Goal: Task Accomplishment & Management: Complete application form

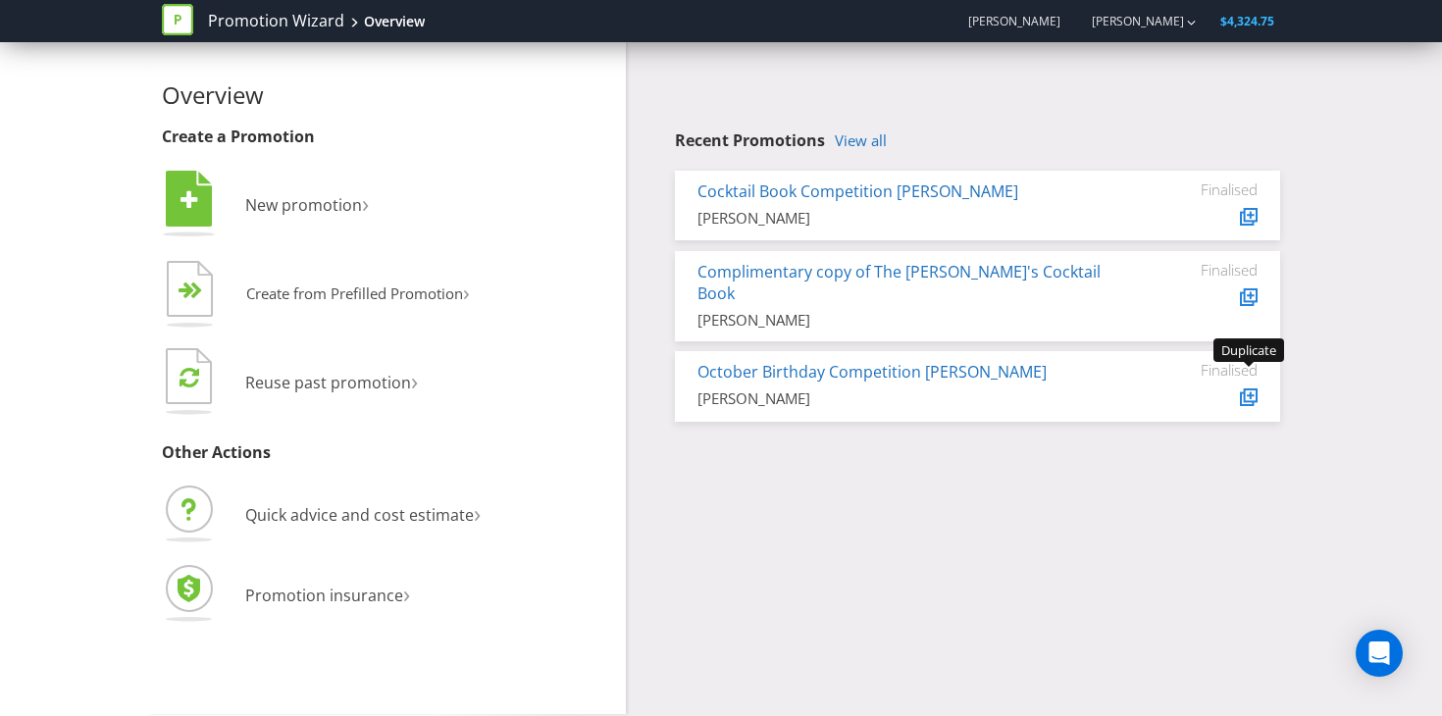
click at [1254, 390] on icon at bounding box center [1251, 395] width 10 height 10
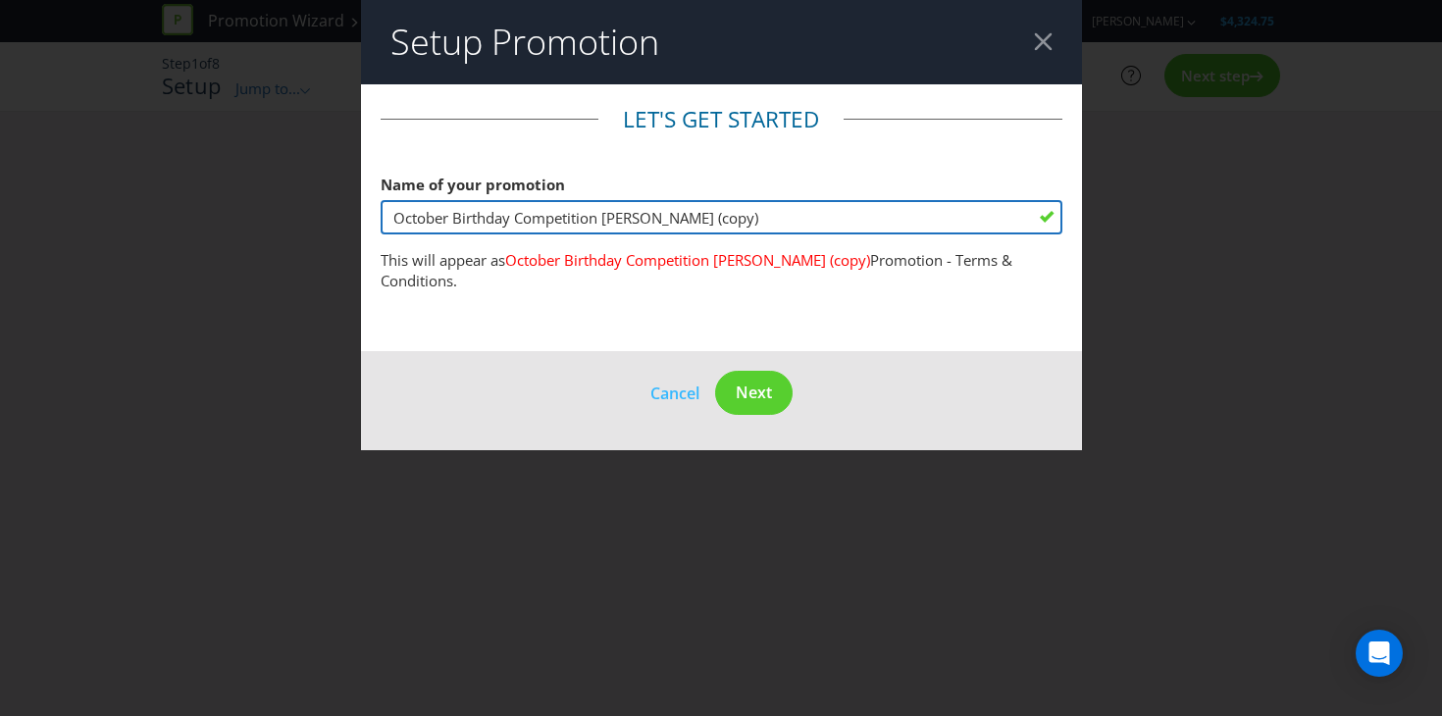
click at [482, 219] on input "October Birthday Competition Dan Murphy's (copy)" at bounding box center [722, 217] width 682 height 34
drag, startPoint x: 775, startPoint y: 216, endPoint x: 374, endPoint y: 219, distance: 401.2
click at [374, 219] on main "Let's get started Name of your promotion October Birthday Competition Dan Murph…" at bounding box center [721, 218] width 721 height 268
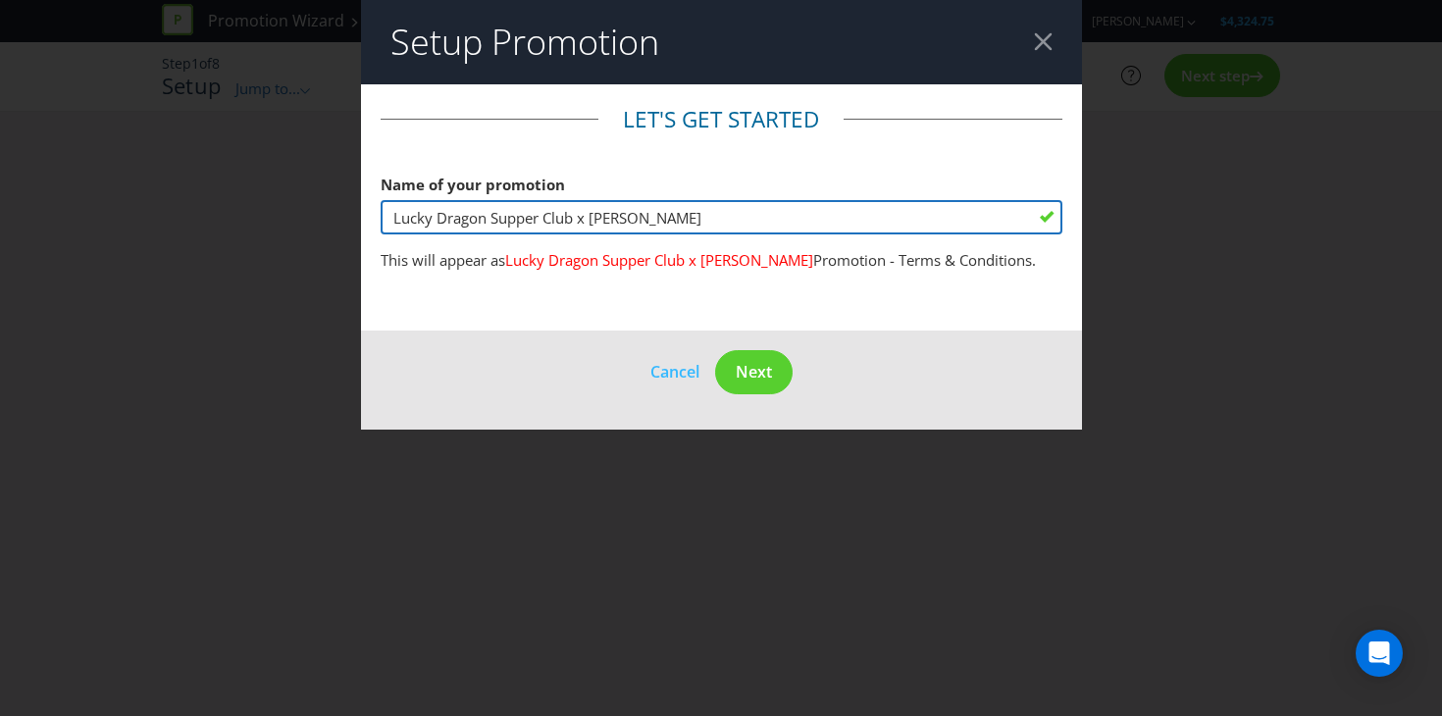
drag, startPoint x: 592, startPoint y: 218, endPoint x: 316, endPoint y: 218, distance: 276.6
click at [316, 218] on div "Setup Promotion Let's get started Name of your promotion Lucky Dragon Supper Cl…" at bounding box center [721, 358] width 1442 height 716
click at [535, 218] on input "[PERSON_NAME]" at bounding box center [722, 217] width 682 height 34
type input "[PERSON_NAME] x Lucky Dragon Supper Club"
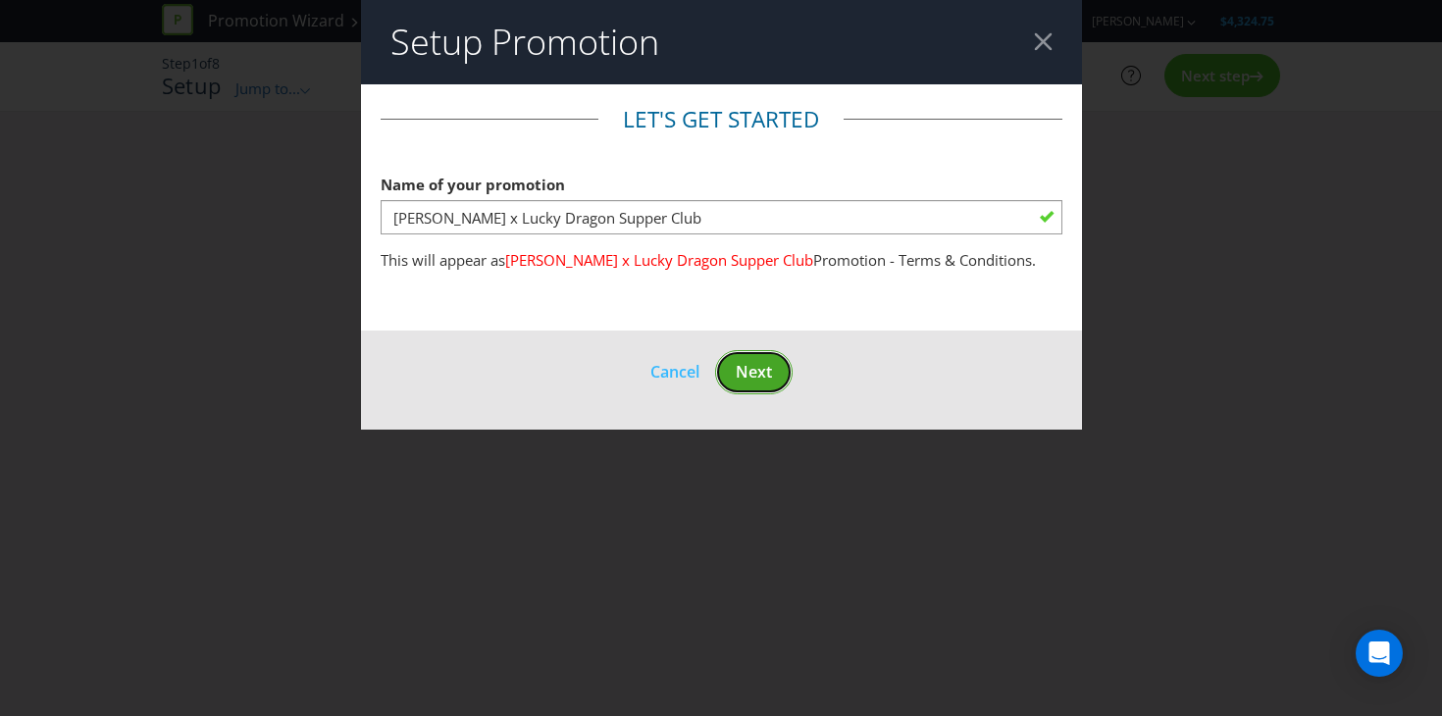
click at [739, 365] on span "Next" at bounding box center [754, 372] width 36 height 22
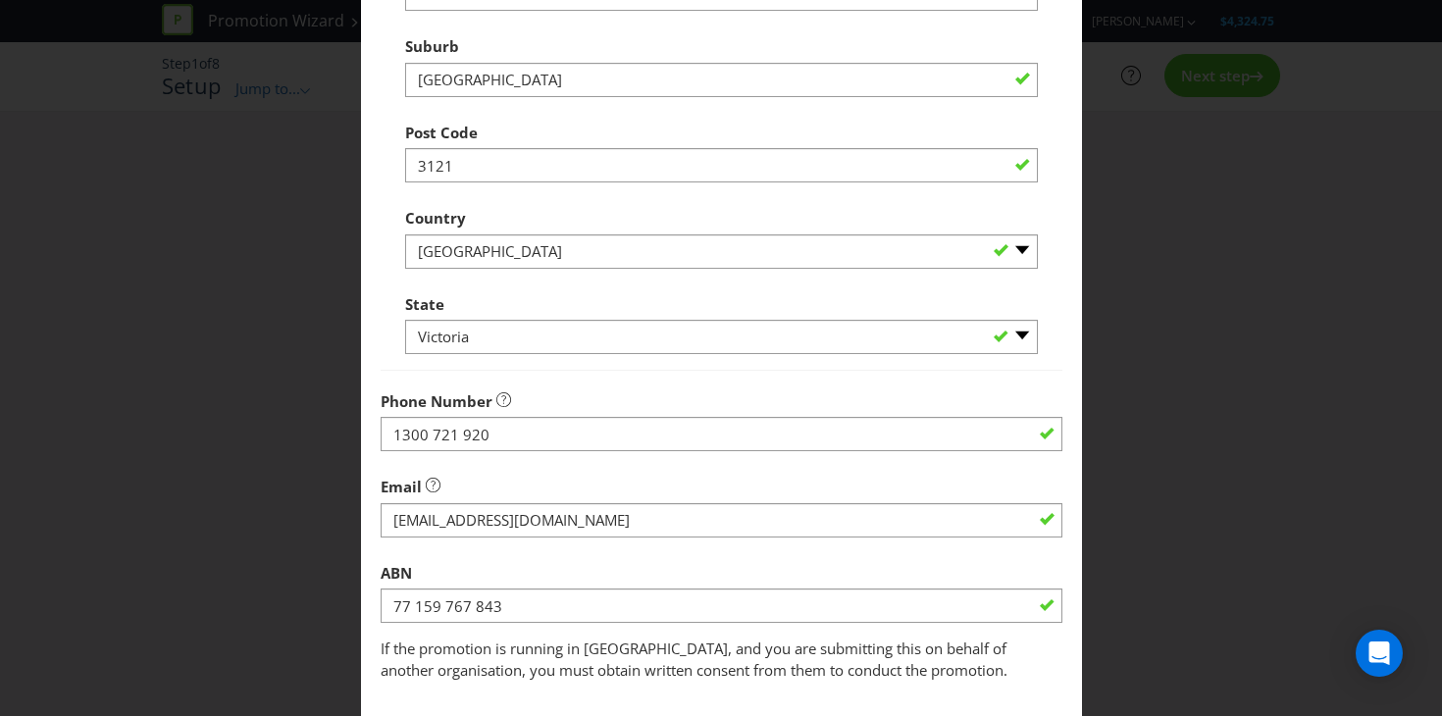
scroll to position [564, 0]
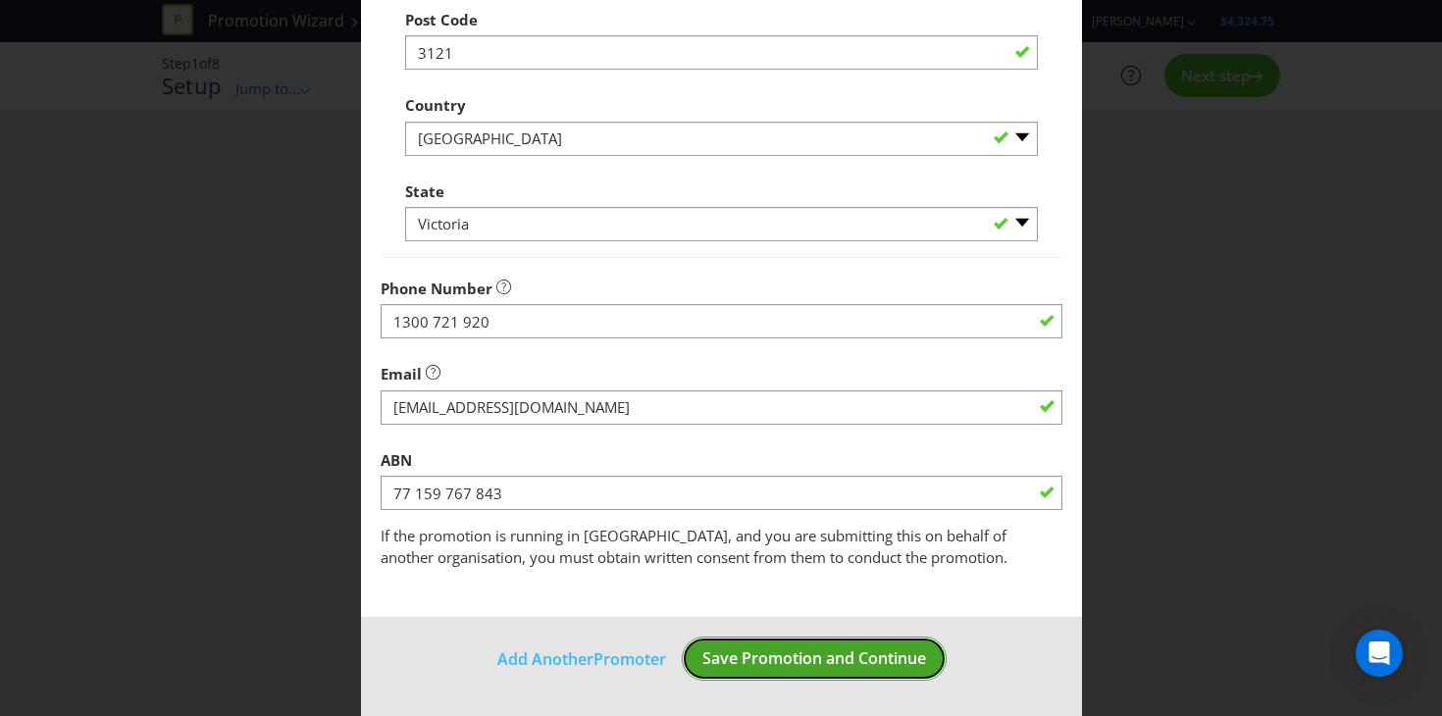
click at [751, 658] on span "Save Promotion and Continue" at bounding box center [814, 658] width 224 height 22
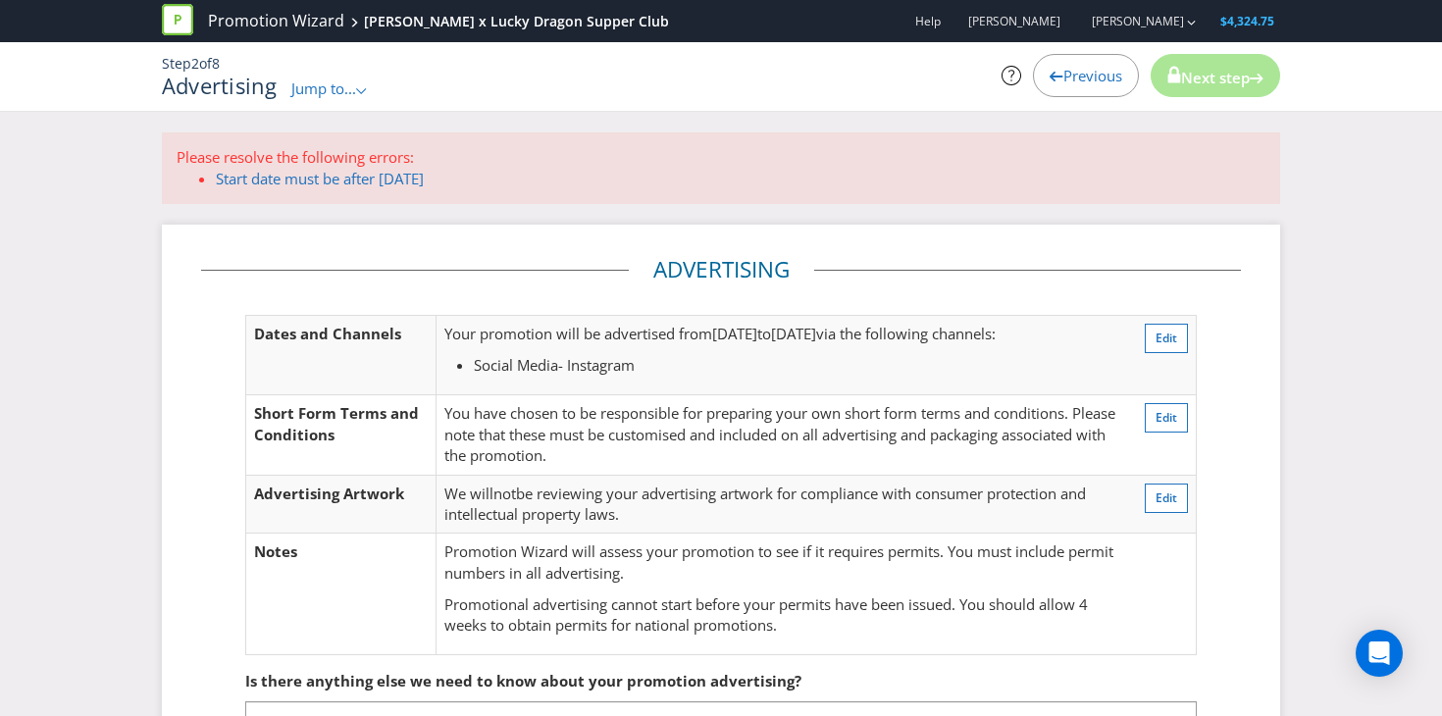
scroll to position [19, 0]
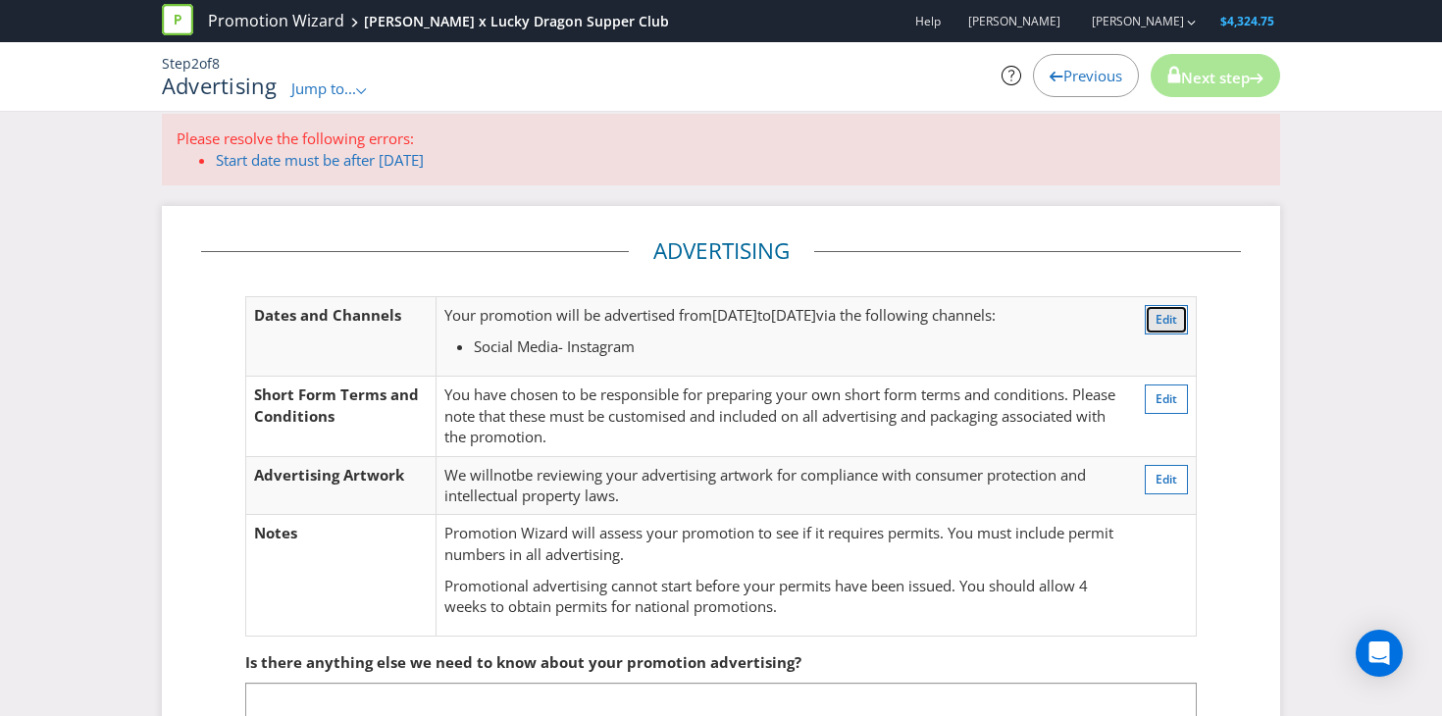
click at [1153, 325] on button "Edit" at bounding box center [1166, 319] width 43 height 29
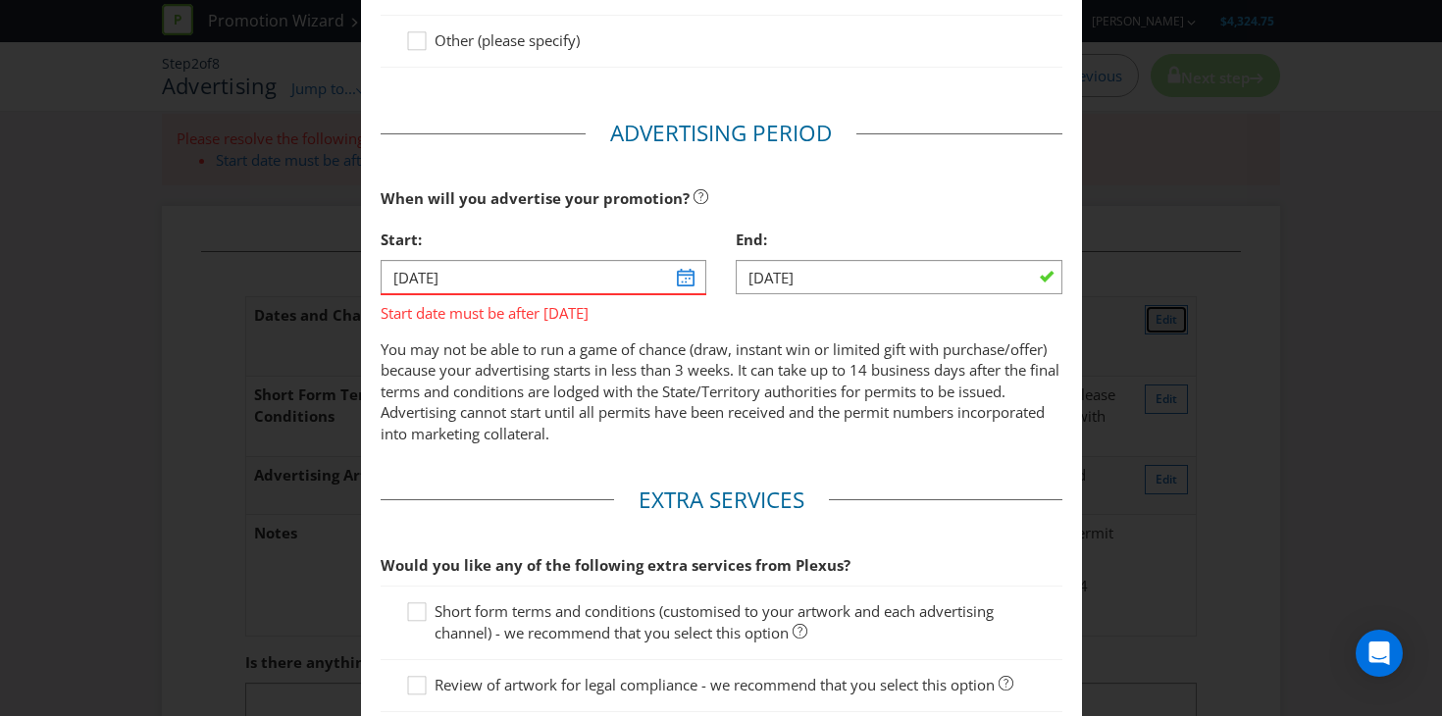
scroll to position [597, 0]
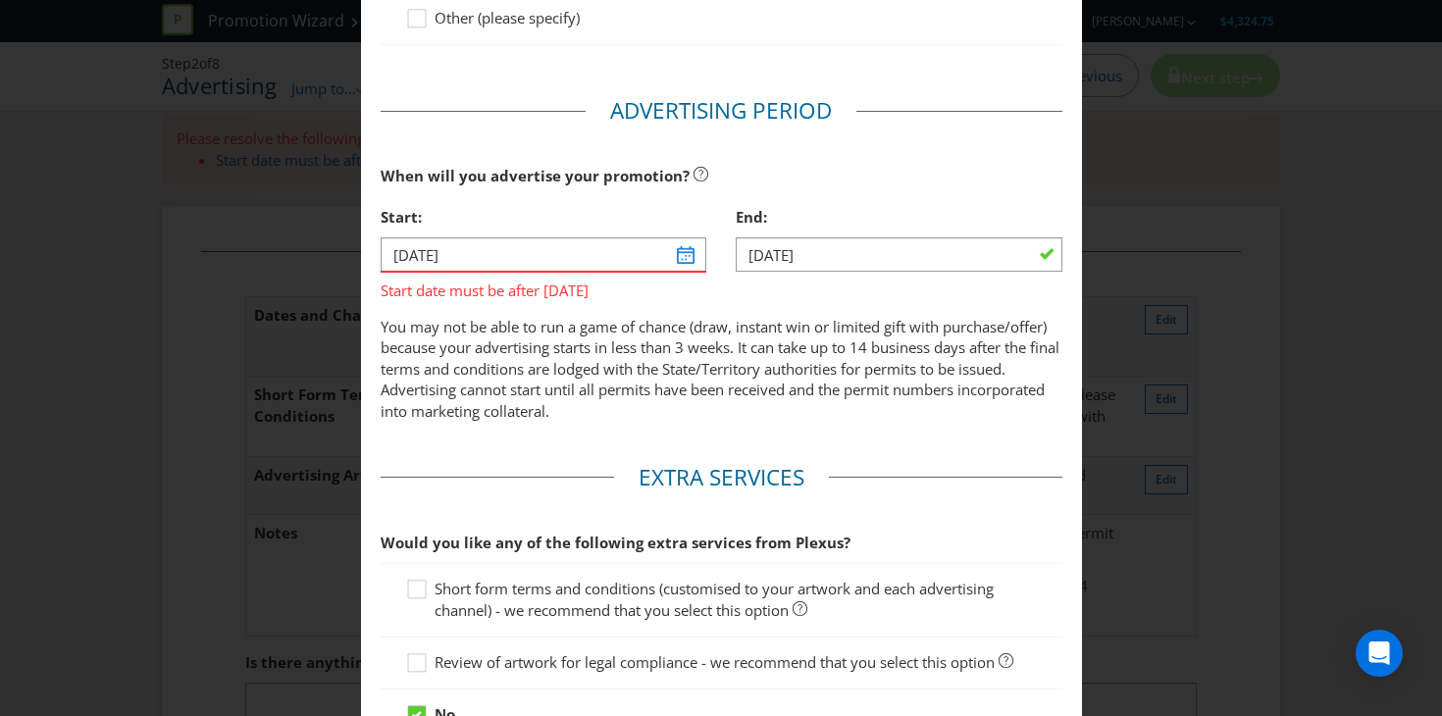
click at [692, 285] on span "Start date must be after today" at bounding box center [544, 287] width 327 height 28
click at [693, 268] on input "01/10/25" at bounding box center [544, 254] width 327 height 34
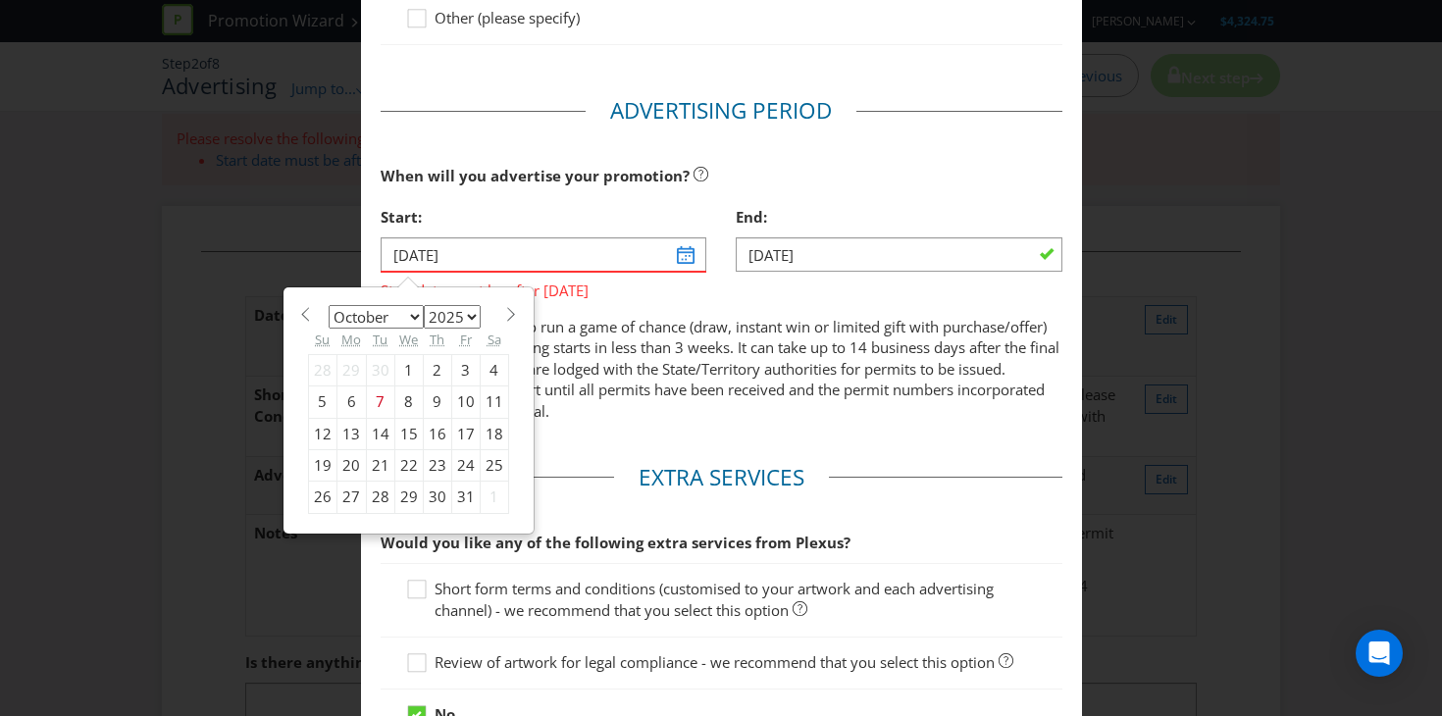
click at [350, 428] on div "13" at bounding box center [350, 433] width 29 height 31
type input "13/10/25"
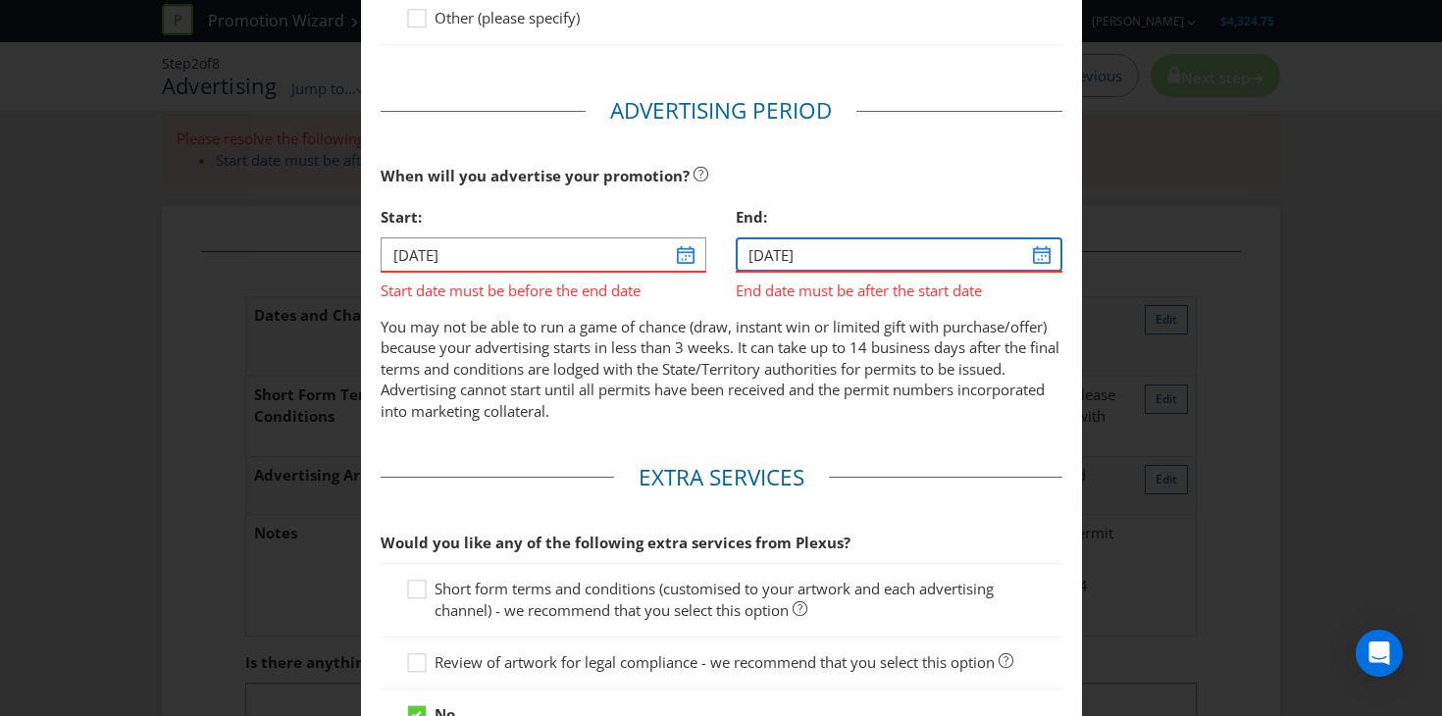
click at [815, 262] on input "08/10/25" at bounding box center [899, 254] width 327 height 34
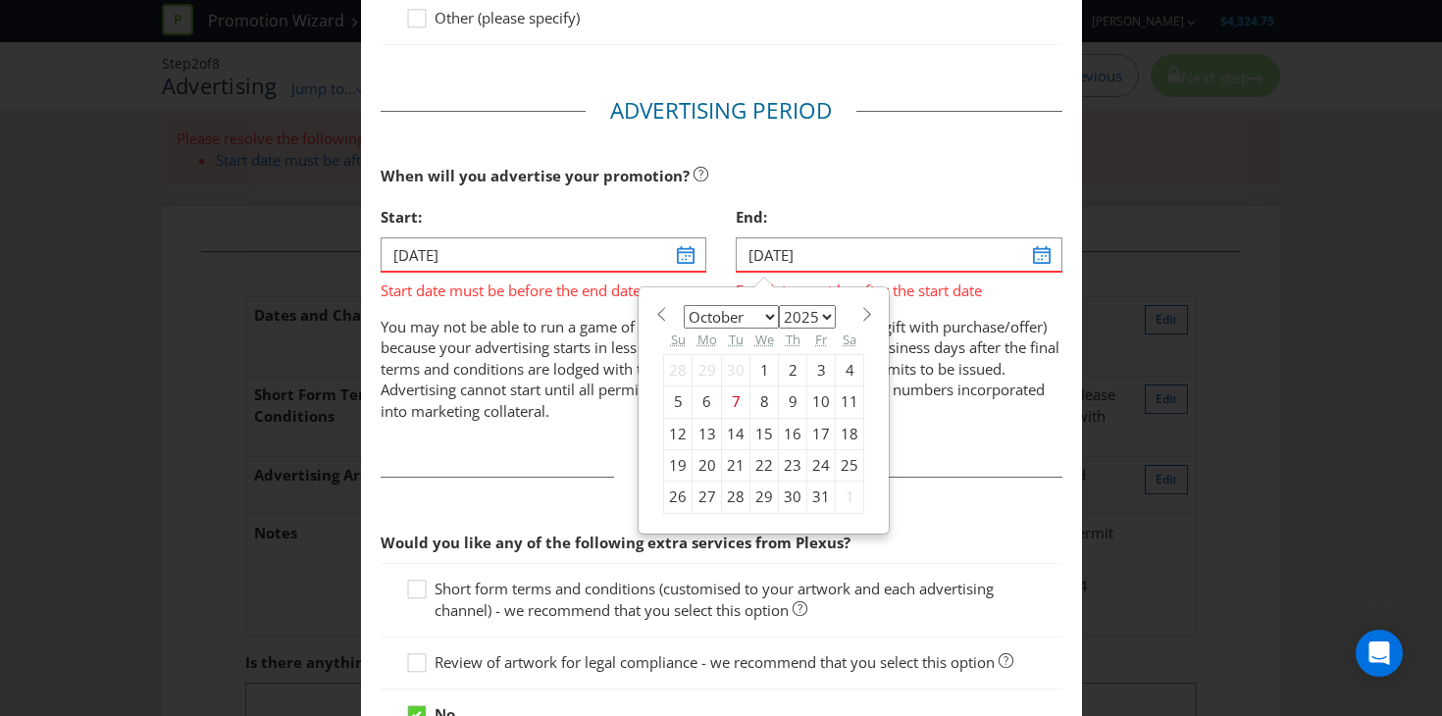
click at [761, 429] on div "15" at bounding box center [764, 433] width 28 height 31
type input "15/10/25"
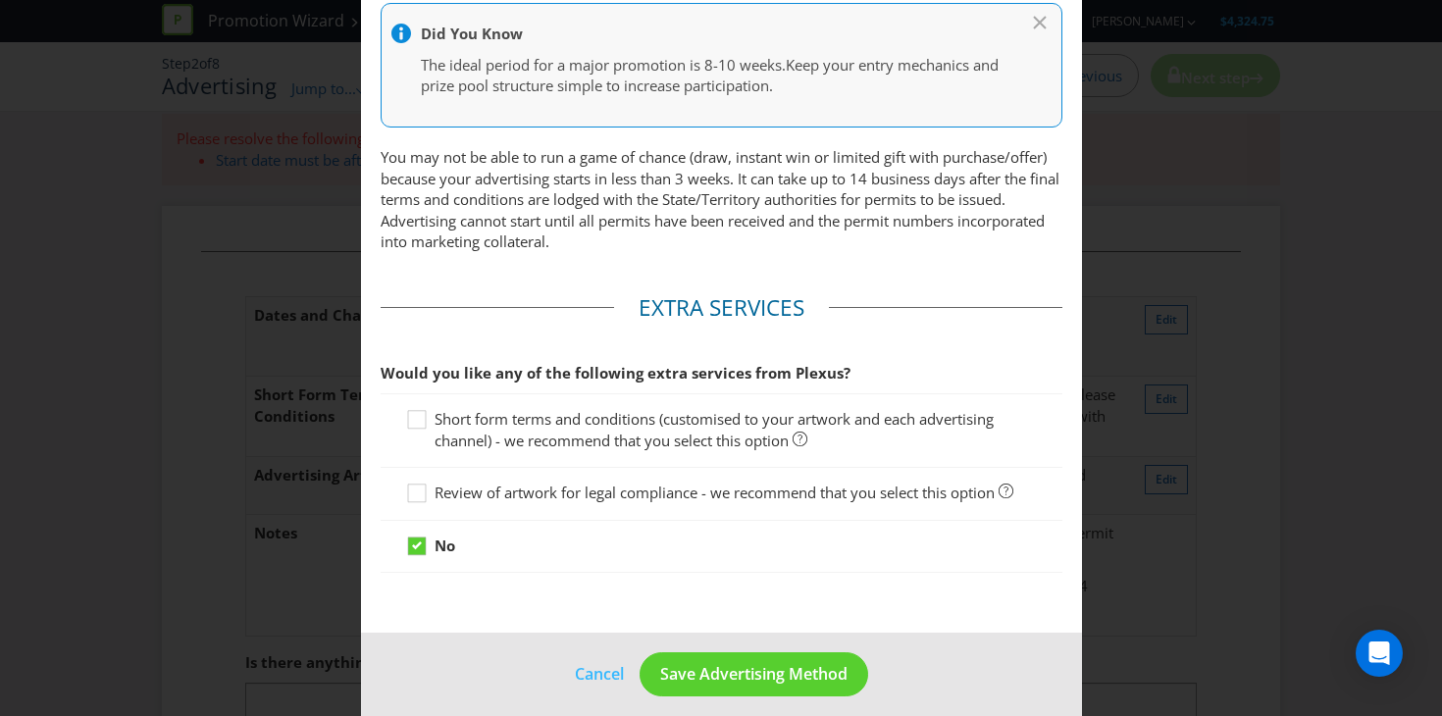
scroll to position [899, 0]
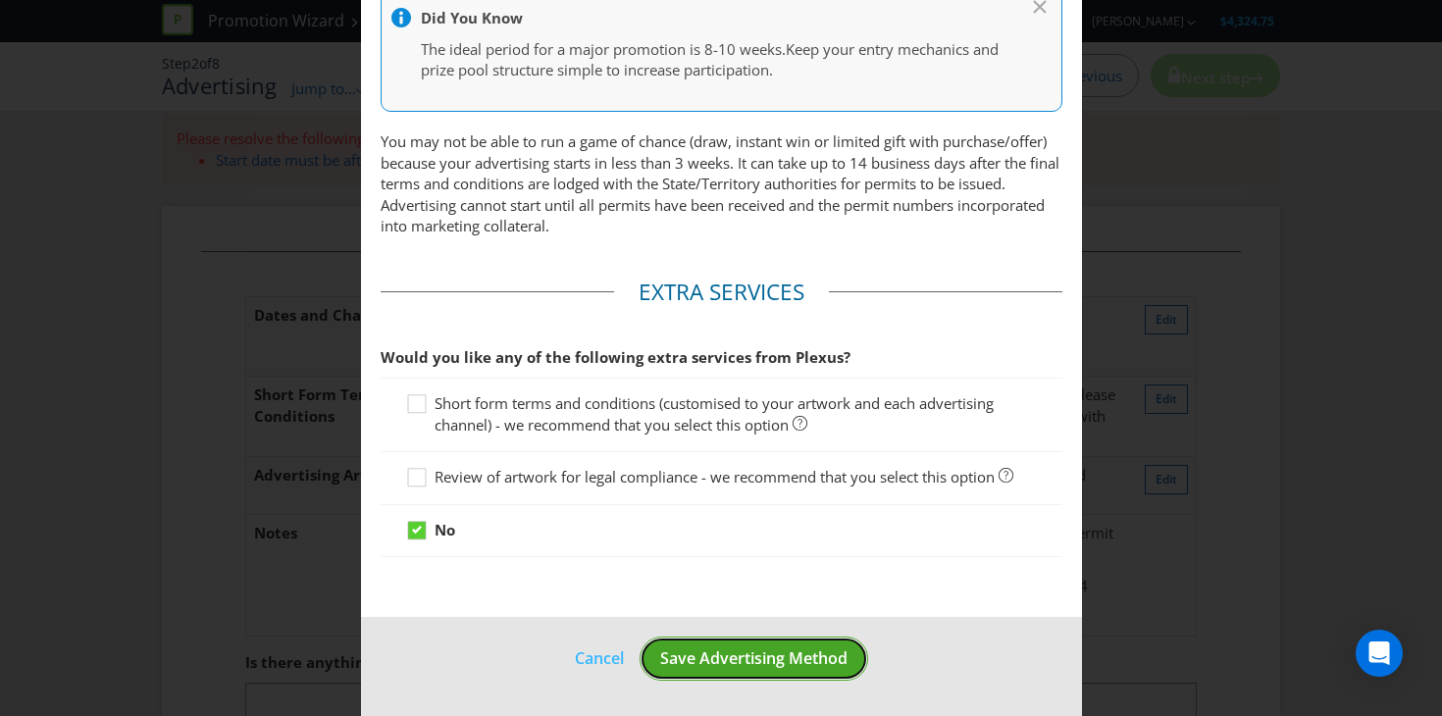
click at [762, 673] on button "Save Advertising Method" at bounding box center [754, 659] width 229 height 44
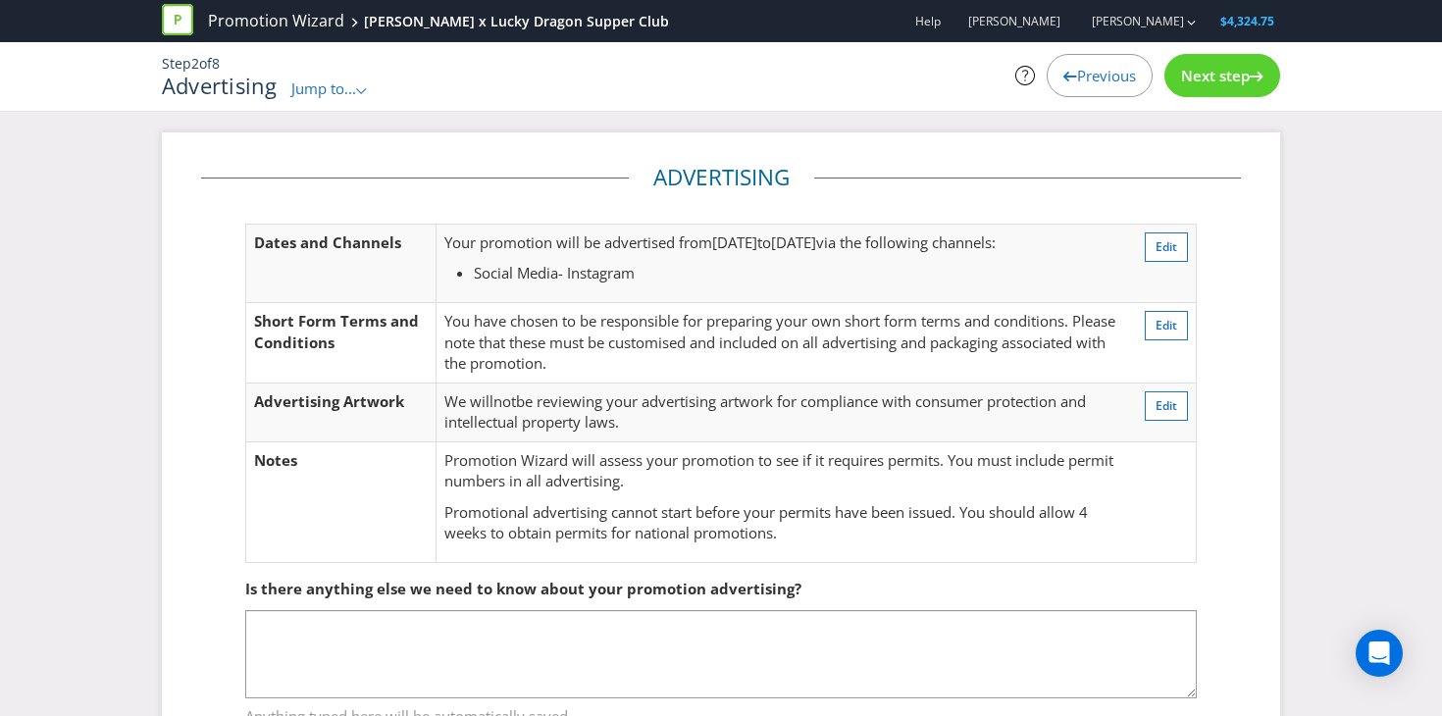
click at [1202, 84] on span "Next step" at bounding box center [1215, 76] width 69 height 20
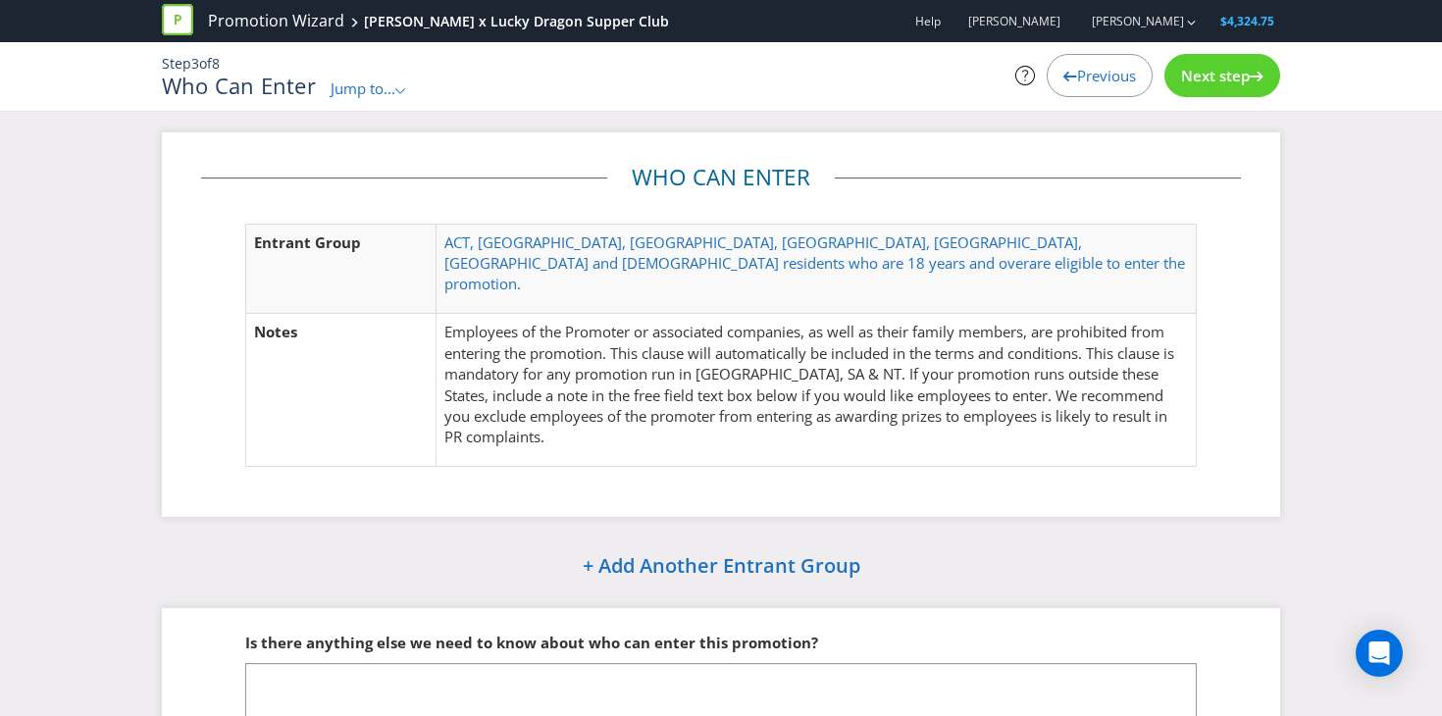
scroll to position [117, 0]
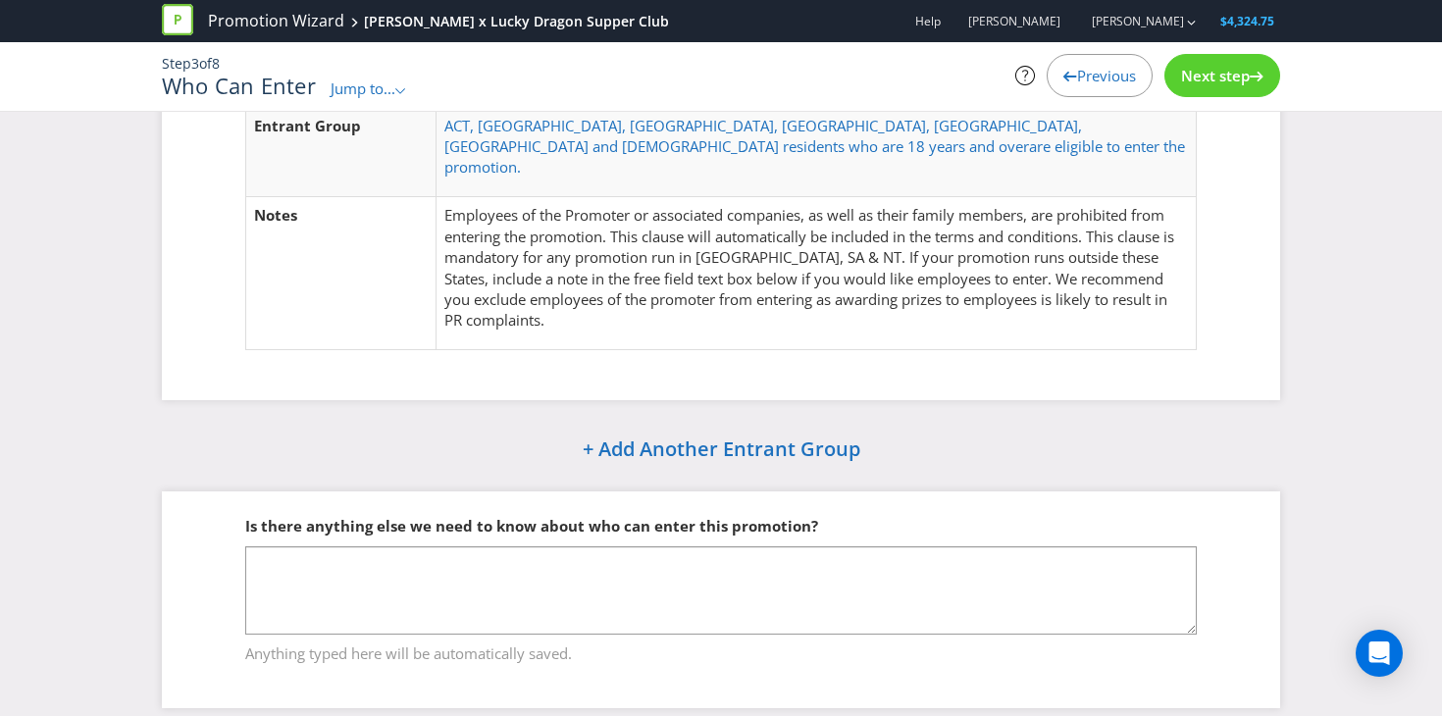
click at [1186, 82] on span "Next step" at bounding box center [1215, 76] width 69 height 20
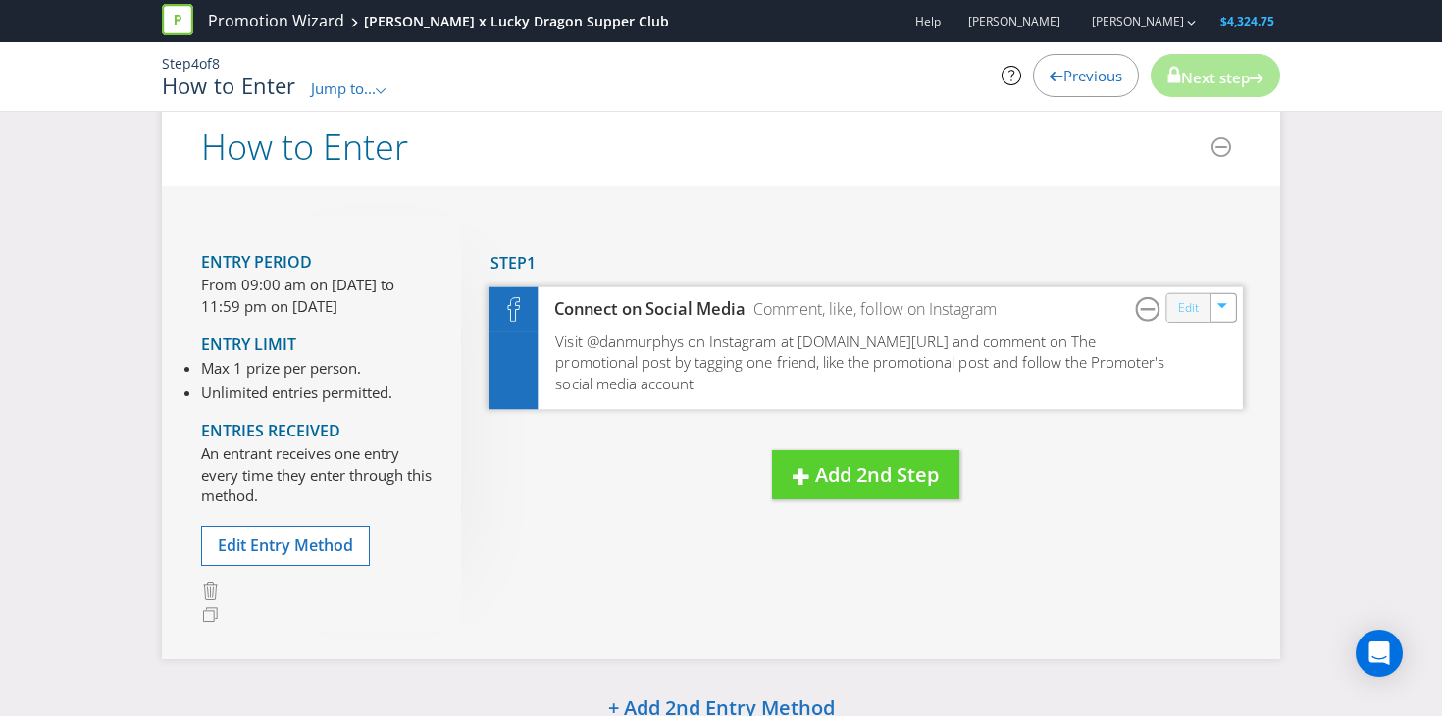
click at [1191, 312] on link "Edit" at bounding box center [1188, 308] width 21 height 23
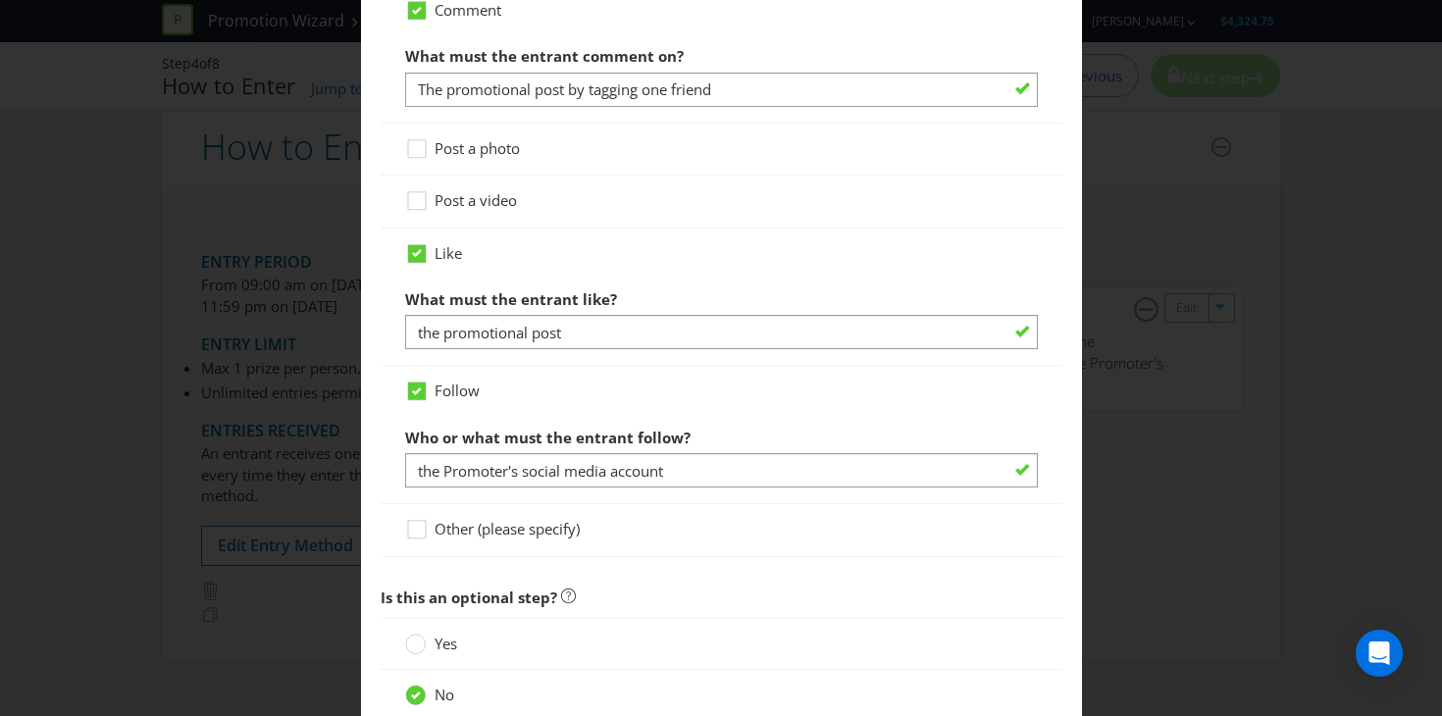
scroll to position [1341, 0]
click at [559, 517] on span "Other (please specify)" at bounding box center [507, 526] width 145 height 20
click at [0, 0] on input "Other (please specify)" at bounding box center [0, 0] width 0 height 0
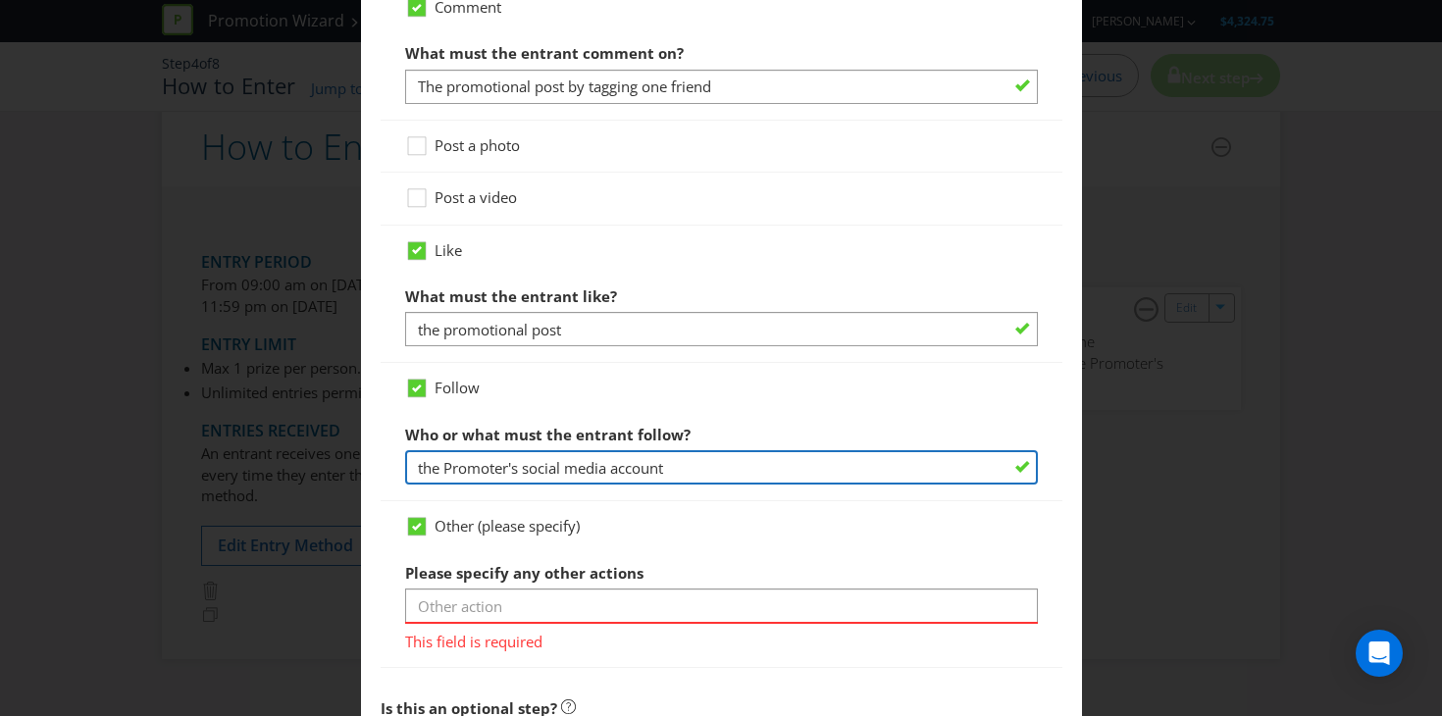
click at [716, 474] on input "the Promoter's social media account" at bounding box center [721, 467] width 633 height 34
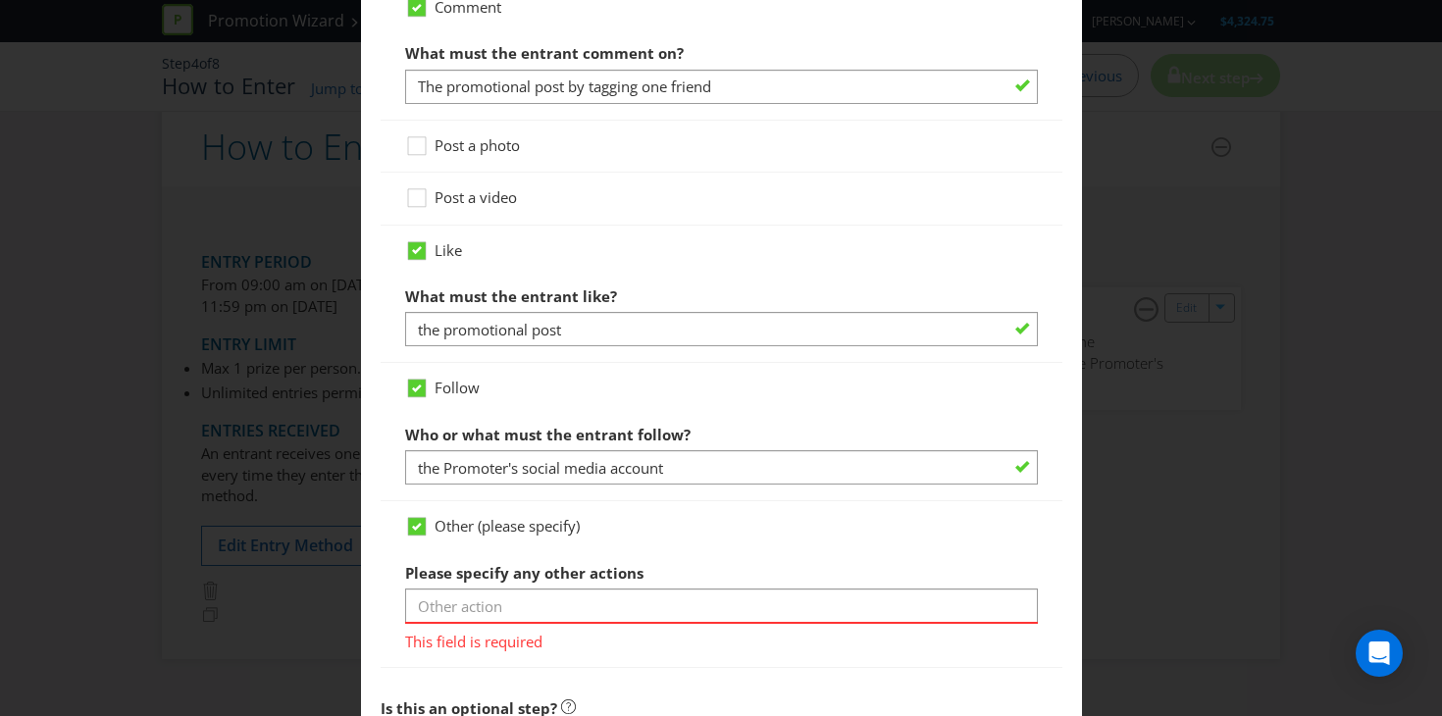
click at [539, 532] on span "Other (please specify)" at bounding box center [507, 526] width 145 height 20
click at [0, 0] on input "Other (please specify)" at bounding box center [0, 0] width 0 height 0
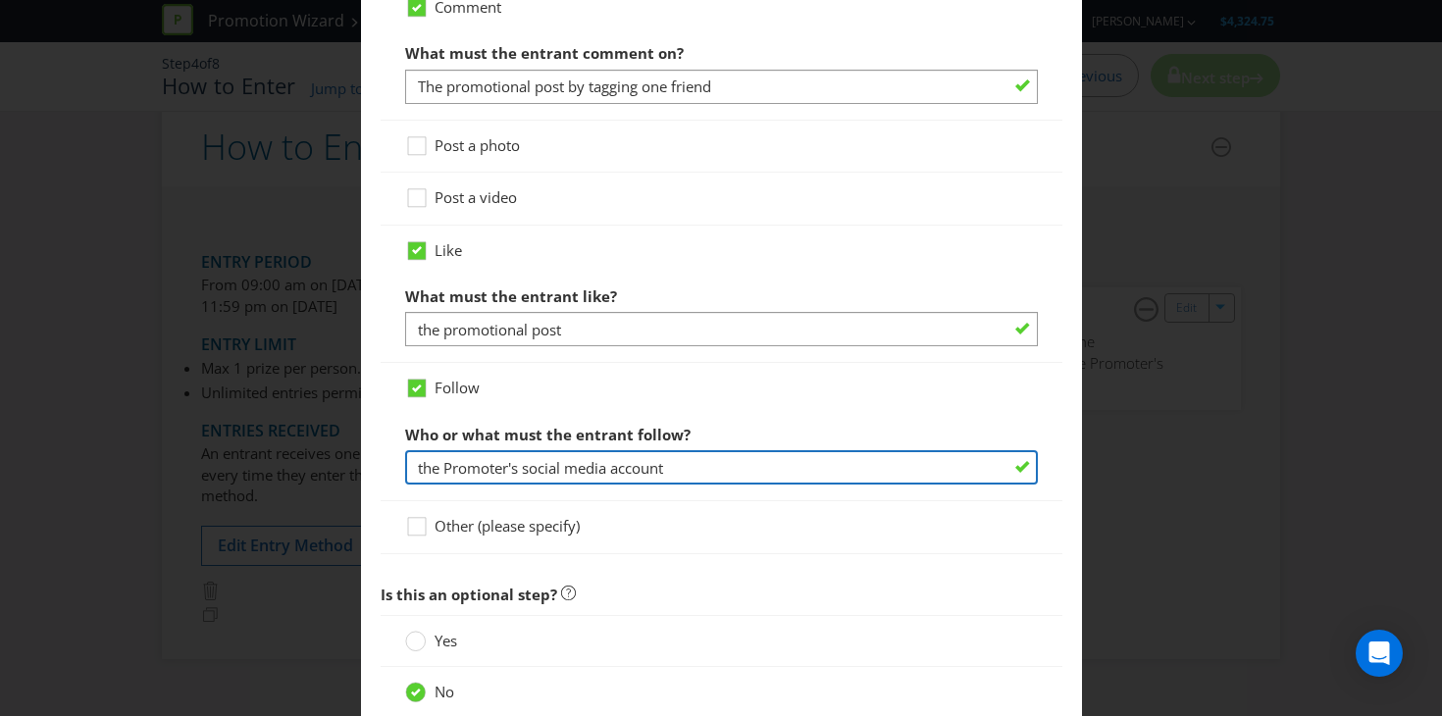
drag, startPoint x: 652, startPoint y: 467, endPoint x: 400, endPoint y: 468, distance: 252.1
click at [400, 468] on div "Follow Who or what must the entrant follow? the Promoter's social media account" at bounding box center [722, 432] width 682 height 138
type input "t"
paste input "Lucky Dragon Supper Club x"
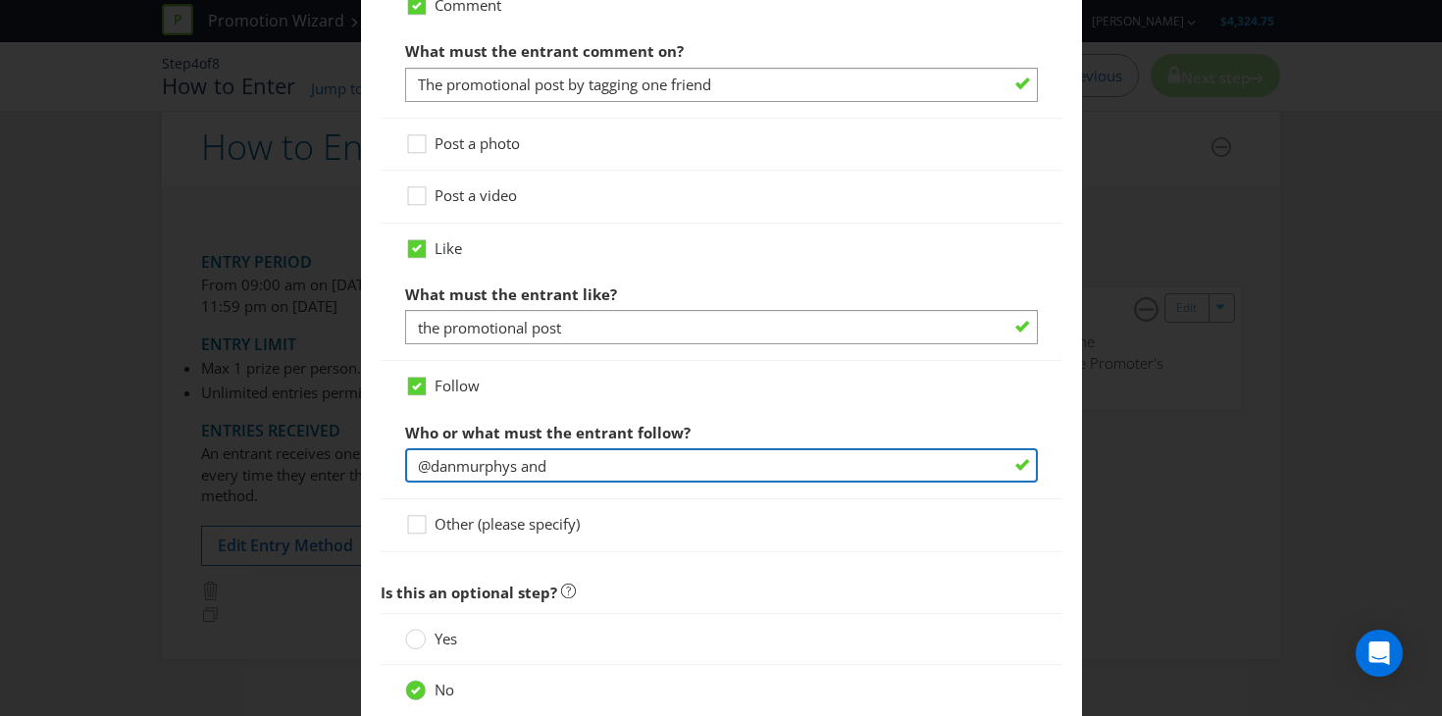
paste input "Lucky Dragon Supper Club x"
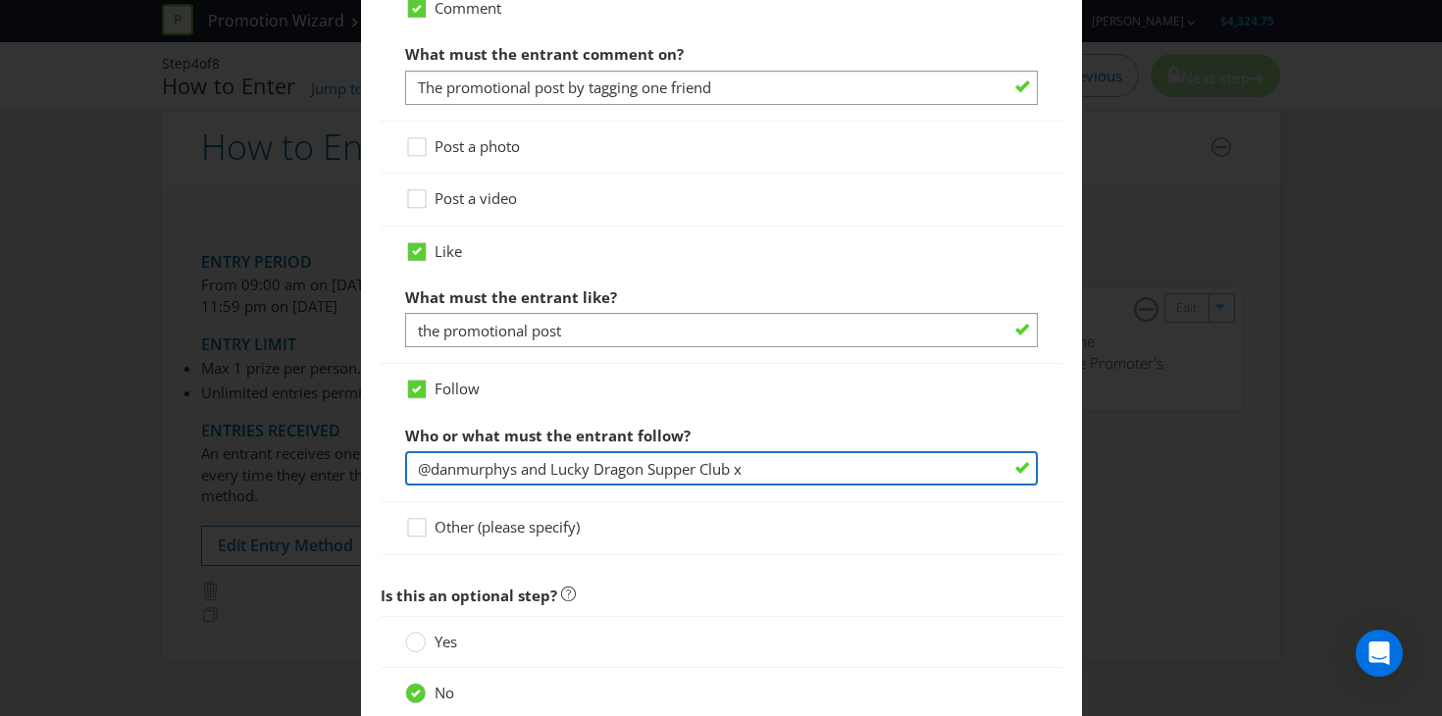
drag, startPoint x: 557, startPoint y: 467, endPoint x: 952, endPoint y: 488, distance: 395.8
click at [952, 488] on div "Follow Who or what must the entrant follow? @danmurphys and Lucky Dragon Supper…" at bounding box center [722, 433] width 682 height 138
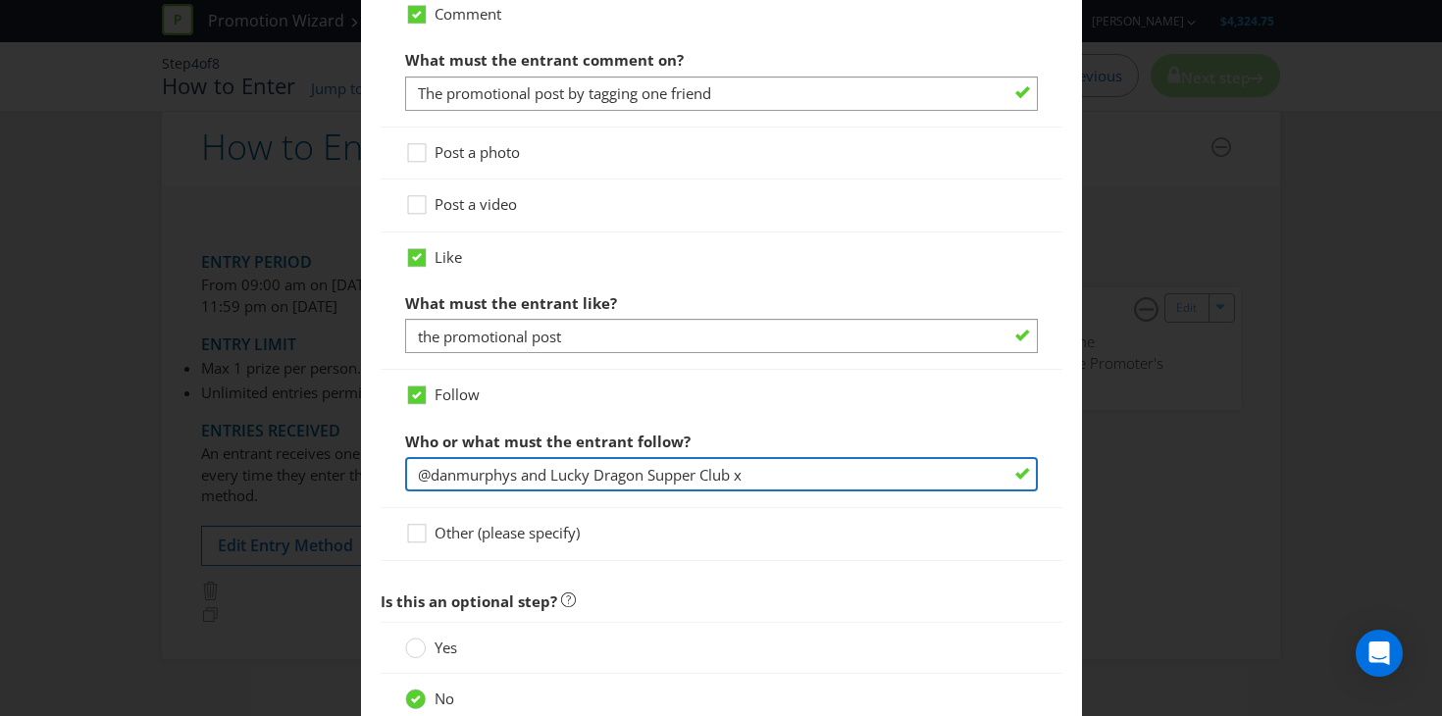
scroll to position [1332, 0]
click at [417, 476] on input "@danmurphys and @luckydragonsupperclub Instagram accounts" at bounding box center [721, 476] width 633 height 34
type input "Both @danmurphys and @luckydragonsupperclub Instagram accounts"
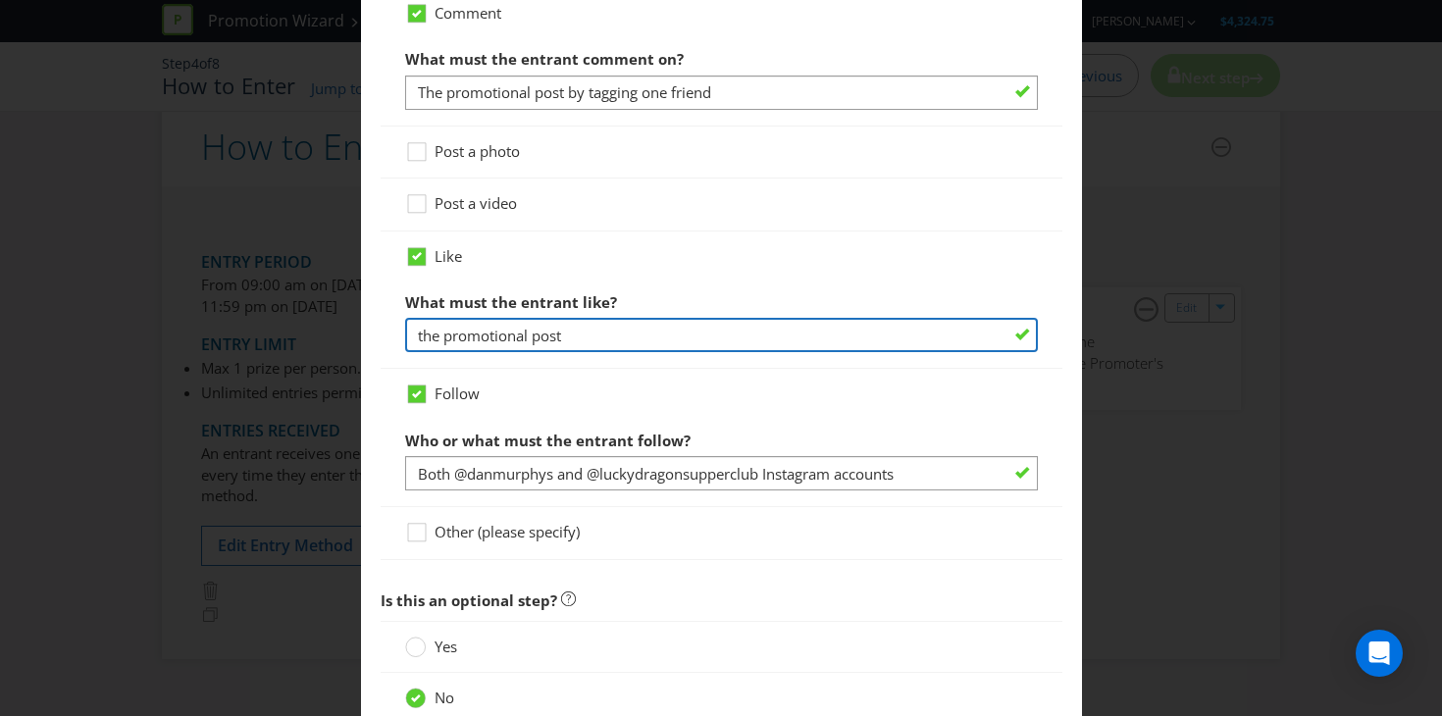
click at [418, 322] on input "the promotional post" at bounding box center [721, 335] width 633 height 34
type input "The promotional post"
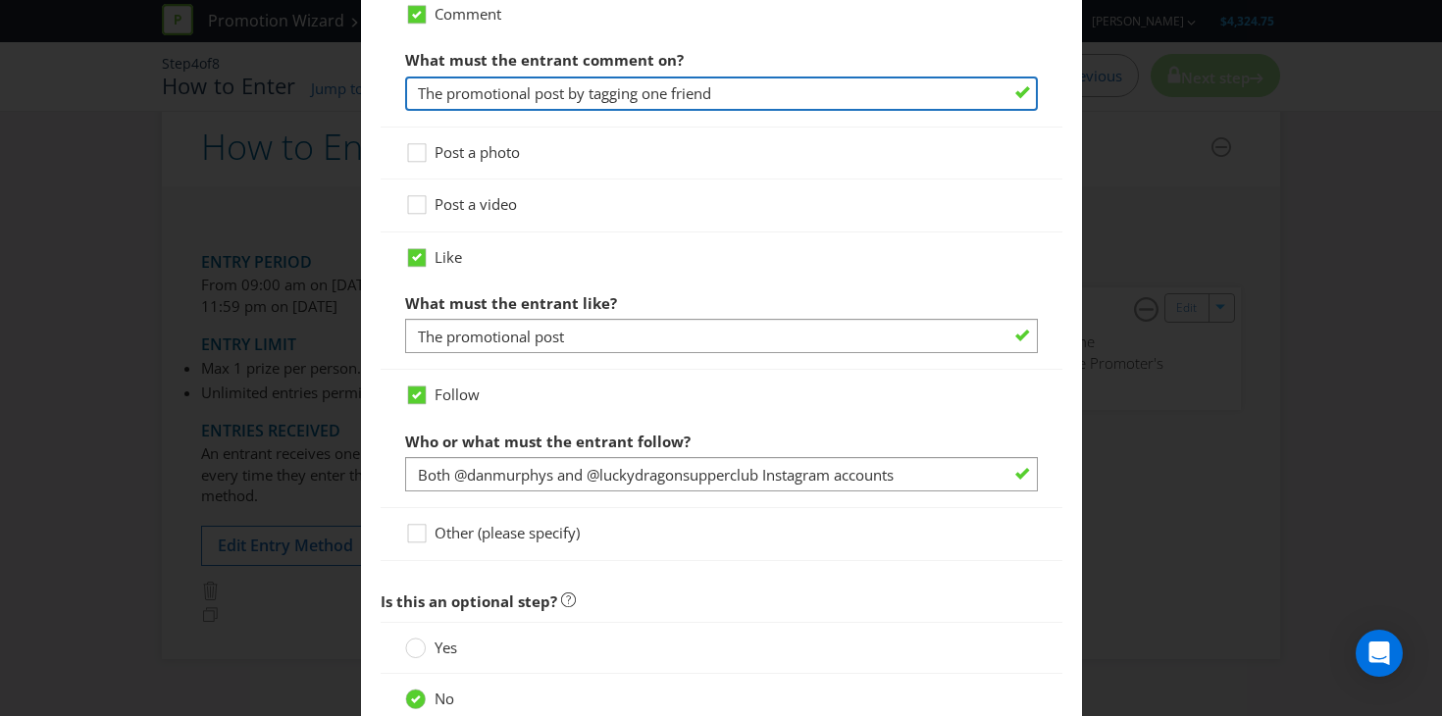
click at [720, 89] on input "The promotional post by tagging one friend" at bounding box center [721, 94] width 633 height 34
click at [745, 96] on input "The promotional post by tagging one friend" at bounding box center [721, 94] width 633 height 34
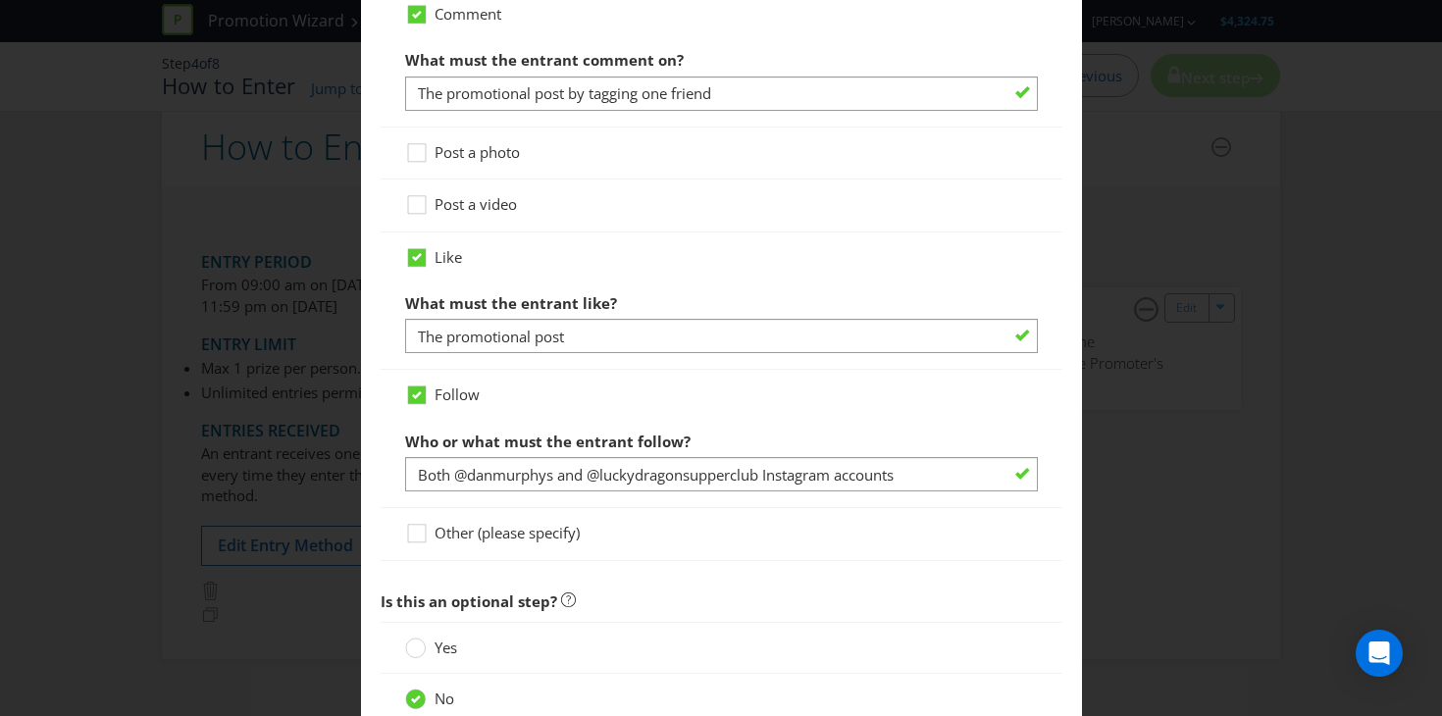
click at [793, 173] on div "Post a photo" at bounding box center [722, 154] width 682 height 52
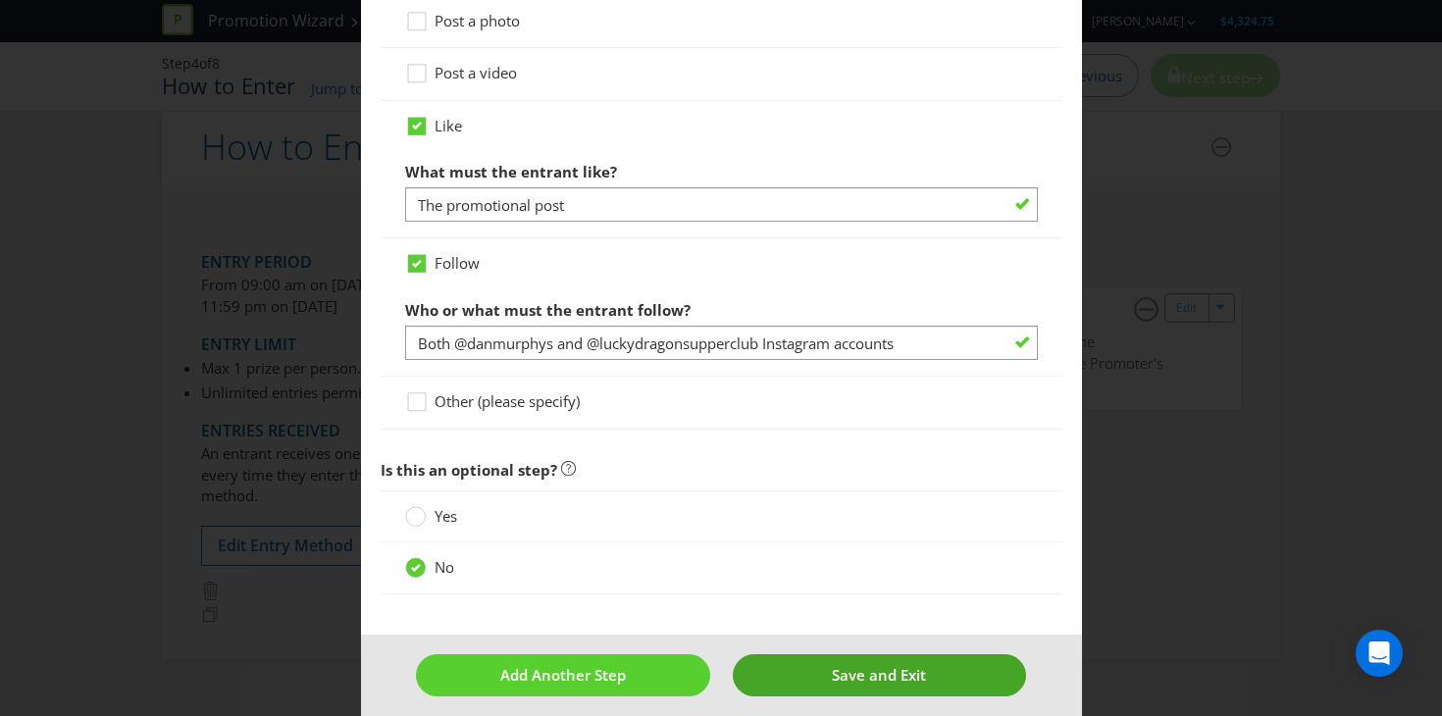
scroll to position [1480, 0]
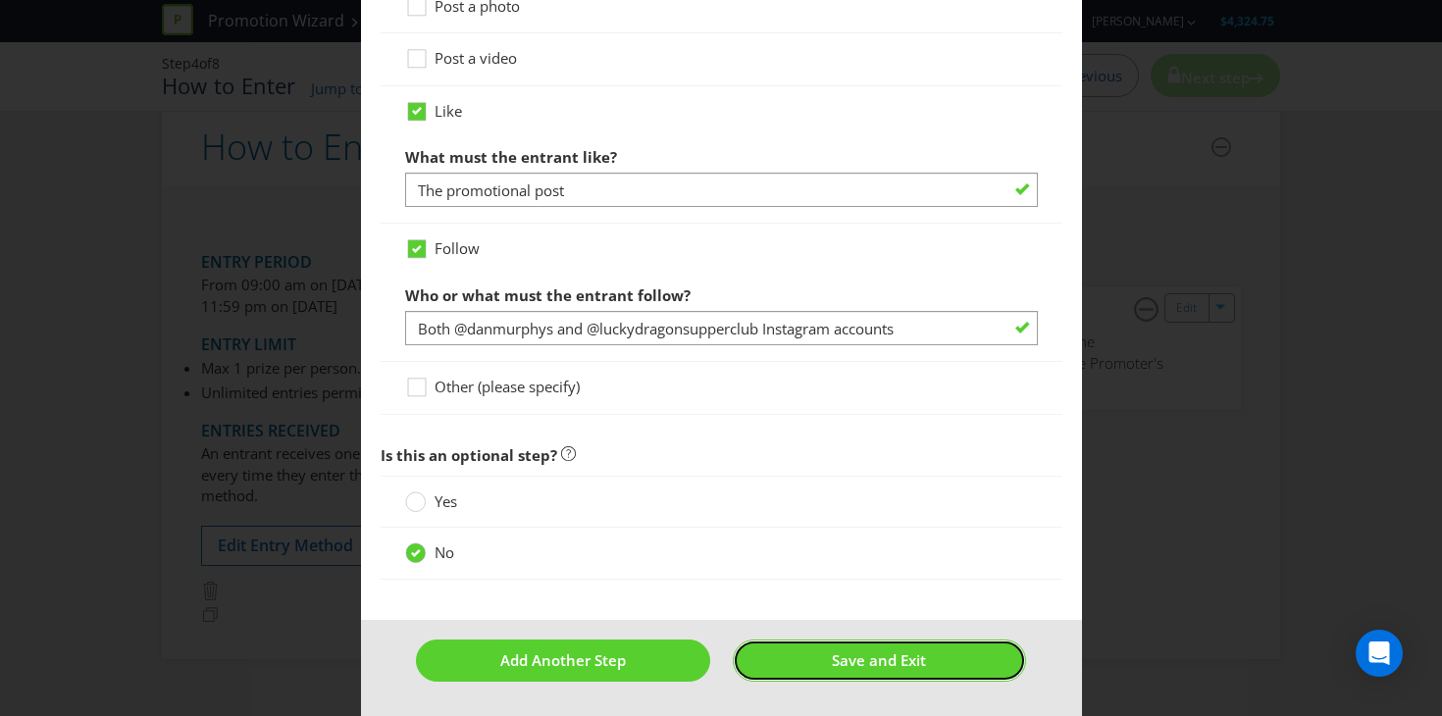
click at [935, 650] on button "Save and Exit" at bounding box center [879, 661] width 293 height 42
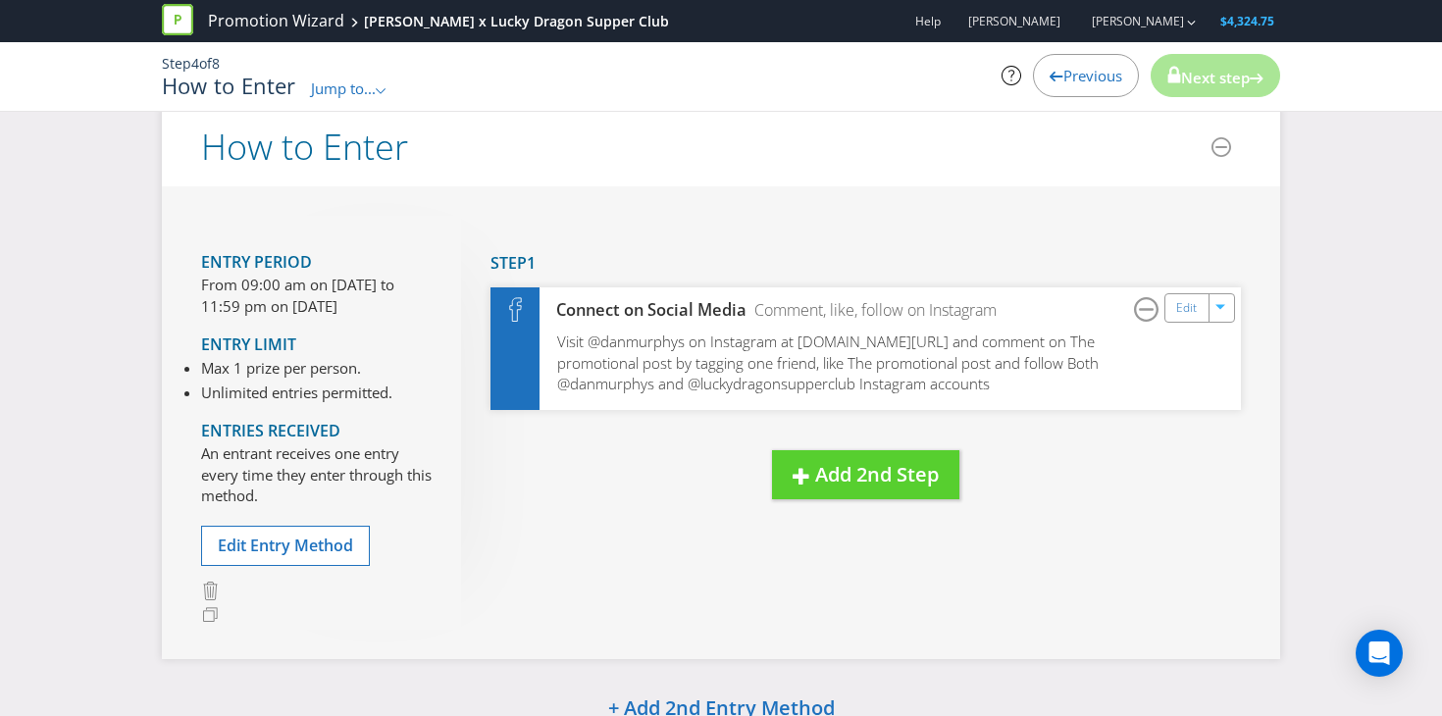
click at [1050, 78] on icon at bounding box center [1057, 77] width 14 height 10
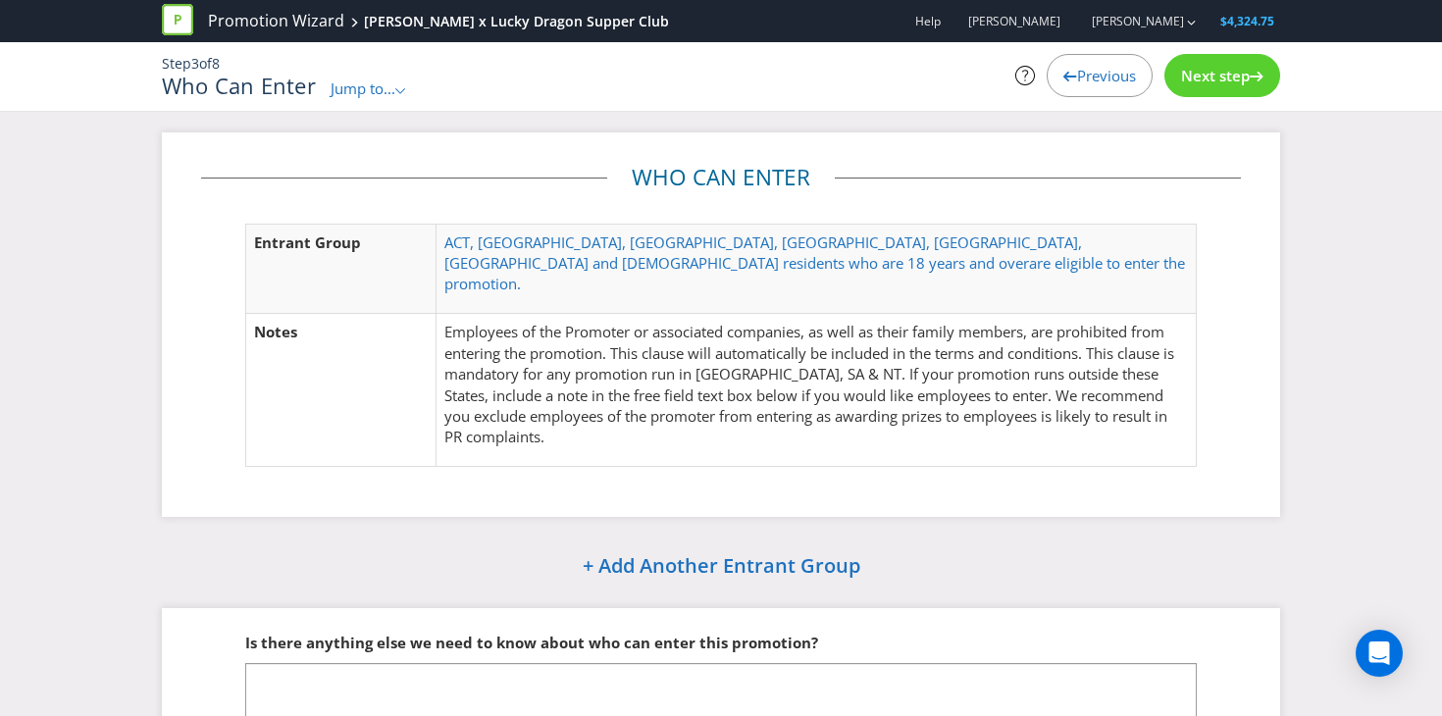
click at [964, 267] on p "ACT, NSW, QLD, SA, TAS, VIC and WA residents who are 18 years and over are elig…" at bounding box center [816, 263] width 744 height 63
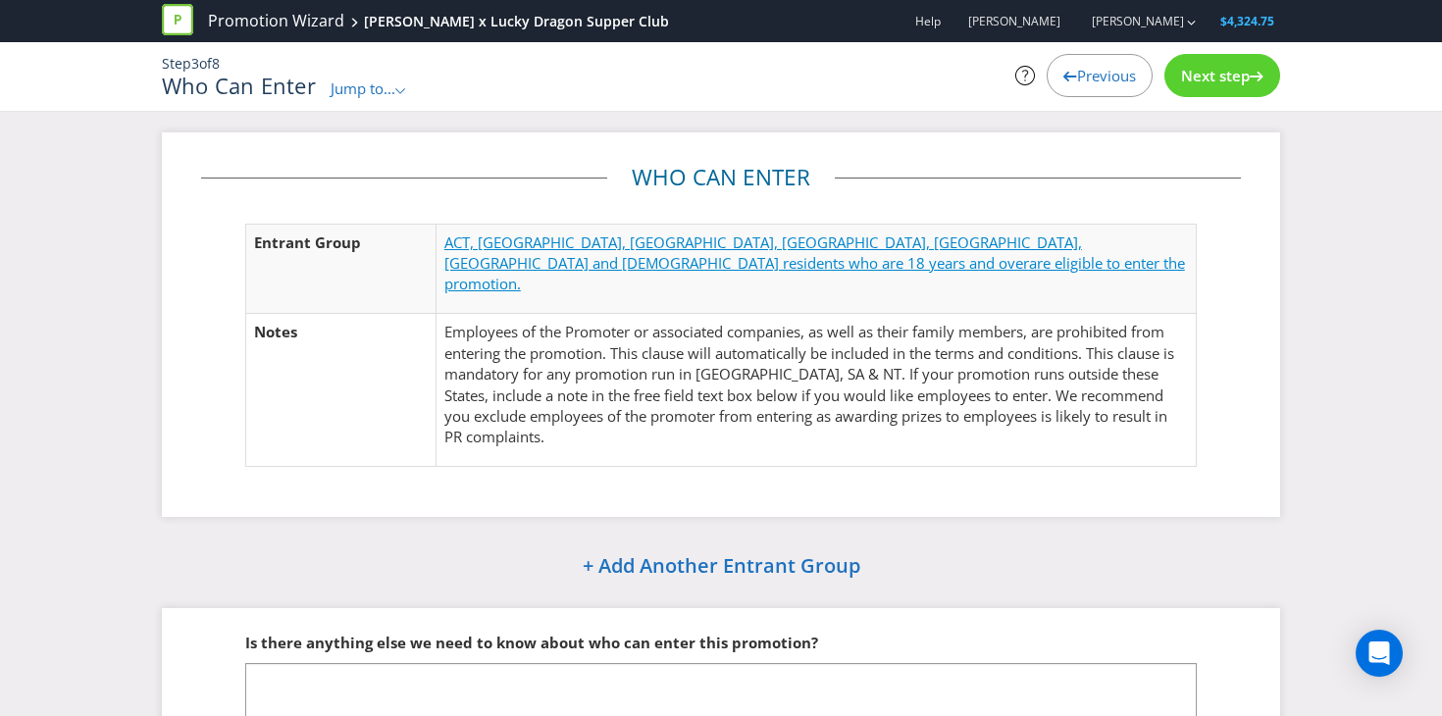
click at [776, 249] on span "ACT, NSW, QLD, SA, TAS, VIC and WA residents who are 18 years and over" at bounding box center [763, 252] width 638 height 40
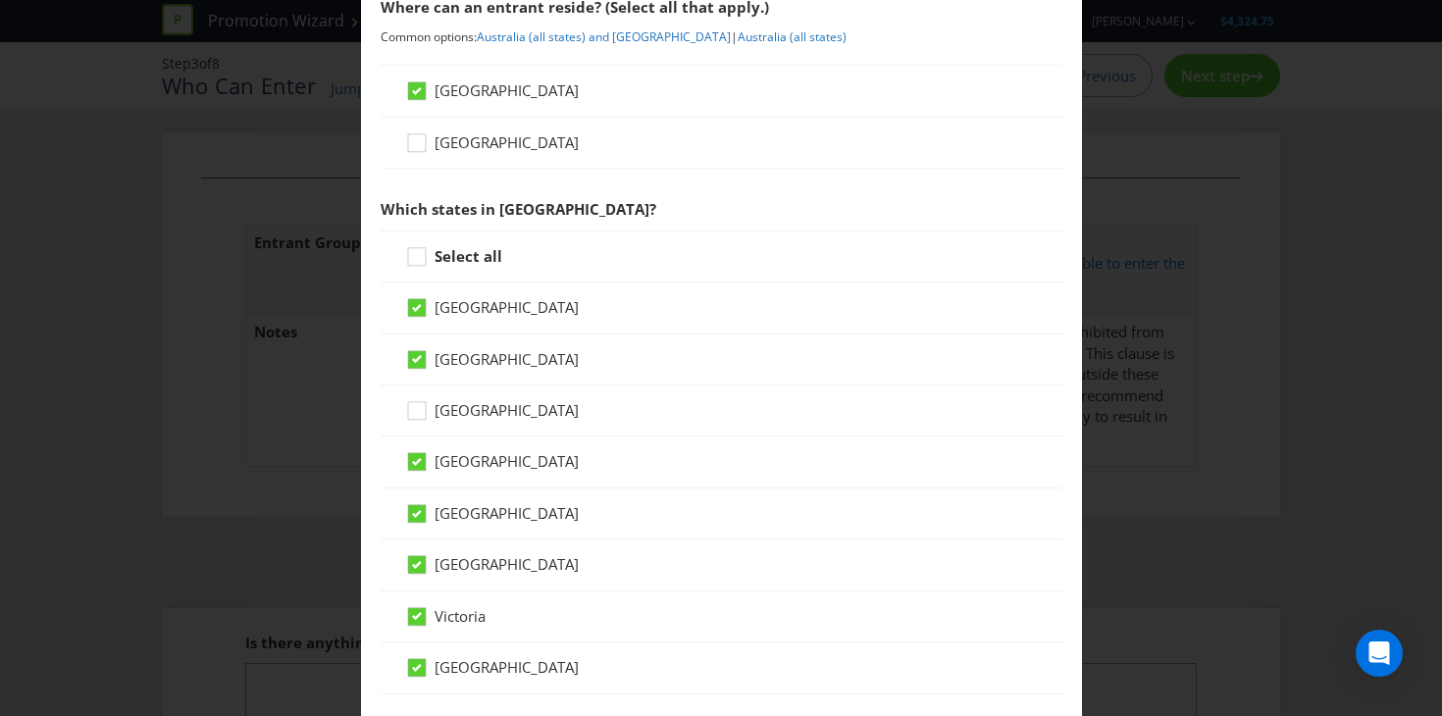
scroll to position [370, 0]
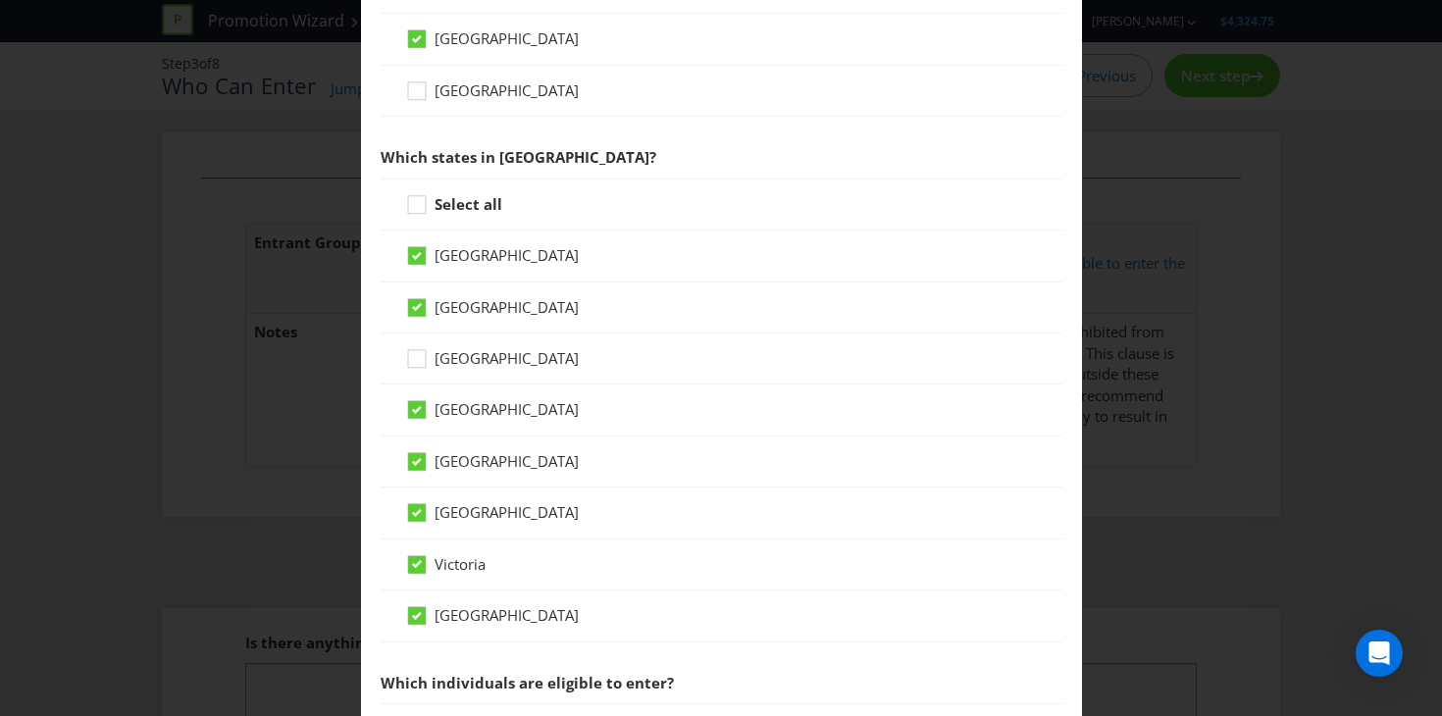
click at [545, 267] on div "Australian Capital Territory" at bounding box center [722, 256] width 682 height 51
click at [496, 257] on span "Australian Capital Territory" at bounding box center [507, 255] width 144 height 20
click at [0, 0] on input "Australian Capital Territory" at bounding box center [0, 0] width 0 height 0
click at [464, 413] on span "Queensland" at bounding box center [507, 409] width 144 height 20
click at [0, 0] on input "Queensland" at bounding box center [0, 0] width 0 height 0
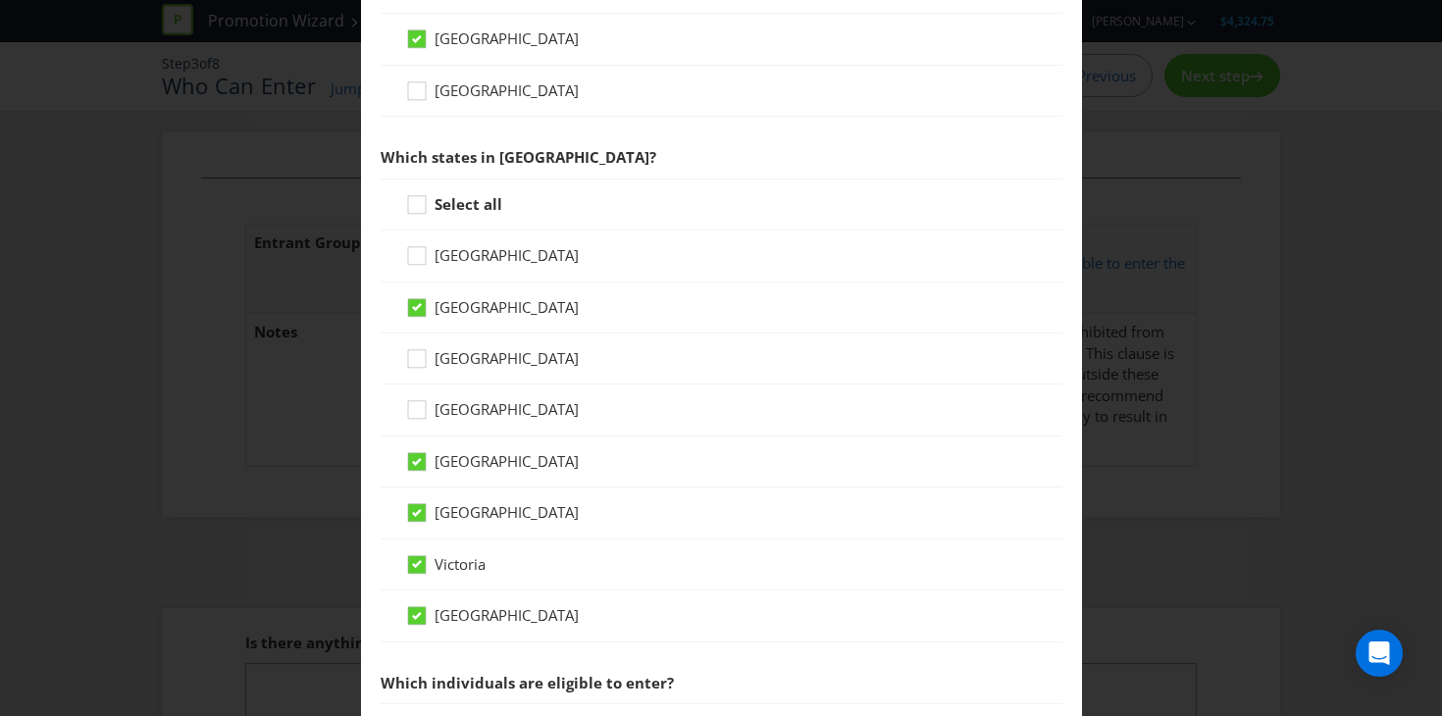
drag, startPoint x: 459, startPoint y: 449, endPoint x: 461, endPoint y: 460, distance: 11.0
click at [459, 449] on div "South Australia" at bounding box center [722, 462] width 682 height 51
drag, startPoint x: 464, startPoint y: 462, endPoint x: 461, endPoint y: 485, distance: 22.8
click at [464, 462] on span "South Australia" at bounding box center [507, 461] width 144 height 20
click at [0, 0] on input "South Australia" at bounding box center [0, 0] width 0 height 0
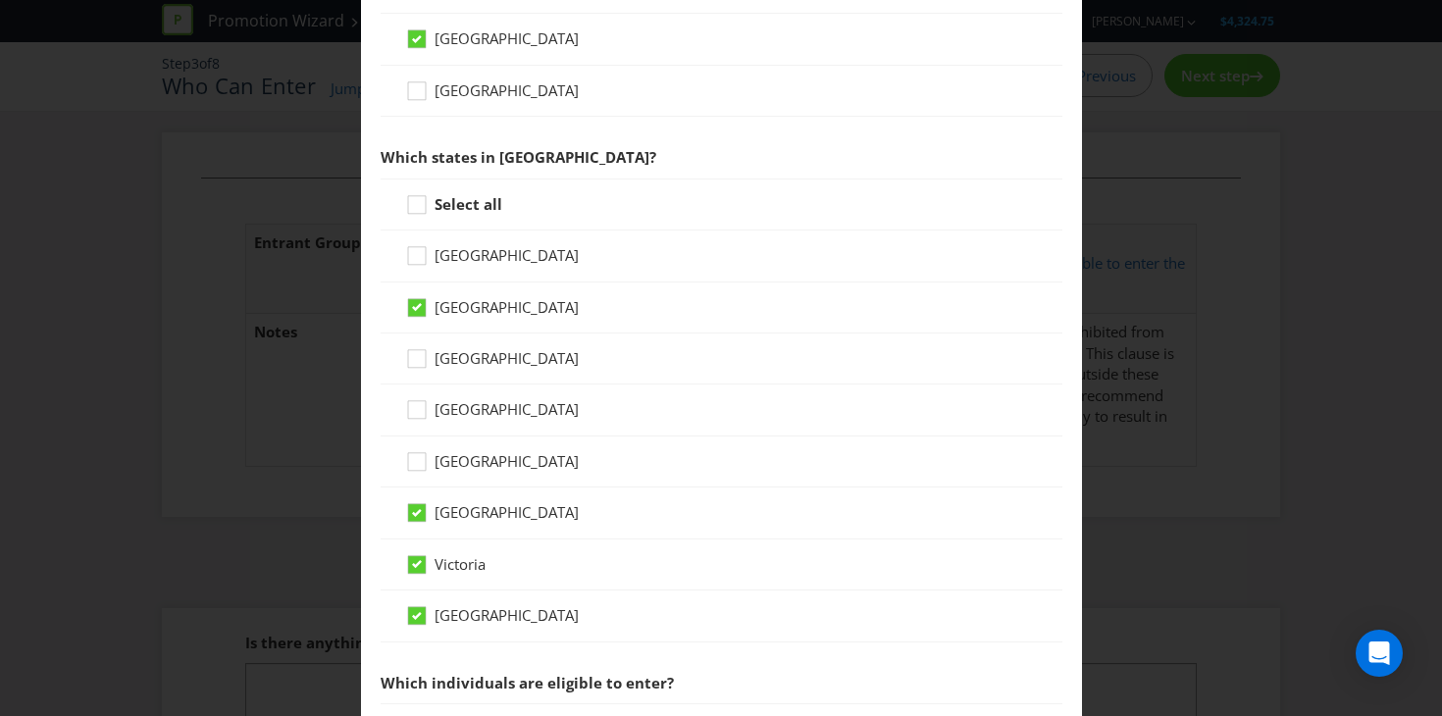
click at [456, 522] on span "Tasmania" at bounding box center [507, 512] width 144 height 20
click at [0, 0] on input "Tasmania" at bounding box center [0, 0] width 0 height 0
drag, startPoint x: 454, startPoint y: 561, endPoint x: 454, endPoint y: 582, distance: 20.6
click at [454, 561] on span "Victoria" at bounding box center [460, 564] width 51 height 20
click at [0, 0] on input "Victoria" at bounding box center [0, 0] width 0 height 0
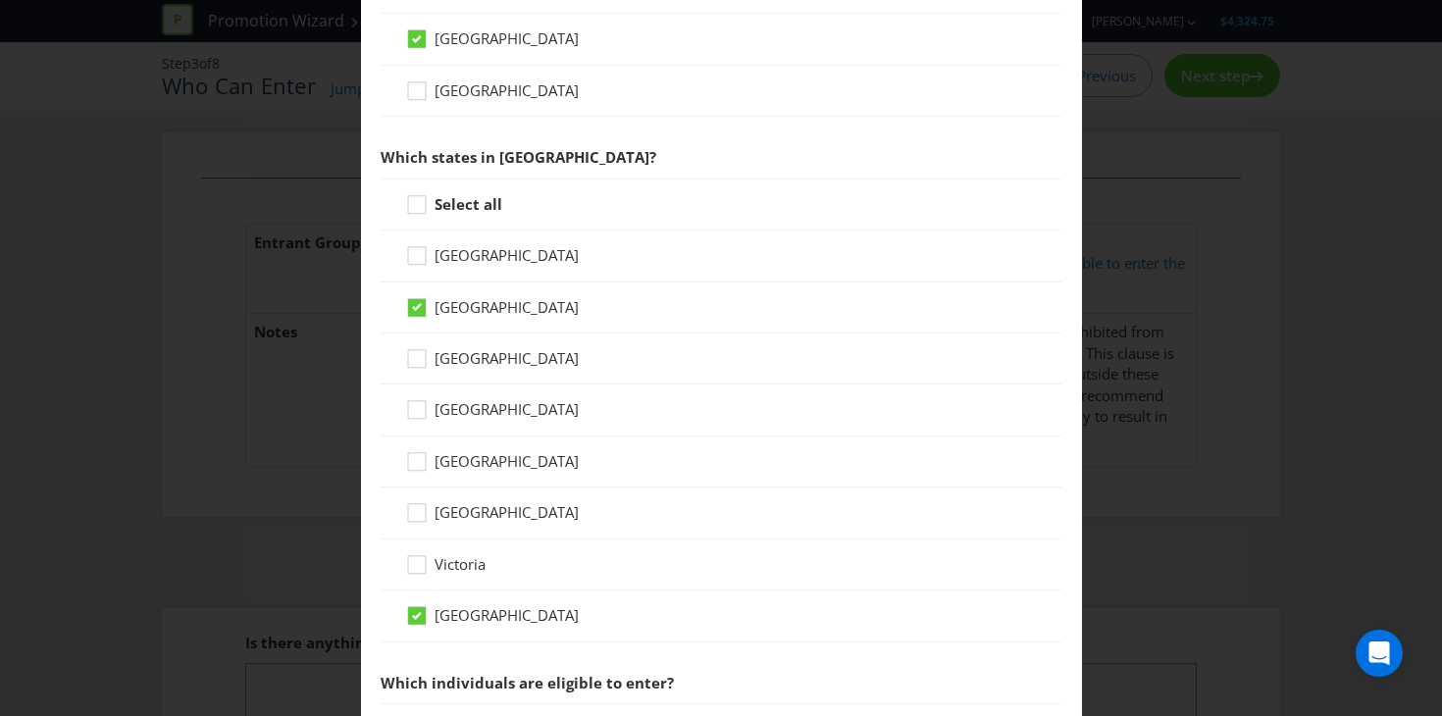
click at [454, 589] on div "Victoria" at bounding box center [722, 564] width 682 height 51
click at [472, 611] on span "Western Australia" at bounding box center [507, 615] width 144 height 20
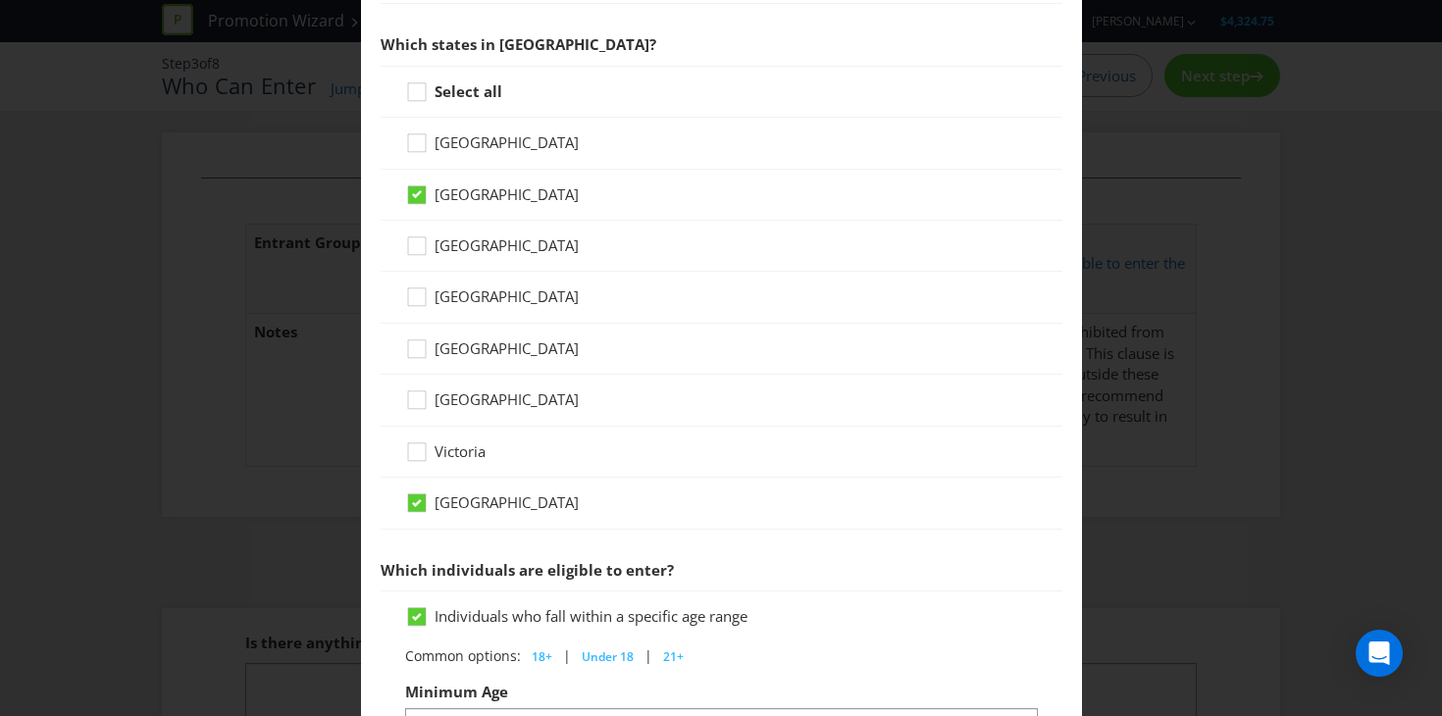
click at [466, 522] on div "Western Australia" at bounding box center [722, 503] width 682 height 51
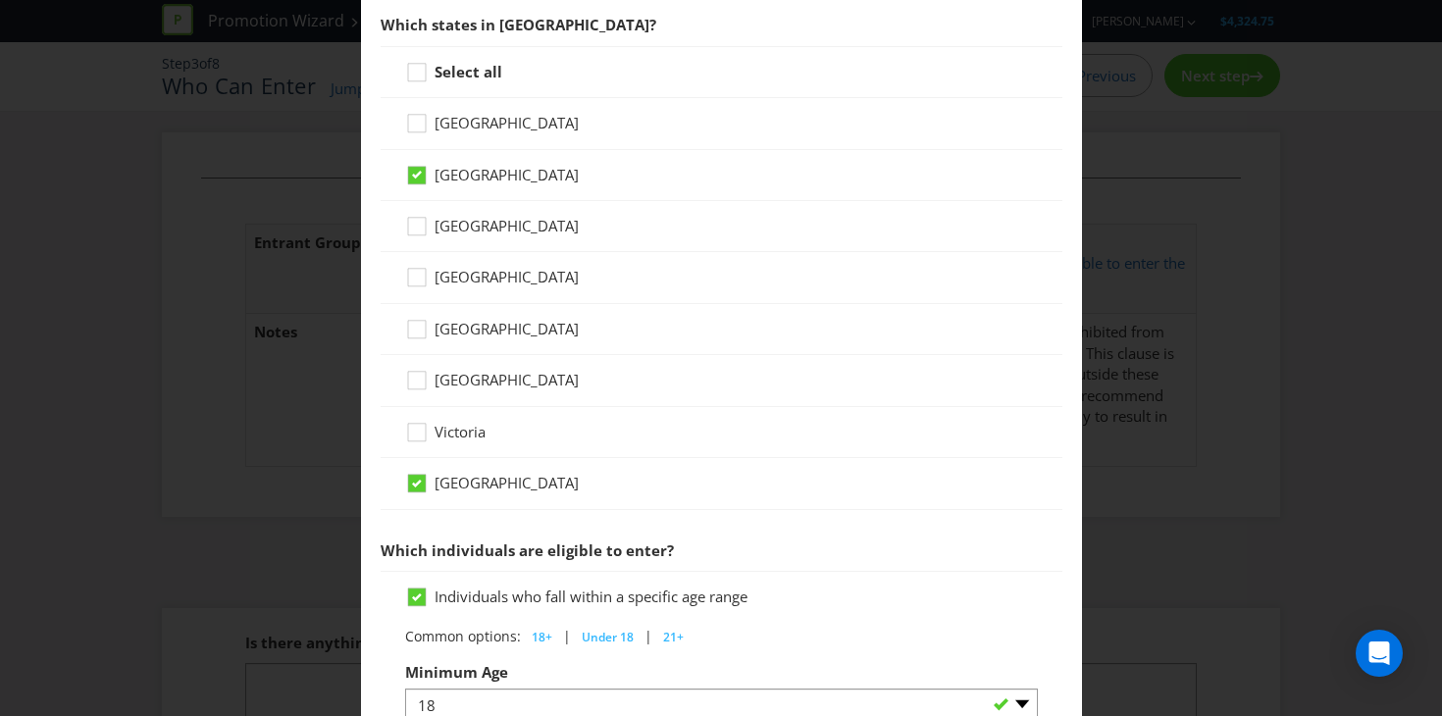
click at [479, 467] on div "Western Australia" at bounding box center [722, 483] width 682 height 51
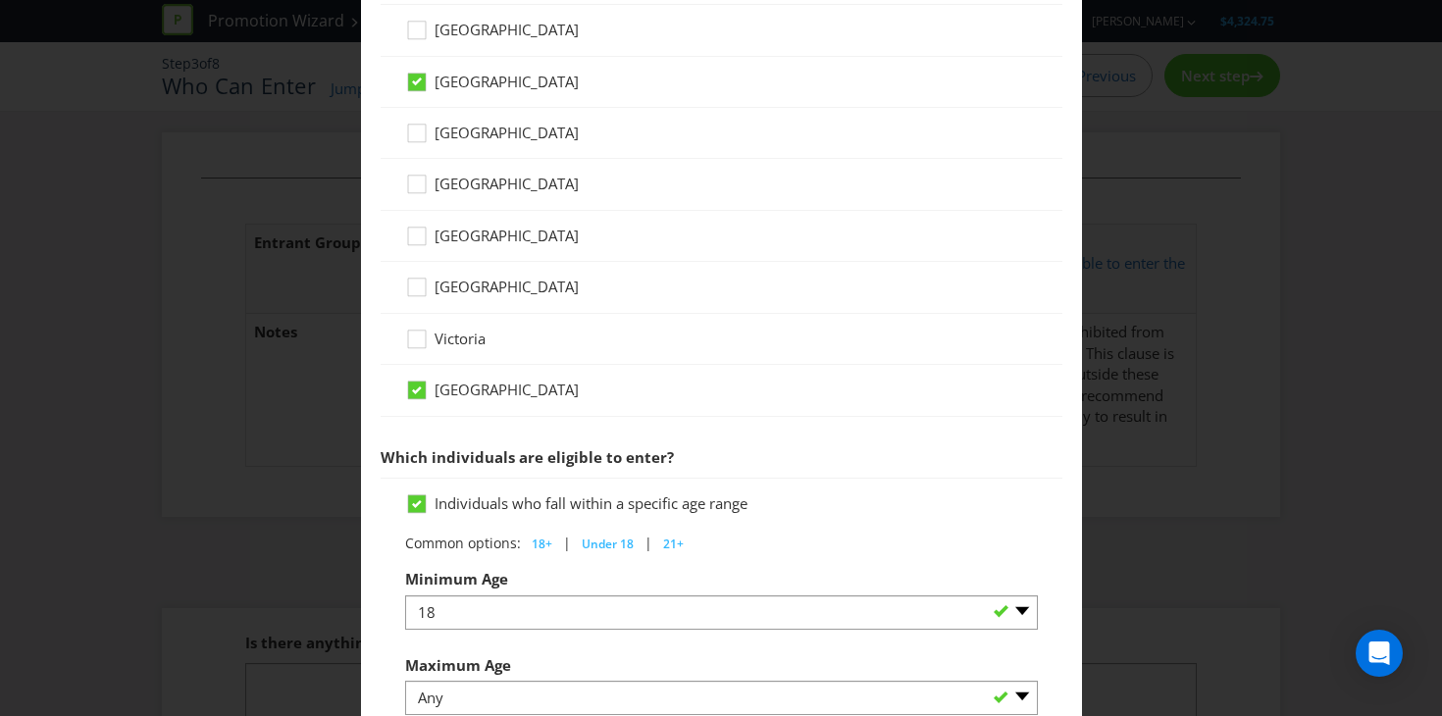
scroll to position [640, 0]
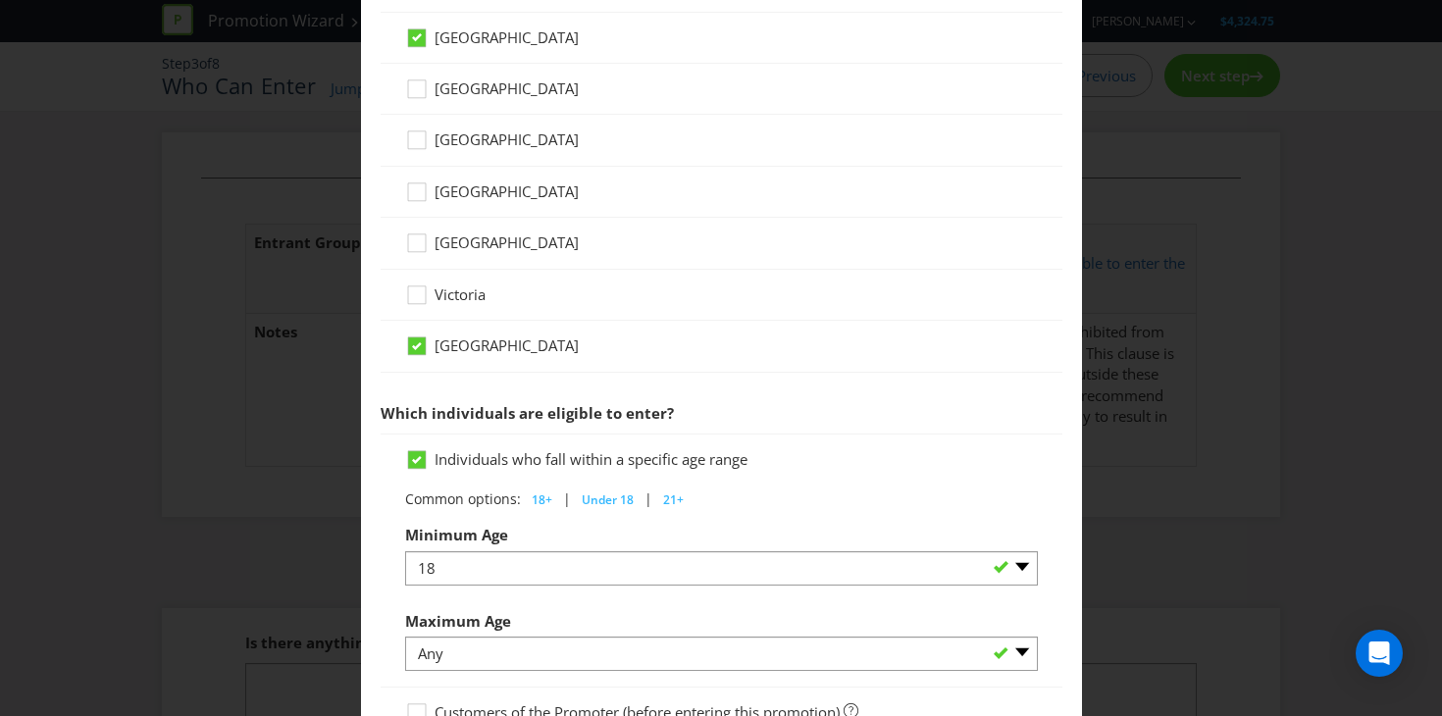
click at [459, 338] on span "Western Australia" at bounding box center [507, 345] width 144 height 20
click at [0, 0] on input "Western Australia" at bounding box center [0, 0] width 0 height 0
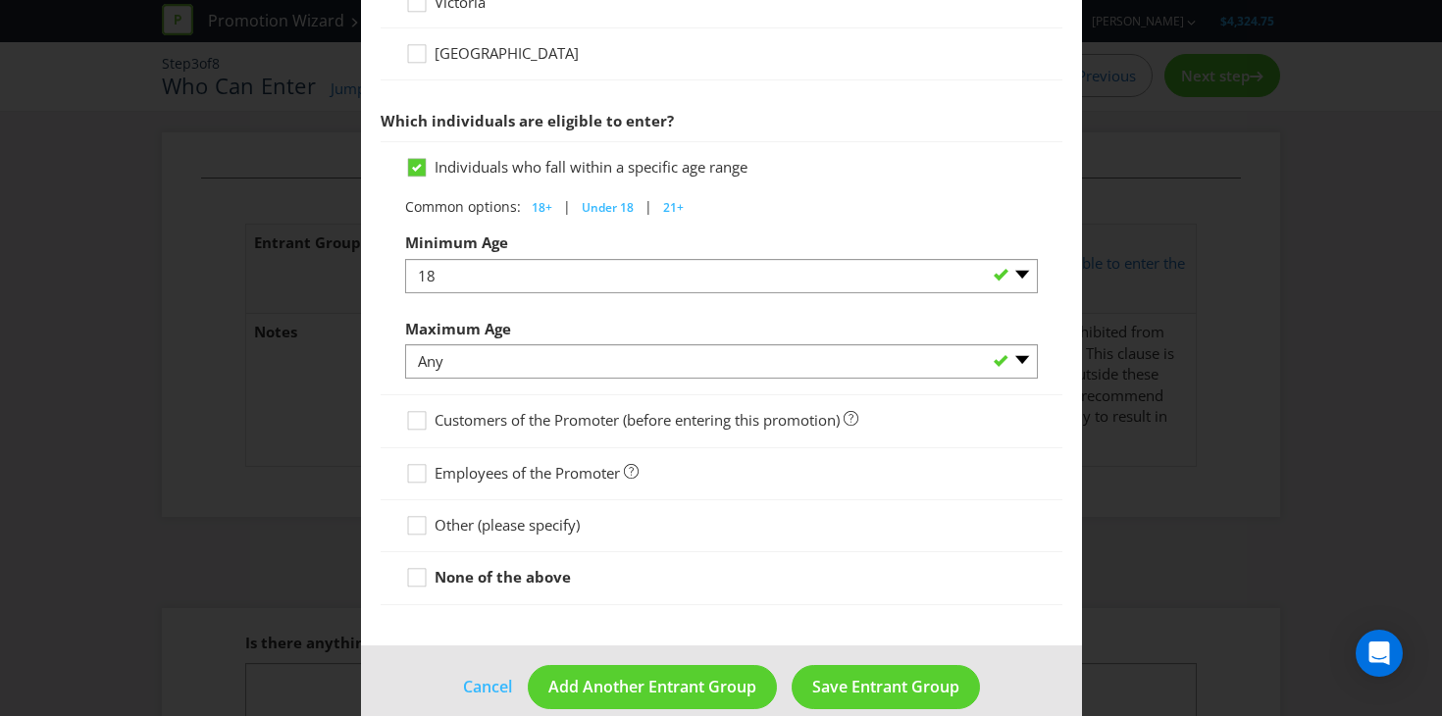
scroll to position [960, 0]
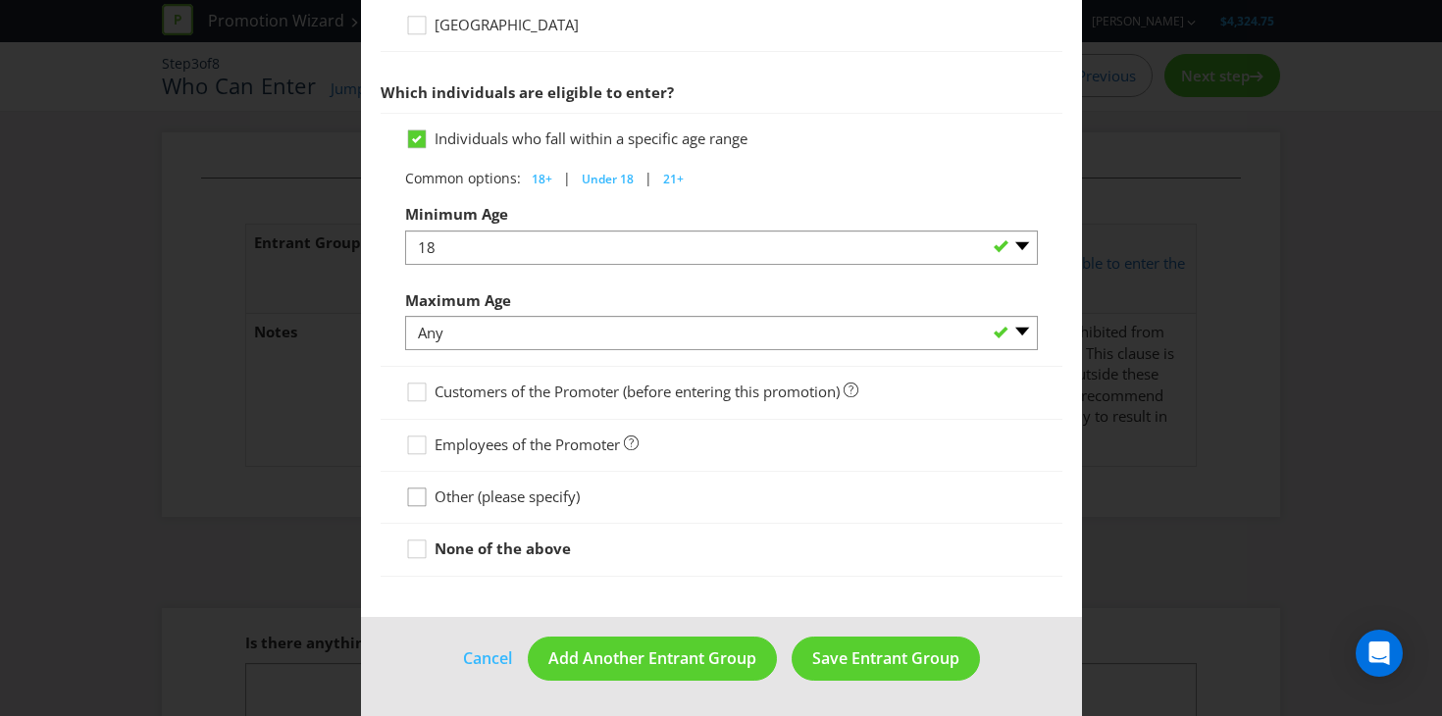
click at [409, 497] on icon at bounding box center [419, 501] width 29 height 29
click at [0, 0] on input "Other (please specify)" at bounding box center [0, 0] width 0 height 0
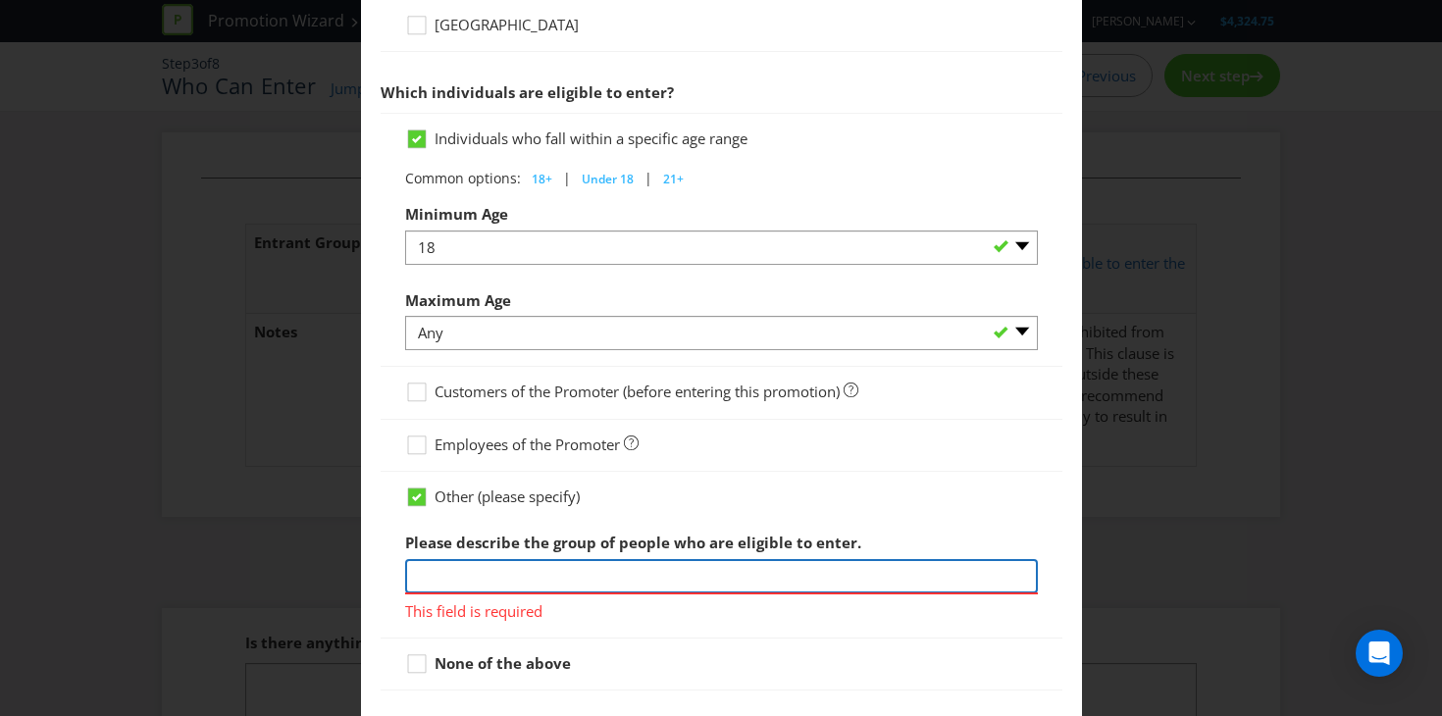
click at [440, 588] on input "text" at bounding box center [721, 576] width 633 height 34
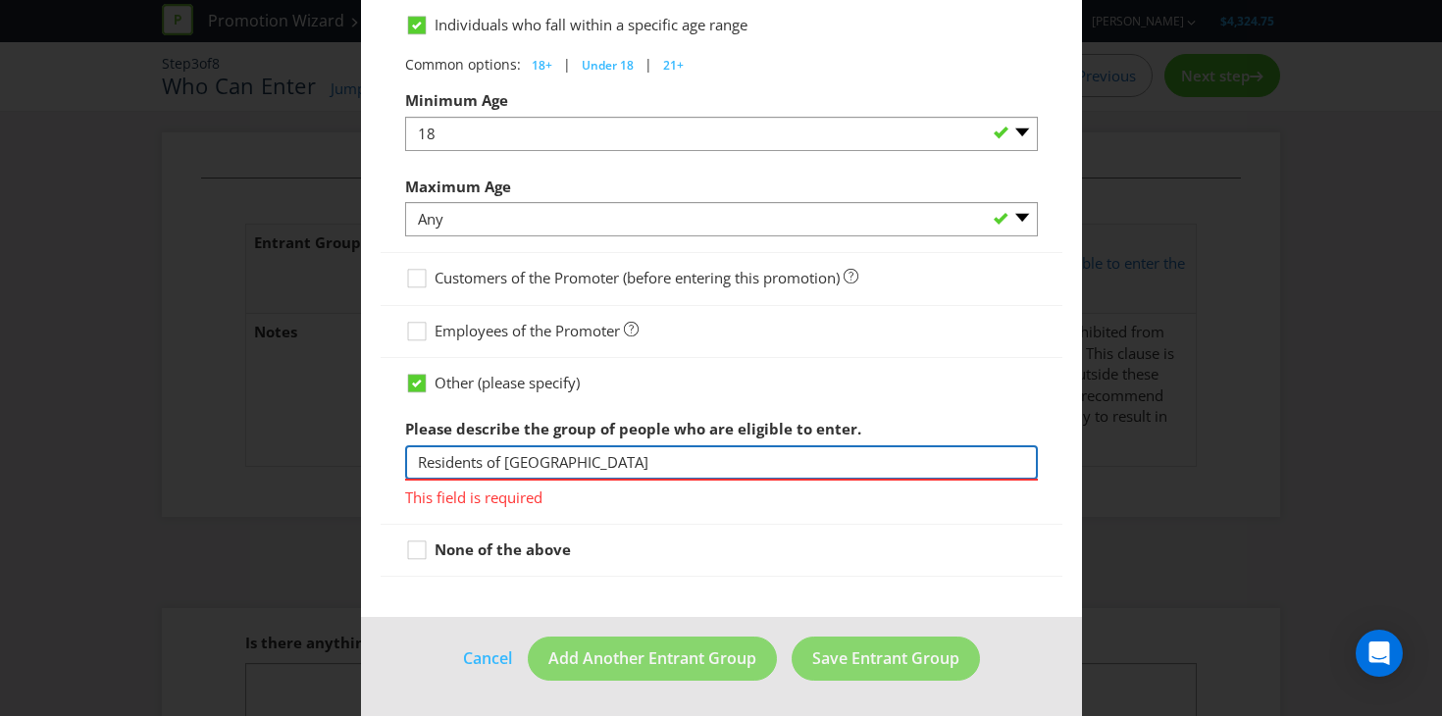
type input "Residents of Sydney NSW"
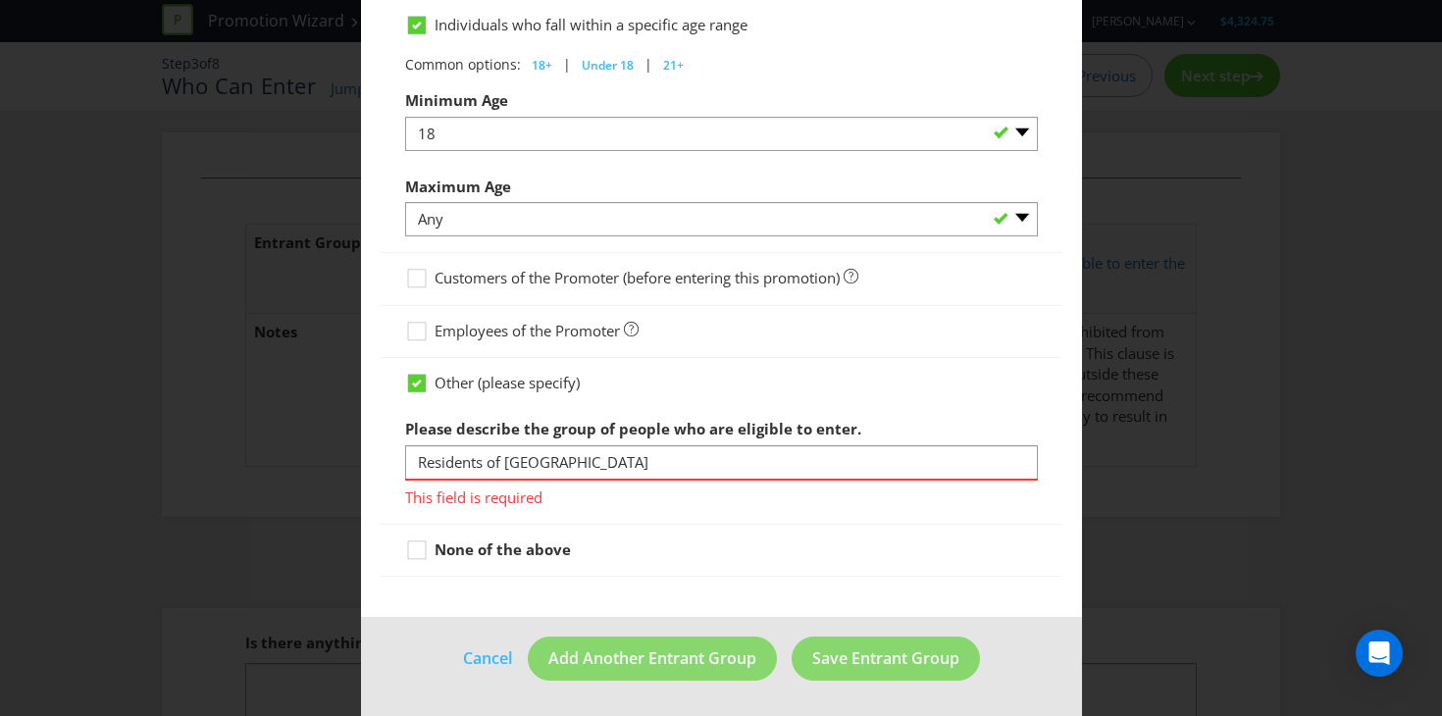
scroll to position [1046, 0]
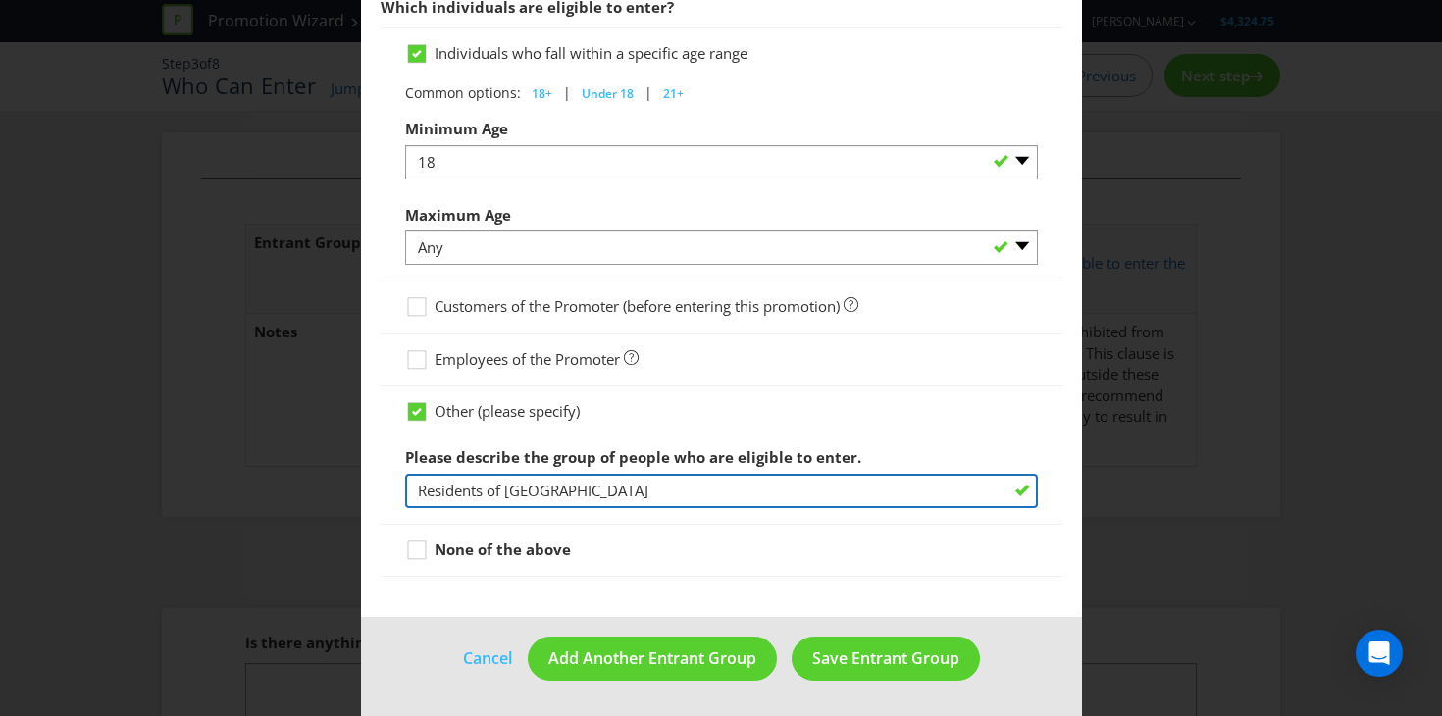
click at [630, 492] on input "Residents of Sydney NSW" at bounding box center [721, 491] width 633 height 34
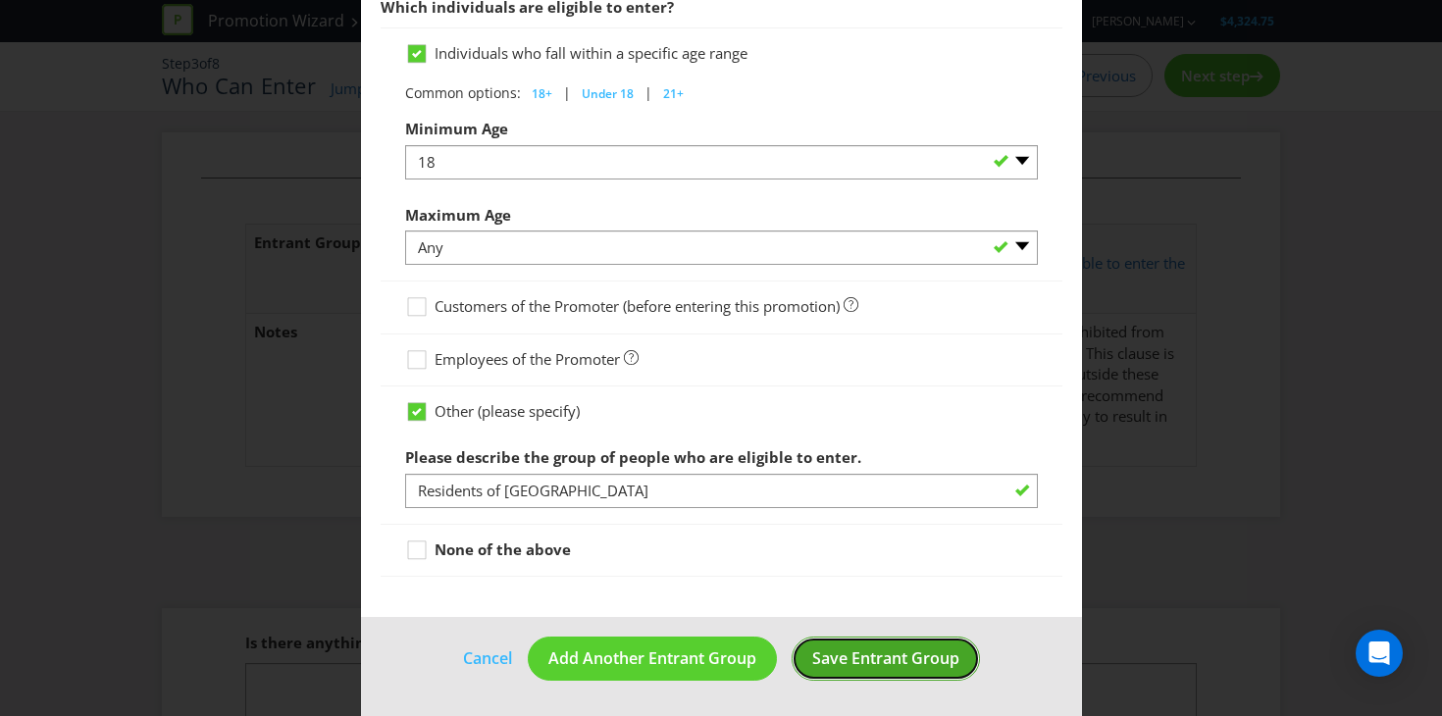
click at [838, 659] on span "Save Entrant Group" at bounding box center [885, 658] width 147 height 22
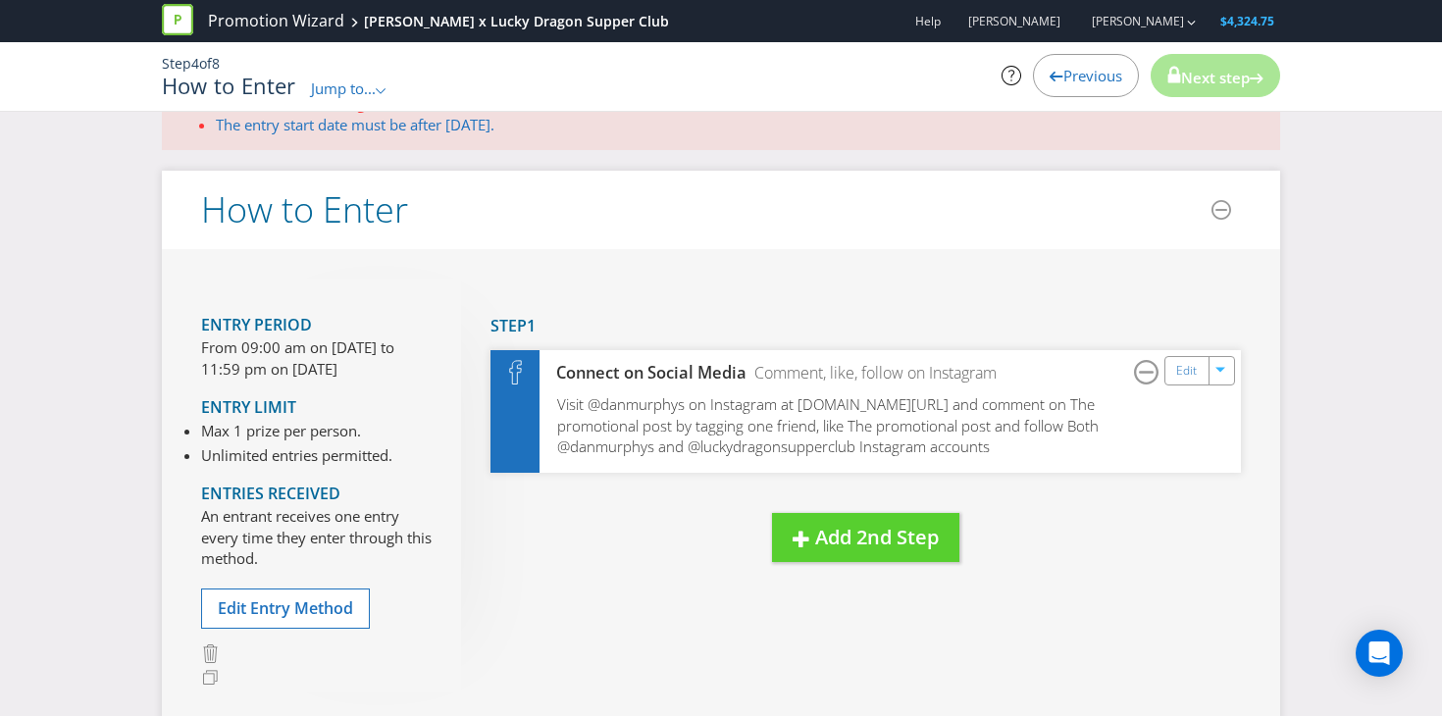
scroll to position [16, 0]
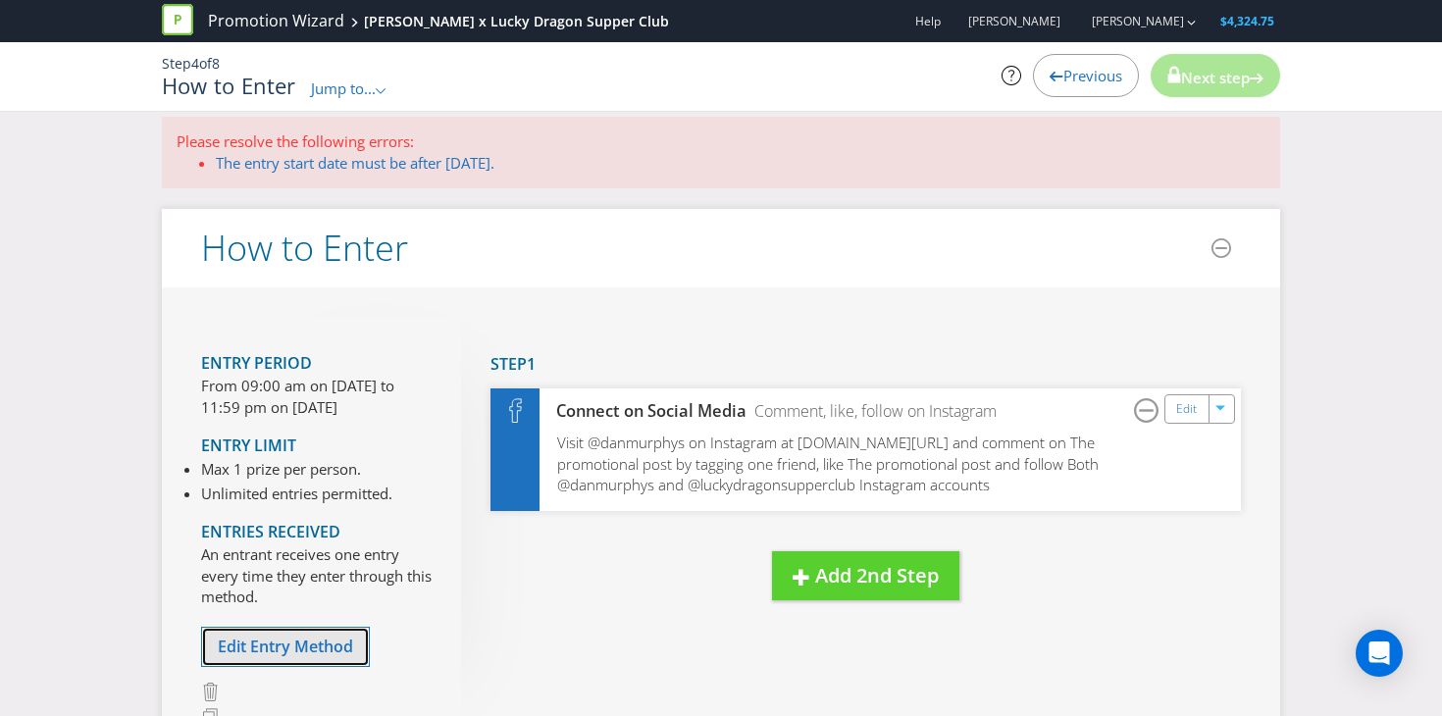
click at [292, 646] on span "Edit Entry Method" at bounding box center [285, 647] width 135 height 22
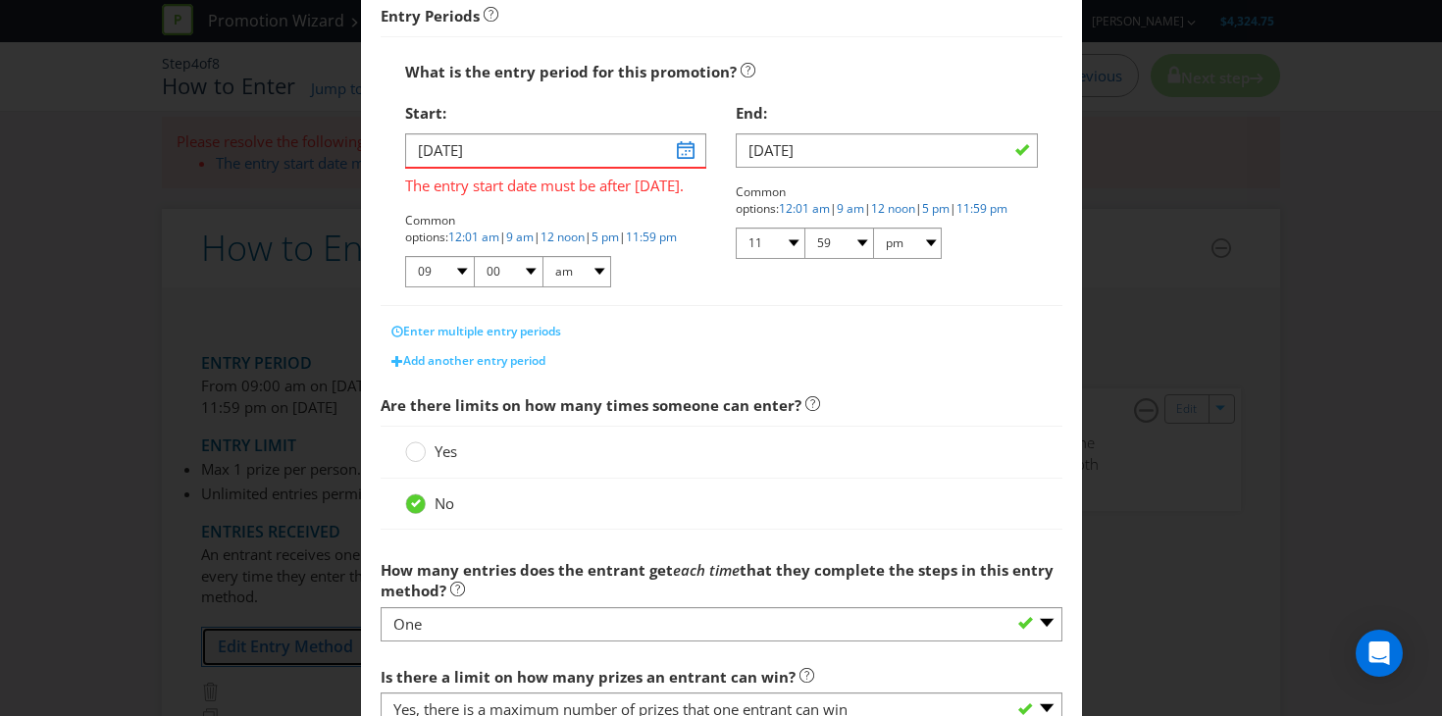
scroll to position [334, 0]
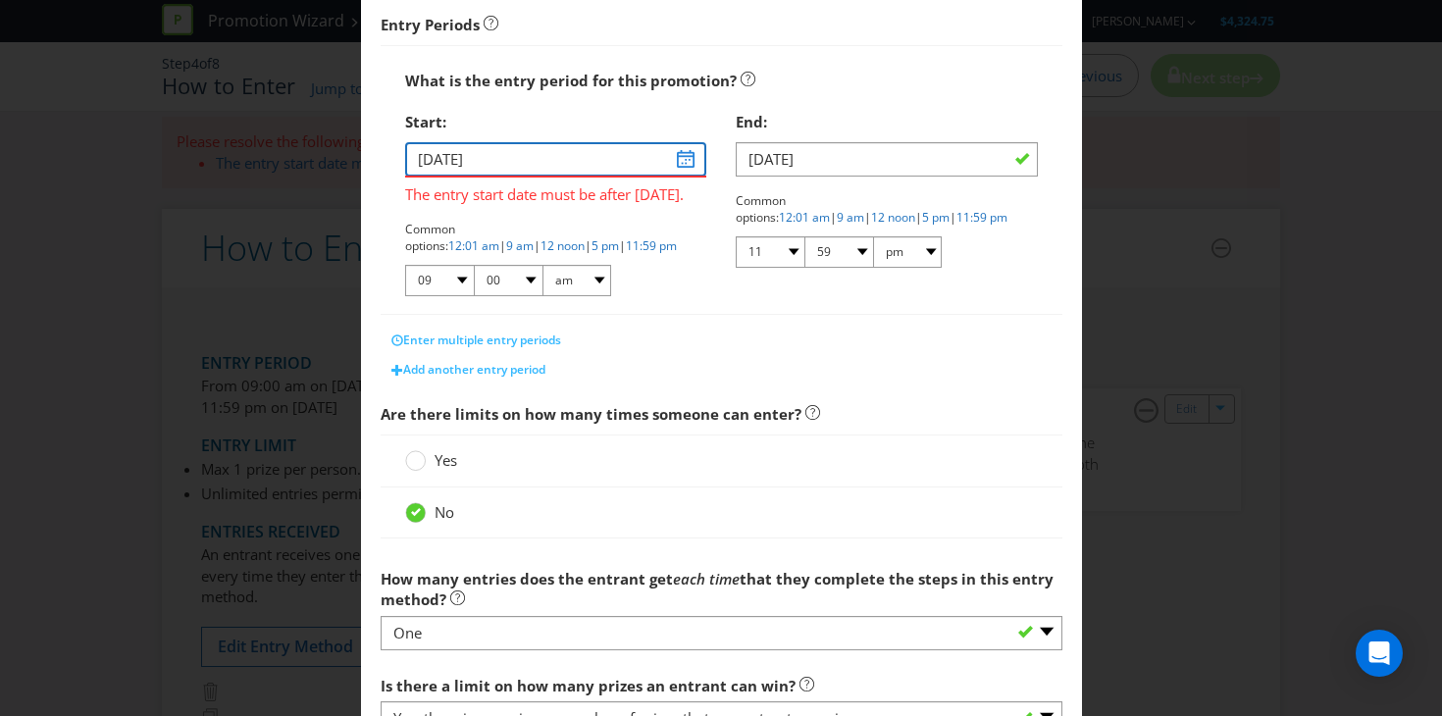
click at [496, 164] on input "01/10/25" at bounding box center [556, 159] width 302 height 34
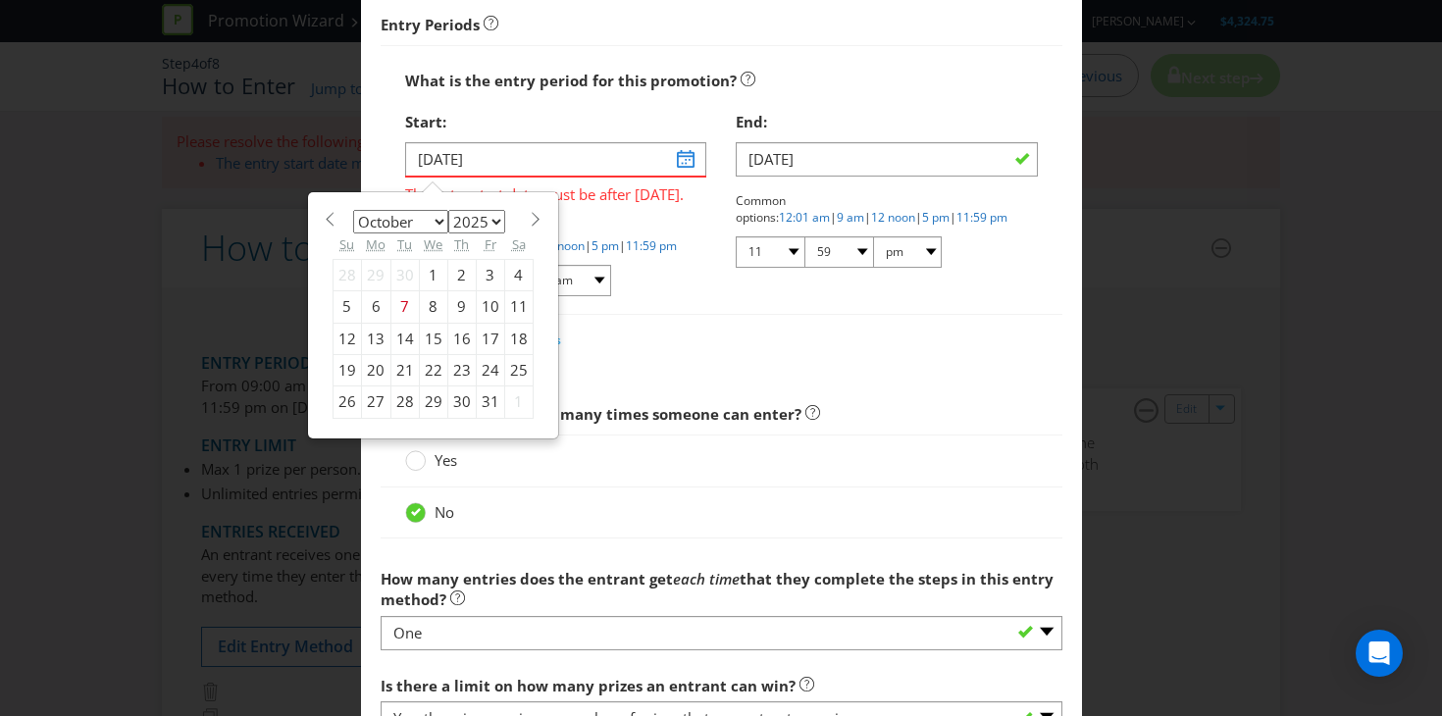
click at [369, 338] on div "13" at bounding box center [375, 338] width 29 height 31
type input "13/10/25"
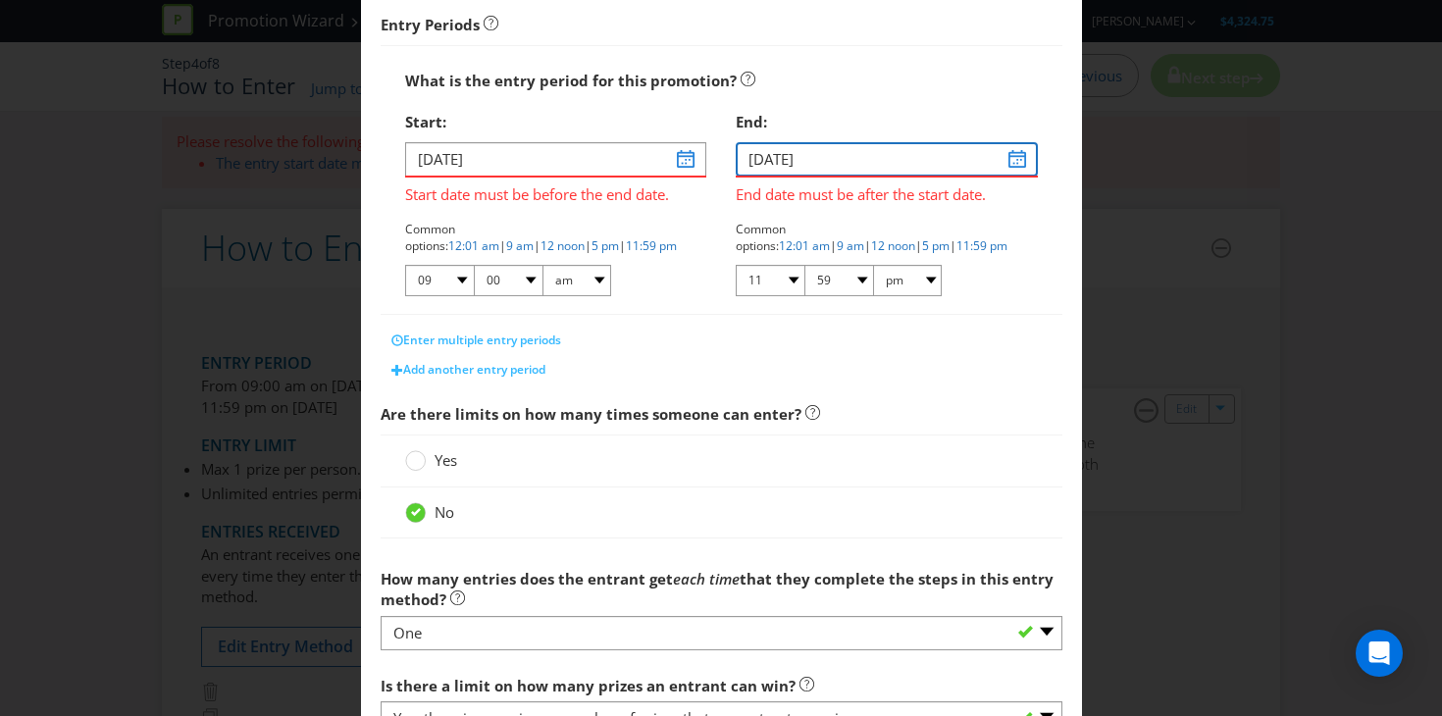
click at [1022, 161] on input "08/10/25" at bounding box center [887, 159] width 302 height 34
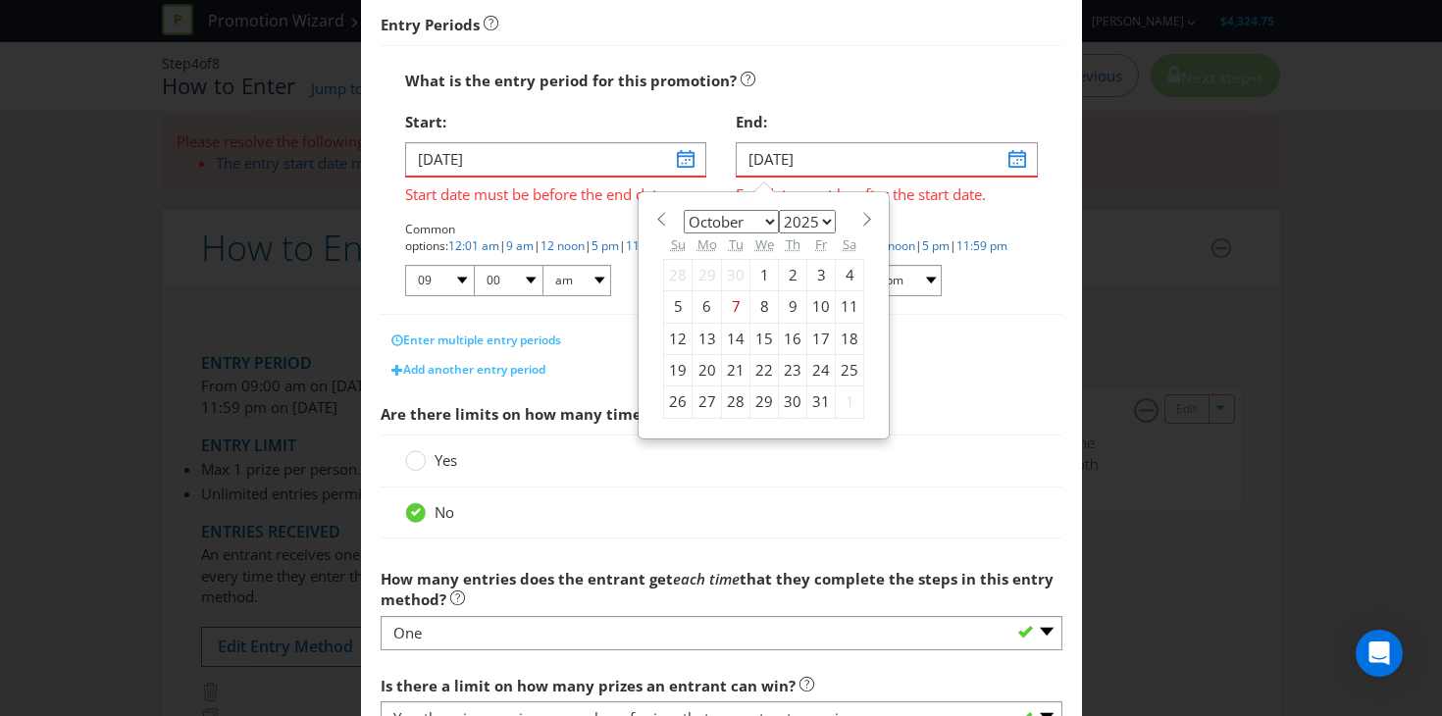
click at [756, 338] on div "15" at bounding box center [764, 338] width 28 height 31
type input "15/10/25"
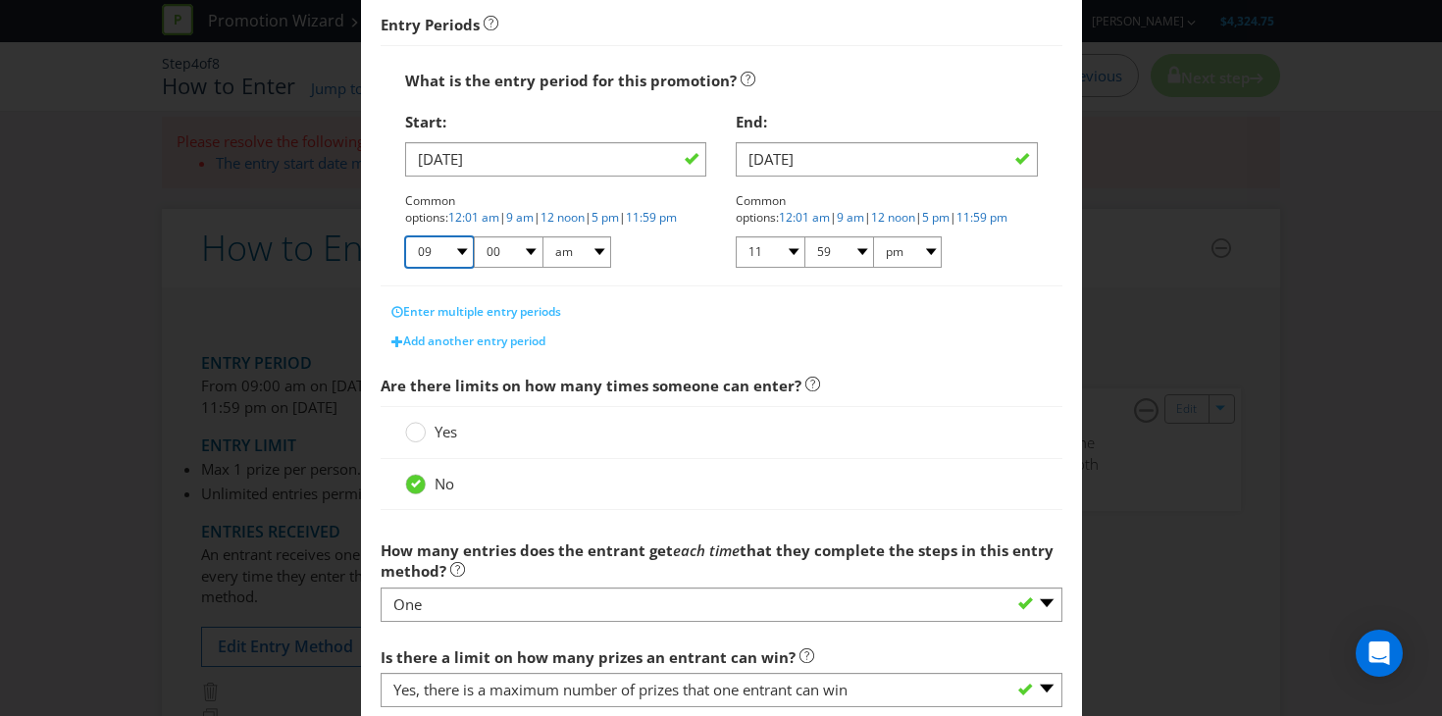
click at [438, 257] on select "01 02 03 04 05 06 07 08 09 10 11 12" at bounding box center [439, 251] width 69 height 31
select select "05"
click at [405, 236] on select "01 02 03 04 05 06 07 08 09 10 11 12" at bounding box center [439, 251] width 69 height 31
click at [579, 253] on select "am pm" at bounding box center [576, 251] width 69 height 31
select select "pm"
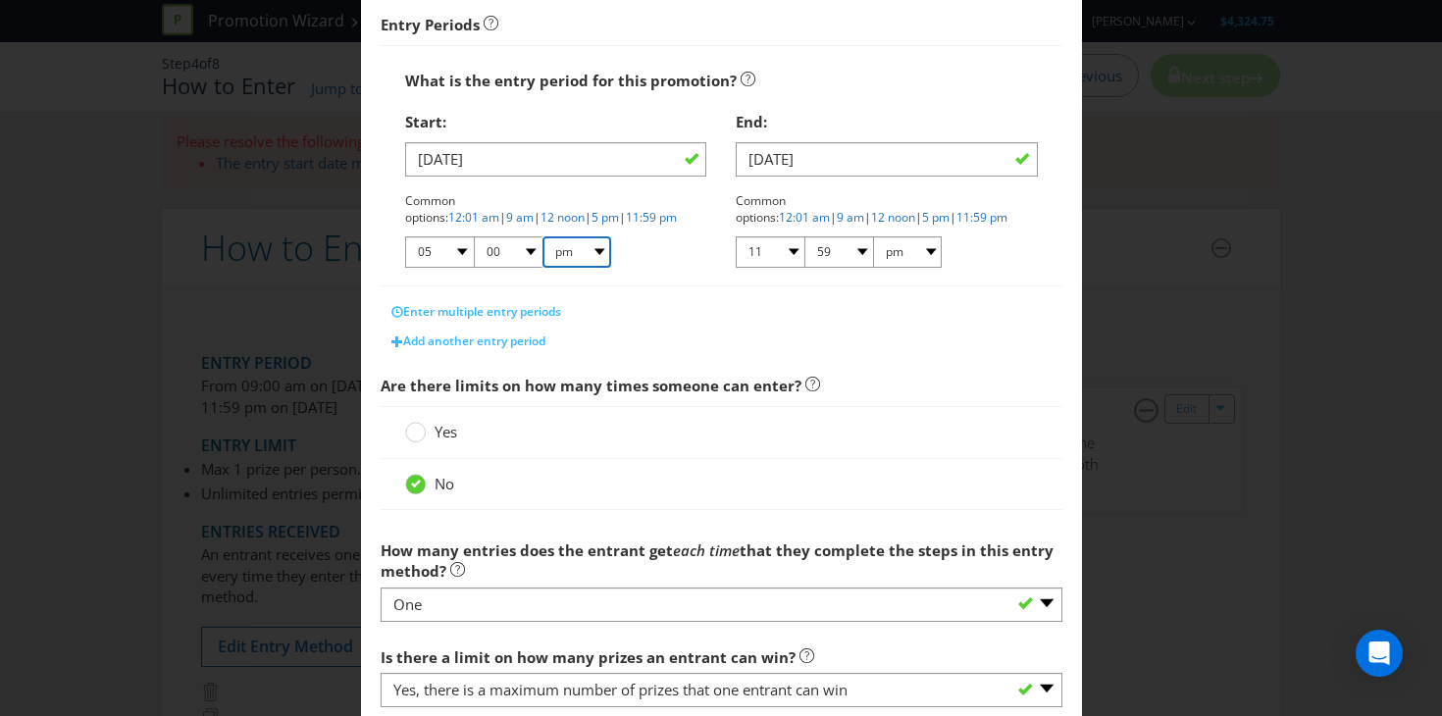
click at [542, 236] on select "am pm" at bounding box center [576, 251] width 69 height 31
click at [787, 258] on select "01 02 03 04 05 06 07 08 09 10 11 12" at bounding box center [770, 251] width 69 height 31
click at [736, 236] on select "01 02 03 04 05 06 07 08 09 10 11 12" at bounding box center [770, 251] width 69 height 31
click at [1130, 314] on div "How to Enter What is the name of this entry method? How to Enter This name will…" at bounding box center [721, 358] width 1442 height 716
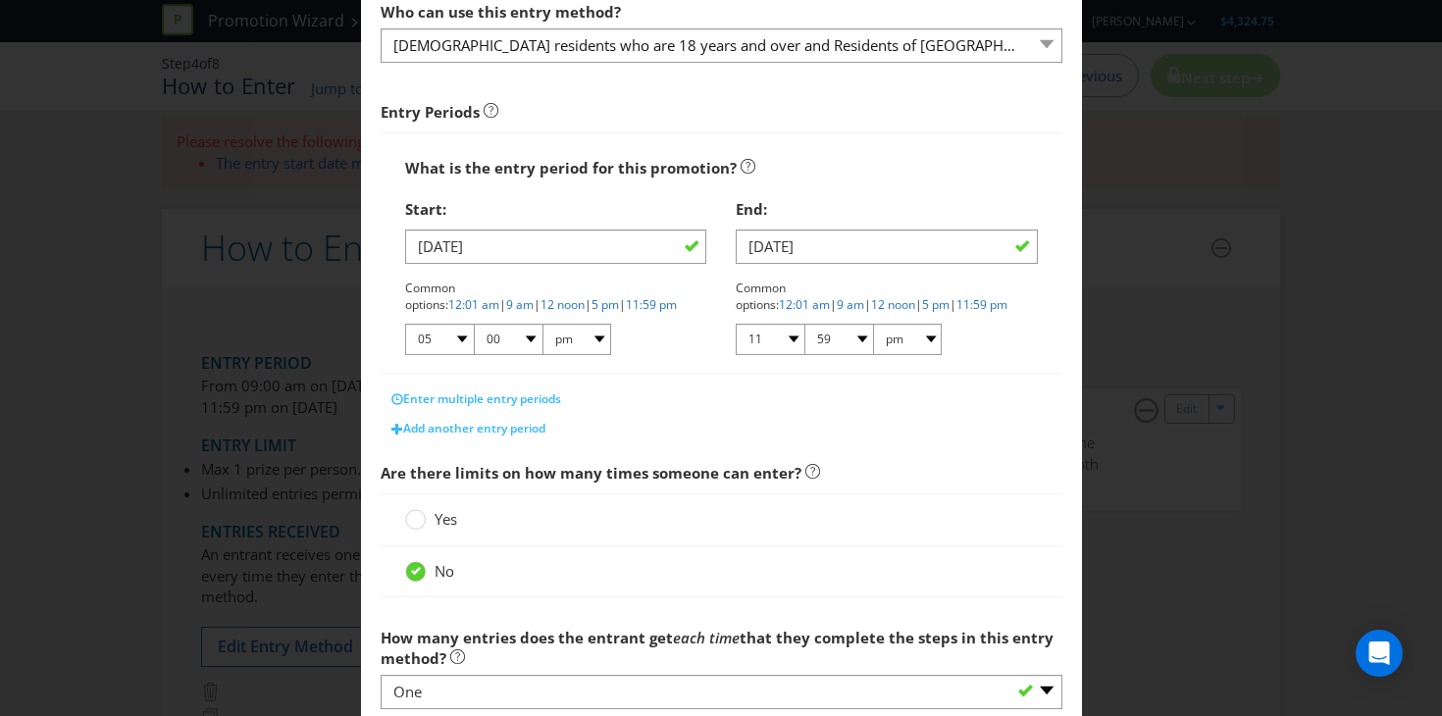
scroll to position [211, 0]
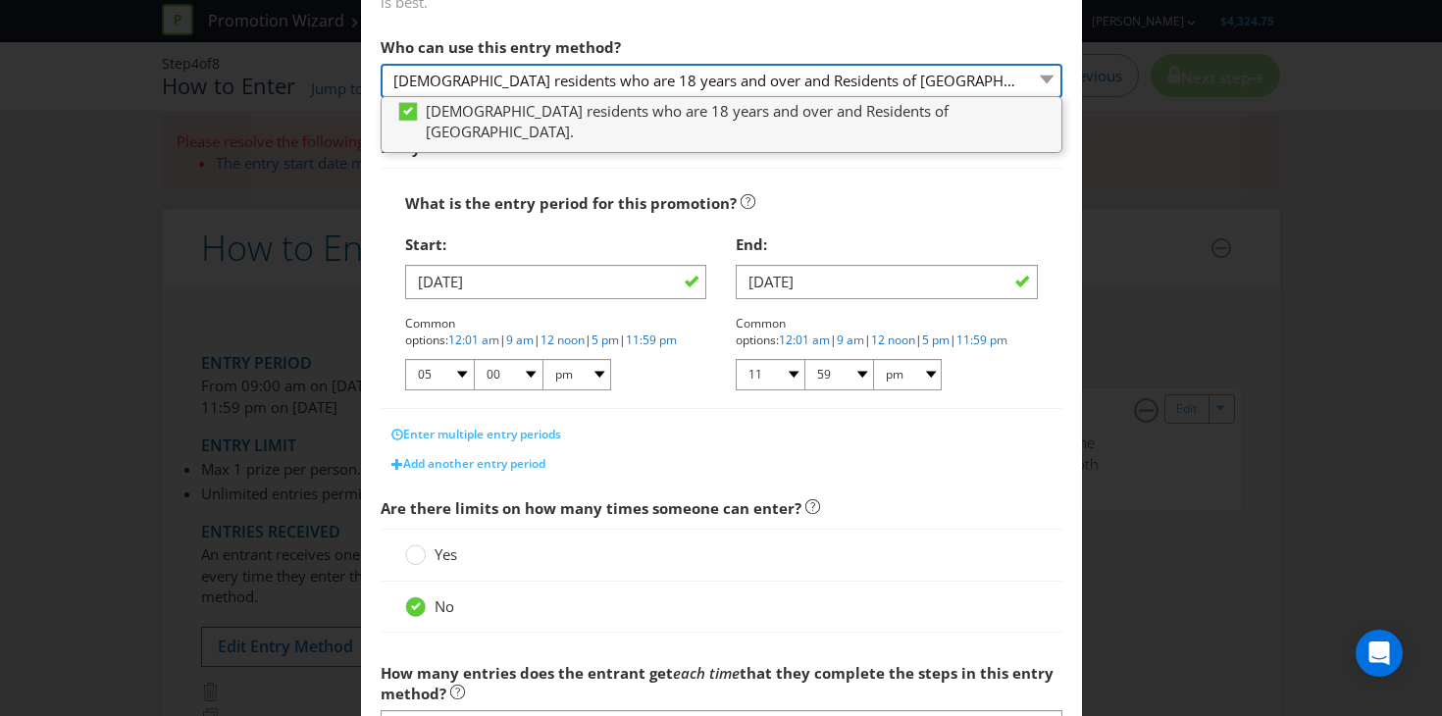
click at [833, 68] on select "NSW residents who are 18 years and over and Residents of Sydney NSW." at bounding box center [722, 81] width 682 height 34
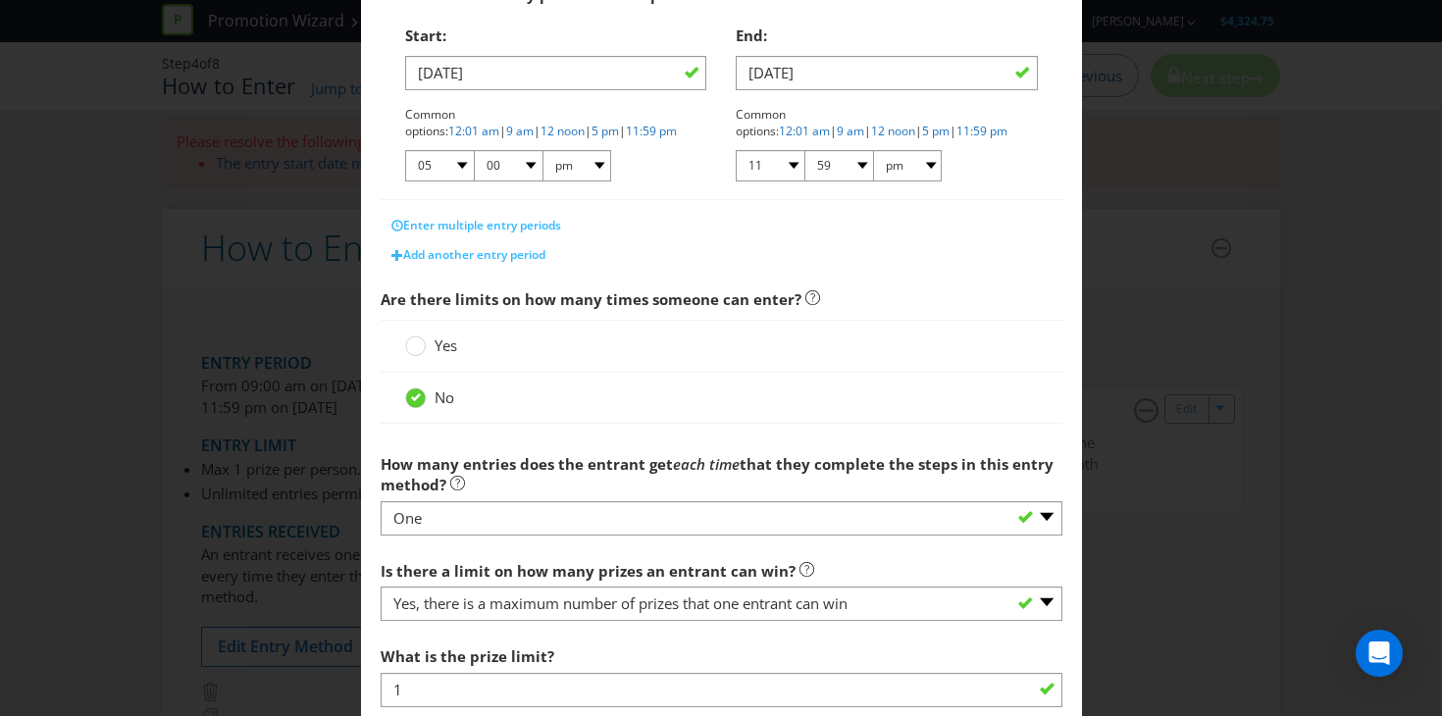
scroll to position [544, 0]
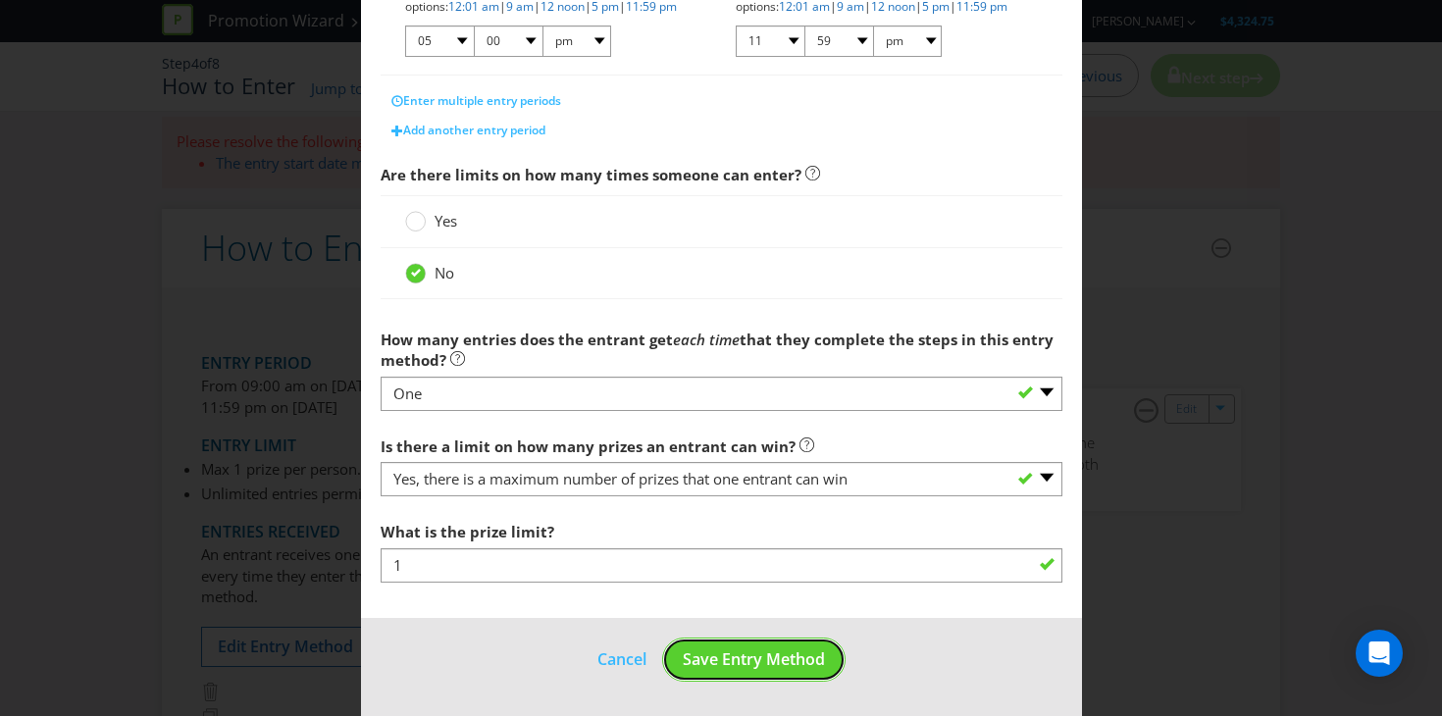
click at [736, 666] on span "Save Entry Method" at bounding box center [754, 659] width 142 height 22
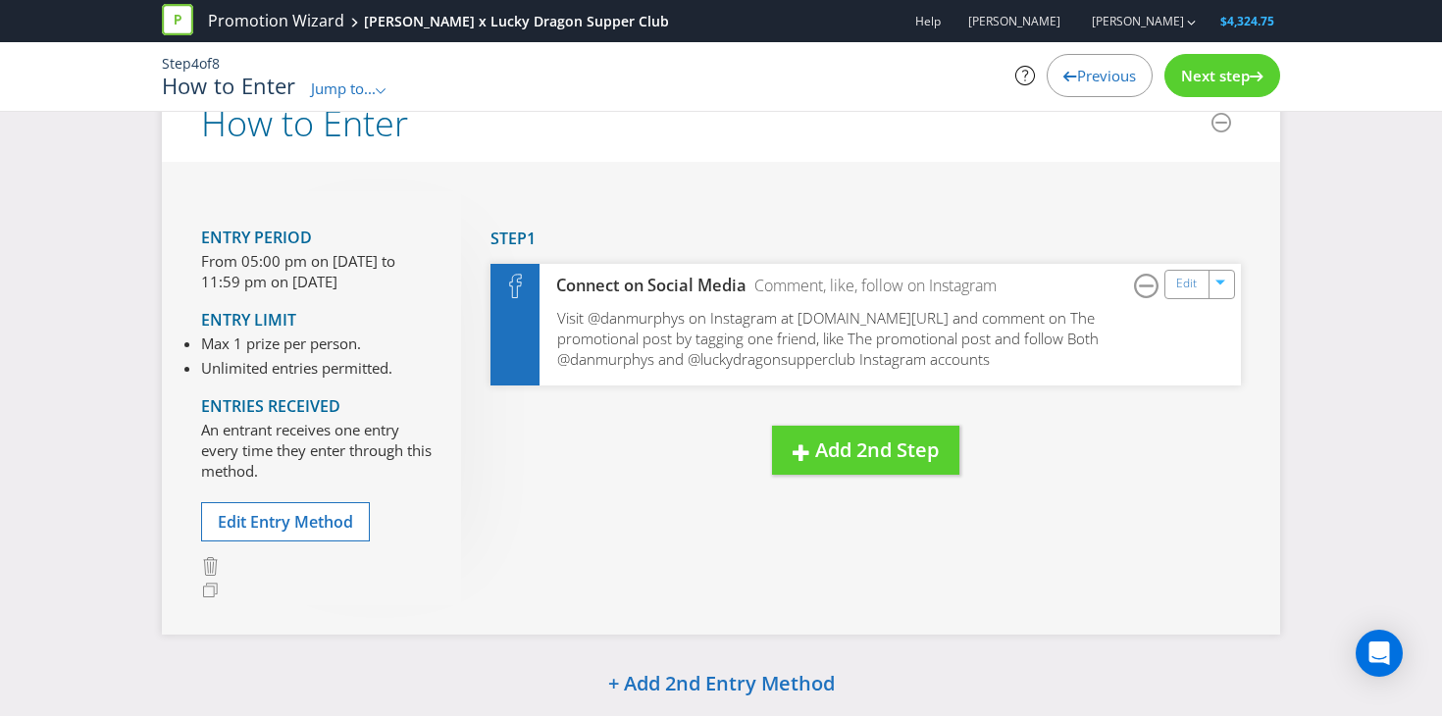
scroll to position [41, 0]
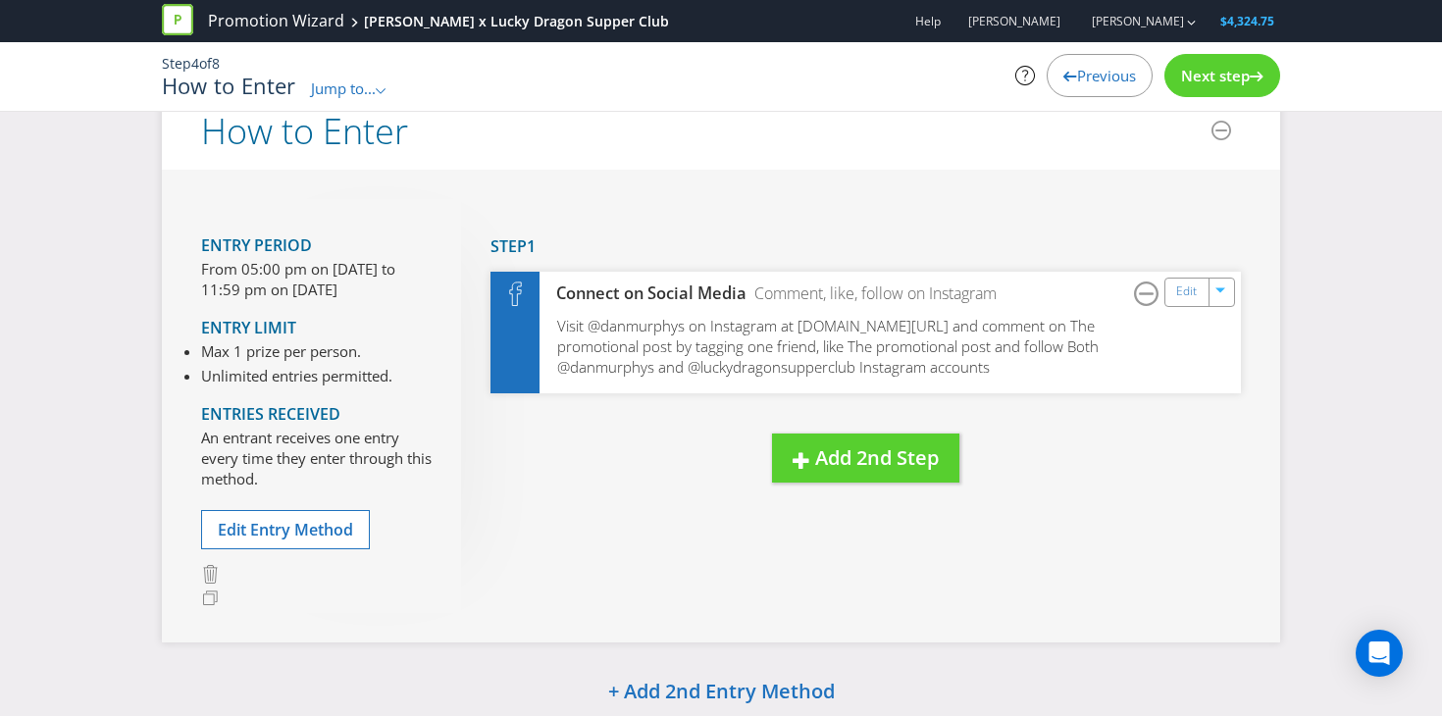
click at [1203, 80] on span "Next step" at bounding box center [1215, 76] width 69 height 20
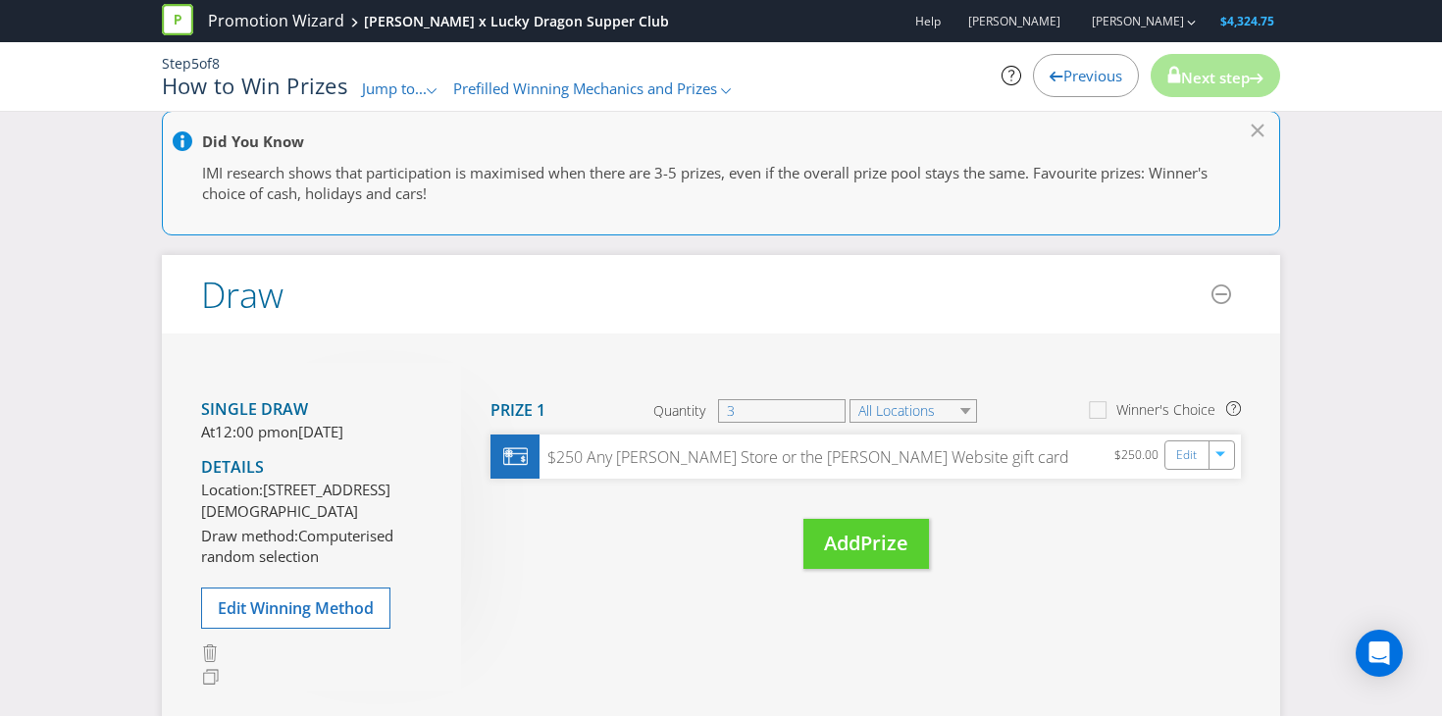
scroll to position [162, 0]
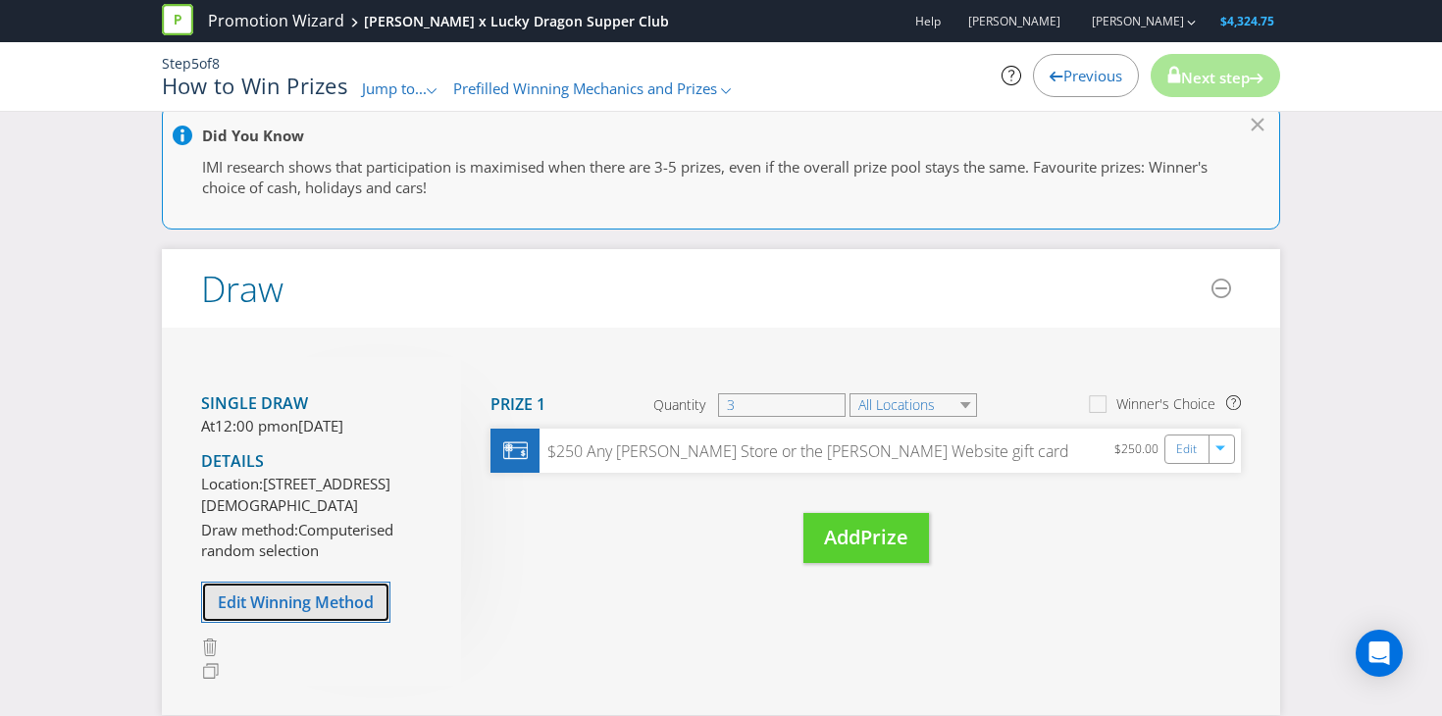
click at [325, 613] on span "Edit Winning Method" at bounding box center [296, 602] width 156 height 22
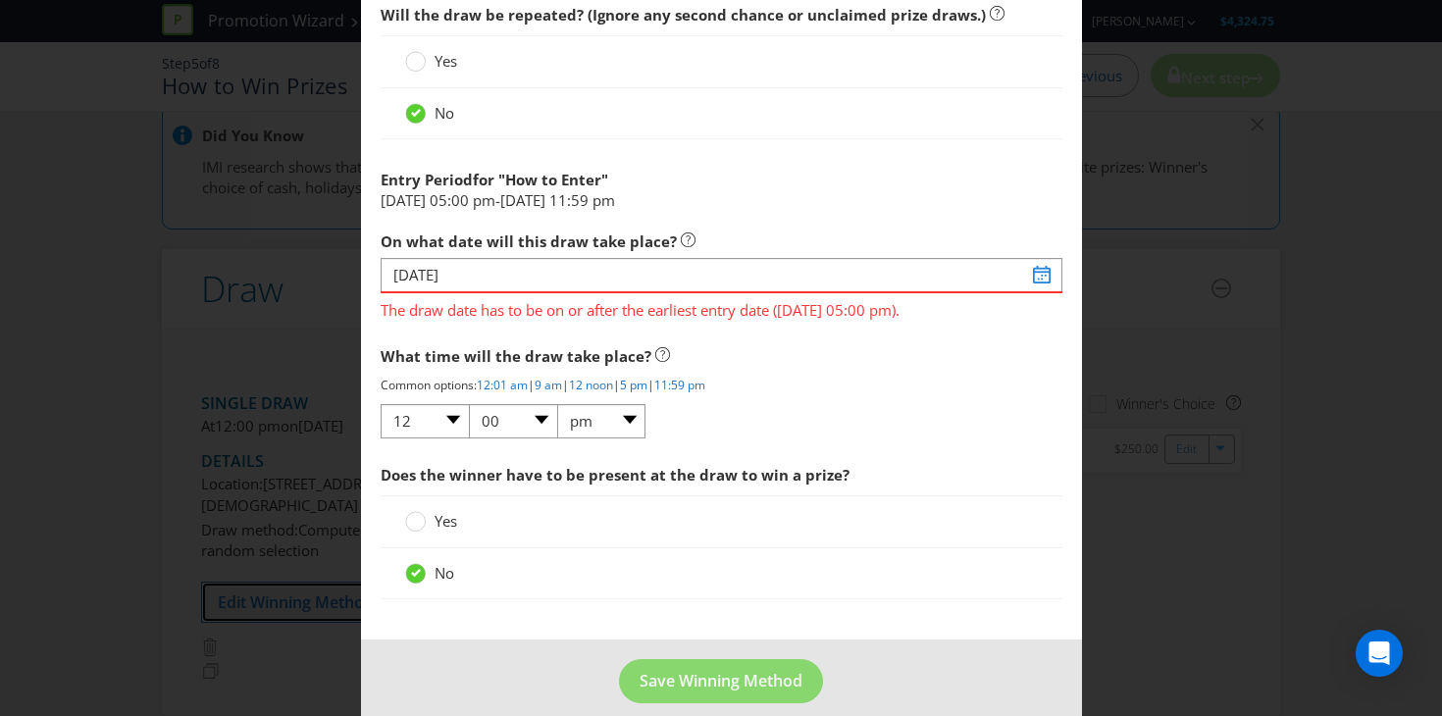
scroll to position [1900, 0]
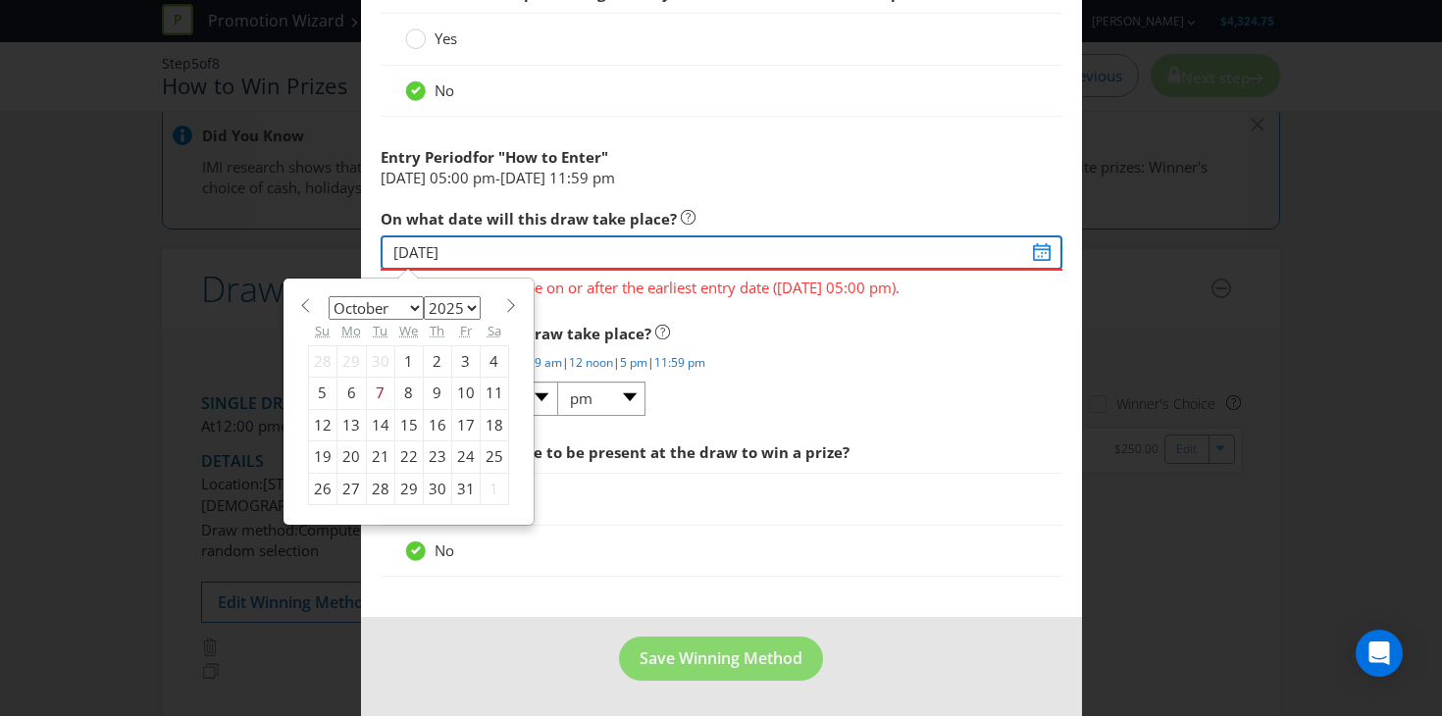
click at [1049, 250] on input "09/10/25" at bounding box center [722, 252] width 682 height 34
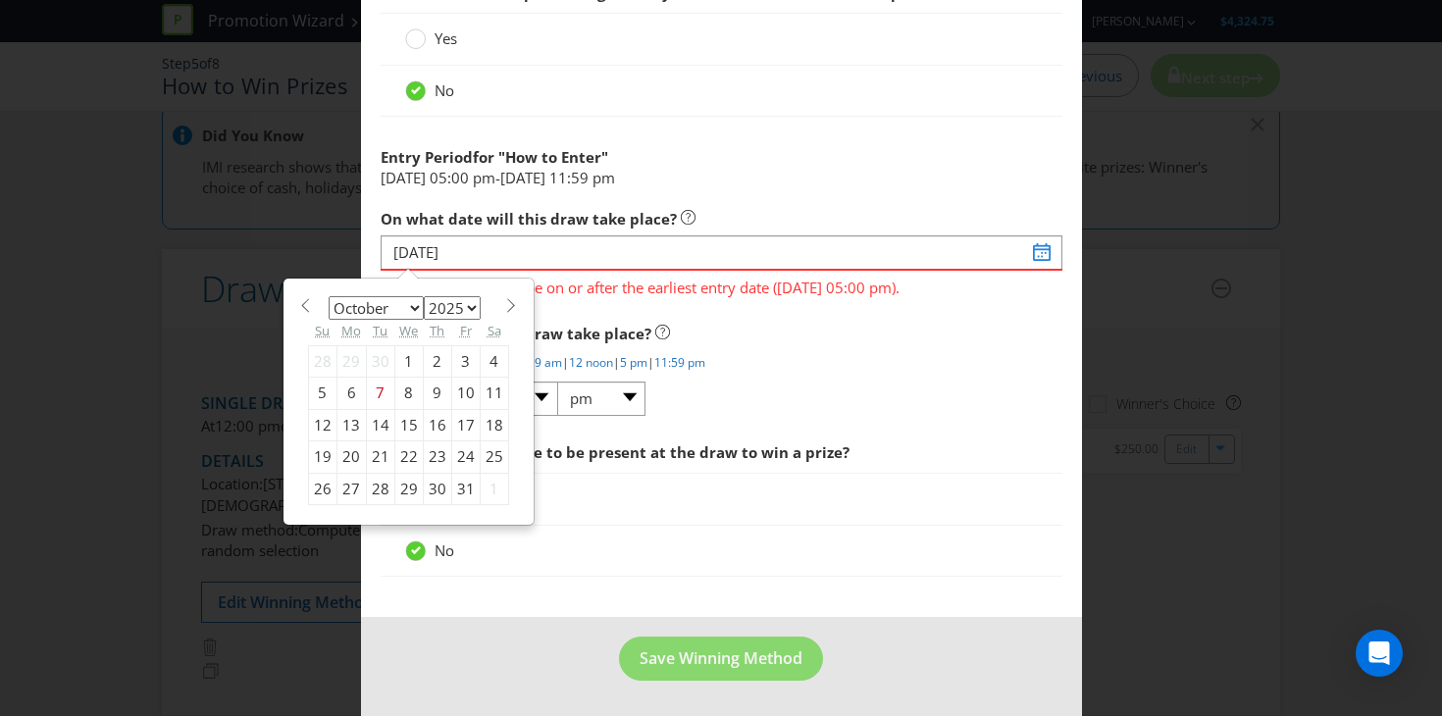
click at [431, 426] on div "16" at bounding box center [437, 424] width 28 height 31
type input "[DATE]"
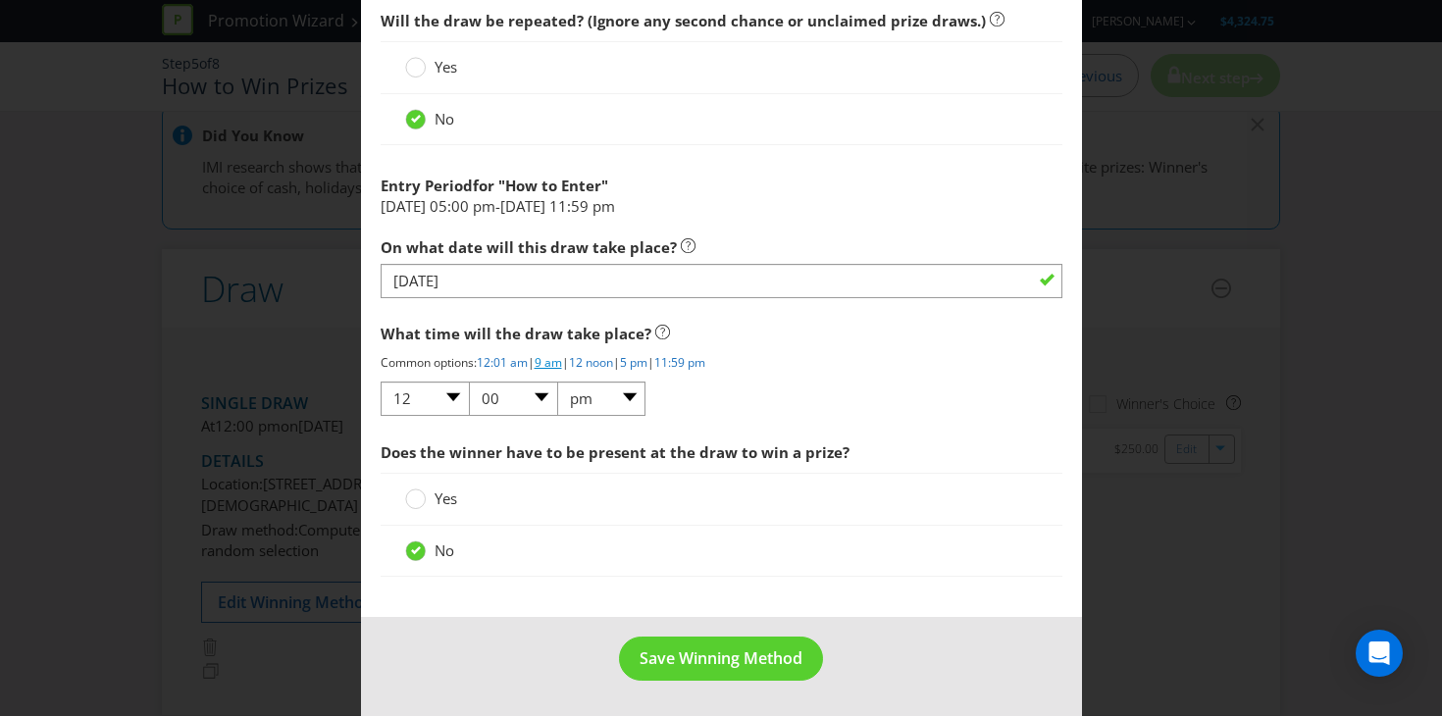
click at [557, 361] on link "9 am" at bounding box center [548, 362] width 27 height 17
select select "09"
select select "am"
click at [683, 655] on span "Save Winning Method" at bounding box center [721, 658] width 163 height 22
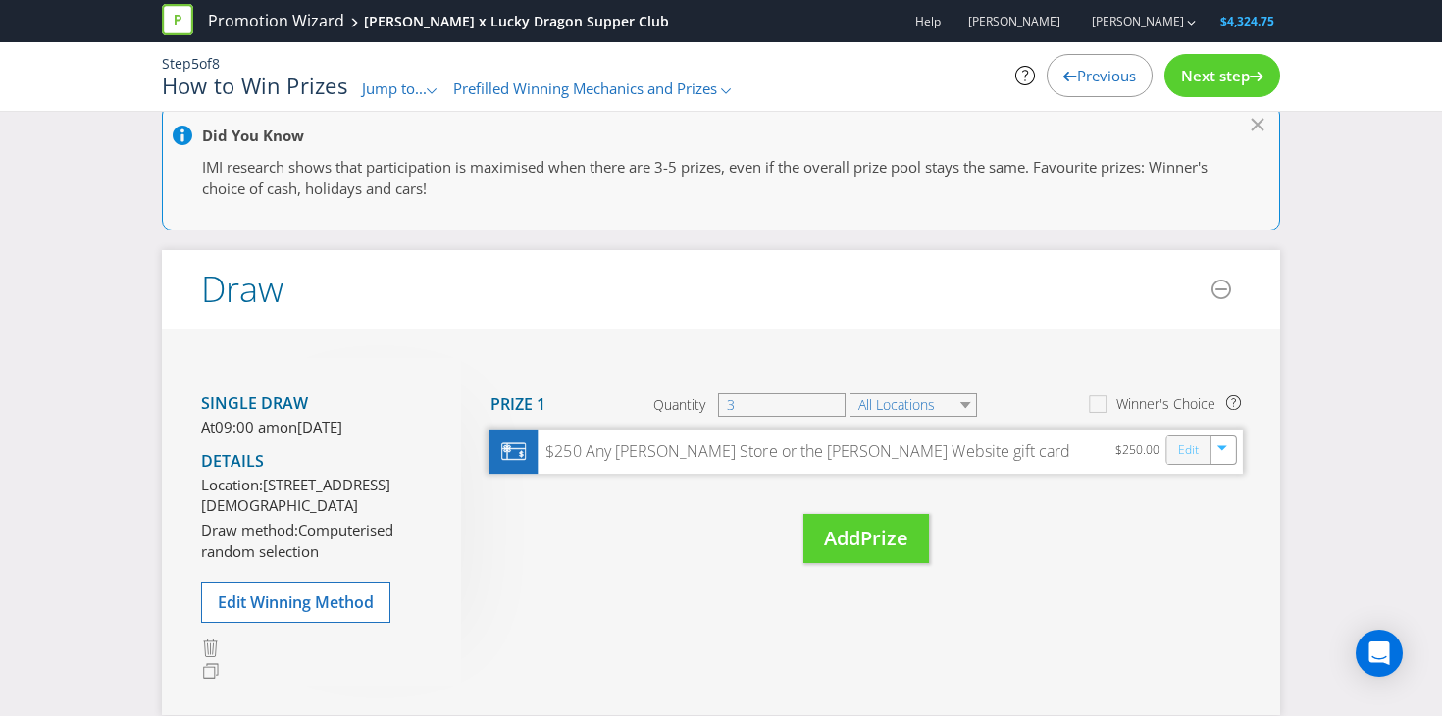
click at [1183, 453] on link "Edit" at bounding box center [1188, 449] width 21 height 23
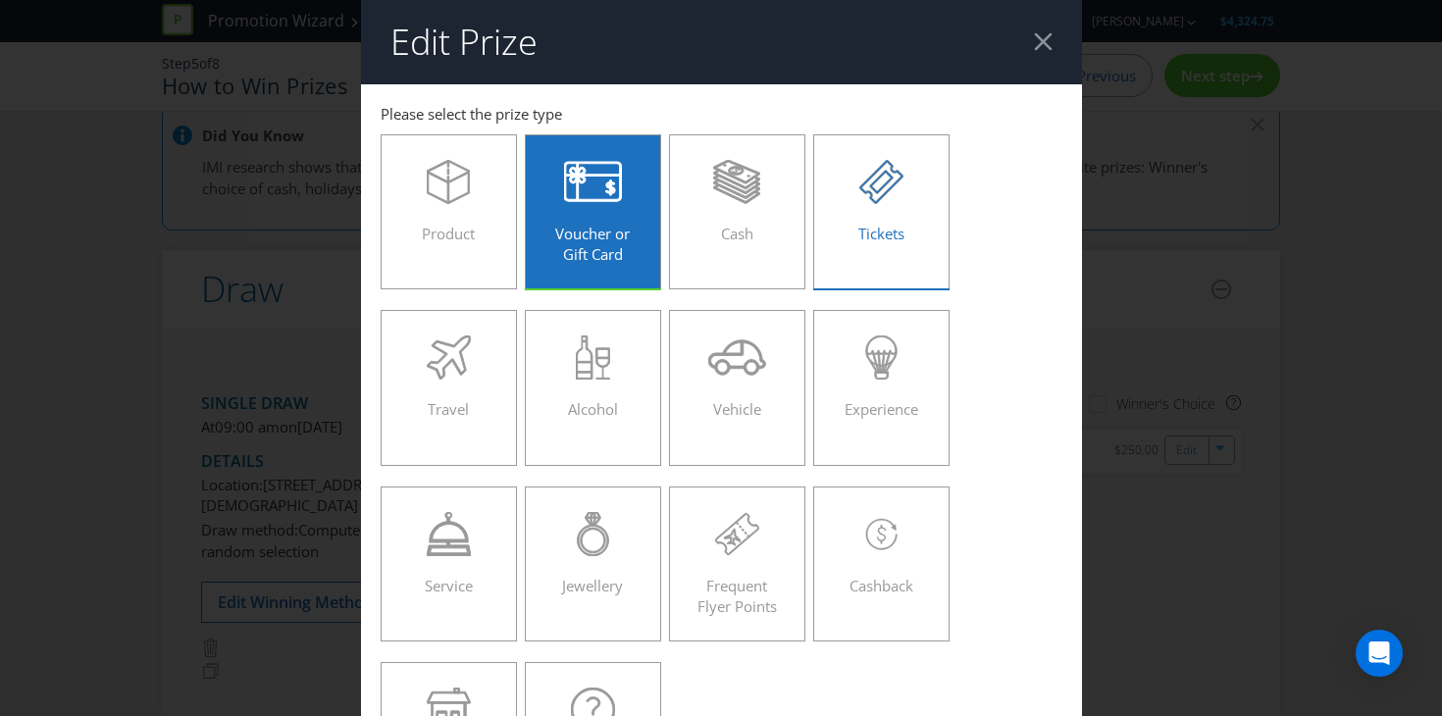
click at [868, 239] on span "Tickets" at bounding box center [881, 234] width 46 height 20
click at [0, 0] on input "Tickets" at bounding box center [0, 0] width 0 height 0
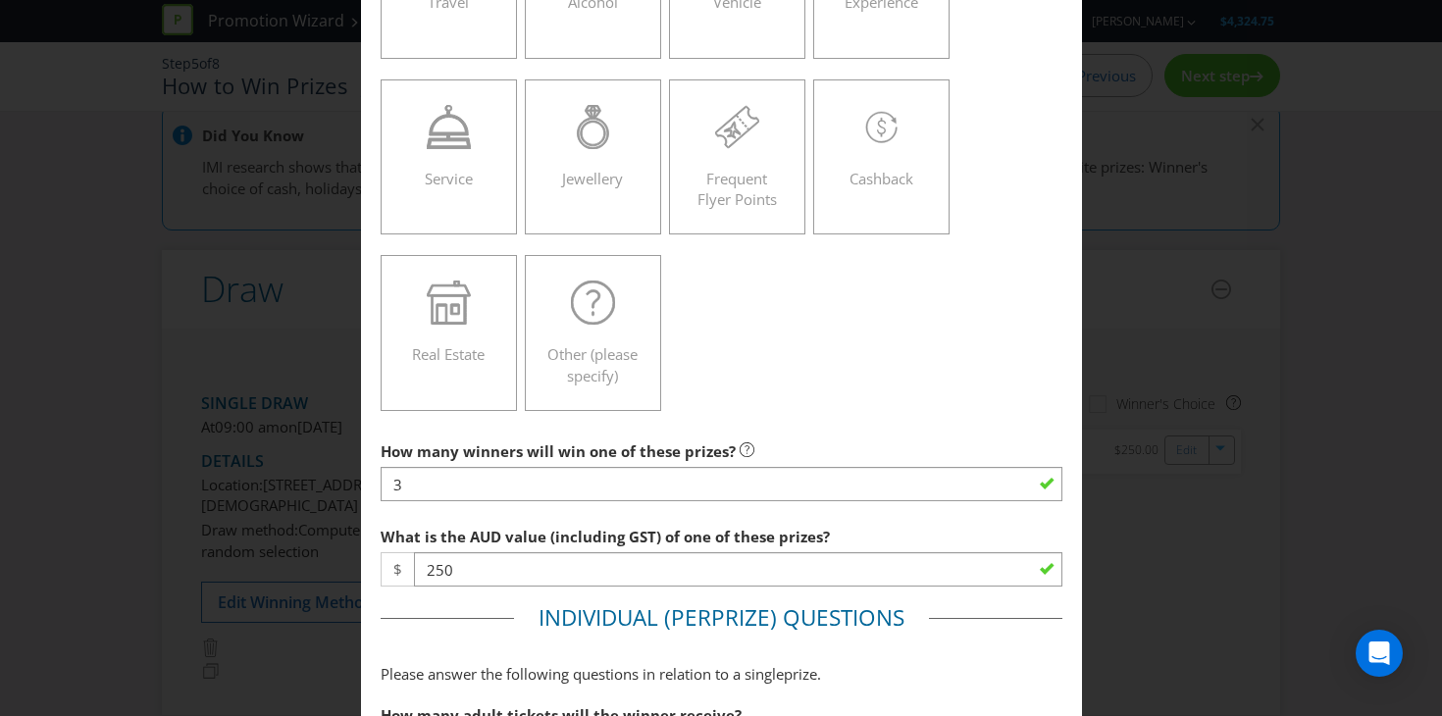
scroll to position [513, 0]
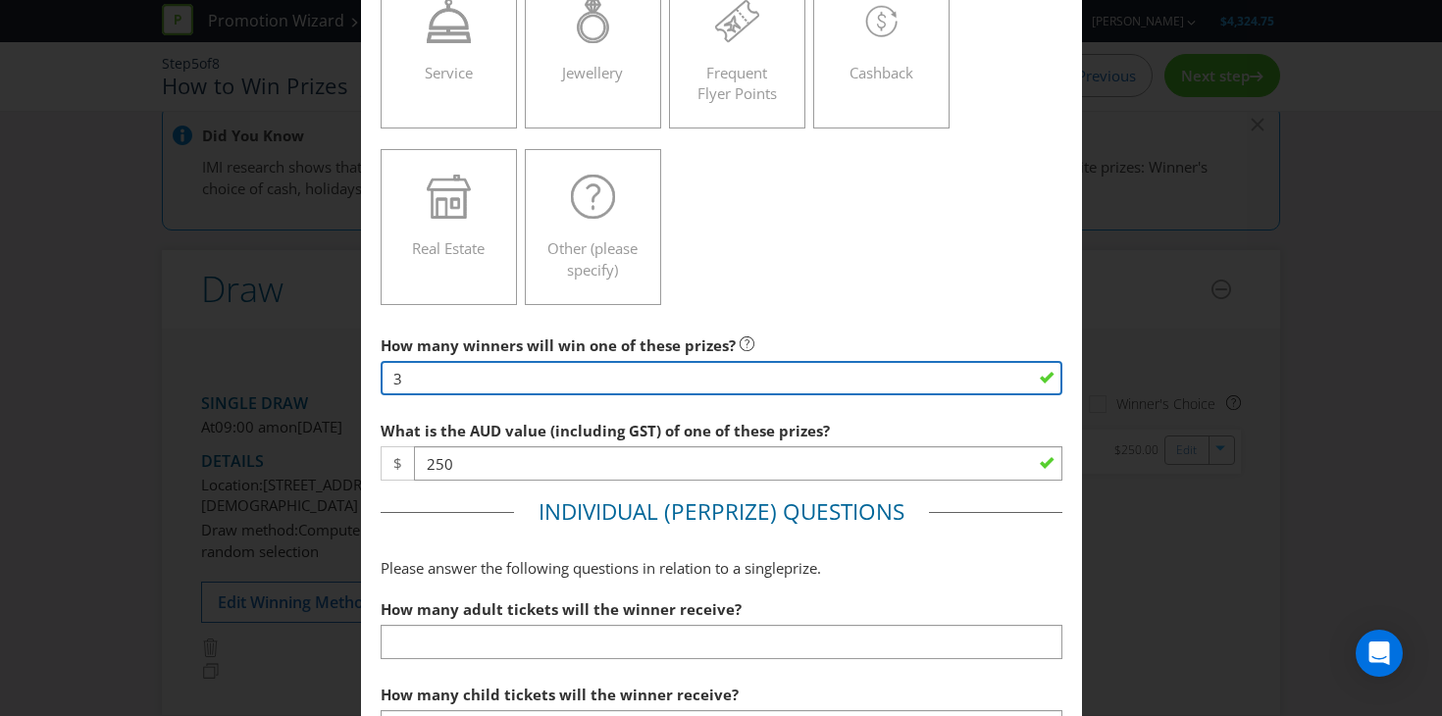
click at [488, 389] on input "3" at bounding box center [722, 378] width 682 height 34
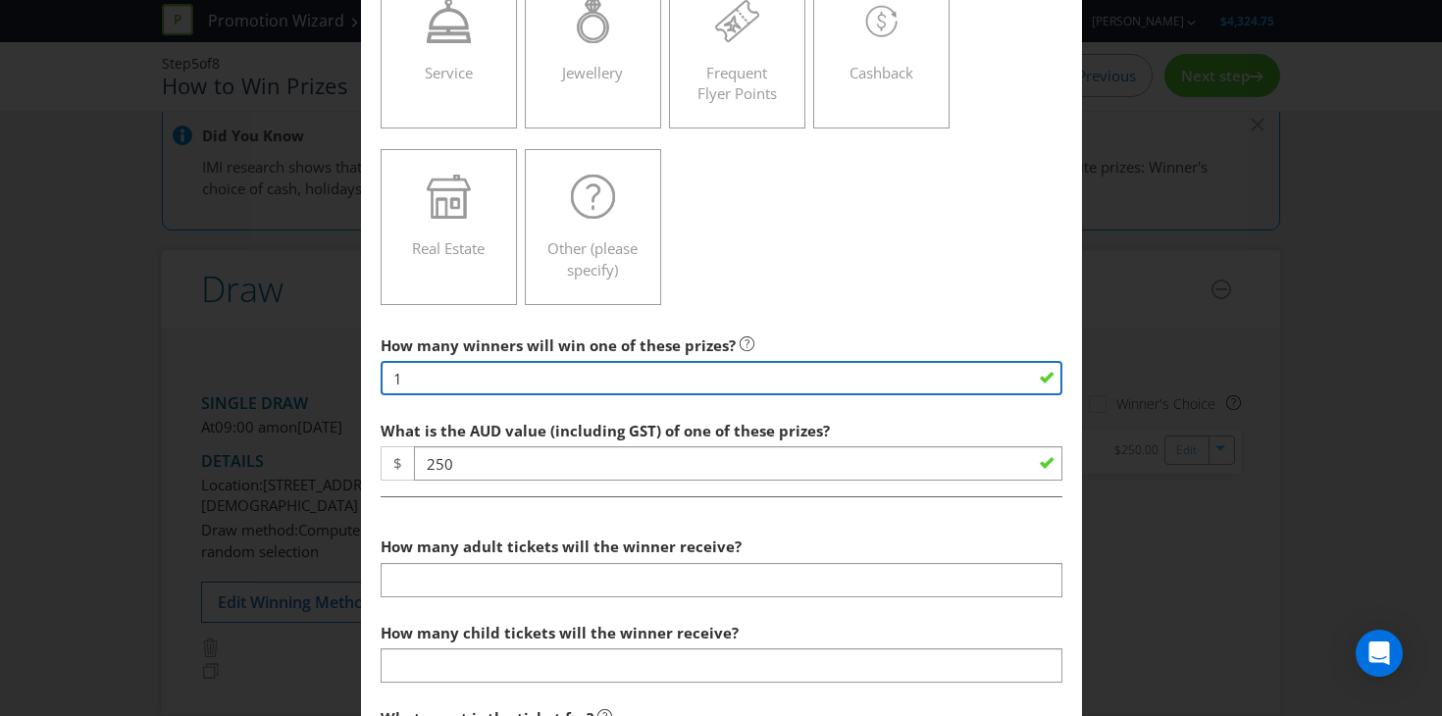
type input "1"
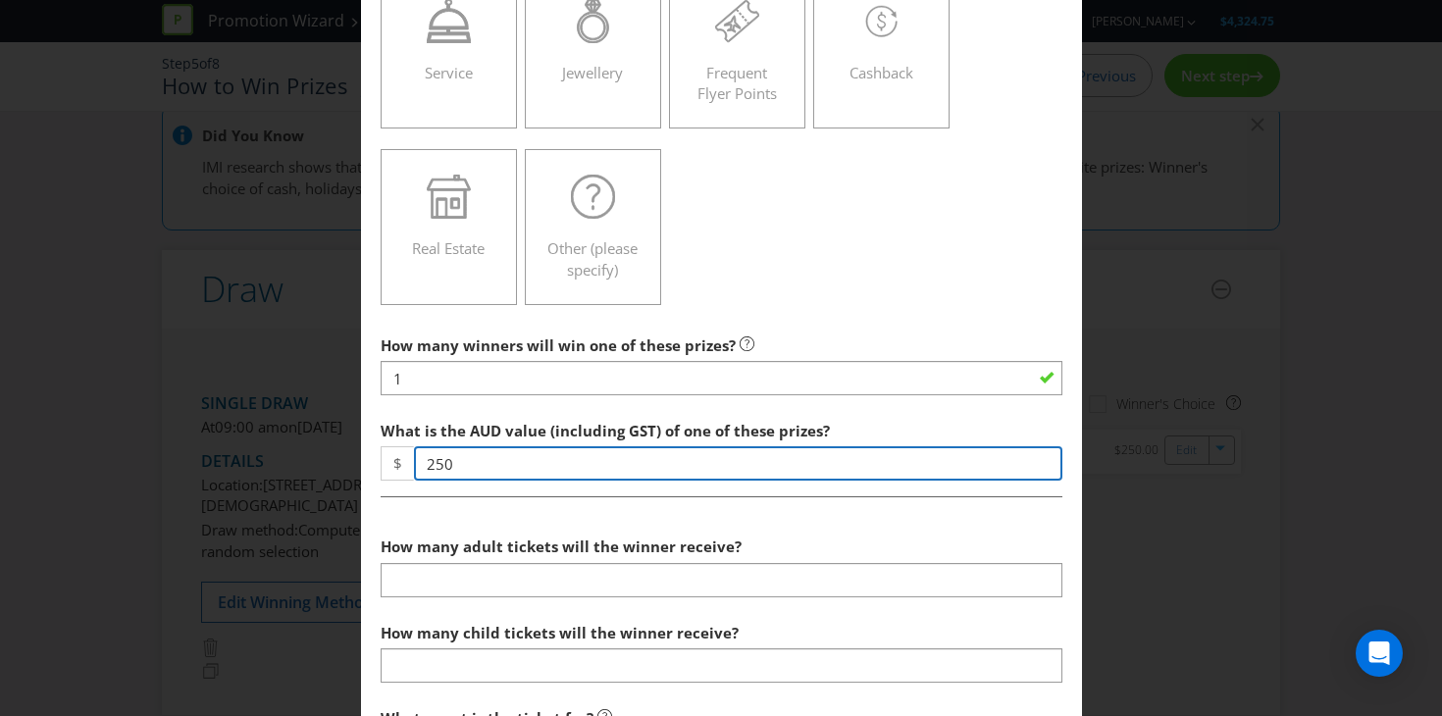
click at [532, 466] on input "250" at bounding box center [738, 463] width 648 height 34
drag, startPoint x: 524, startPoint y: 465, endPoint x: 340, endPoint y: 456, distance: 183.6
click at [340, 456] on div "Edit Prize New South Wales Please select the prize type Product Voucher or Gift…" at bounding box center [721, 358] width 1442 height 716
type input "300"
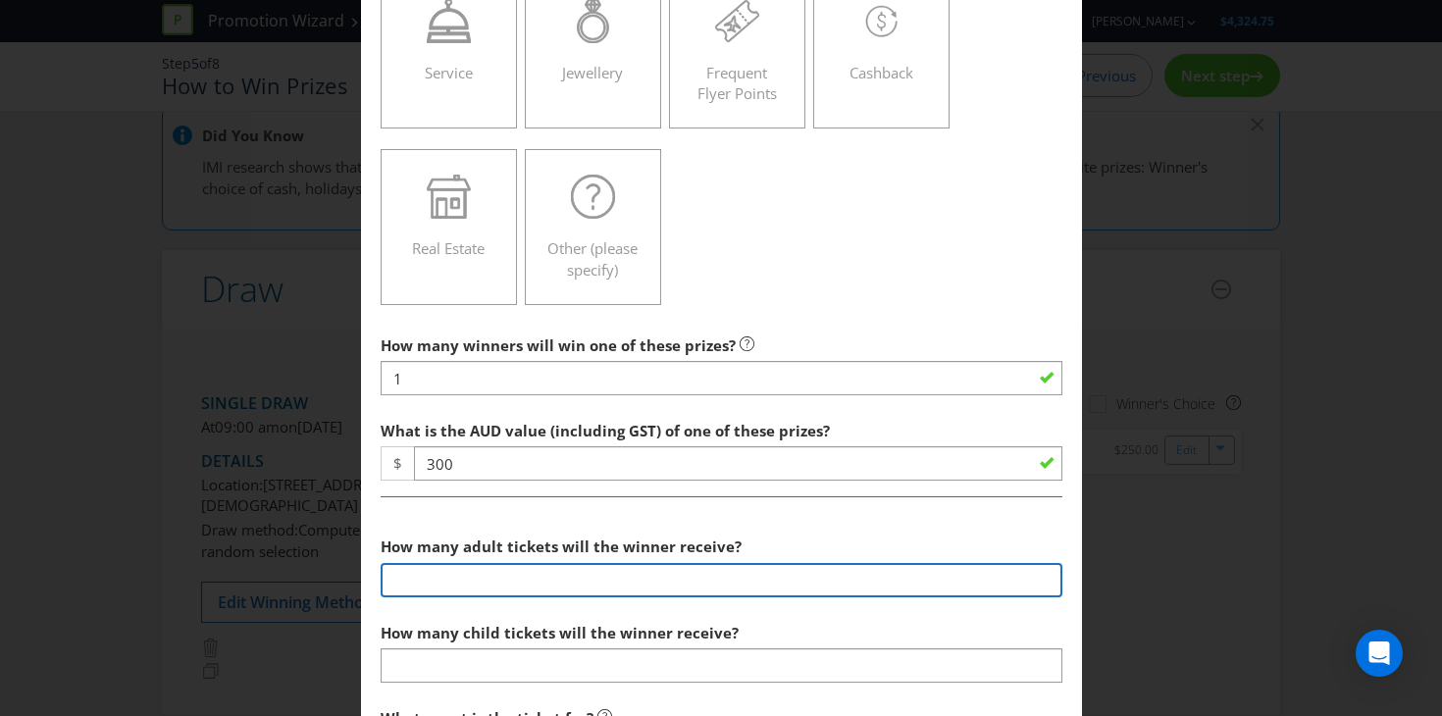
click at [475, 566] on input "number" at bounding box center [722, 580] width 682 height 34
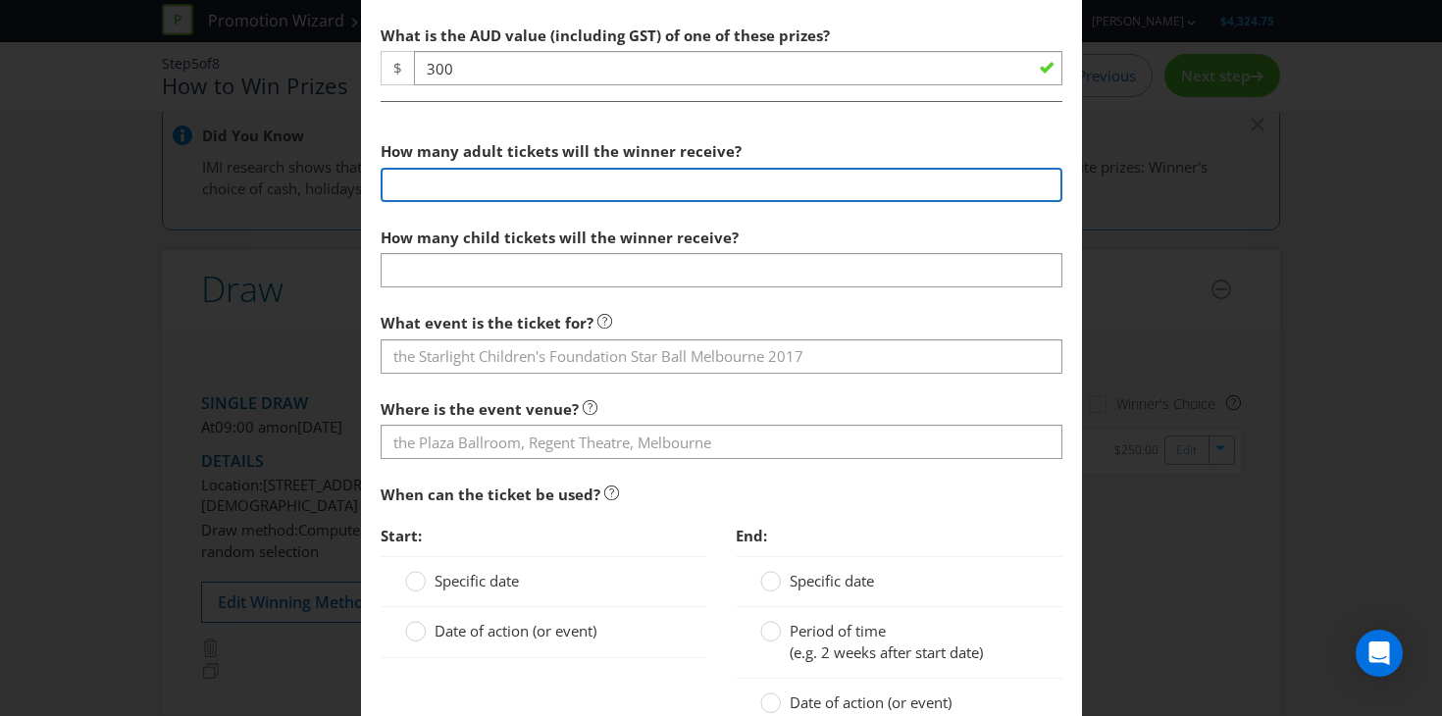
scroll to position [912, 0]
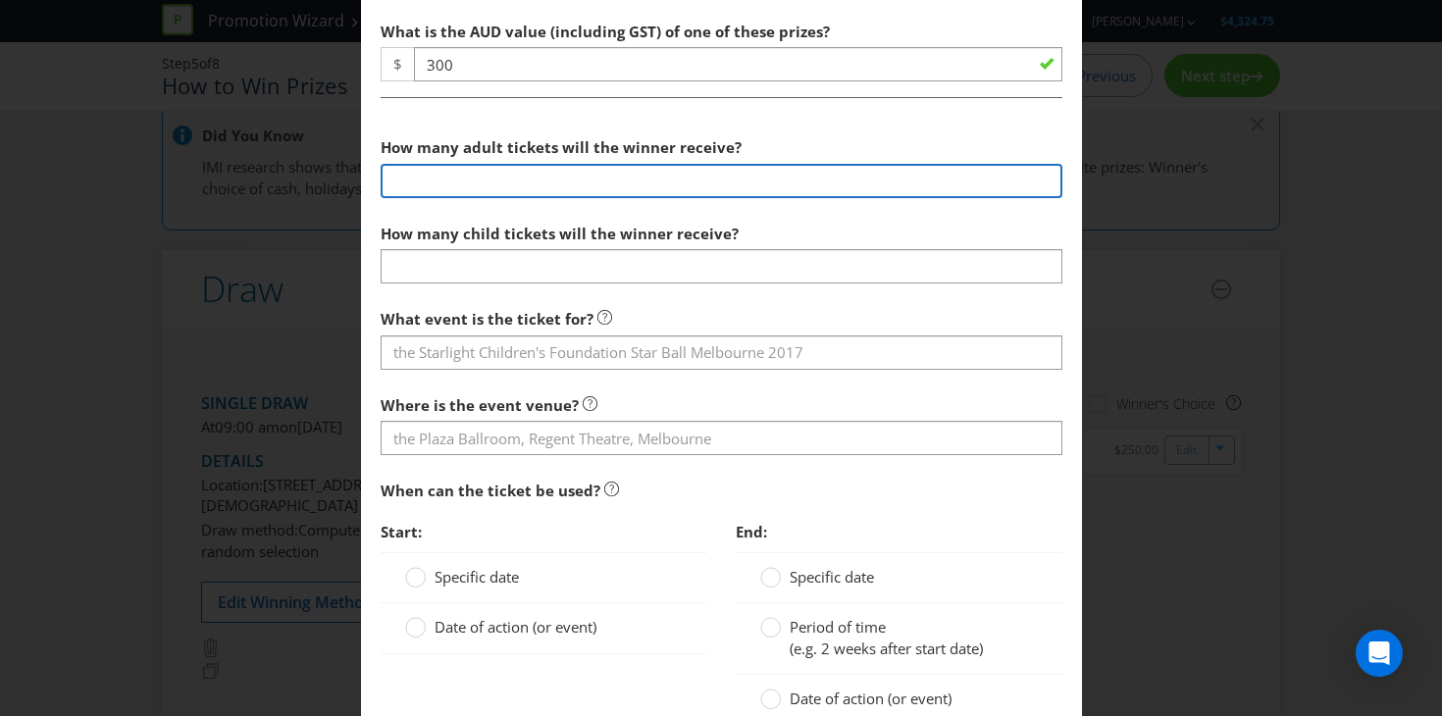
type input "3"
type input "2"
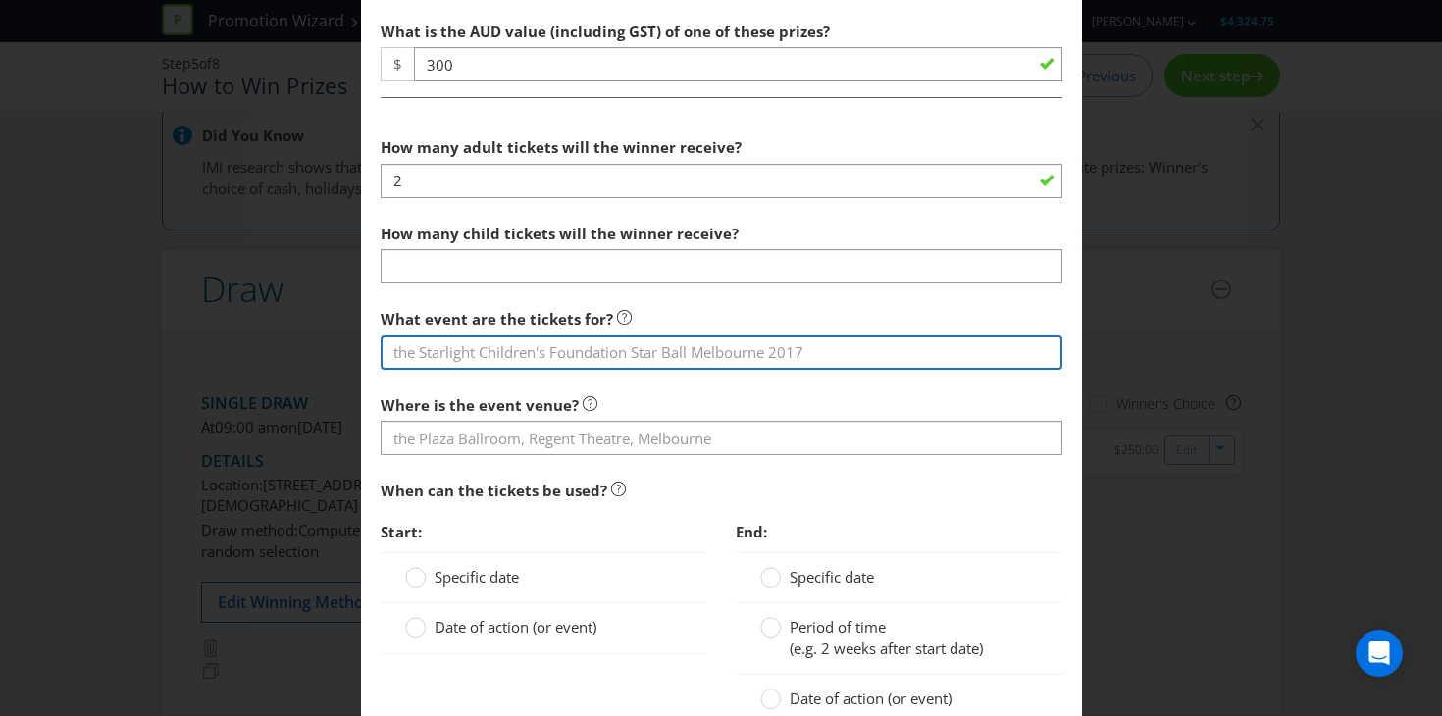
click at [598, 342] on input "text" at bounding box center [722, 352] width 682 height 34
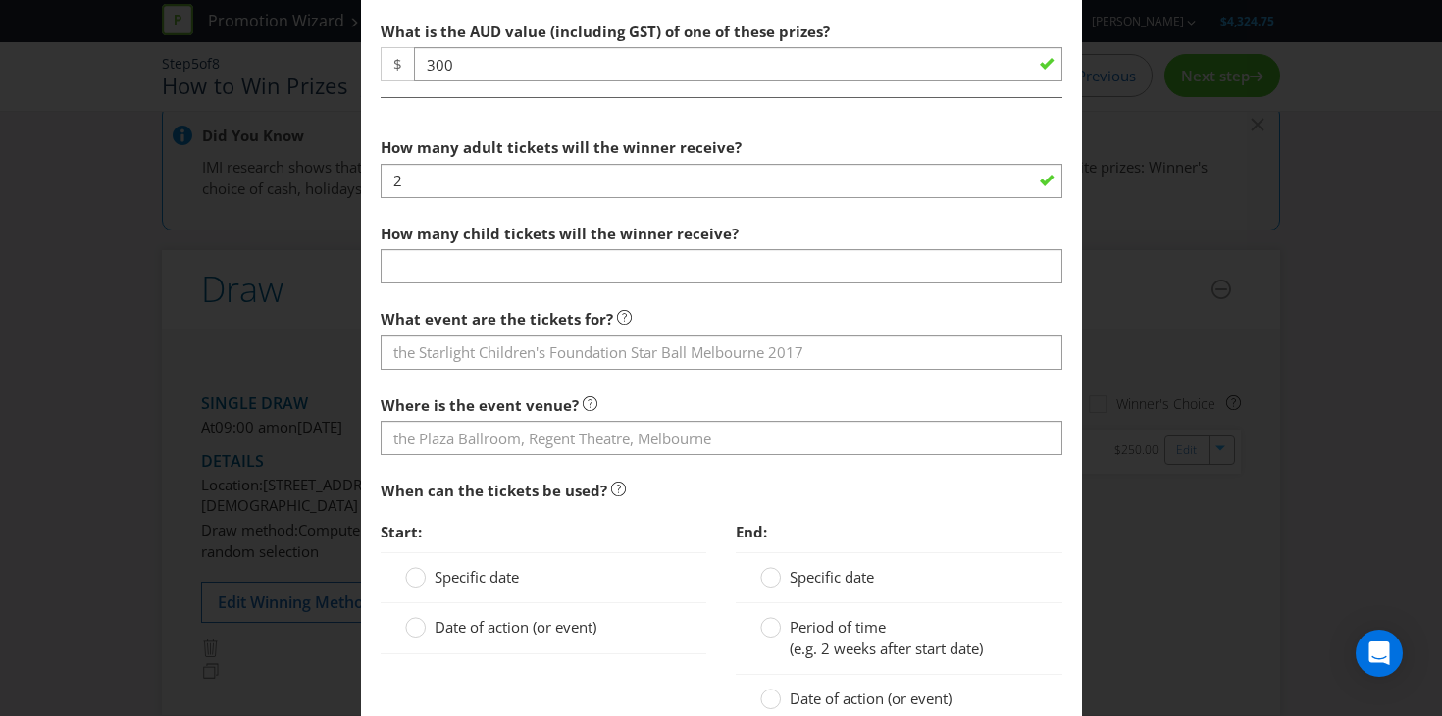
click at [568, 456] on section "How many adult tickets will the winner receive? 2 How many child tickets will t…" at bounding box center [722, 483] width 682 height 711
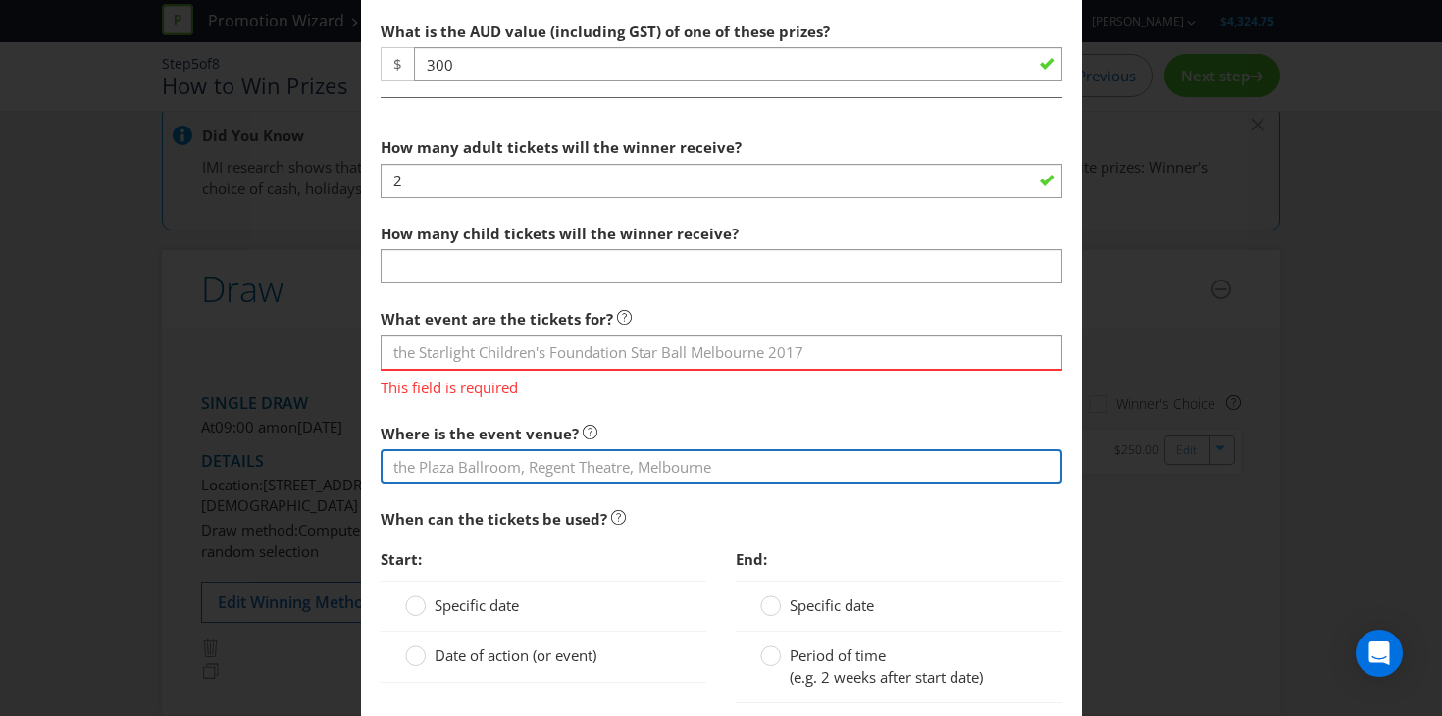
click at [587, 476] on input "text" at bounding box center [722, 466] width 682 height 34
type input "D"
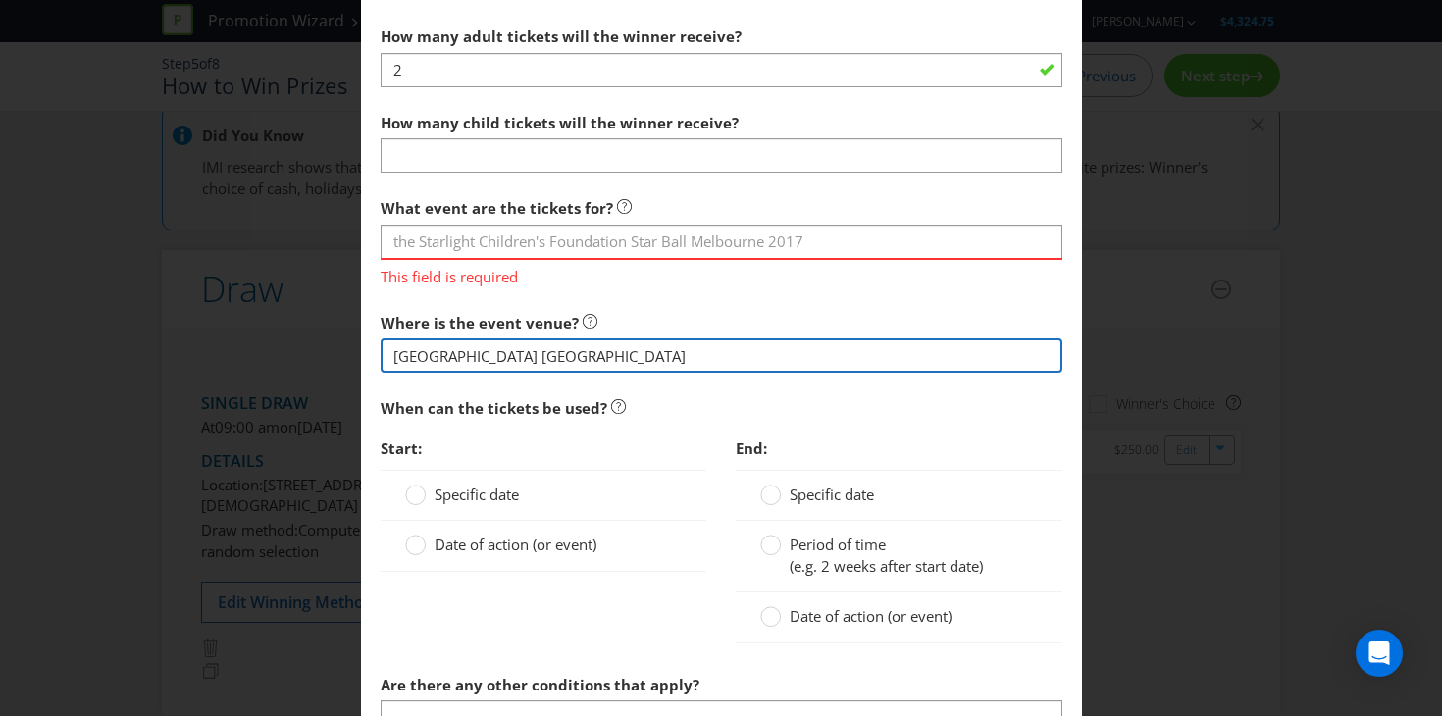
scroll to position [1021, 0]
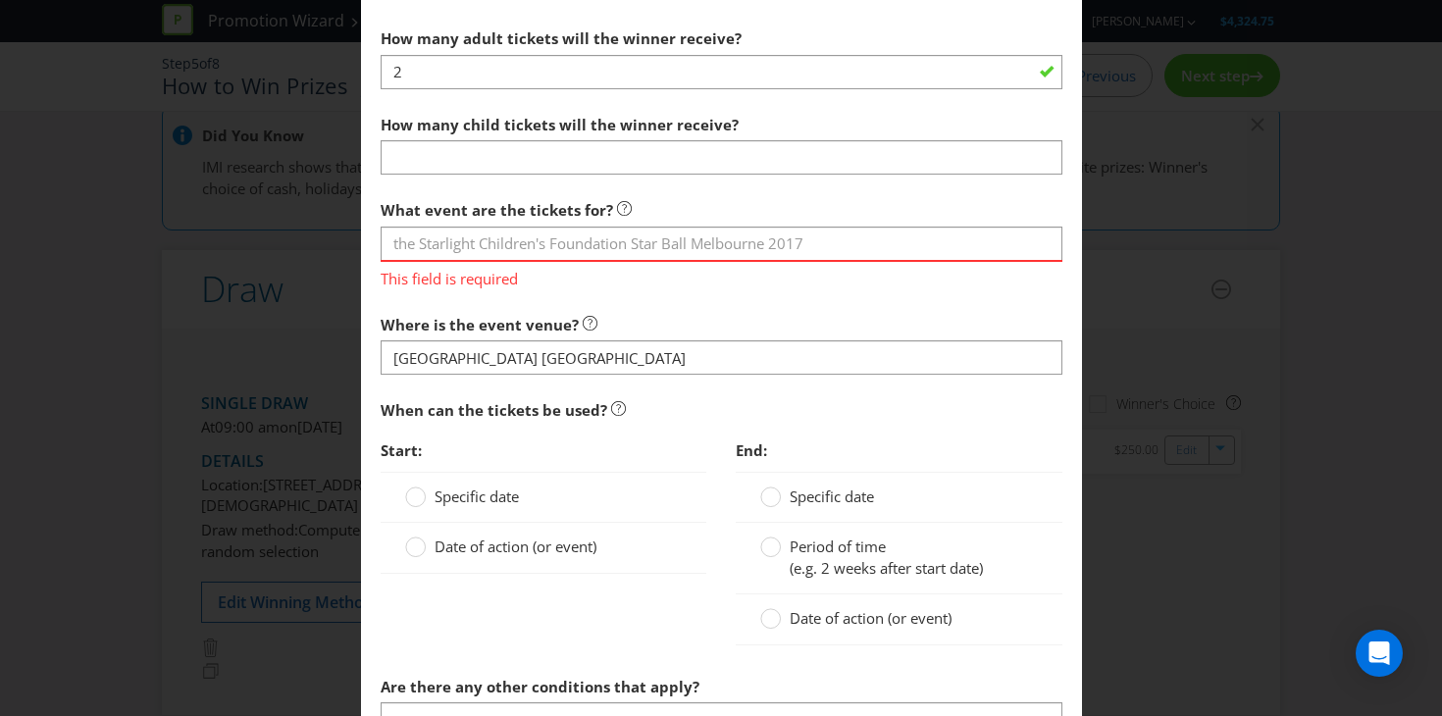
click at [489, 502] on span "Specific date" at bounding box center [477, 497] width 84 height 20
click at [0, 0] on input "Specific date" at bounding box center [0, 0] width 0 height 0
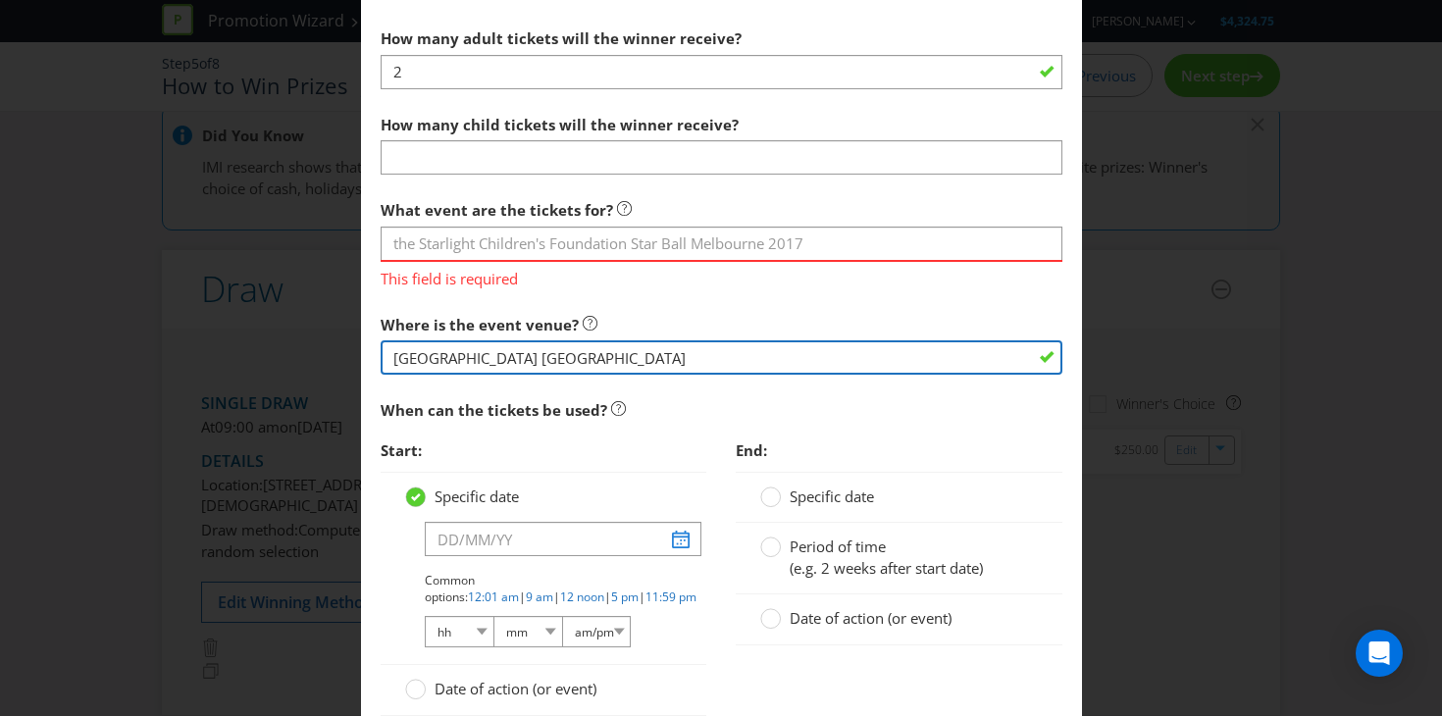
click at [444, 362] on input "Sydney NSW" at bounding box center [722, 357] width 682 height 34
drag, startPoint x: 523, startPoint y: 355, endPoint x: 309, endPoint y: 344, distance: 214.1
click at [312, 344] on div "Edit Prize New South Wales Please select the prize type Product Voucher or Gift…" at bounding box center [721, 358] width 1442 height 716
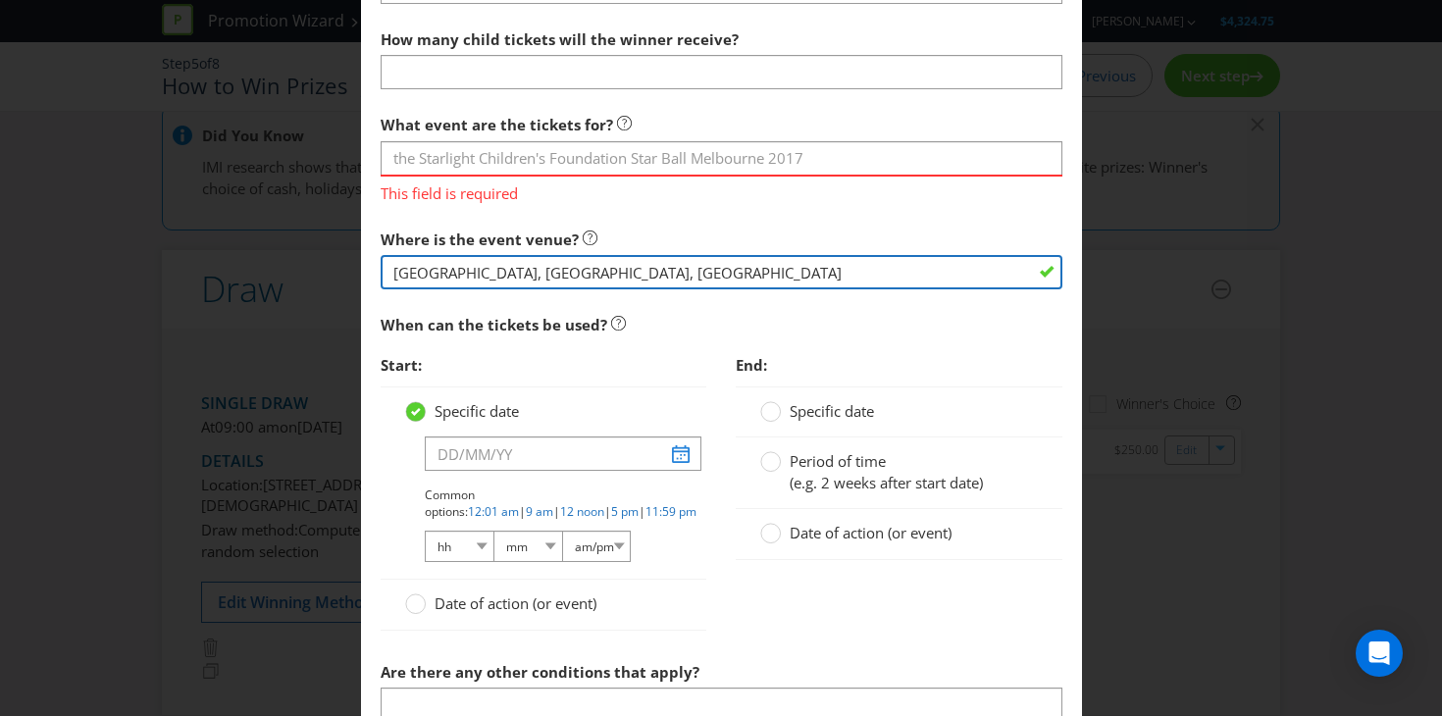
scroll to position [1107, 0]
type input "Rosbery, Sydney, NSW"
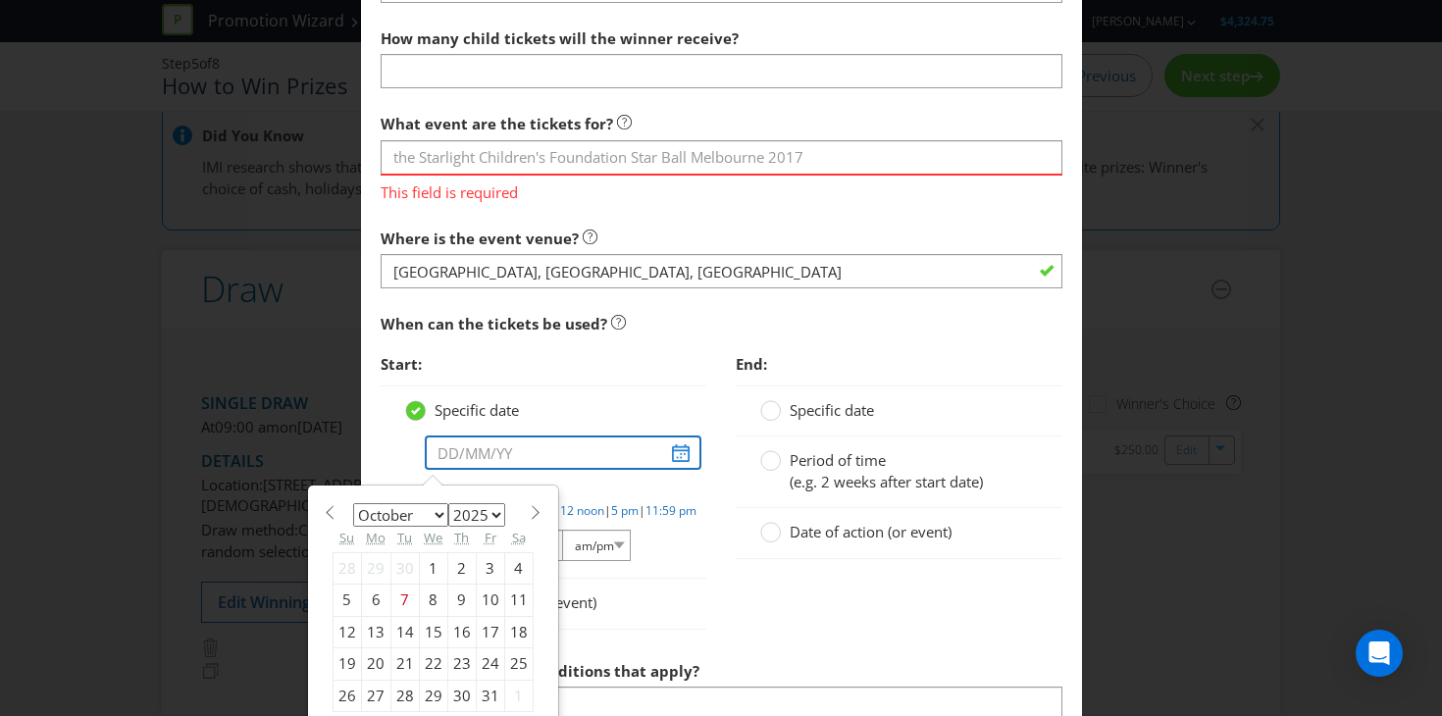
click at [666, 456] on input "text" at bounding box center [564, 453] width 278 height 34
click at [695, 482] on div "Specific date January February March April May June July August September Octob…" at bounding box center [544, 481] width 327 height 193
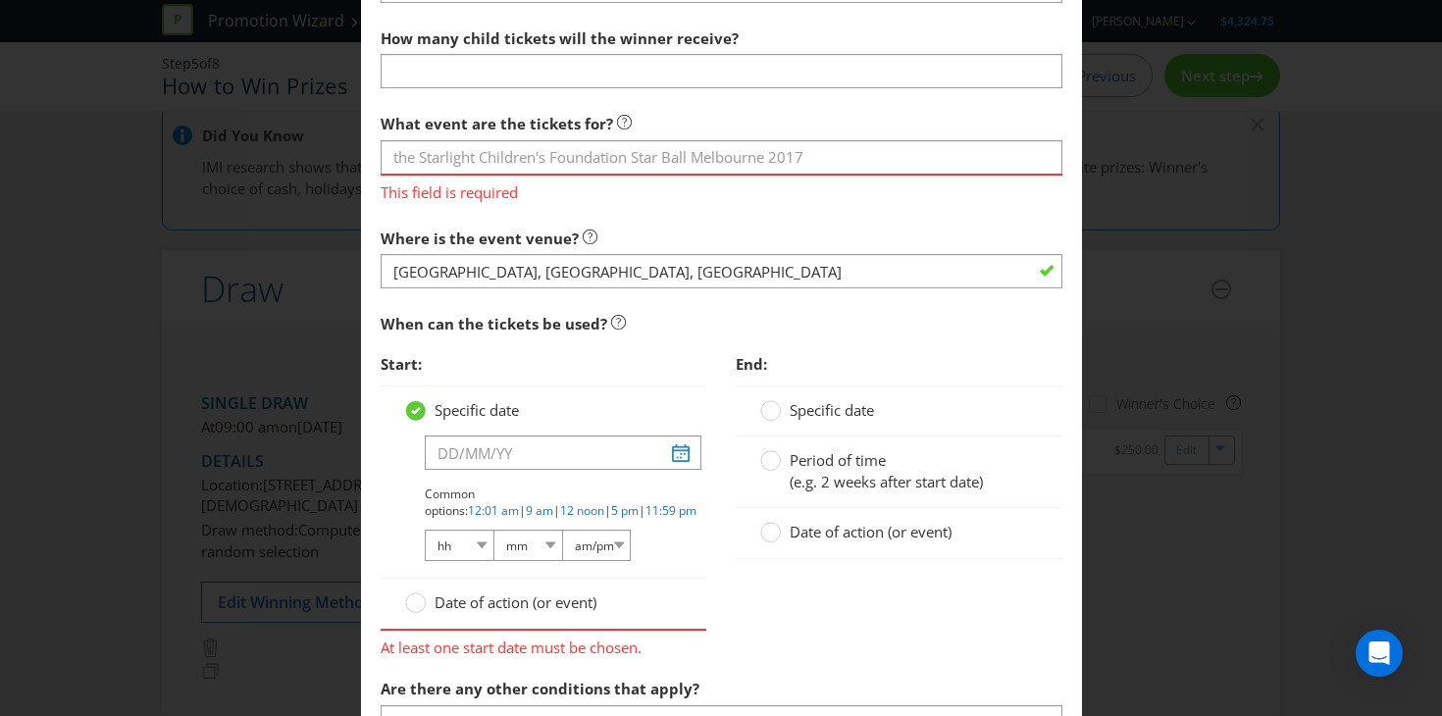
click at [495, 601] on span "Date of action (or event)" at bounding box center [516, 602] width 162 height 20
click at [0, 0] on input "Date of action (or event)" at bounding box center [0, 0] width 0 height 0
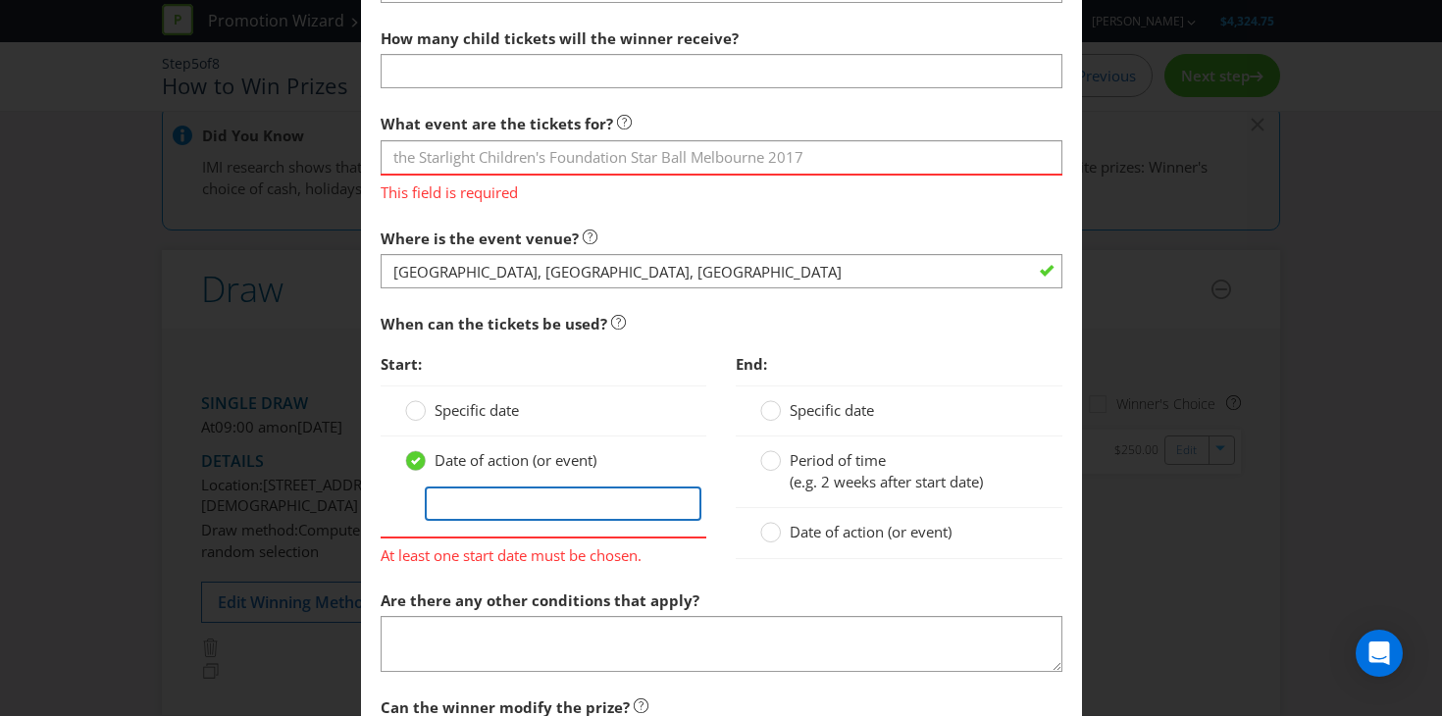
click at [497, 488] on input "text" at bounding box center [564, 504] width 278 height 34
type input "October 18 at 6pm"
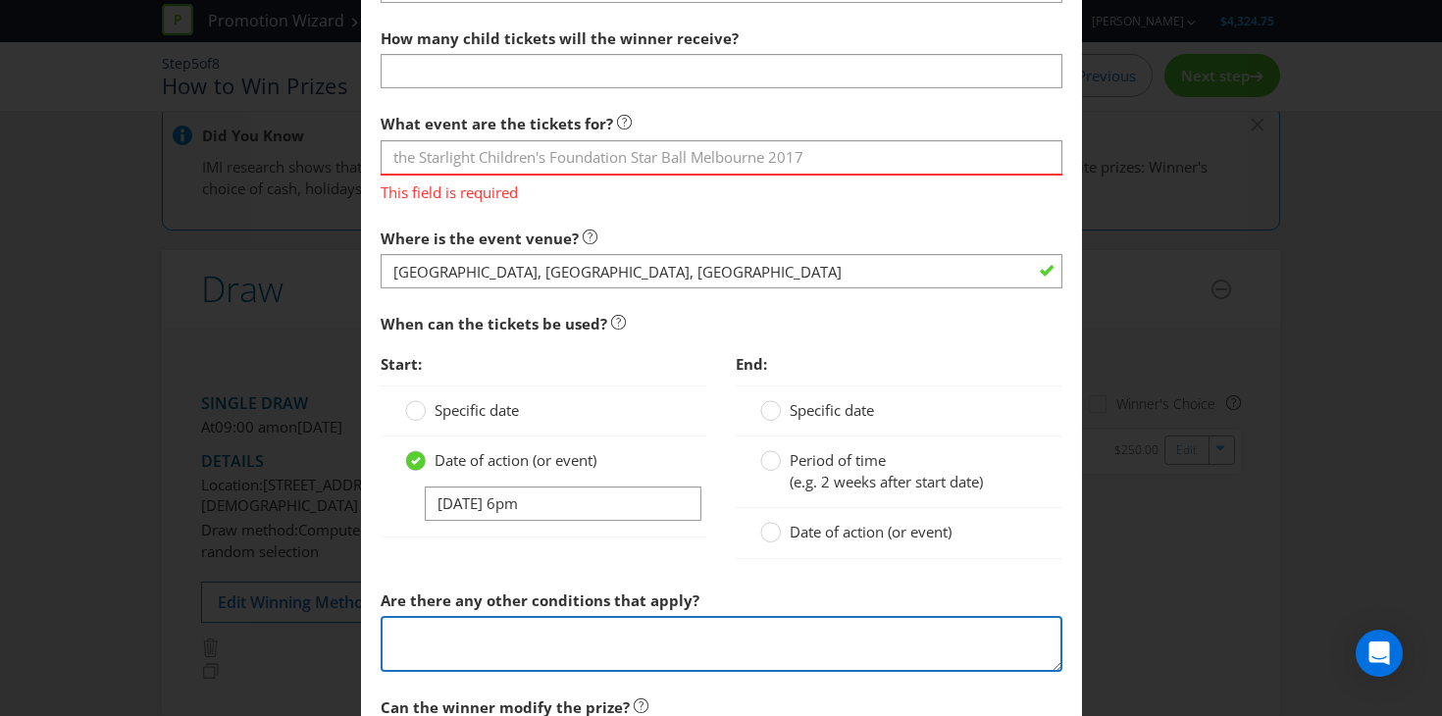
click at [567, 656] on textarea at bounding box center [722, 644] width 682 height 56
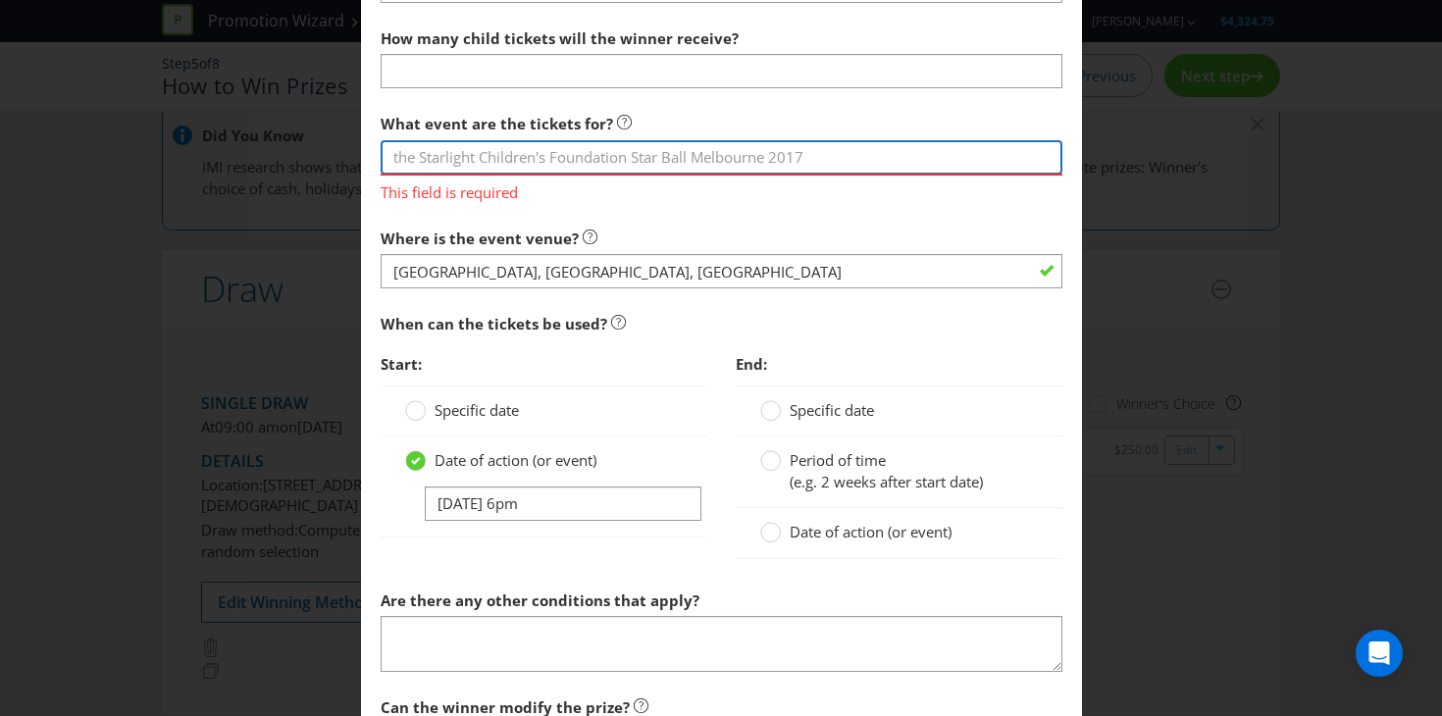
click at [537, 165] on input "text" at bounding box center [722, 157] width 682 height 34
type input "Lucky Dragon Supper Club Dinner Party"
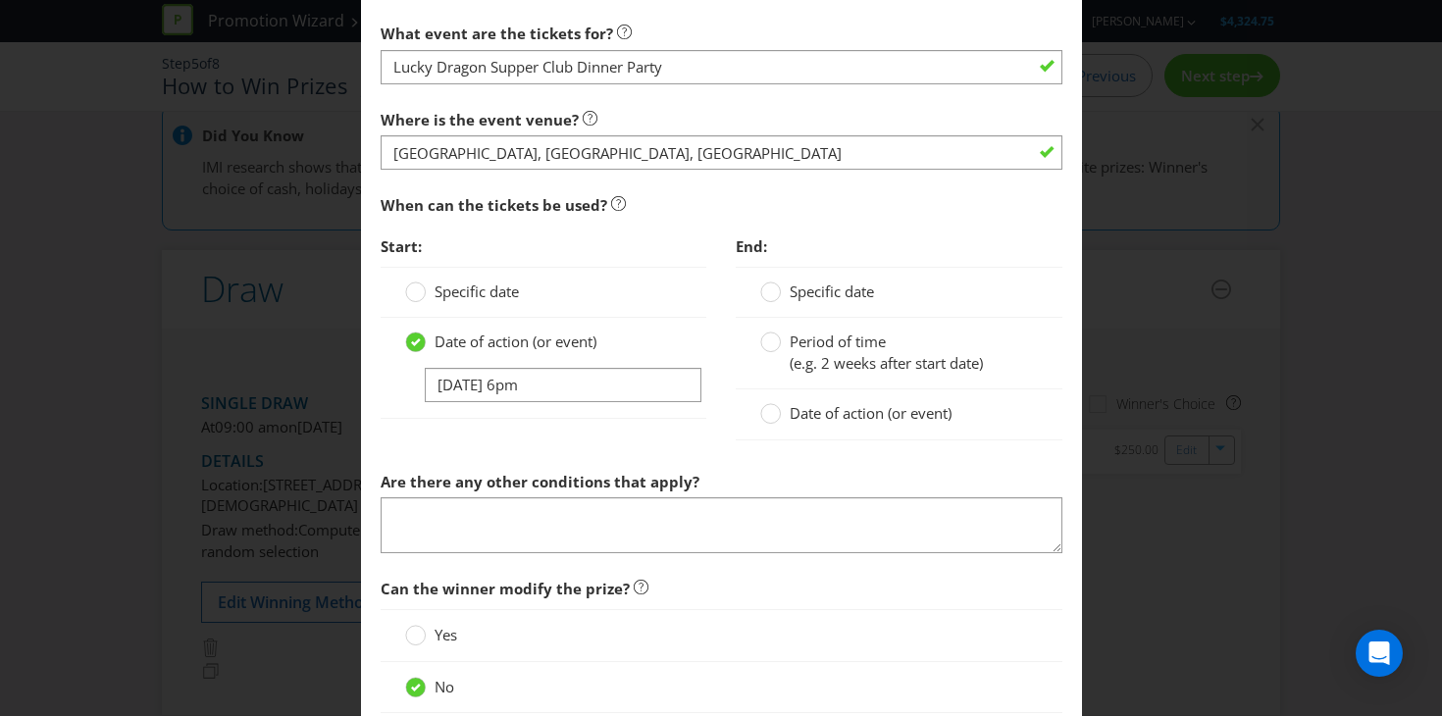
scroll to position [1361, 0]
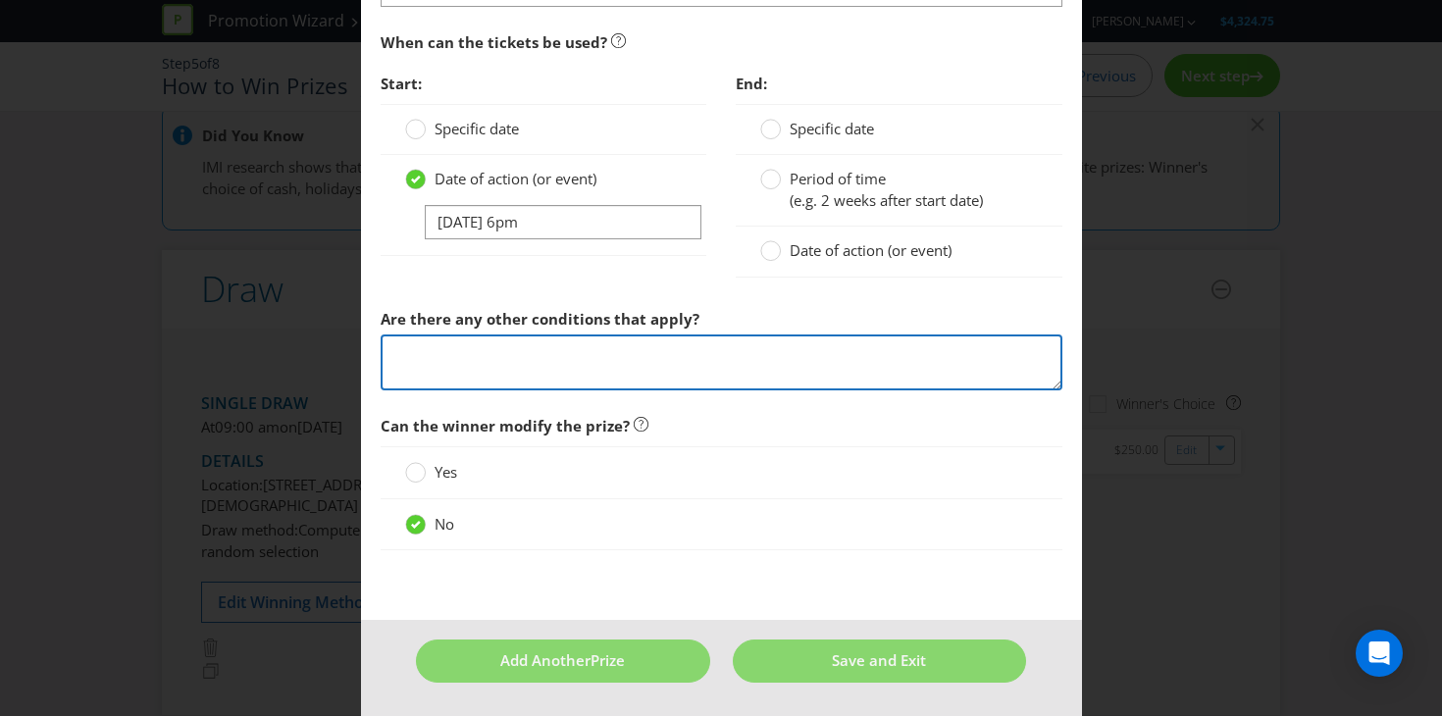
click at [593, 338] on textarea at bounding box center [722, 362] width 682 height 56
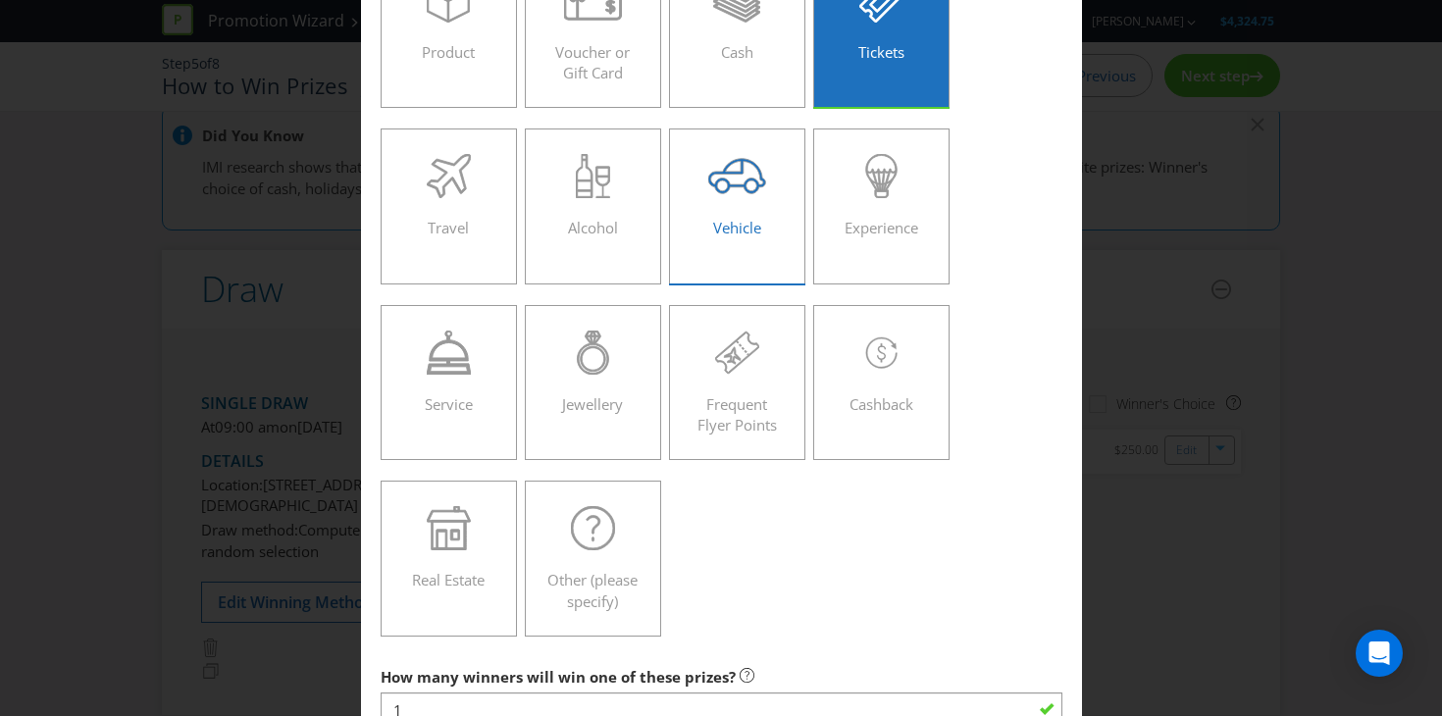
scroll to position [0, 0]
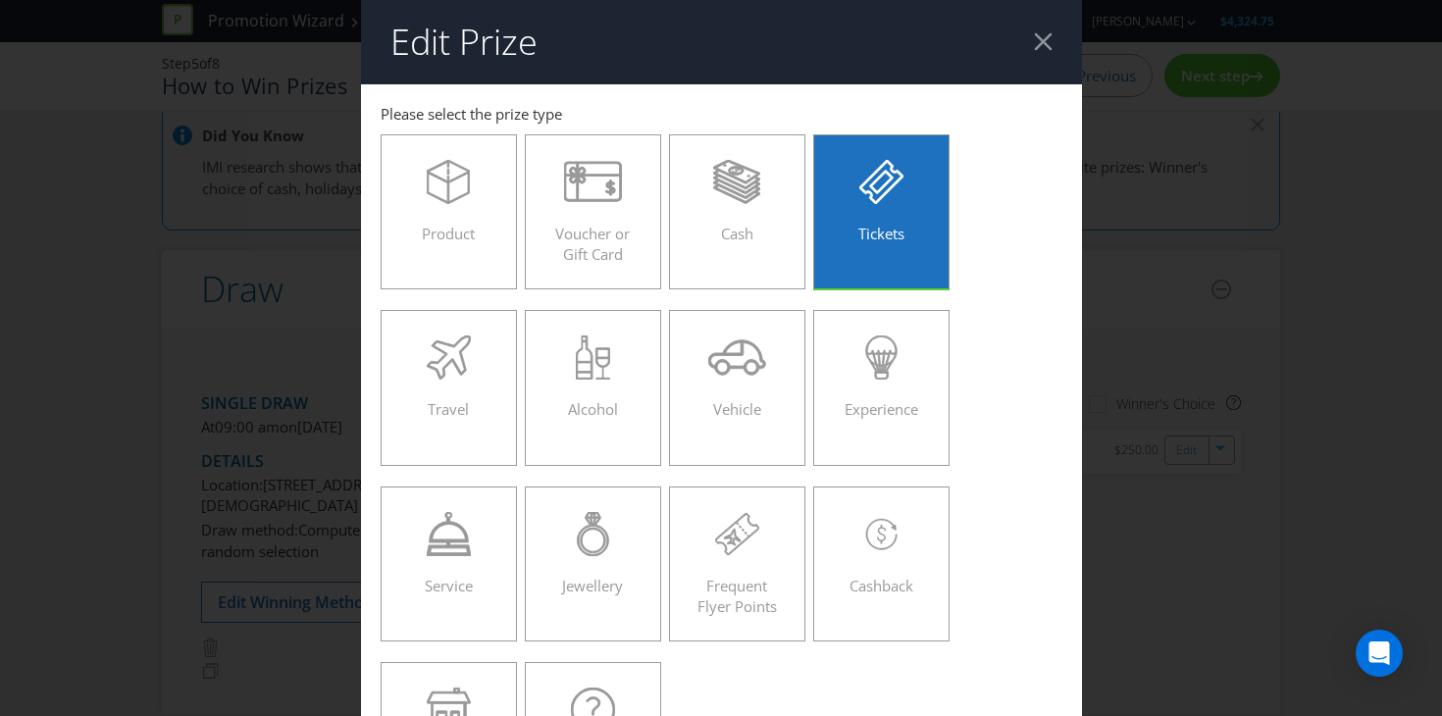
type textarea "One winner two win two tickets for the event - one for themself and one for a f…"
click at [1024, 413] on div "Product Voucher or Gift Card Cash Tickets Travel Alcohol Vehicle Experience Ser…" at bounding box center [722, 477] width 682 height 704
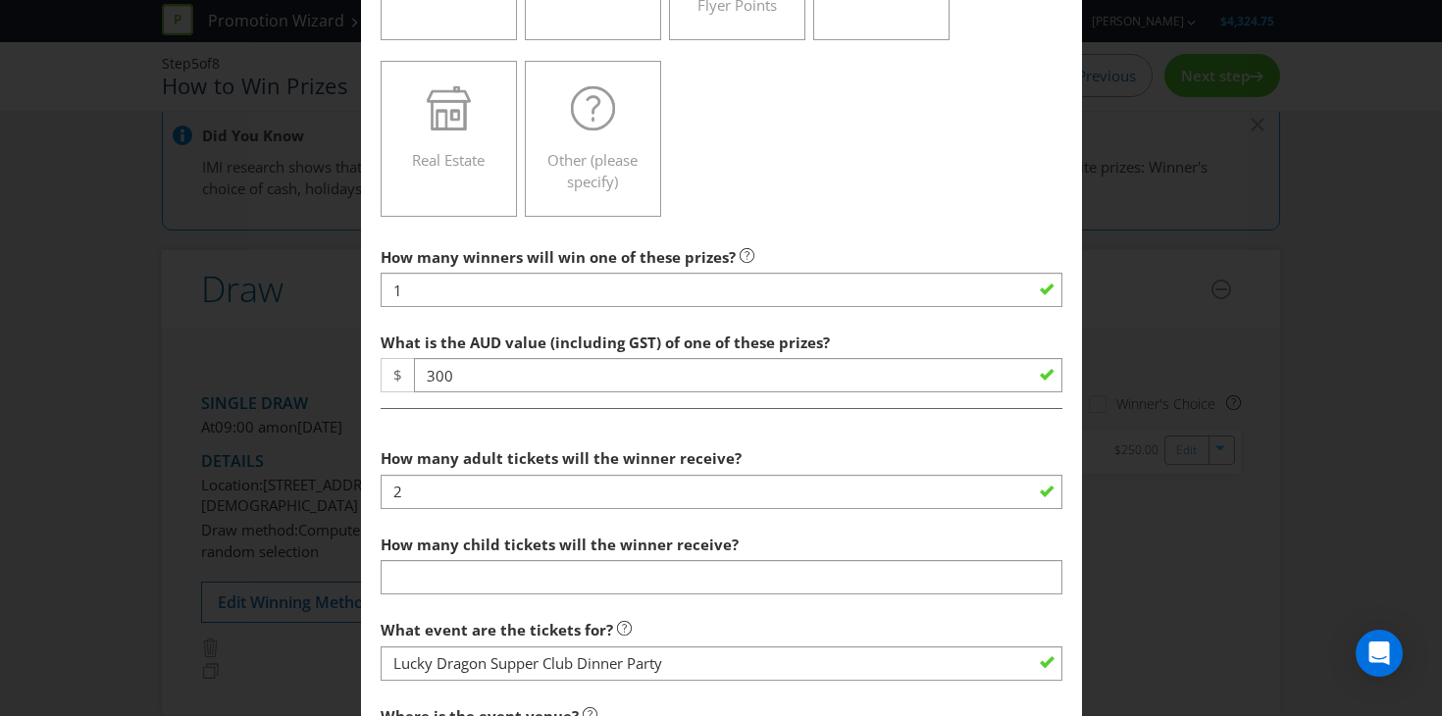
scroll to position [603, 0]
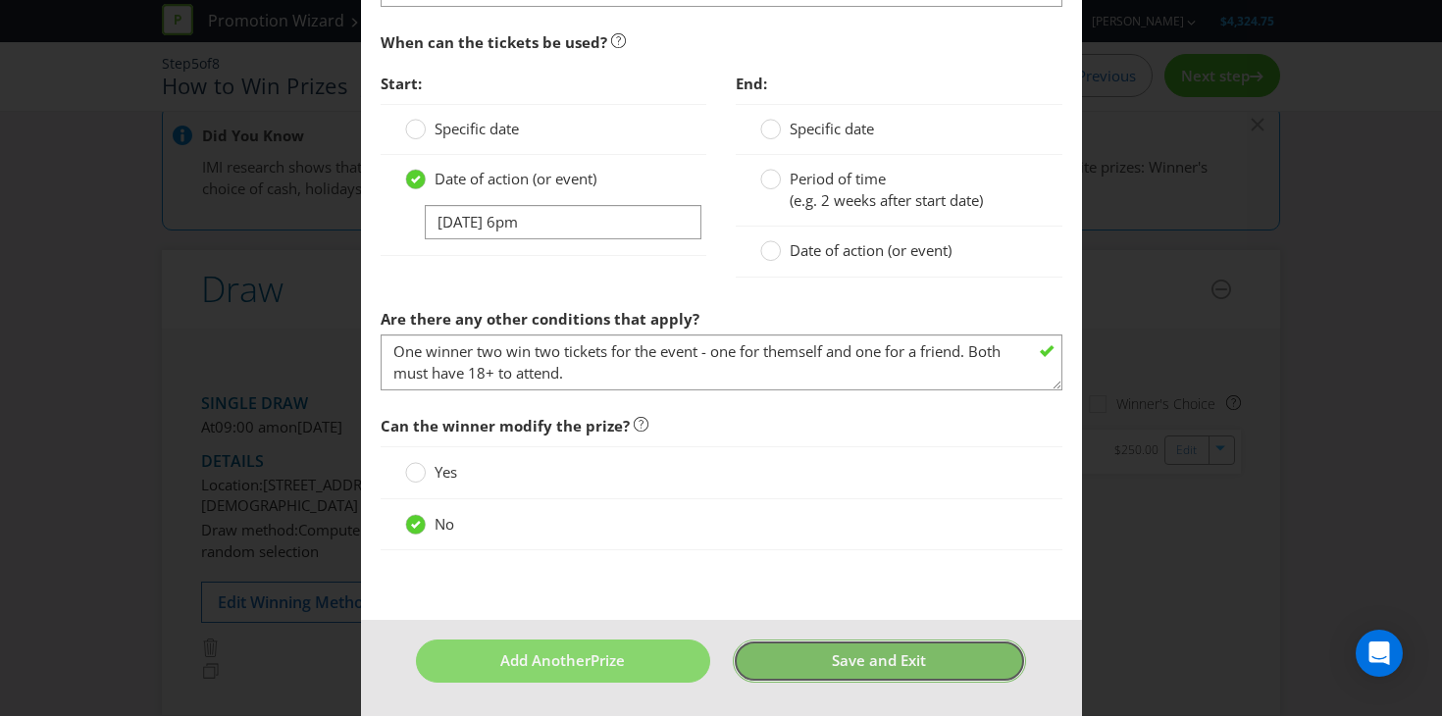
click at [814, 658] on button "Save and Exit" at bounding box center [879, 661] width 293 height 42
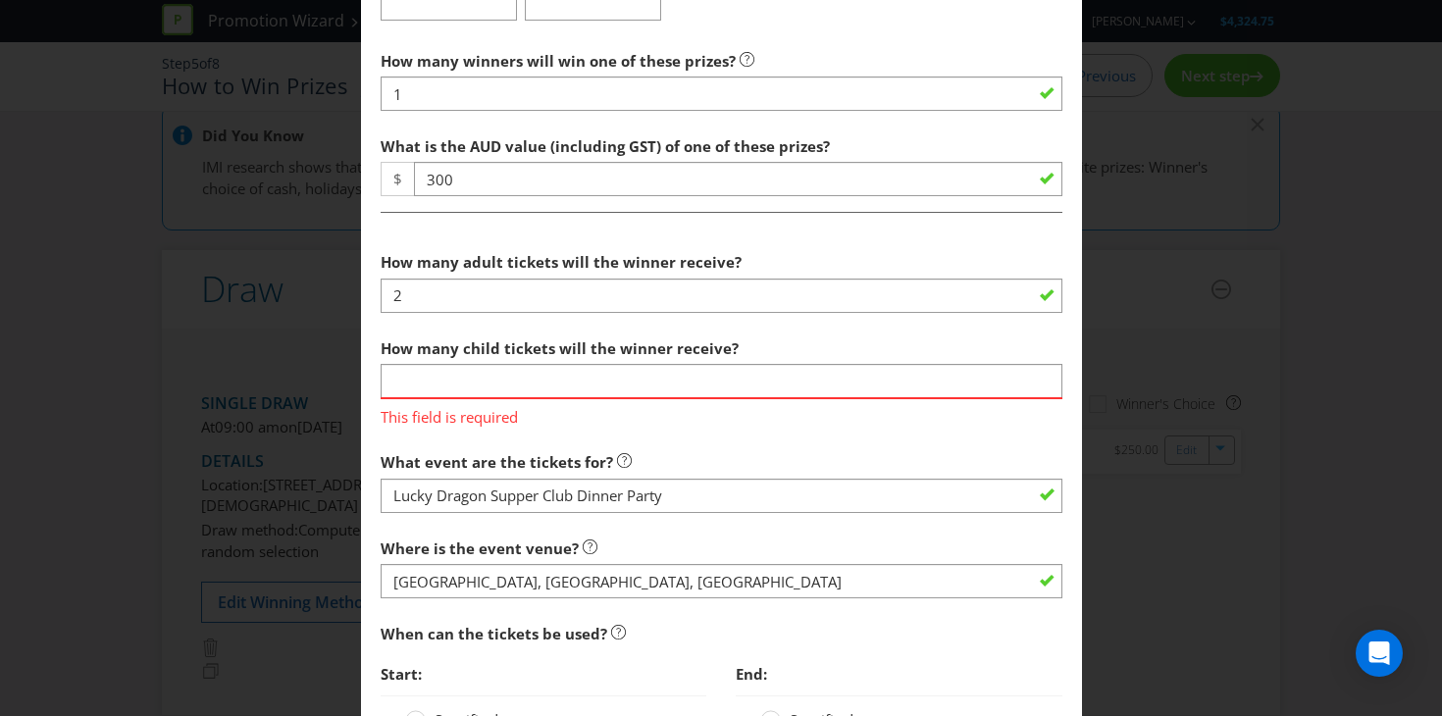
scroll to position [804, 0]
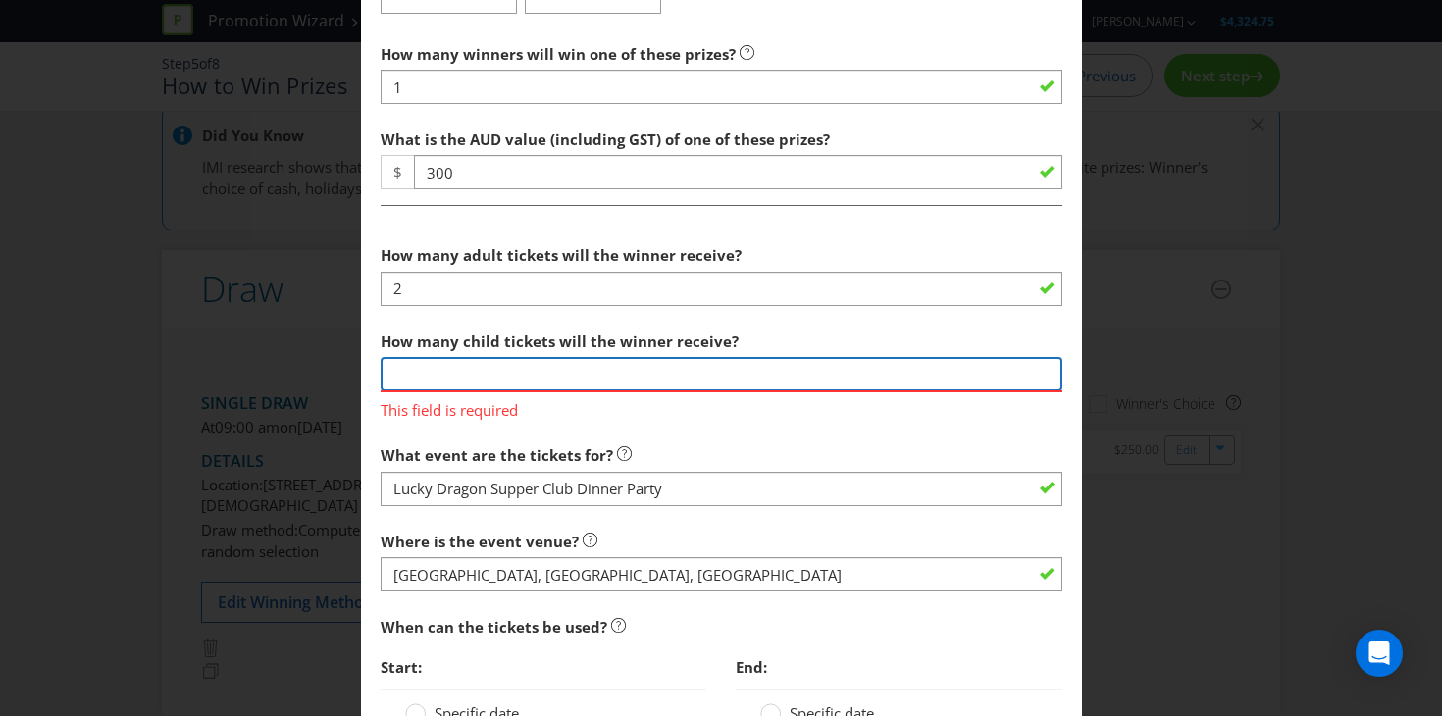
click at [615, 372] on input "number" at bounding box center [722, 374] width 682 height 34
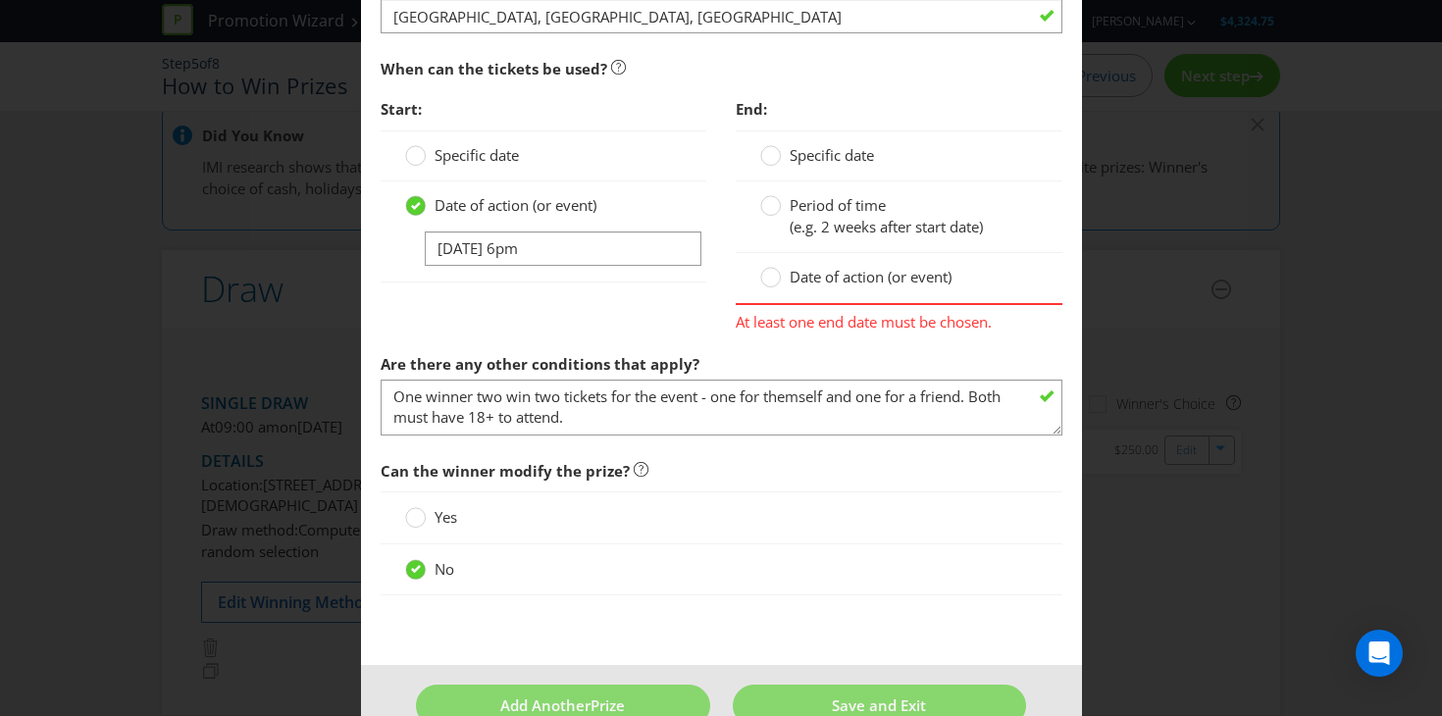
scroll to position [1361, 0]
type input "0"
click at [590, 267] on div at bounding box center [544, 268] width 278 height 2
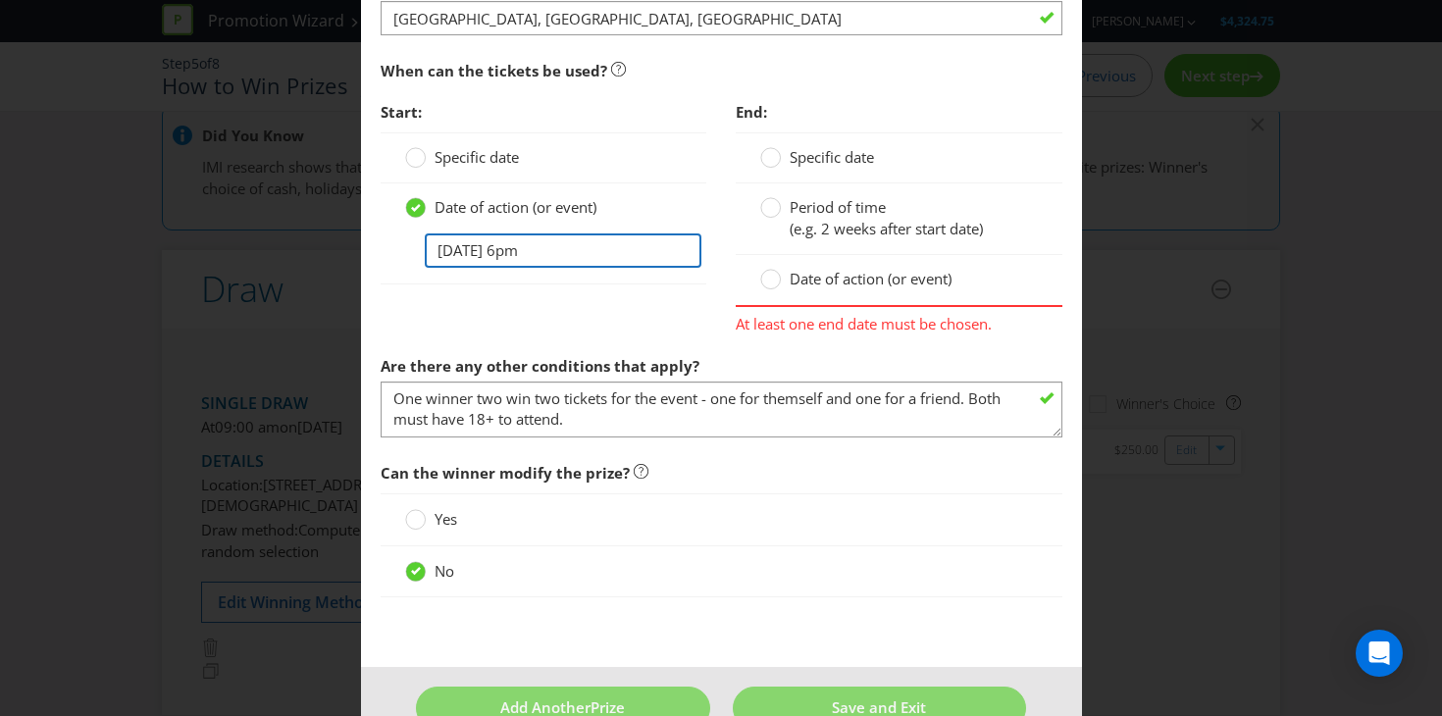
click at [589, 254] on input "October 18 at 6pm" at bounding box center [564, 250] width 278 height 34
drag, startPoint x: 543, startPoint y: 252, endPoint x: 324, endPoint y: 246, distance: 219.8
click at [324, 246] on div "Edit Prize New South Wales Please select the prize type Product Voucher or Gift…" at bounding box center [721, 358] width 1442 height 716
click at [873, 295] on div "Date of action (or event)" at bounding box center [899, 280] width 327 height 50
click at [859, 285] on span "Date of action (or event)" at bounding box center [871, 279] width 162 height 20
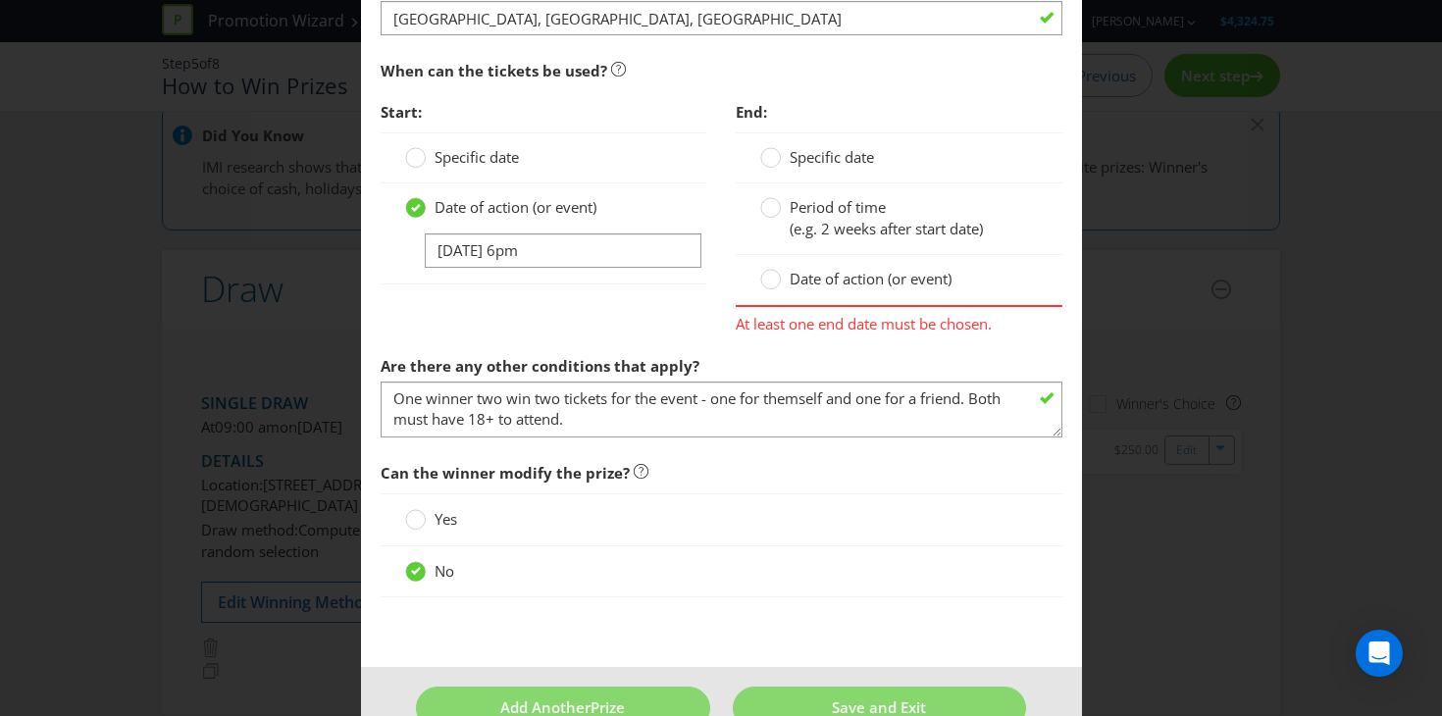
click at [0, 0] on input "Date of action (or event)" at bounding box center [0, 0] width 0 height 0
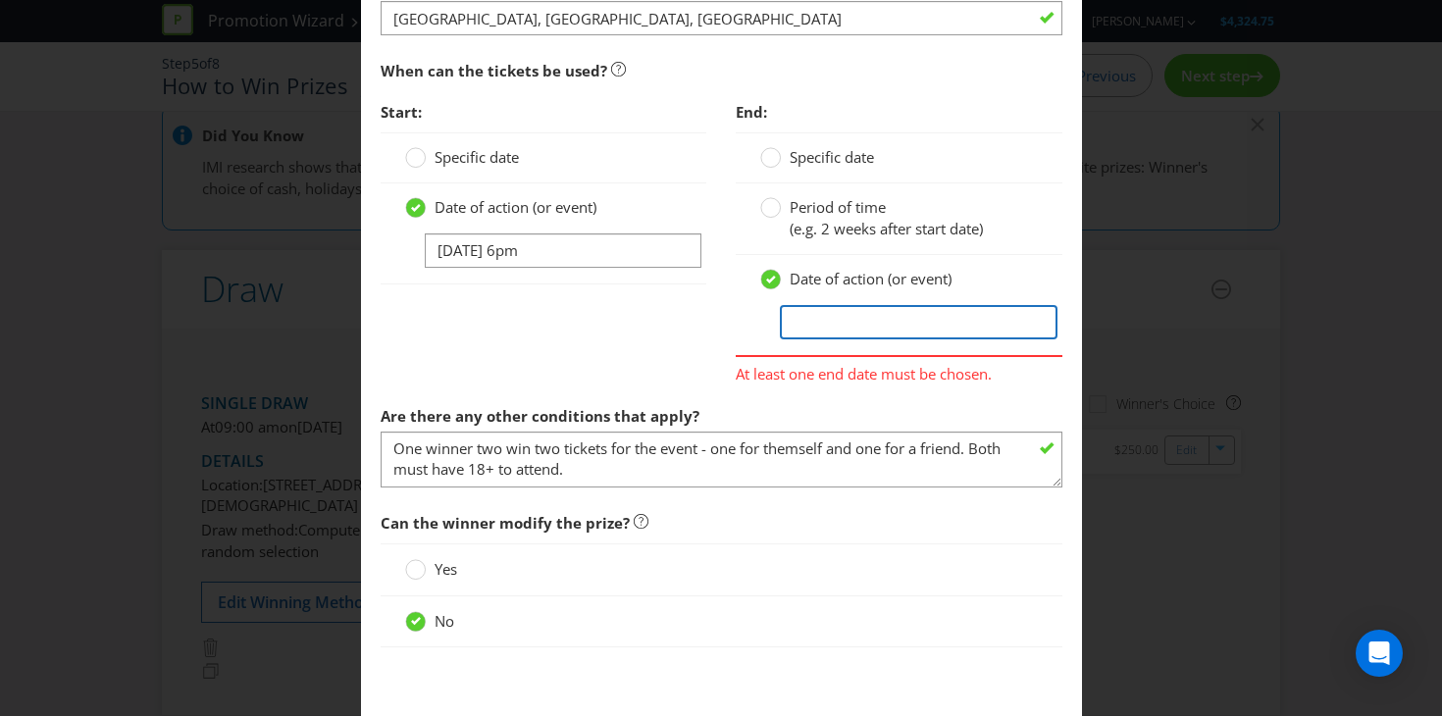
click at [842, 334] on input "text" at bounding box center [919, 322] width 278 height 34
paste input "October 18 at 6pm"
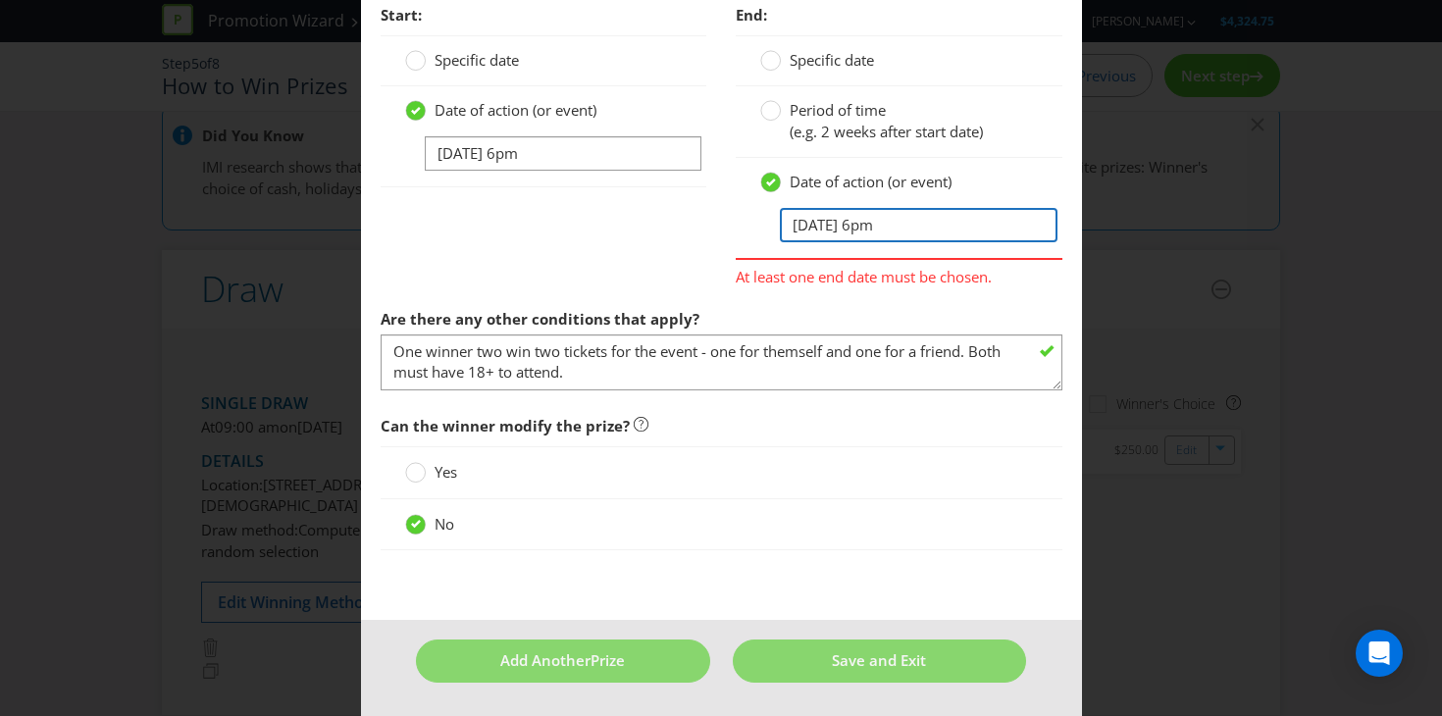
type input "October 18 at 6pm"
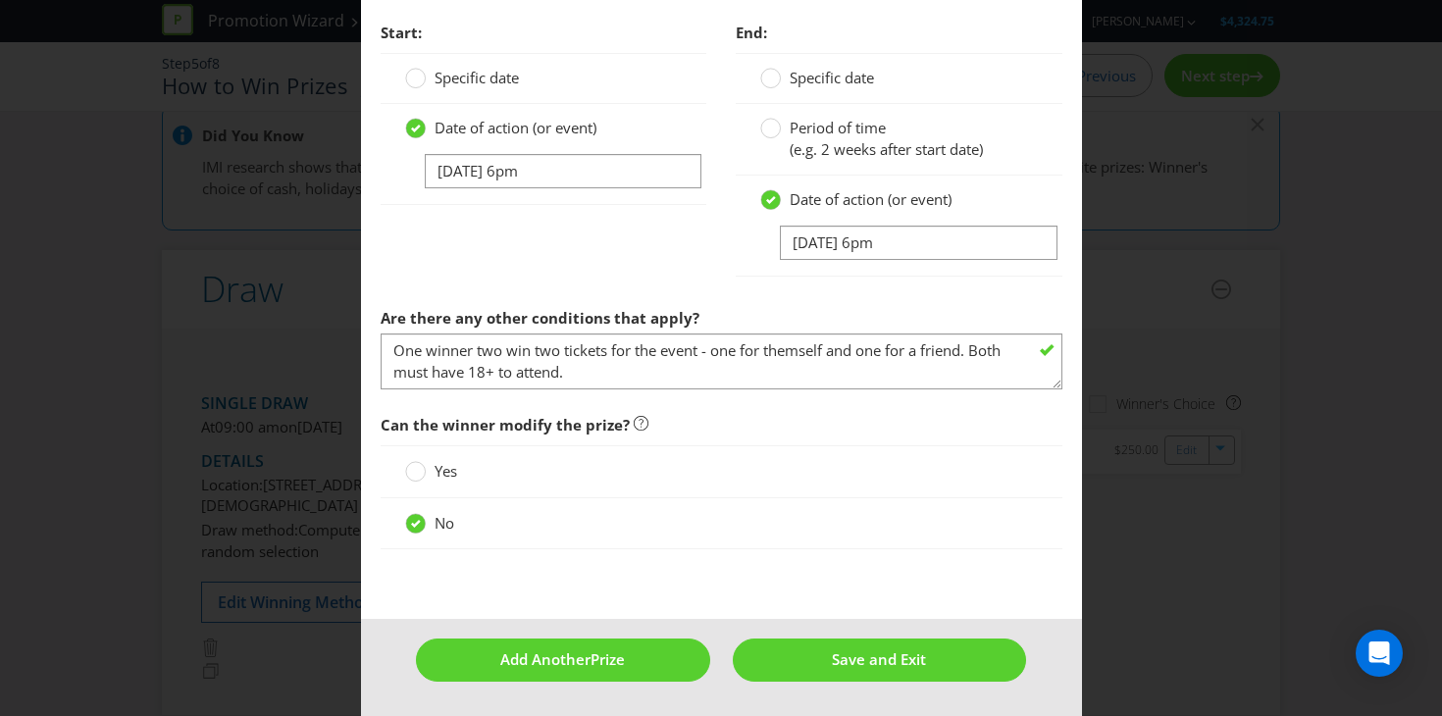
click at [852, 465] on div "Yes" at bounding box center [721, 471] width 633 height 21
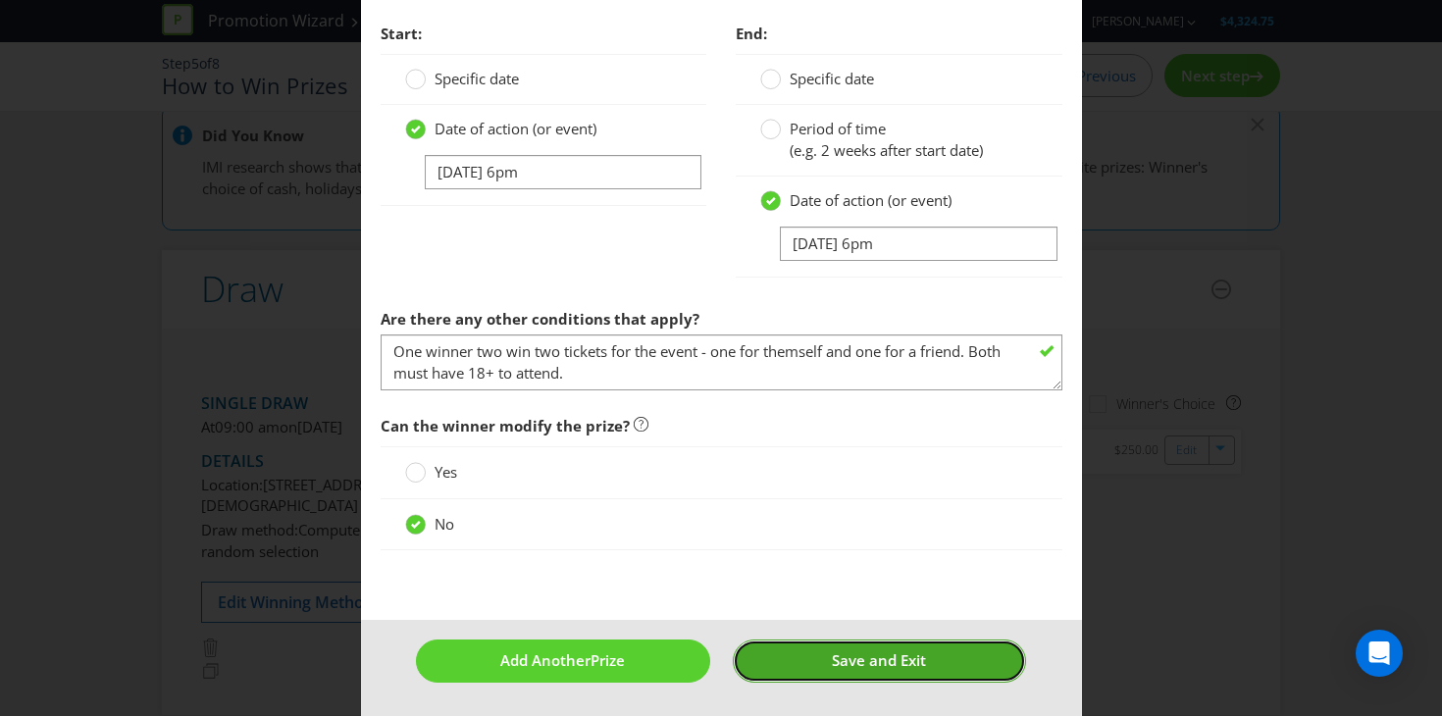
click at [829, 676] on button "Save and Exit" at bounding box center [879, 661] width 293 height 42
type input "1"
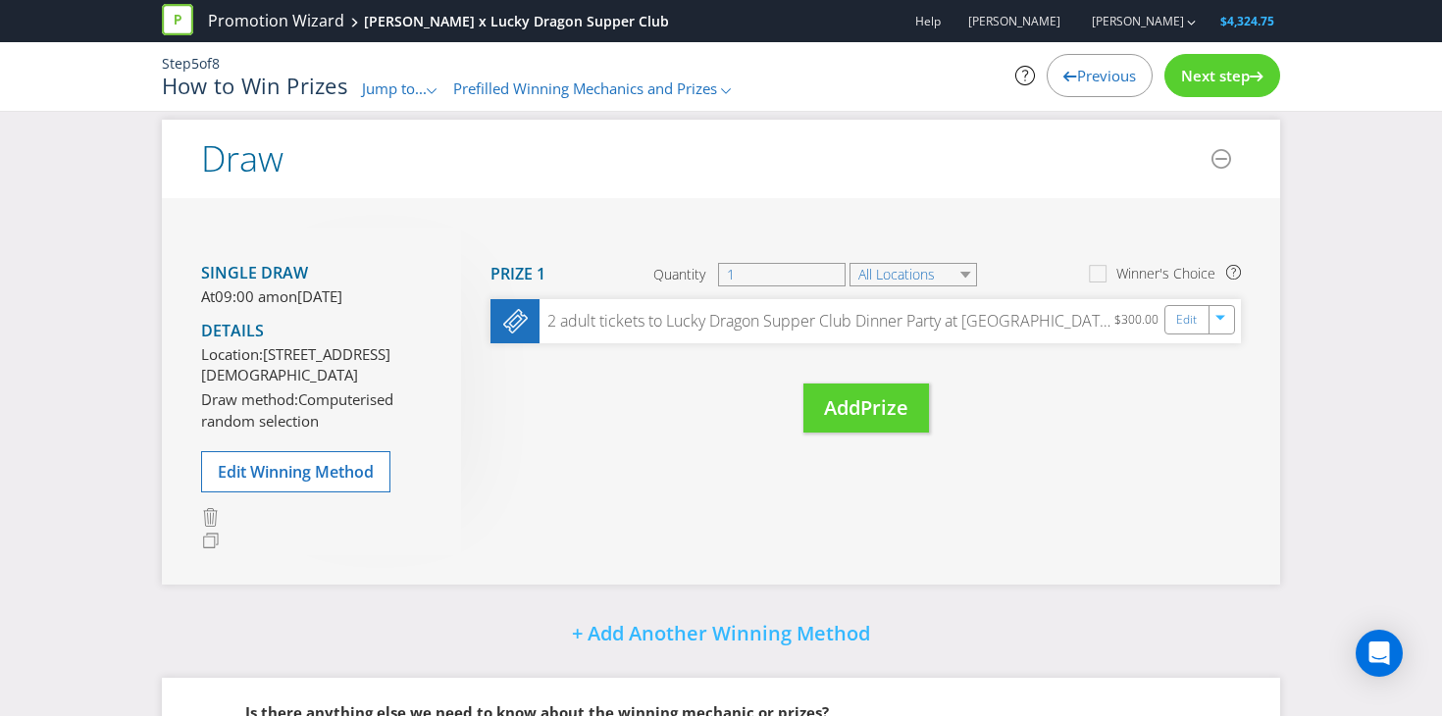
scroll to position [164, 0]
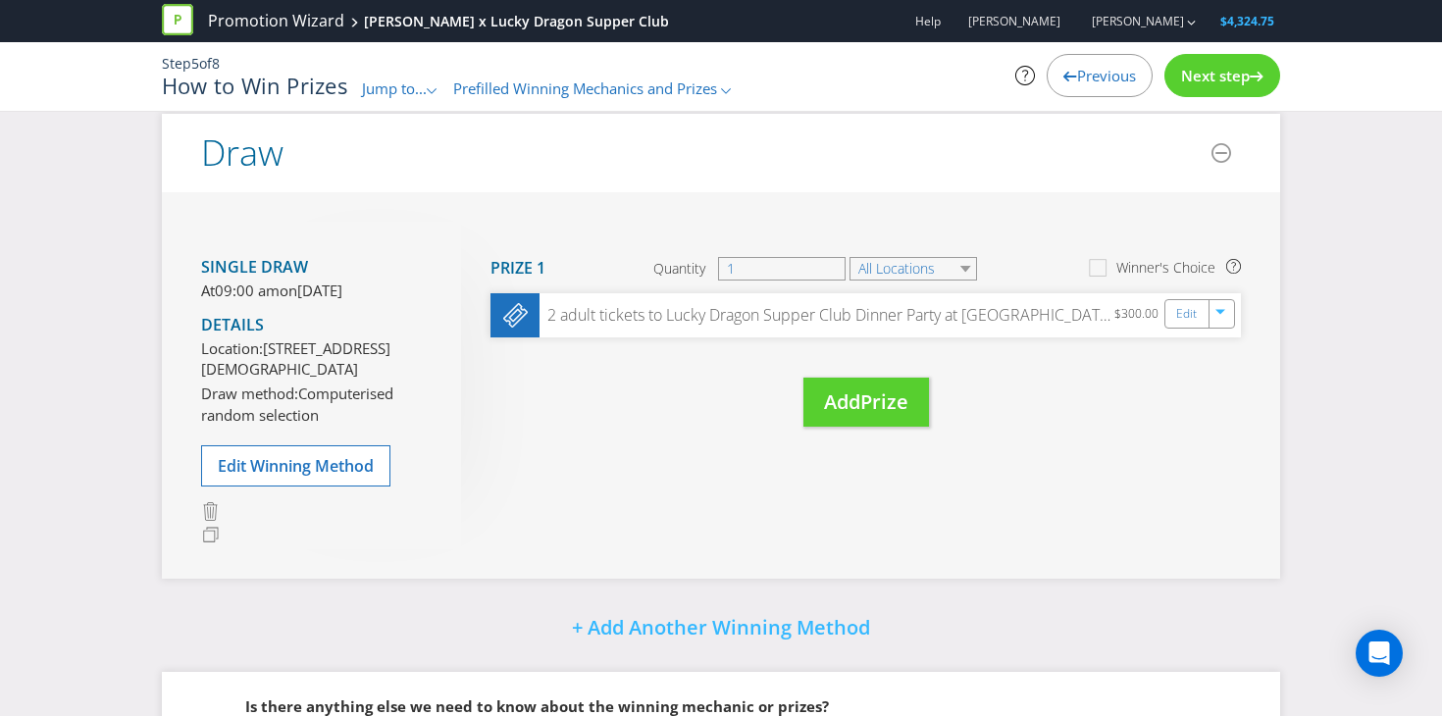
click at [1242, 84] on span "Next step" at bounding box center [1215, 76] width 69 height 20
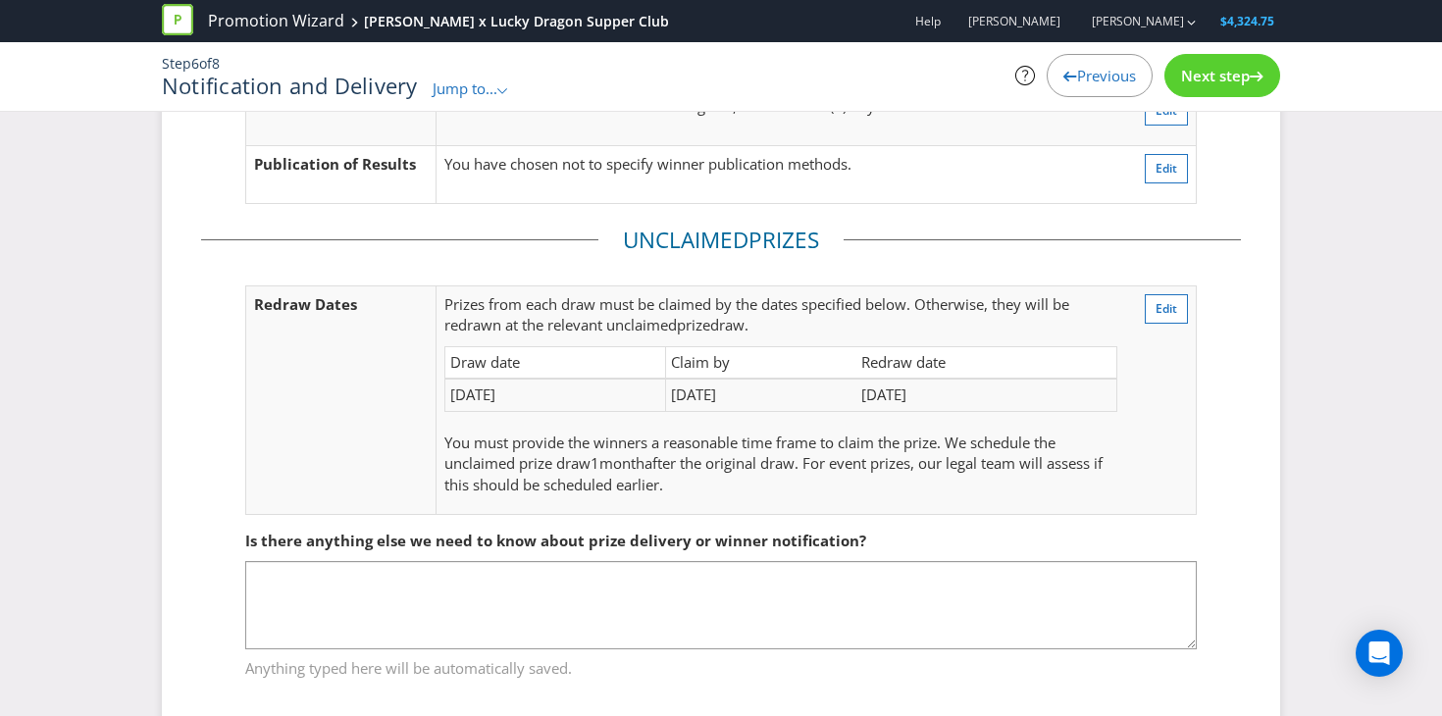
scroll to position [201, 0]
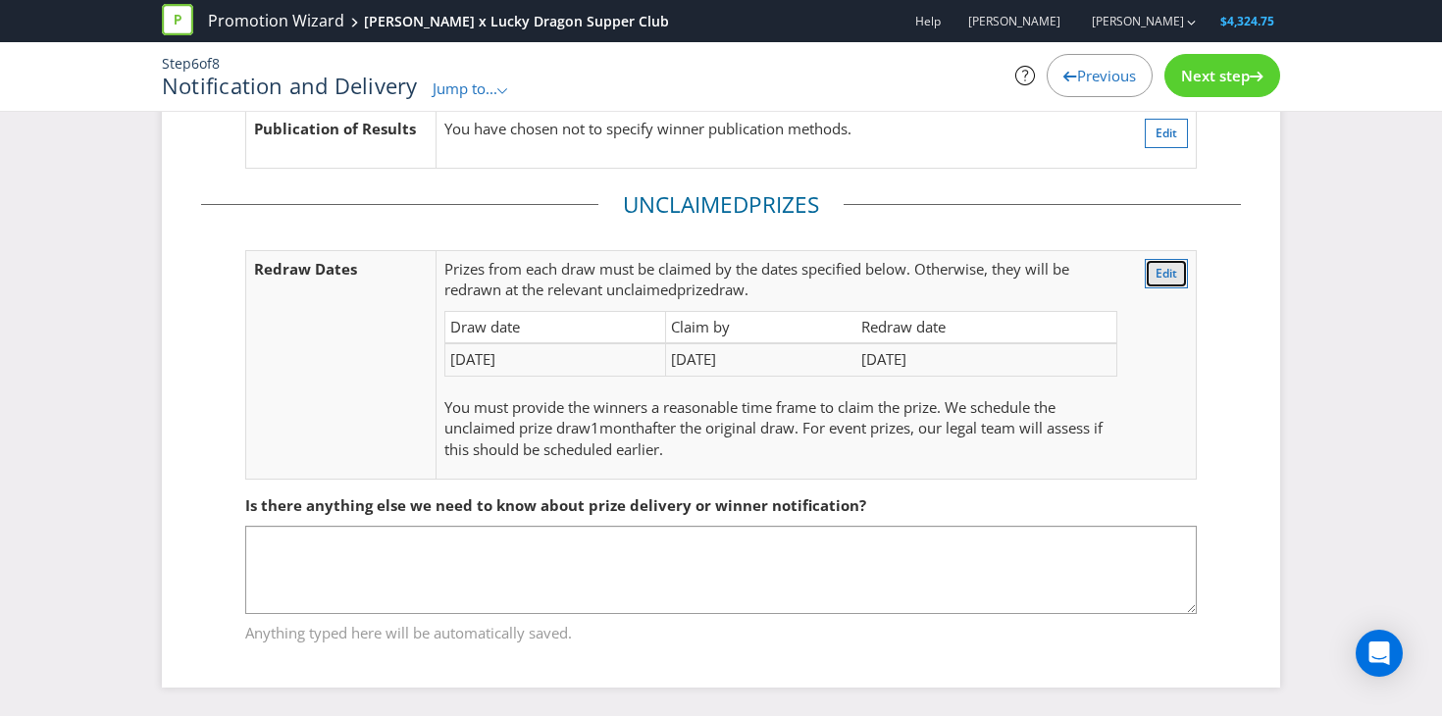
click at [1174, 269] on span "Edit" at bounding box center [1167, 273] width 22 height 17
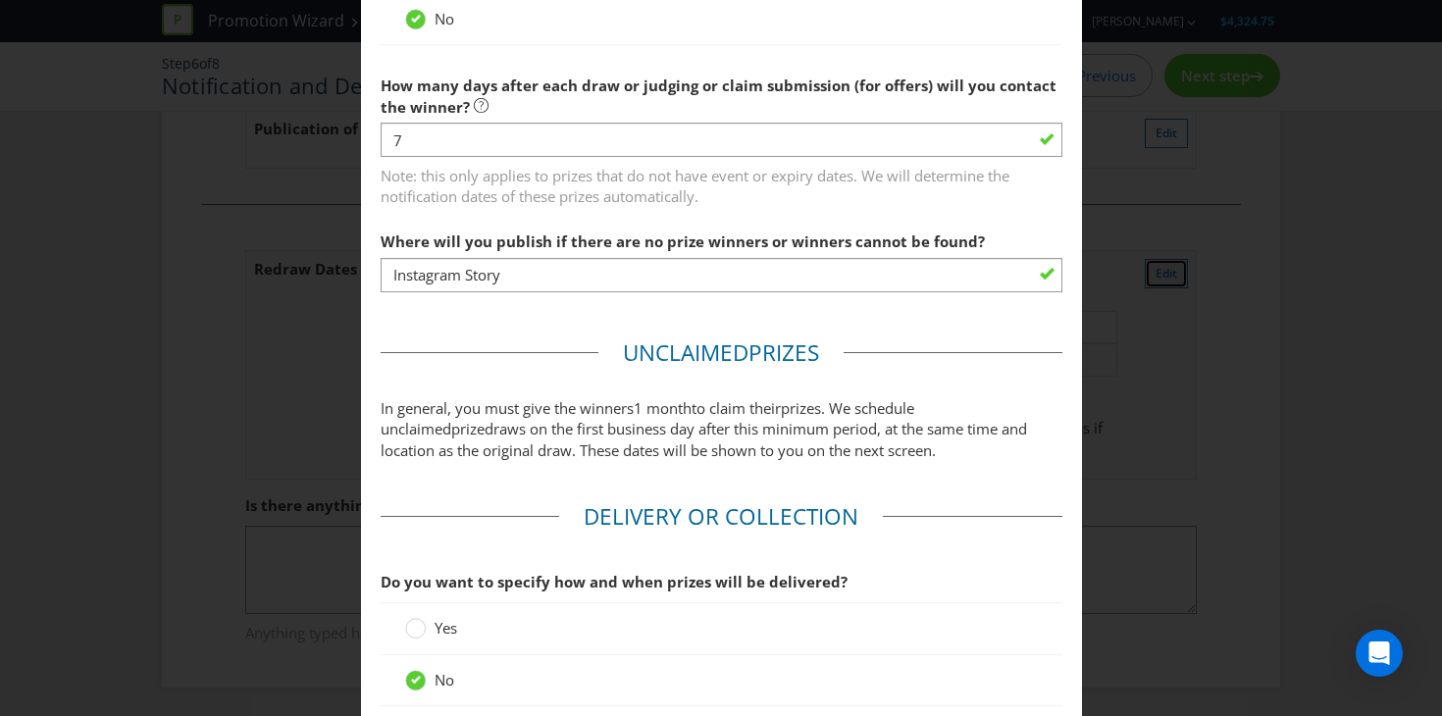
scroll to position [1003, 0]
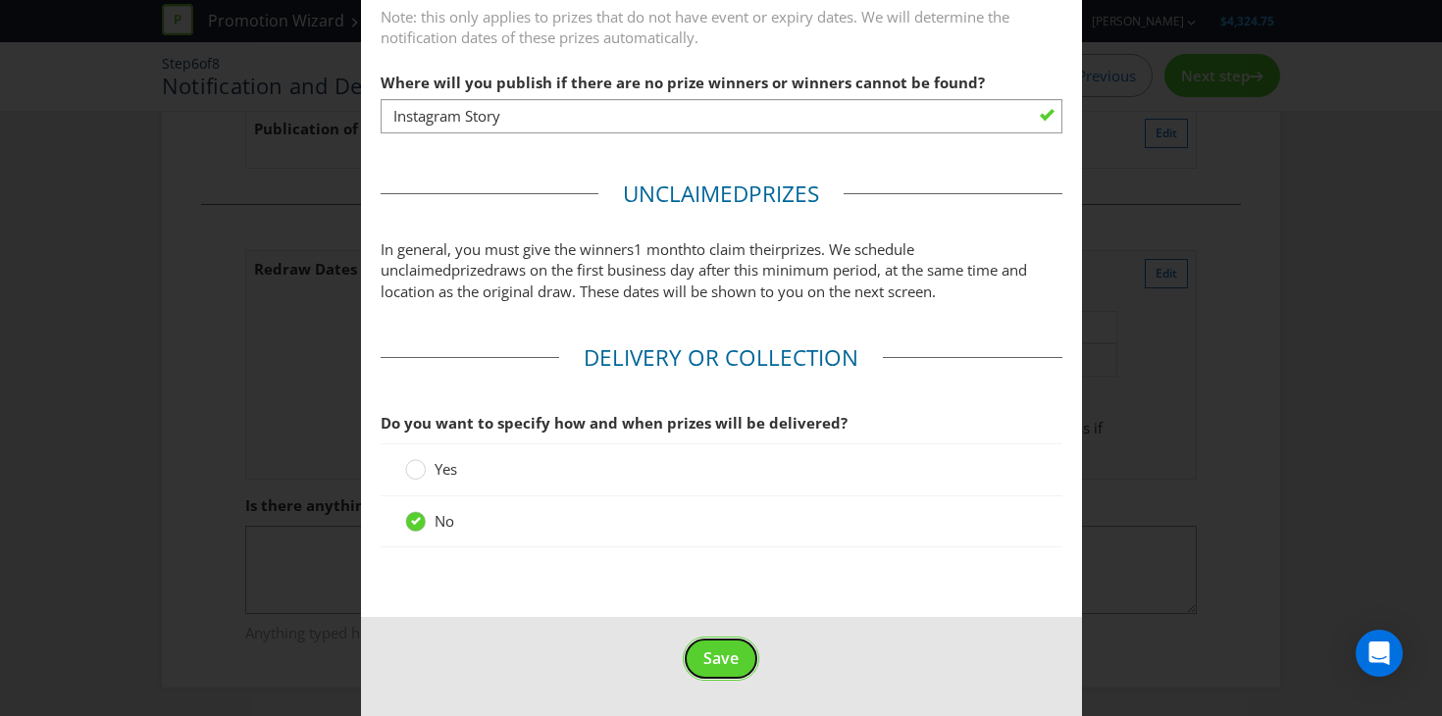
click at [709, 651] on span "Save" at bounding box center [720, 658] width 35 height 22
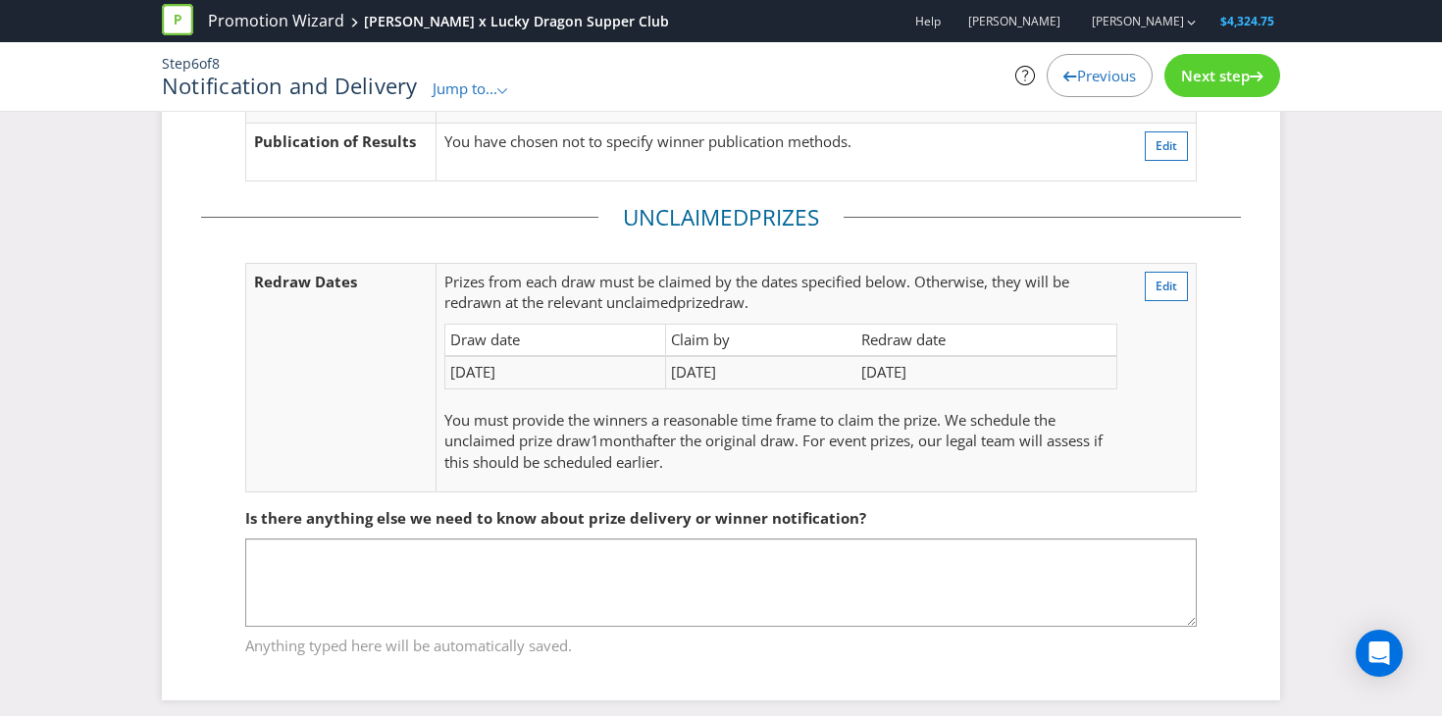
scroll to position [185, 0]
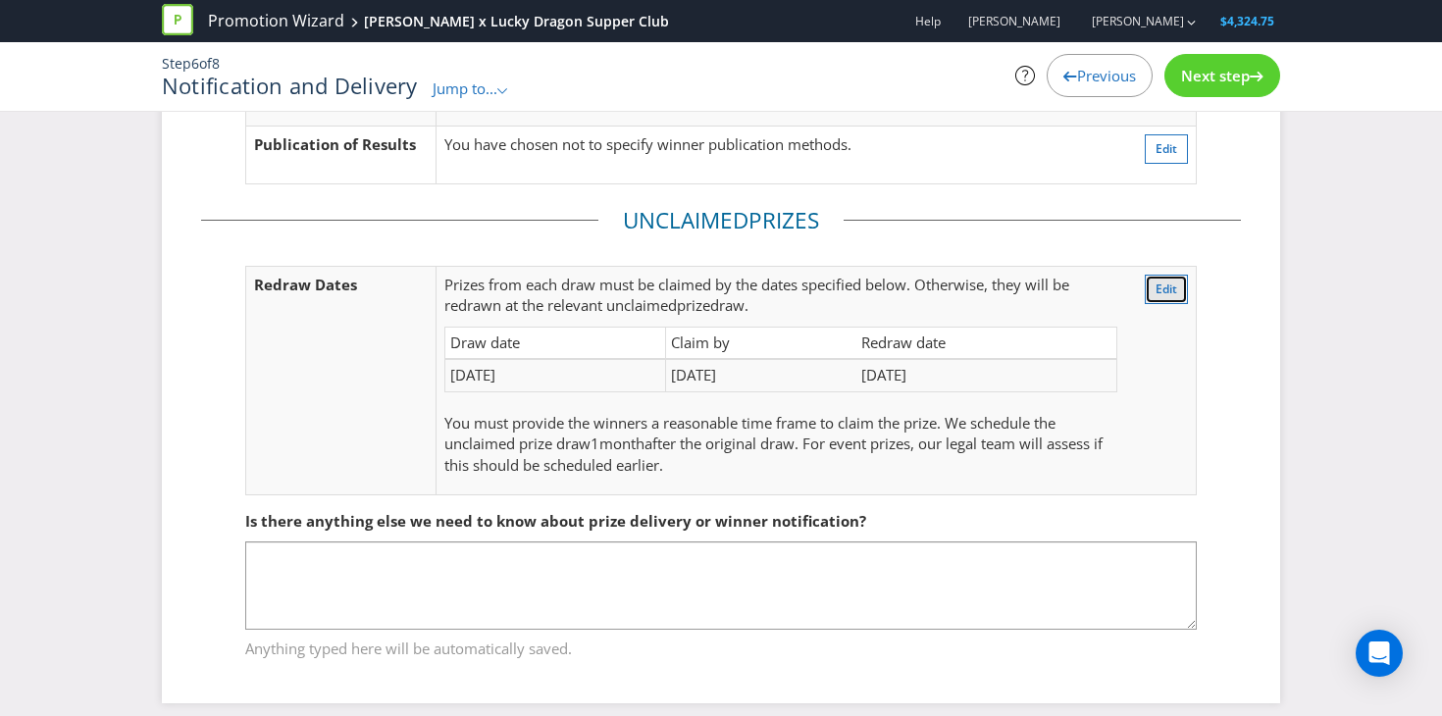
click at [1169, 281] on span "Edit" at bounding box center [1167, 289] width 22 height 17
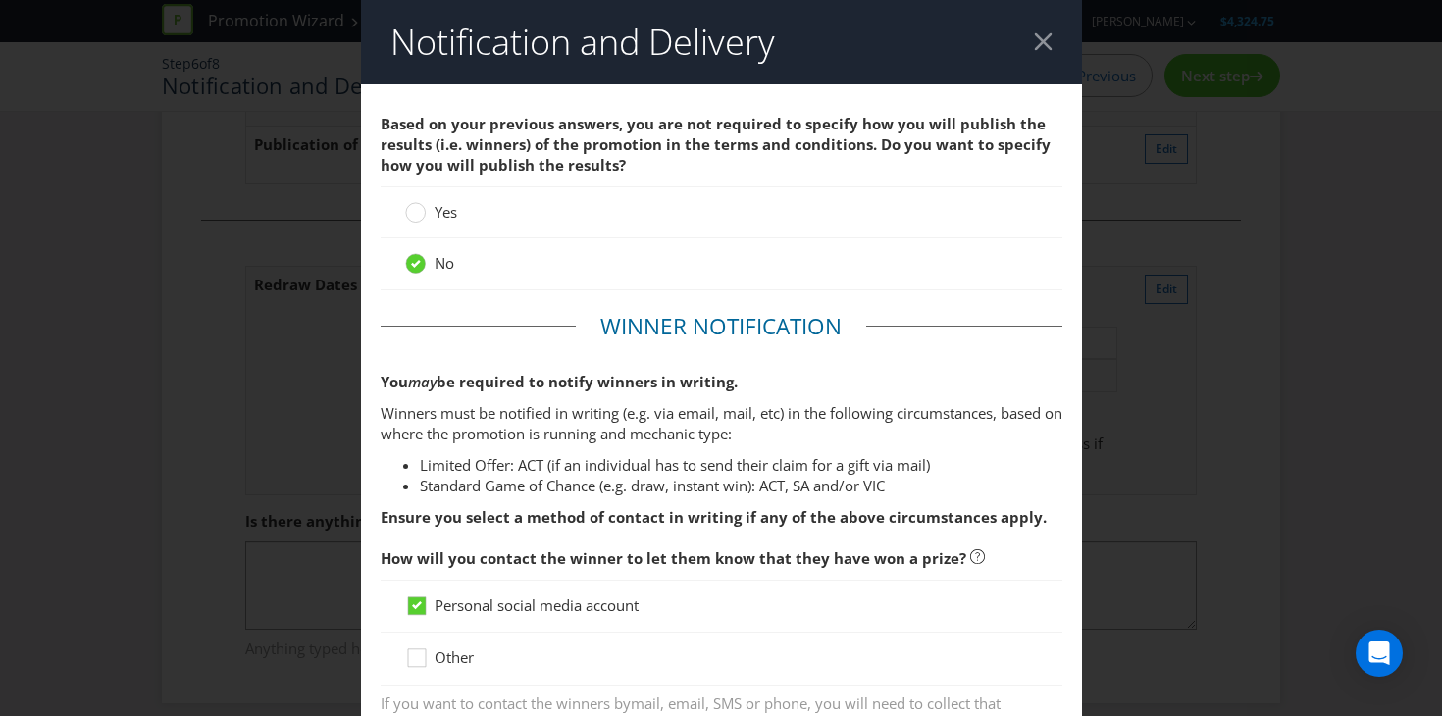
click at [289, 431] on div "Notification and Delivery Based on your previous answers, you are not required …" at bounding box center [721, 358] width 1442 height 716
click at [1043, 33] on div at bounding box center [1043, 41] width 19 height 19
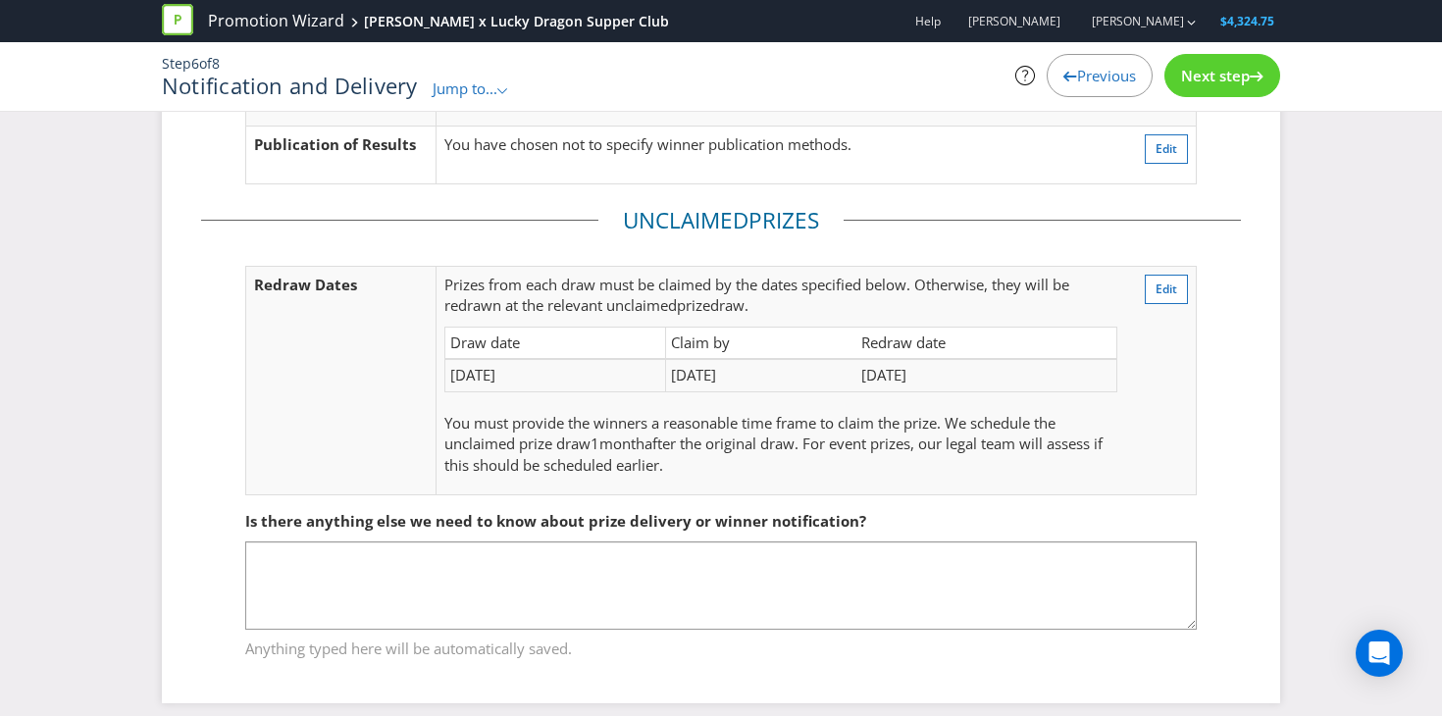
click at [1250, 79] on icon at bounding box center [1257, 77] width 14 height 10
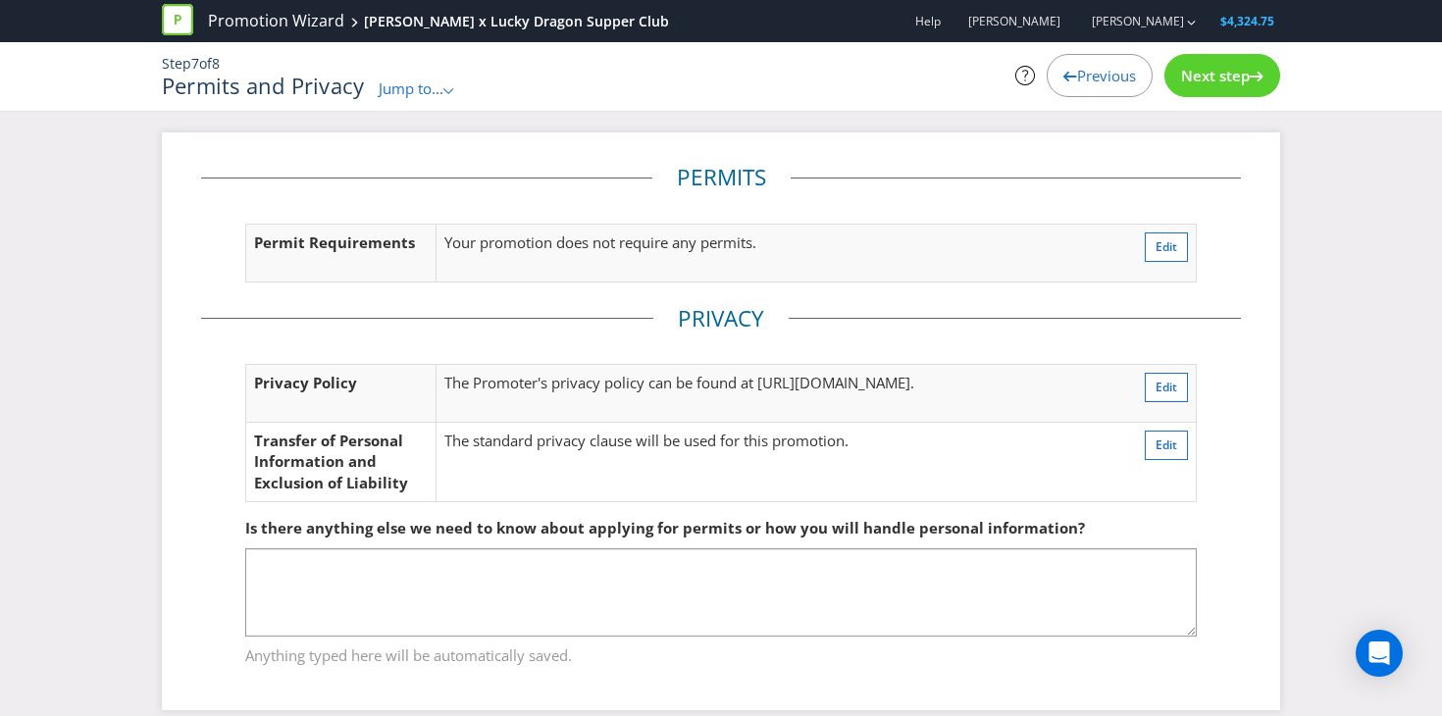
click at [1193, 79] on span "Next step" at bounding box center [1215, 76] width 69 height 20
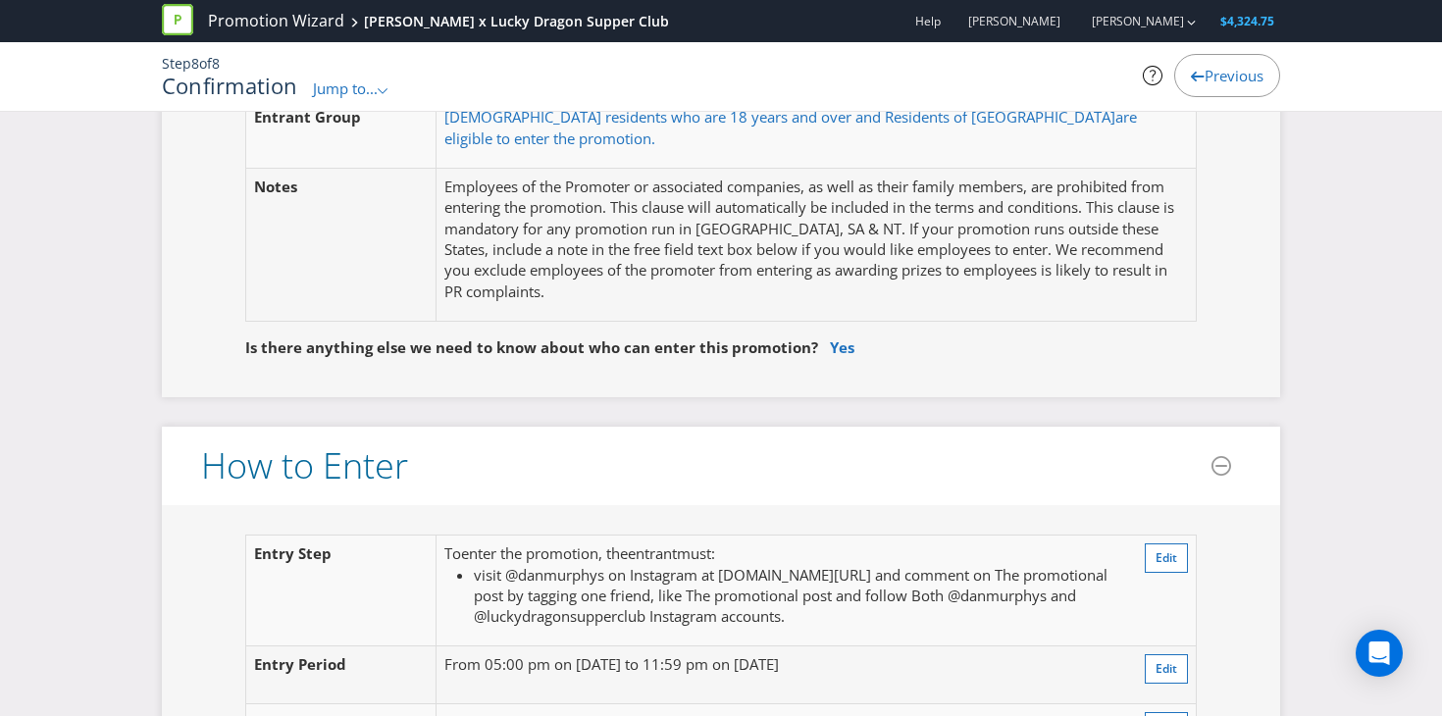
scroll to position [1182, 0]
drag, startPoint x: 841, startPoint y: 323, endPoint x: 726, endPoint y: 374, distance: 125.6
drag, startPoint x: 726, startPoint y: 374, endPoint x: 780, endPoint y: 350, distance: 58.9
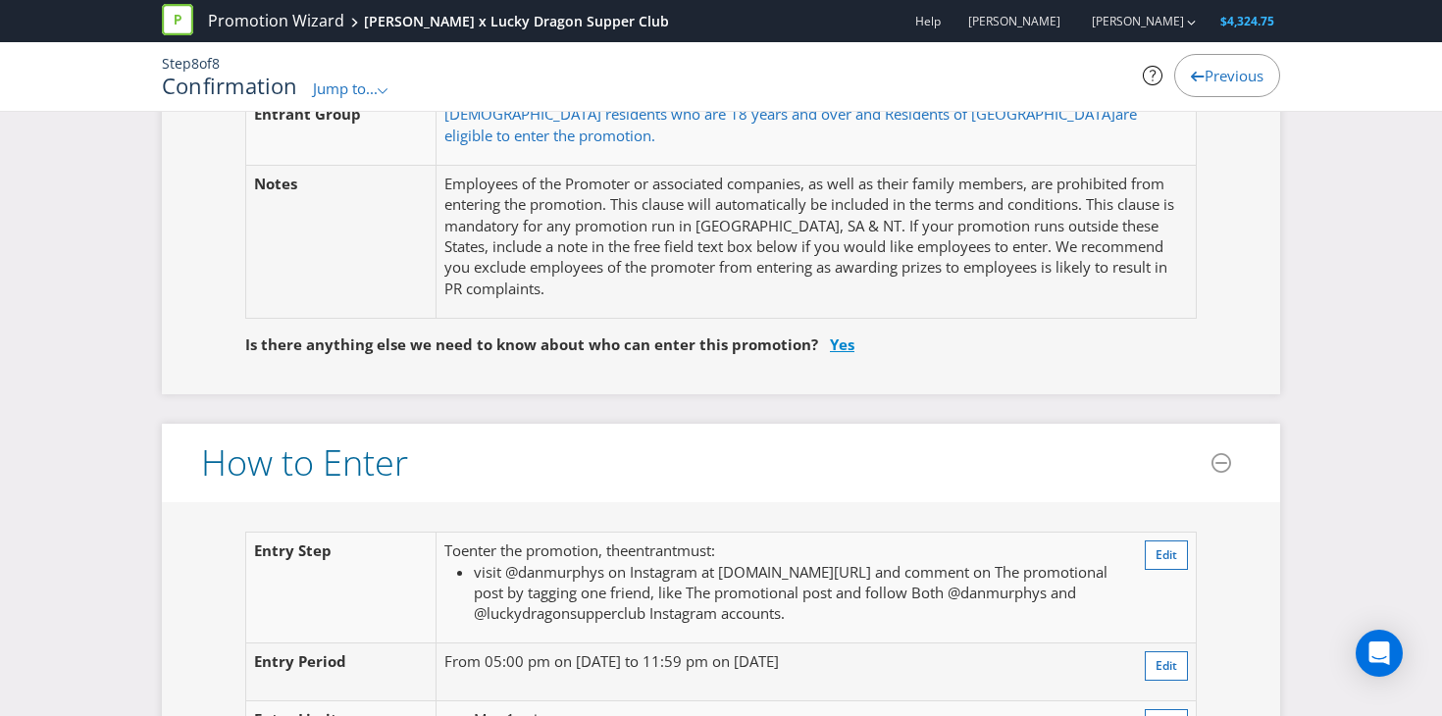
click at [836, 334] on link "Yes" at bounding box center [842, 344] width 25 height 20
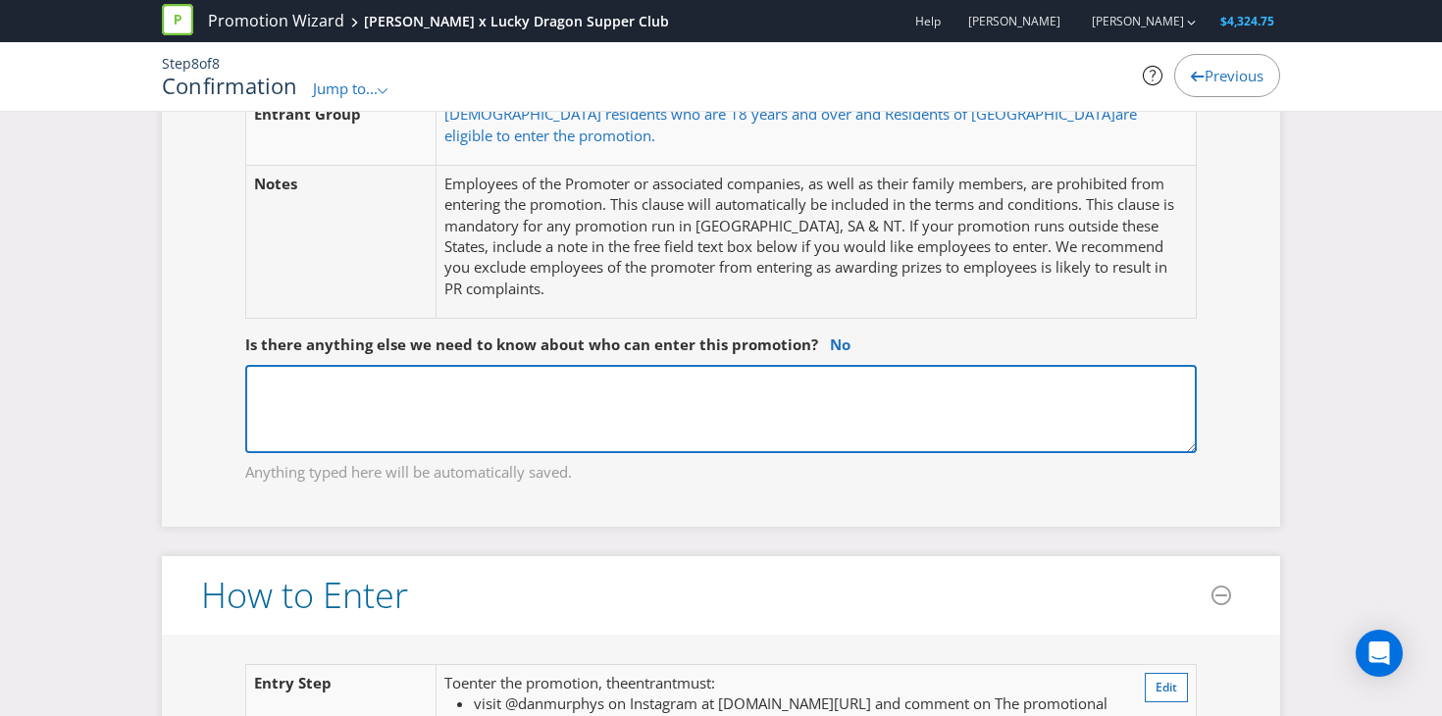
click at [645, 377] on textarea at bounding box center [720, 409] width 951 height 88
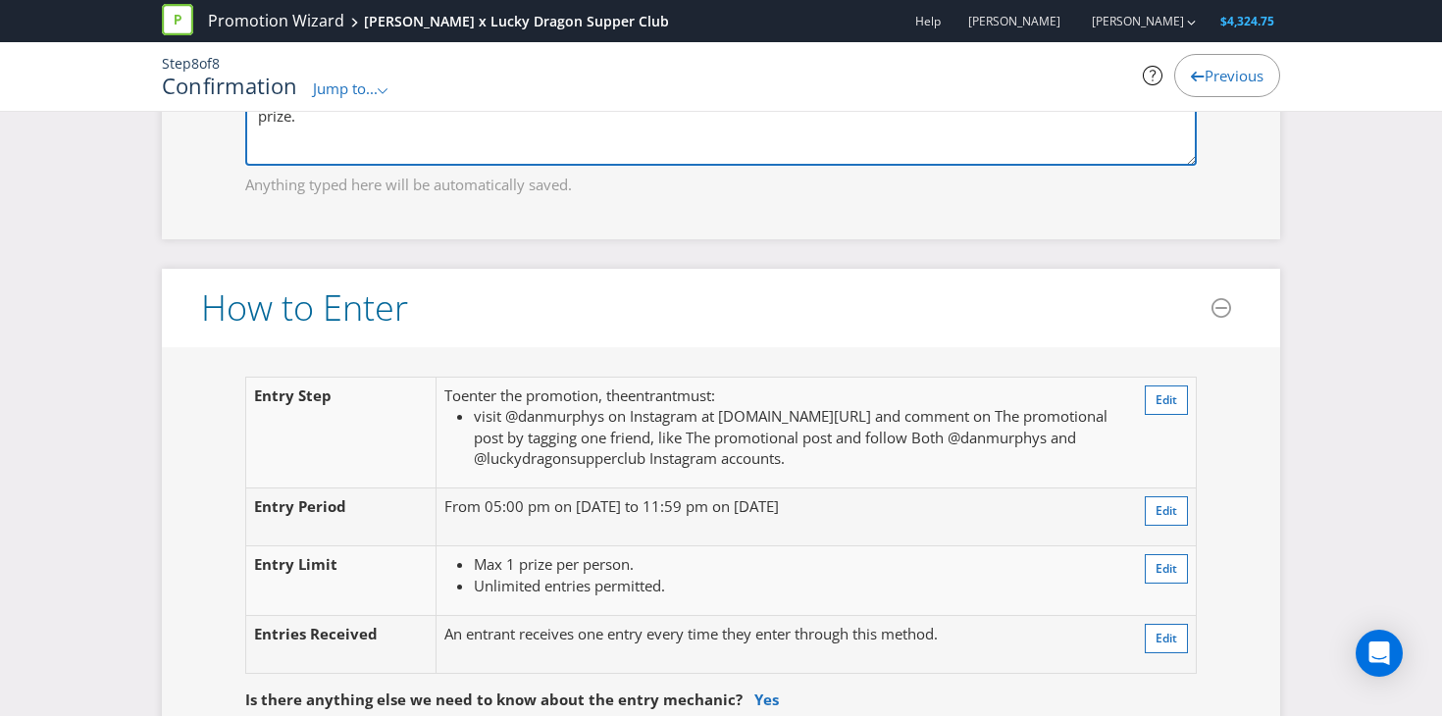
scroll to position [1515, 0]
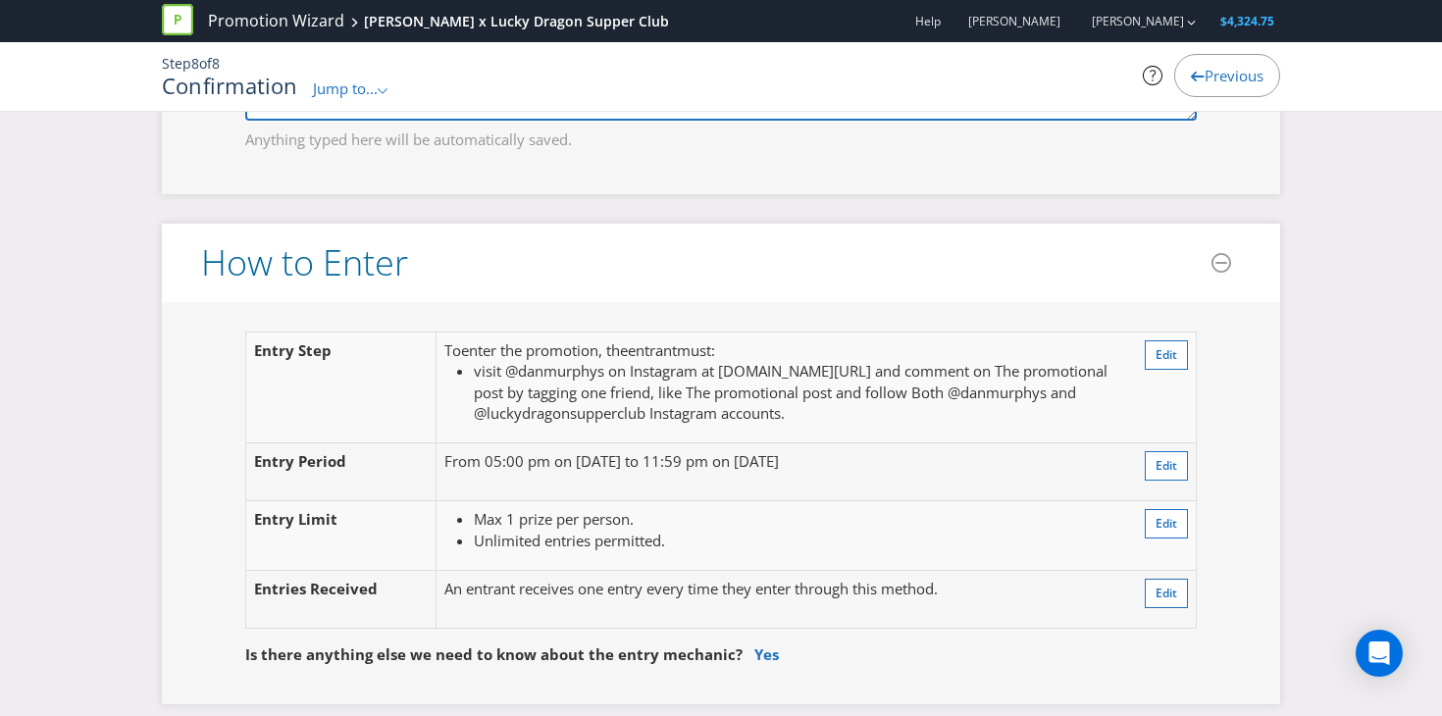
type textarea "Entrants must be able to get themselves to the dinner in [GEOGRAPHIC_DATA], [GE…"
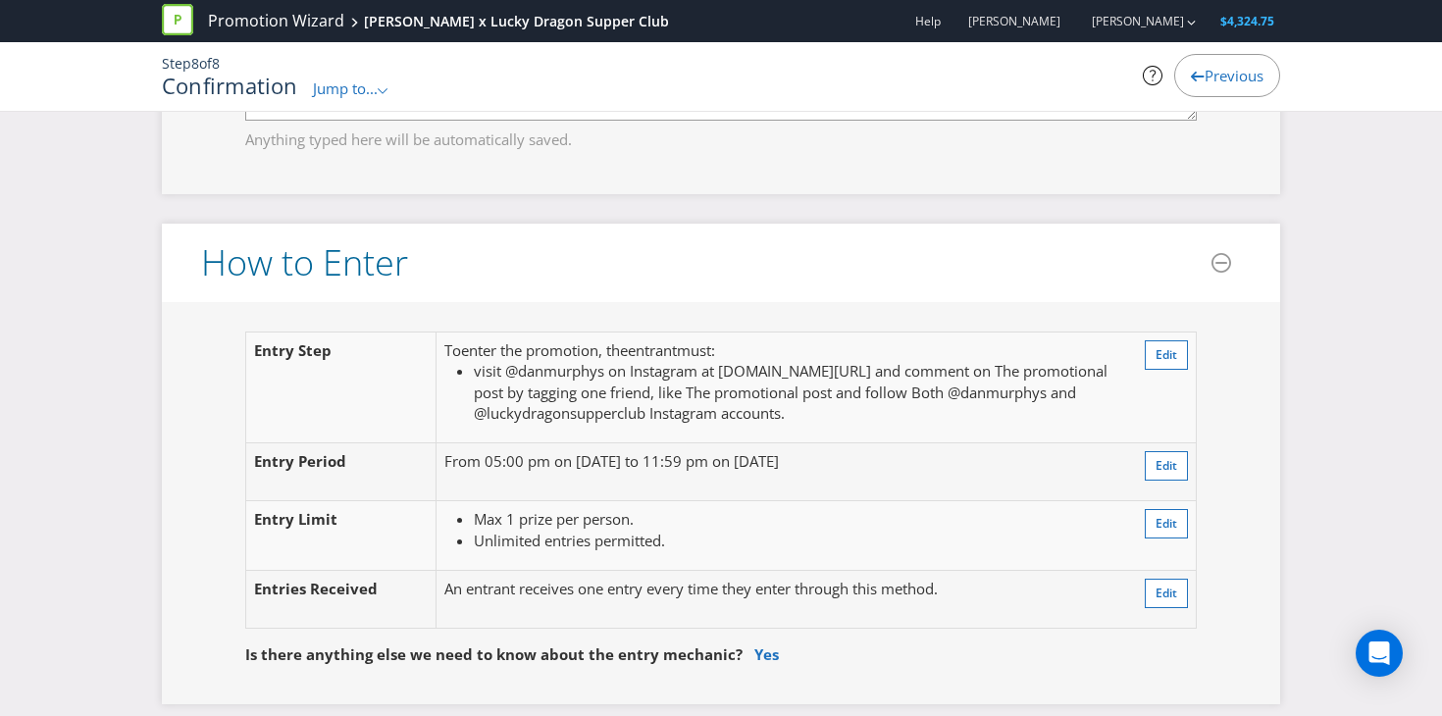
click at [467, 224] on header "How to Enter" at bounding box center [721, 263] width 1118 height 78
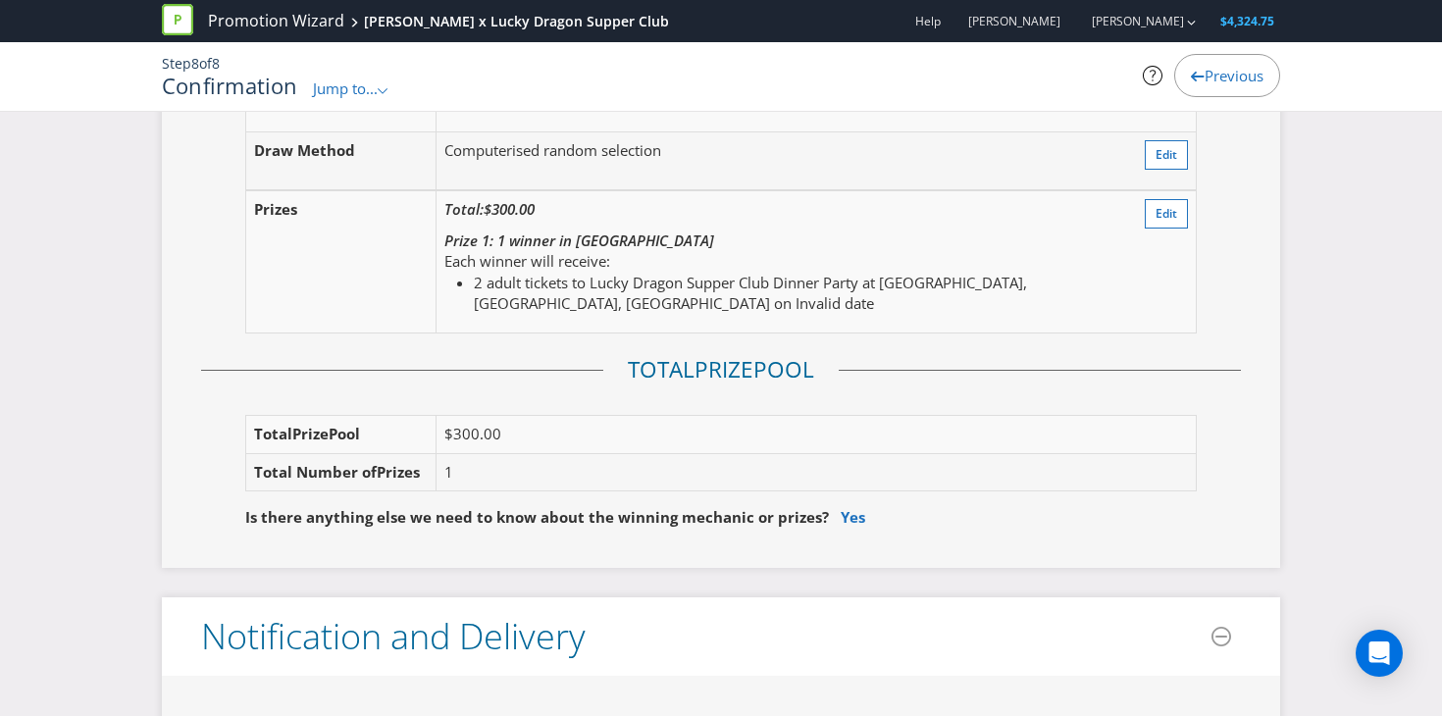
scroll to position [2401, 0]
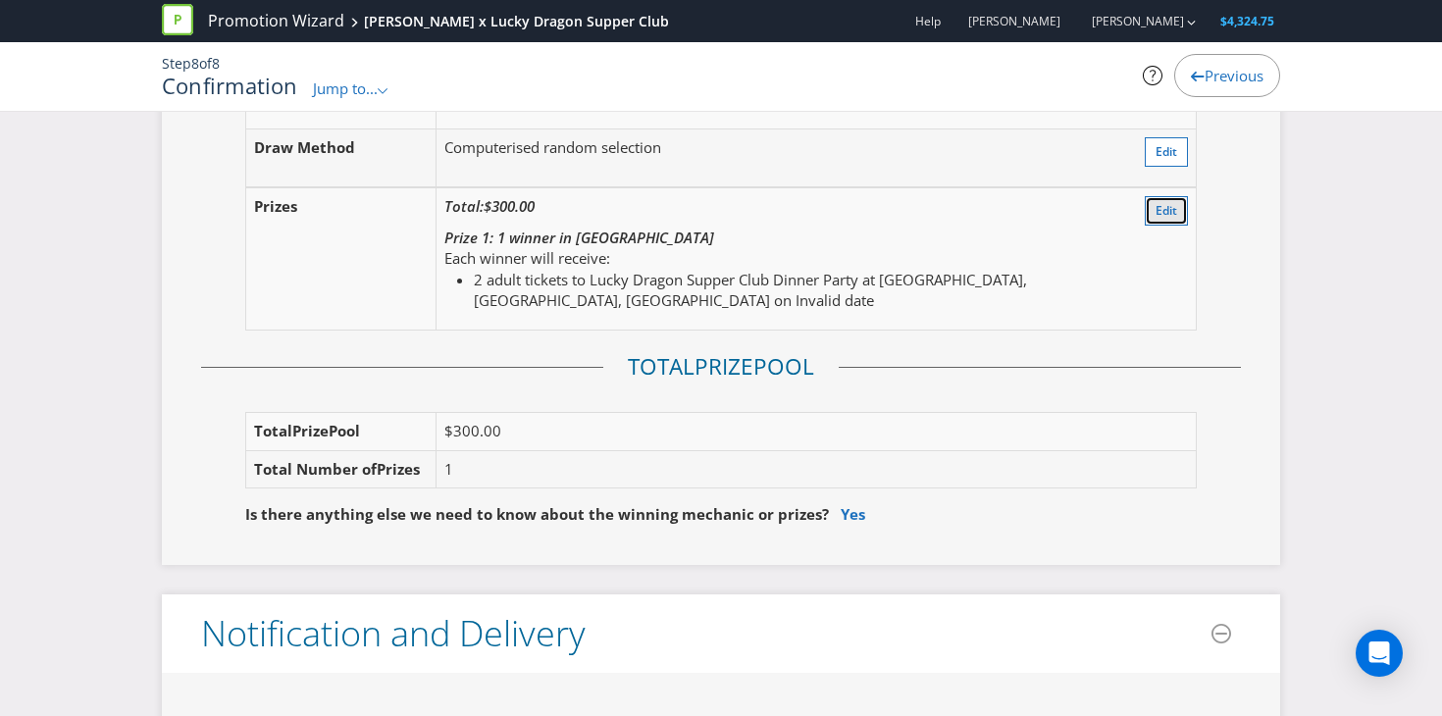
click at [1175, 202] on span "Edit" at bounding box center [1167, 210] width 22 height 17
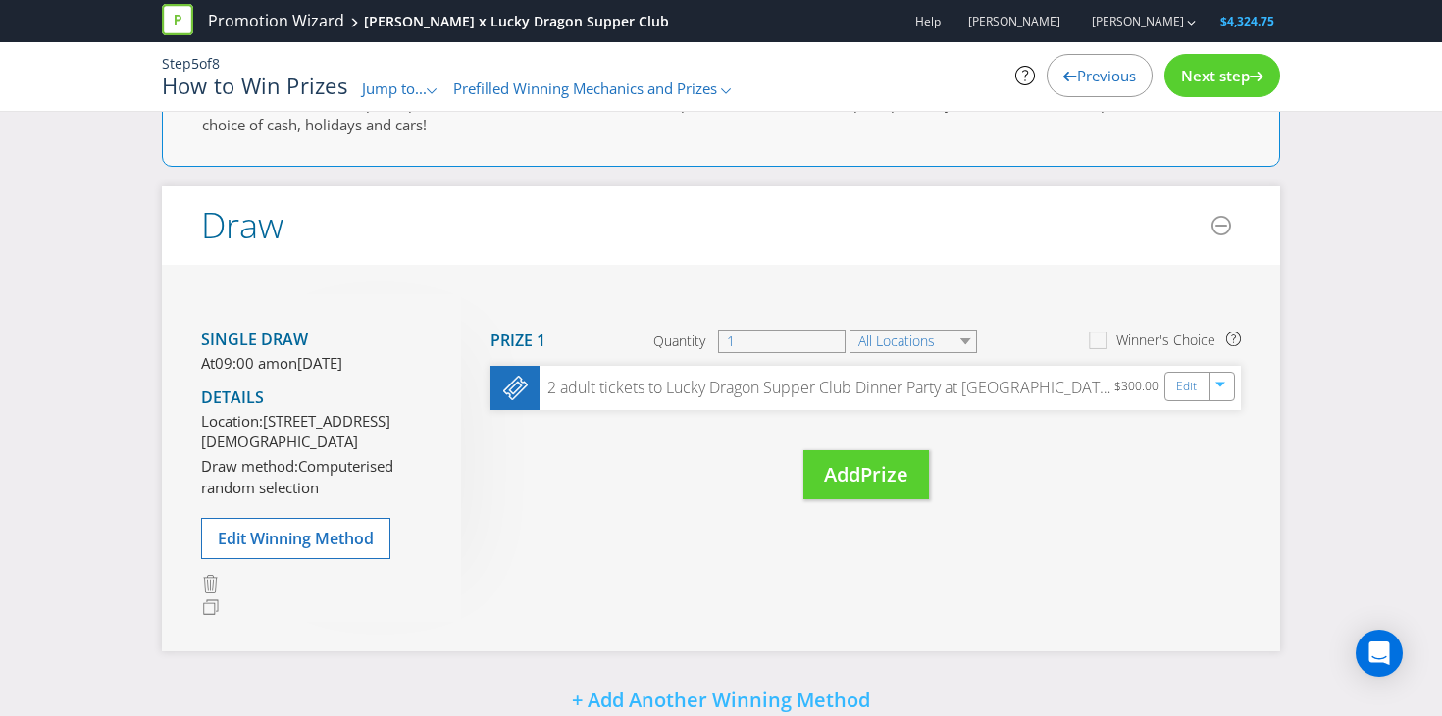
scroll to position [89, 0]
click at [1180, 392] on link "Edit" at bounding box center [1188, 388] width 21 height 23
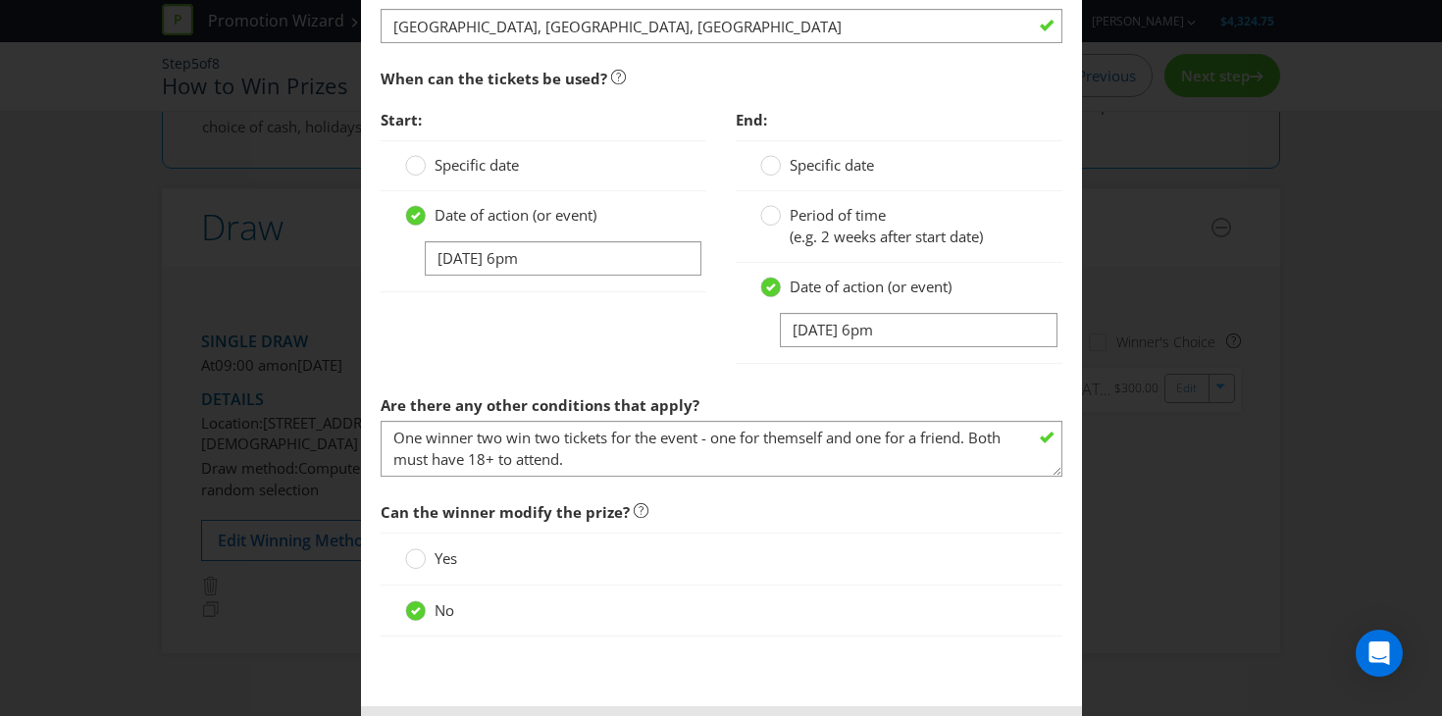
scroll to position [1335, 0]
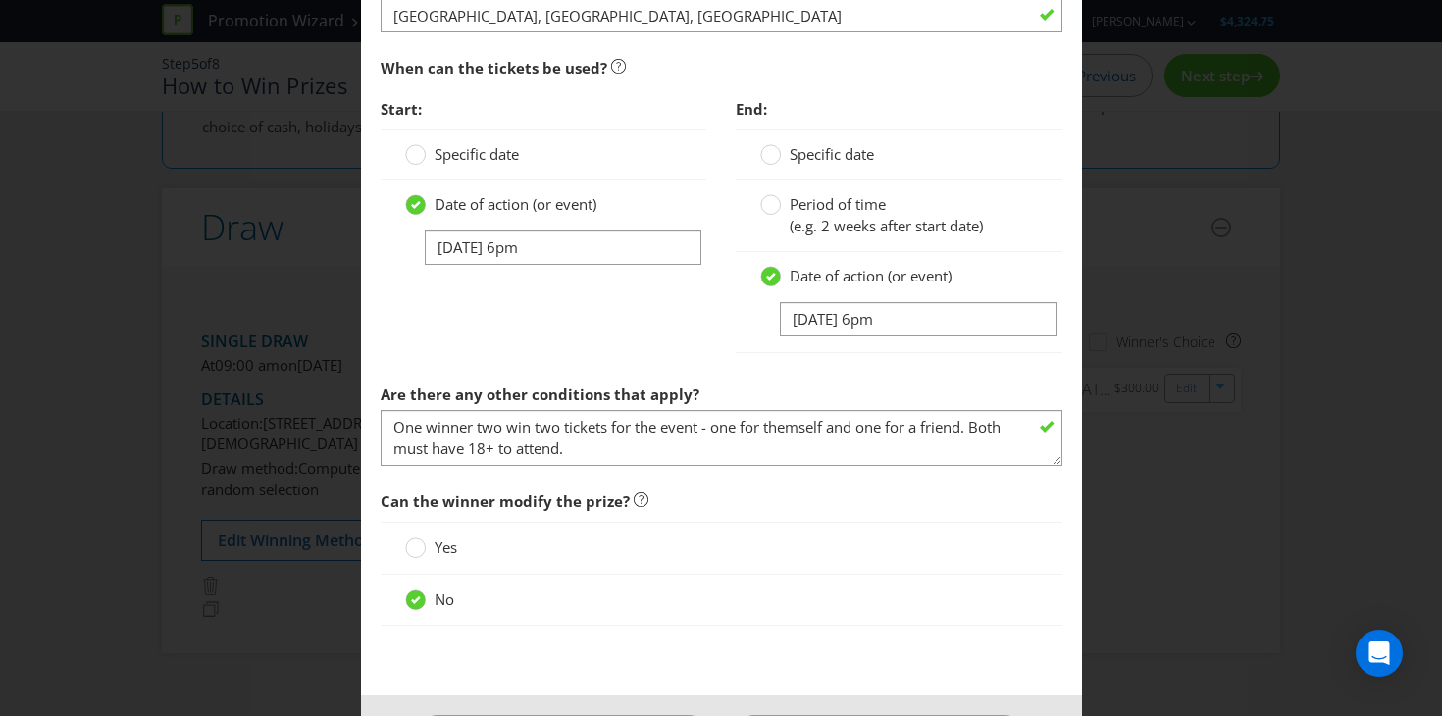
click at [466, 160] on span "Specific date" at bounding box center [477, 154] width 84 height 20
click at [0, 0] on input "Specific date" at bounding box center [0, 0] width 0 height 0
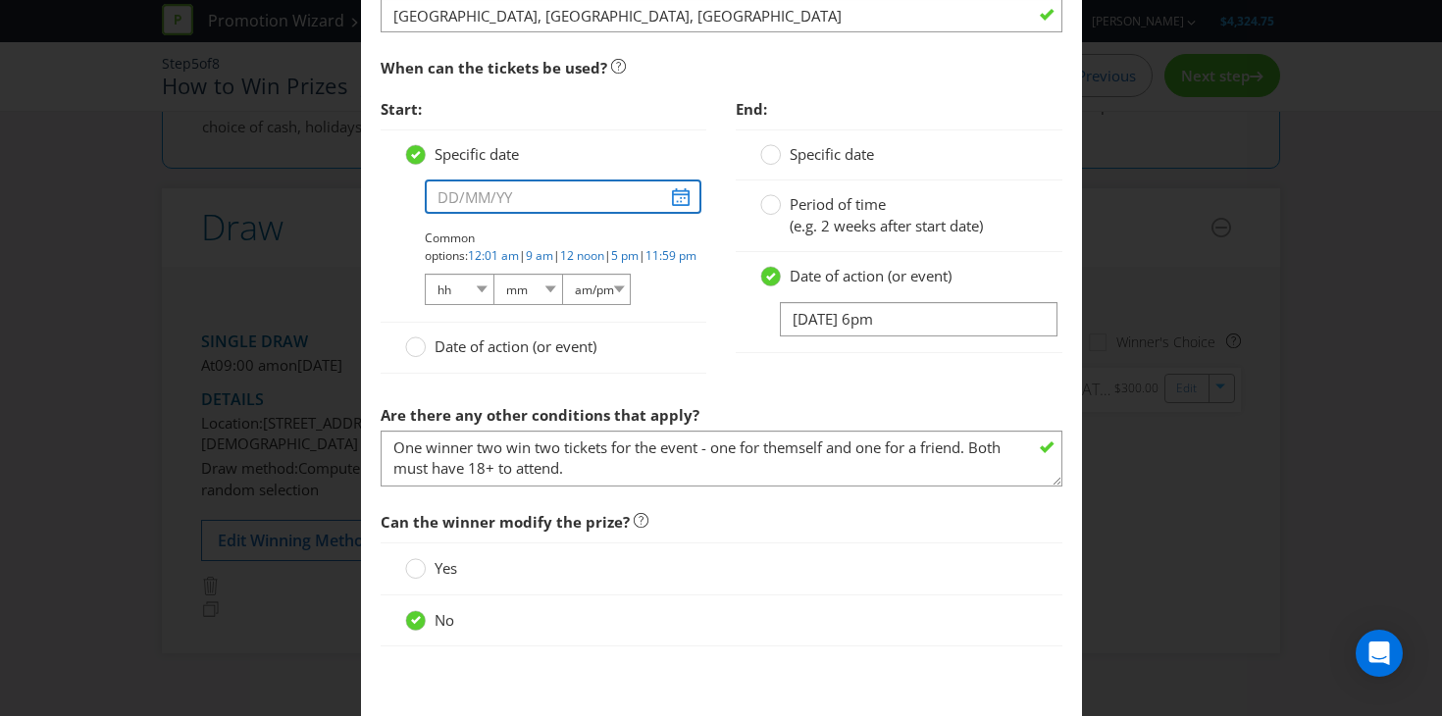
click at [492, 204] on input "text" at bounding box center [564, 197] width 278 height 34
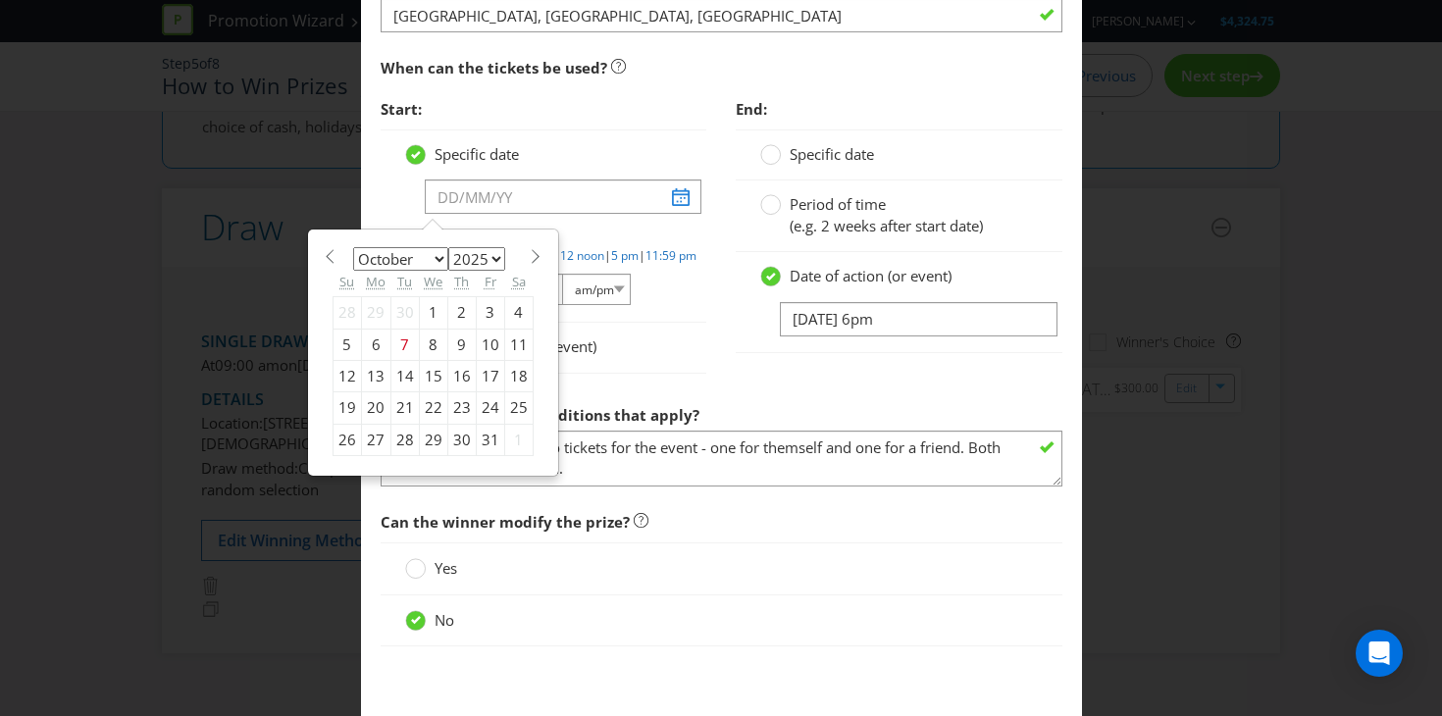
click at [516, 376] on div "18" at bounding box center [518, 375] width 28 height 31
type input "18/10/25"
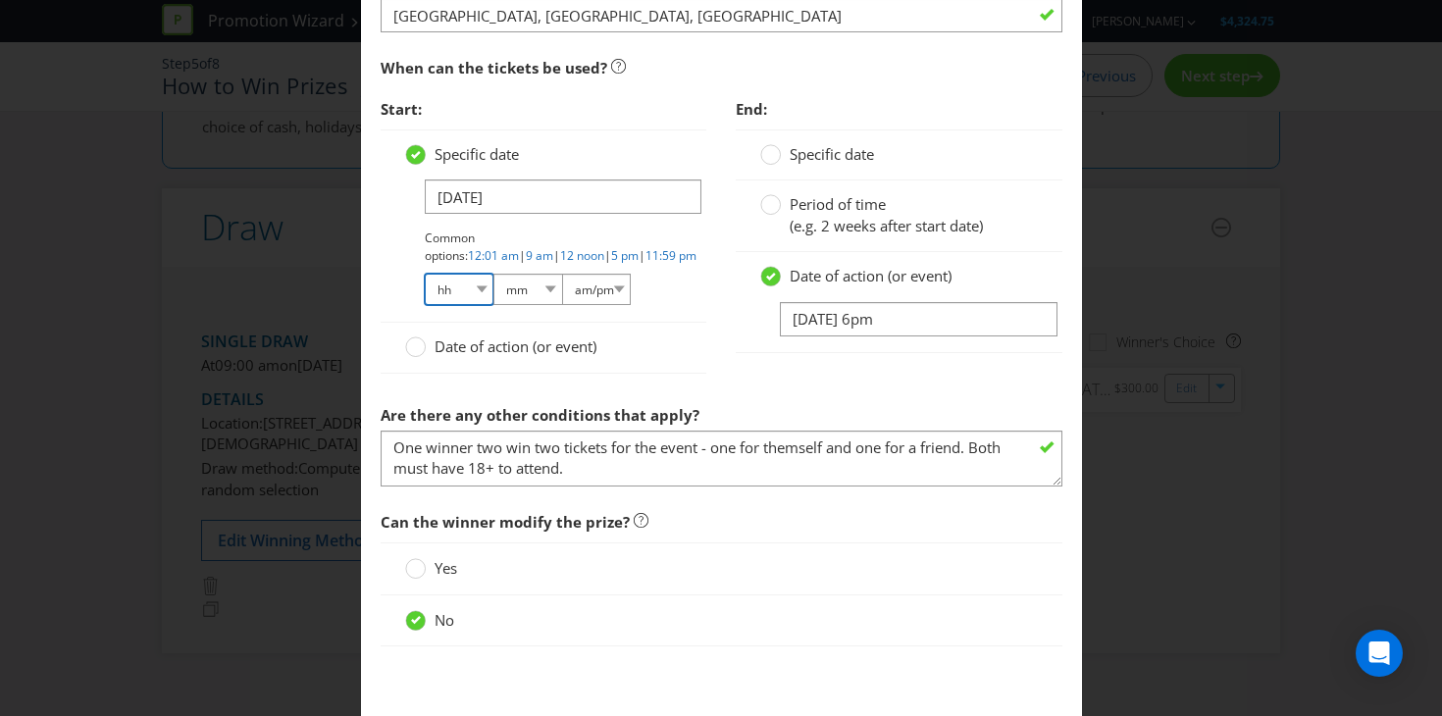
click at [473, 295] on select "hh 01 02 03 04 05 06 07 08 09 10 11 12" at bounding box center [459, 289] width 69 height 31
select select "06"
click at [425, 274] on select "hh 01 02 03 04 05 06 07 08 09 10 11 12" at bounding box center [459, 289] width 69 height 31
click at [556, 295] on select "mm 00 01 05 10 15 20 25 29 30 35 40 45 50 55 59" at bounding box center [527, 289] width 69 height 31
select select "00"
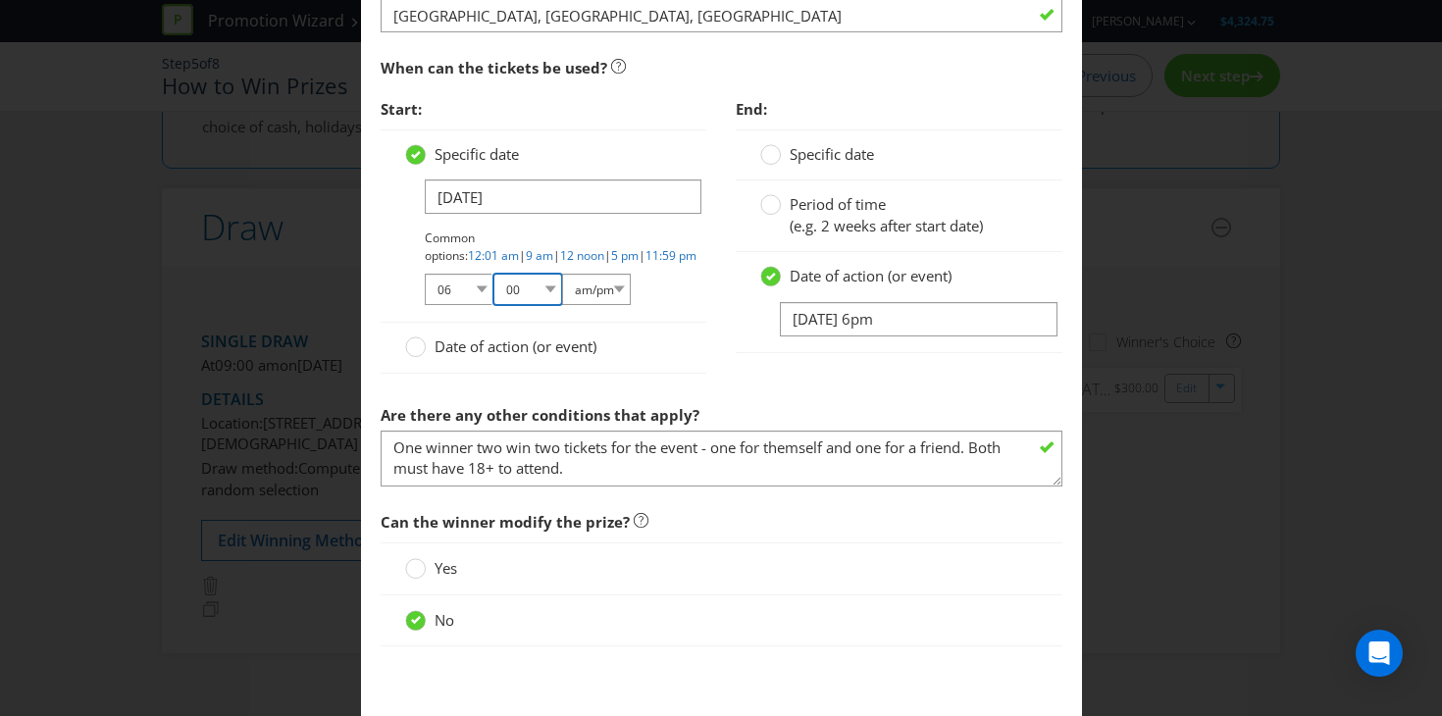
click at [493, 274] on select "mm 00 01 05 10 15 20 25 29 30 35 40 45 50 55 59" at bounding box center [527, 289] width 69 height 31
click at [609, 284] on select "am/pm am pm" at bounding box center [596, 289] width 69 height 31
select select "pm"
click at [562, 274] on select "am/pm am pm" at bounding box center [596, 289] width 69 height 31
click at [804, 157] on span "Specific date" at bounding box center [832, 154] width 84 height 20
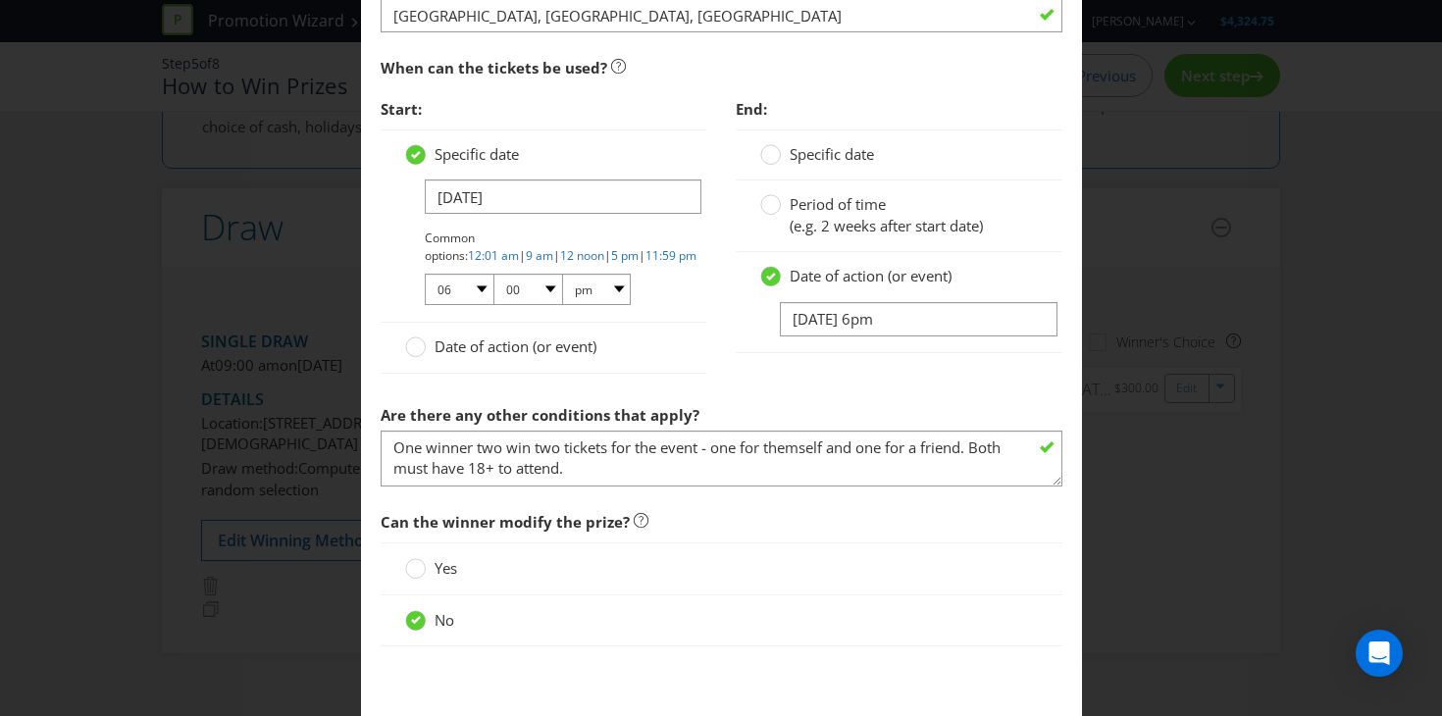
click at [0, 0] on input "Specific date" at bounding box center [0, 0] width 0 height 0
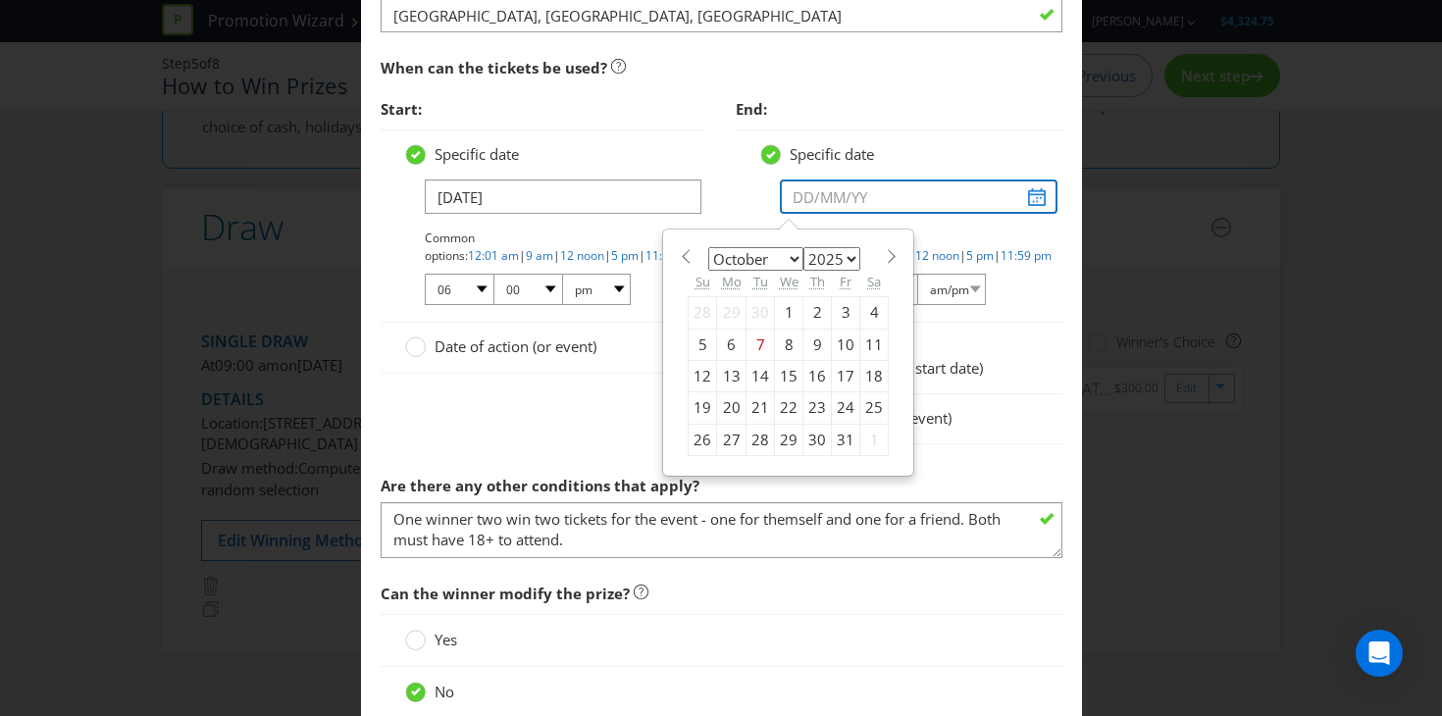
click at [804, 198] on input "text" at bounding box center [919, 197] width 278 height 34
click at [867, 372] on div "18" at bounding box center [874, 375] width 28 height 31
type input "18/10/25"
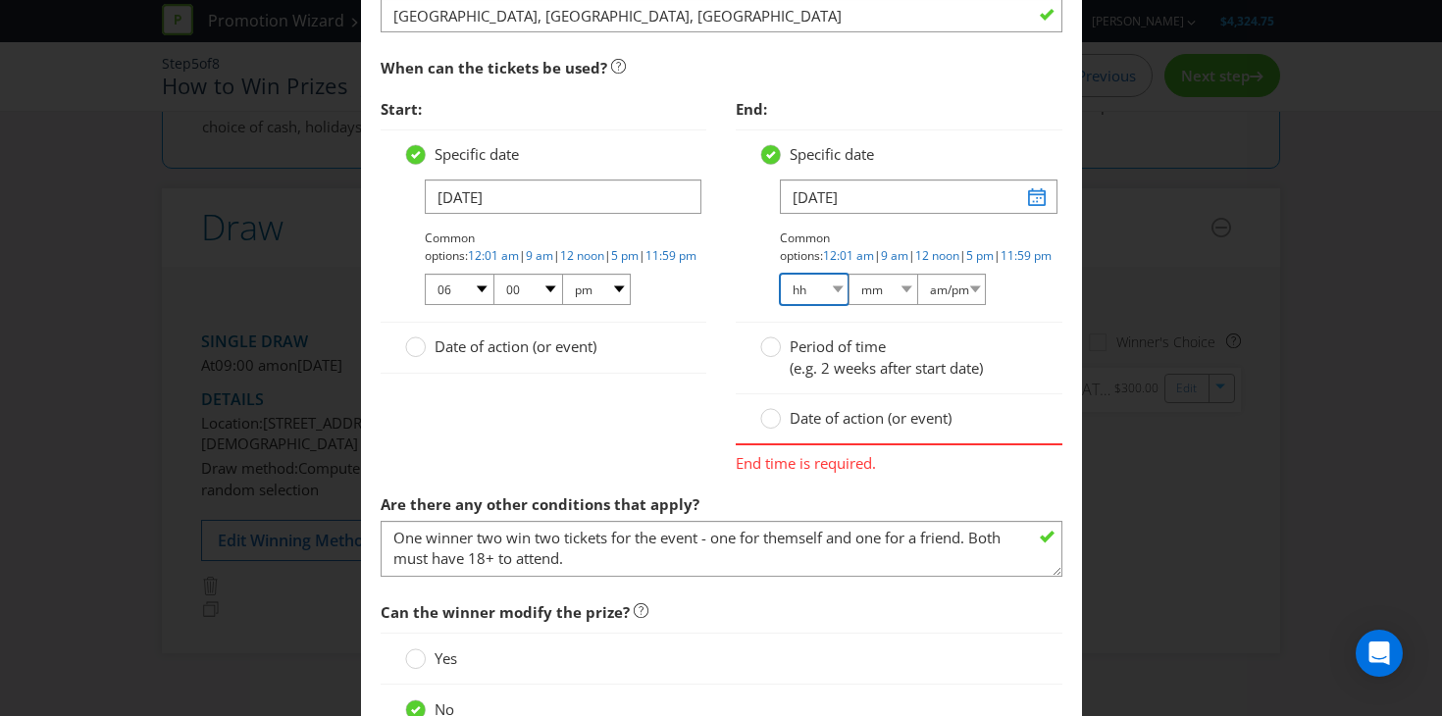
click at [828, 291] on select "hh 01 02 03 04 05 06 07 08 09 10 11 12" at bounding box center [814, 289] width 69 height 31
select select "06"
click at [780, 274] on select "hh 01 02 03 04 05 06 07 08 09 10 11 12" at bounding box center [814, 289] width 69 height 31
click at [899, 284] on select "mm 00 01 05 10 15 20 25 29 30 35 40 45 50 55 59" at bounding box center [882, 289] width 69 height 31
select select "00"
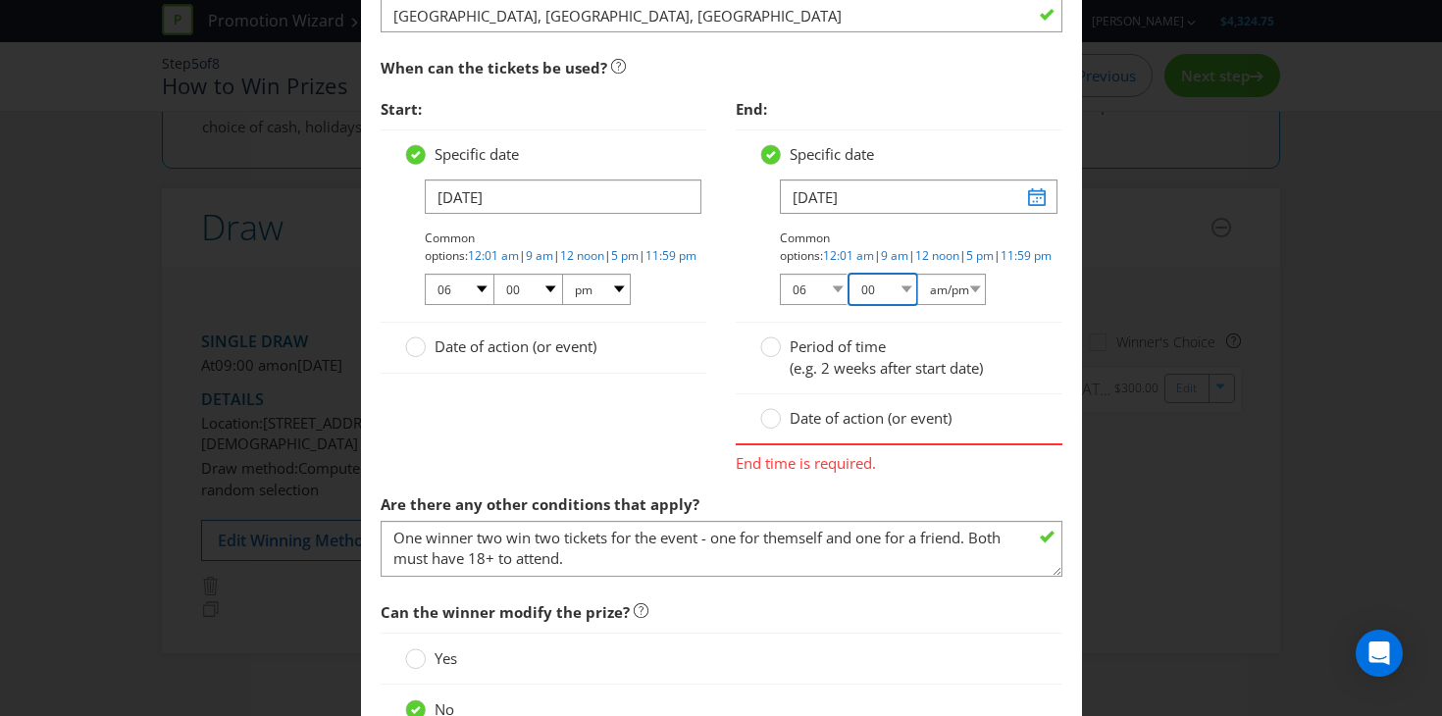
click at [848, 274] on select "mm 00 01 05 10 15 20 25 29 30 35 40 45 50 55 59" at bounding box center [882, 289] width 69 height 31
click at [959, 291] on select "am/pm am pm" at bounding box center [951, 289] width 69 height 31
select select "pm"
click at [917, 274] on select "am/pm am pm" at bounding box center [951, 289] width 69 height 31
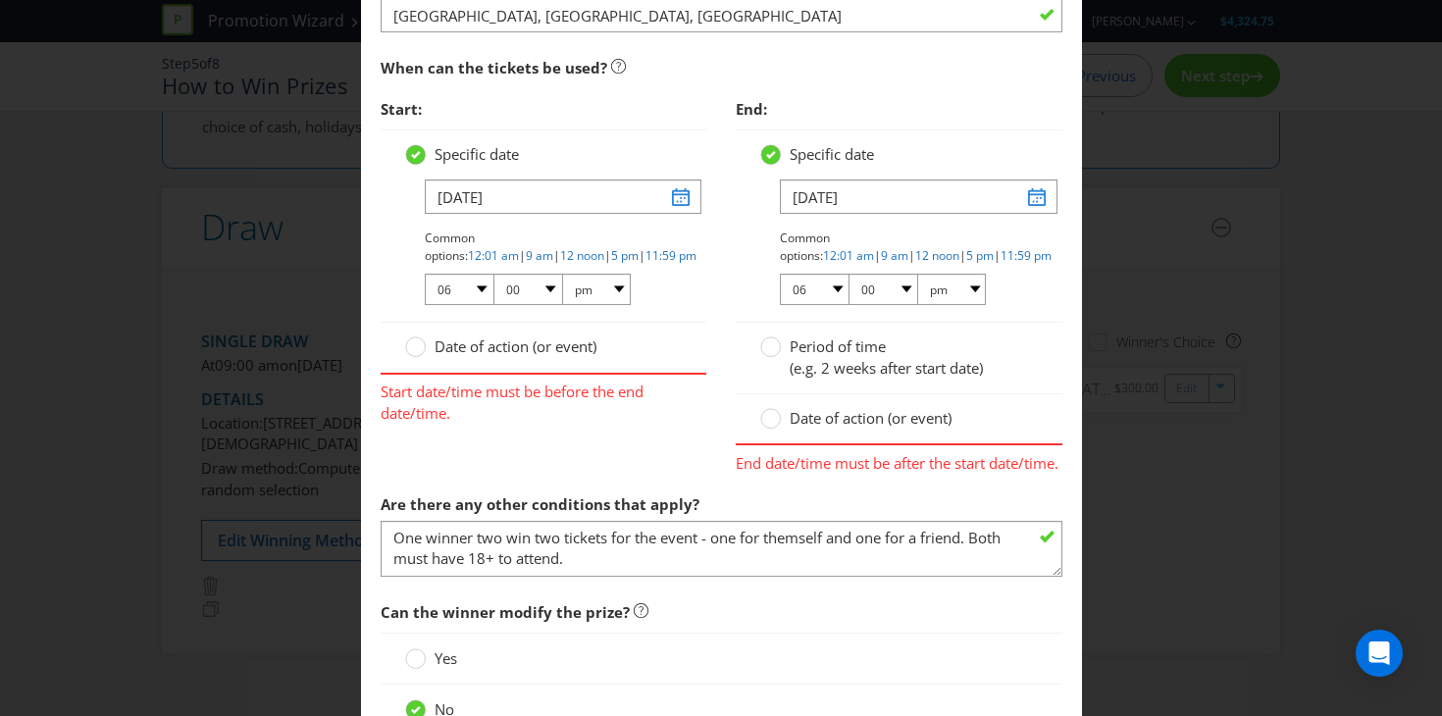
click at [646, 388] on span "Start date/time must be before the end date/time." at bounding box center [544, 399] width 327 height 49
click at [581, 484] on div "Start: Specific date 18/10/25 Common options: 12:01 am | 9 am | 12 noon | 5 pm …" at bounding box center [721, 286] width 711 height 395
click at [785, 428] on label "Date of action (or event)" at bounding box center [857, 418] width 195 height 21
click at [0, 0] on input "Date of action (or event)" at bounding box center [0, 0] width 0 height 0
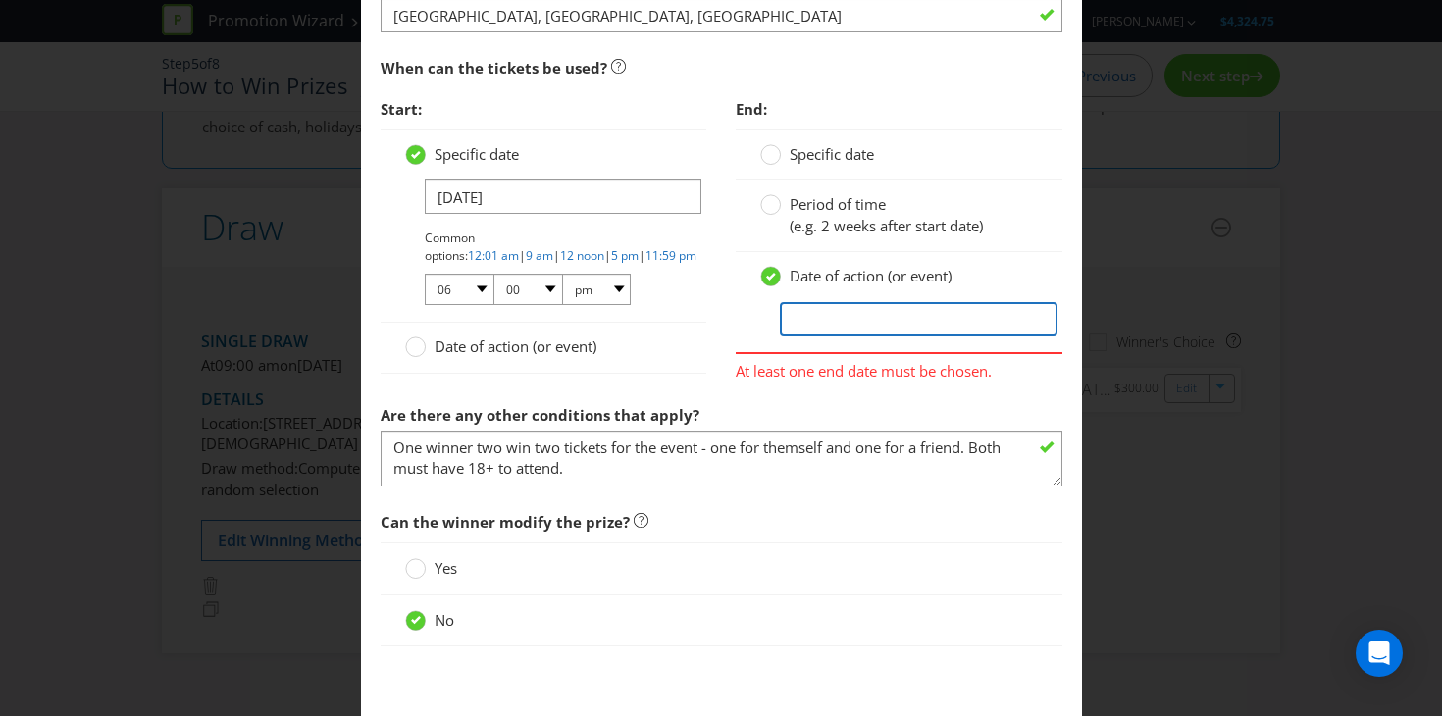
click at [835, 307] on input "text" at bounding box center [919, 319] width 278 height 34
type input "October 18 at 6pm"
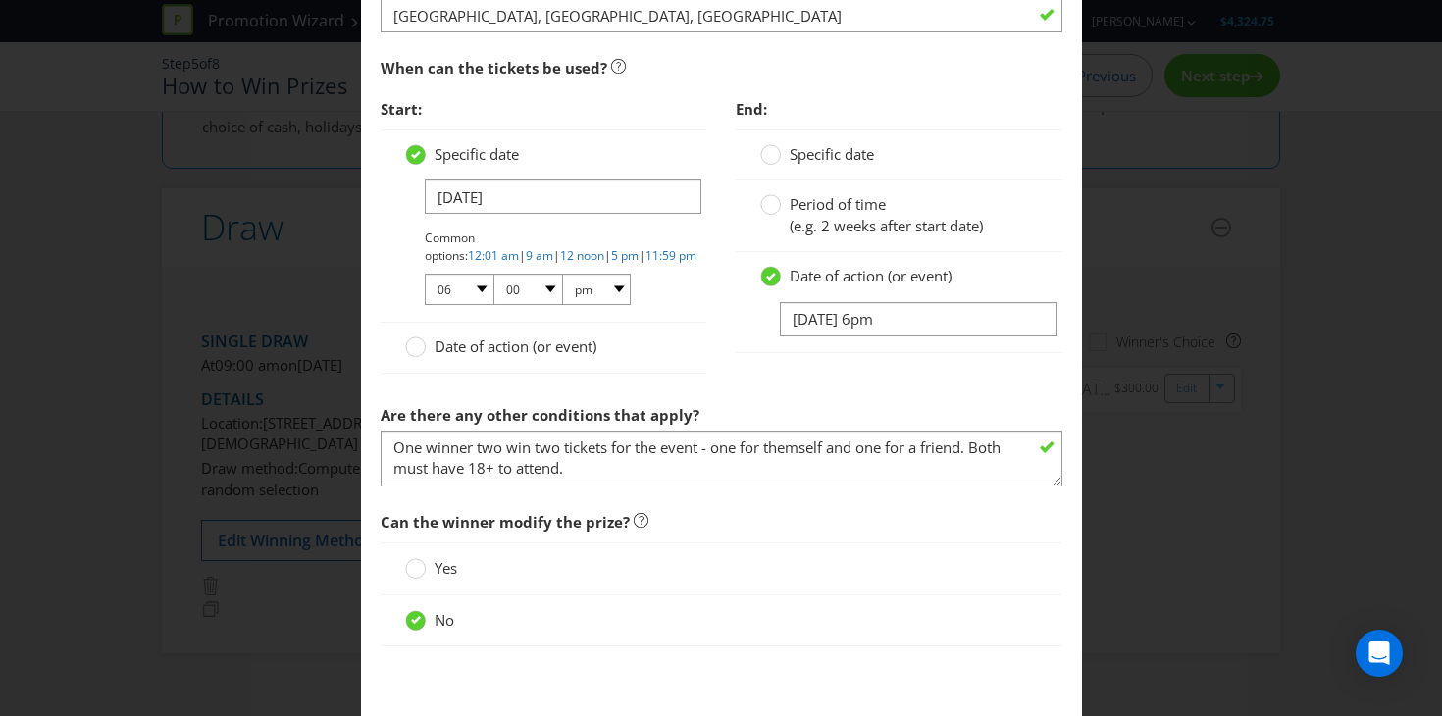
click at [755, 350] on div "Date of action (or event) October 18 at 6pm" at bounding box center [899, 302] width 327 height 100
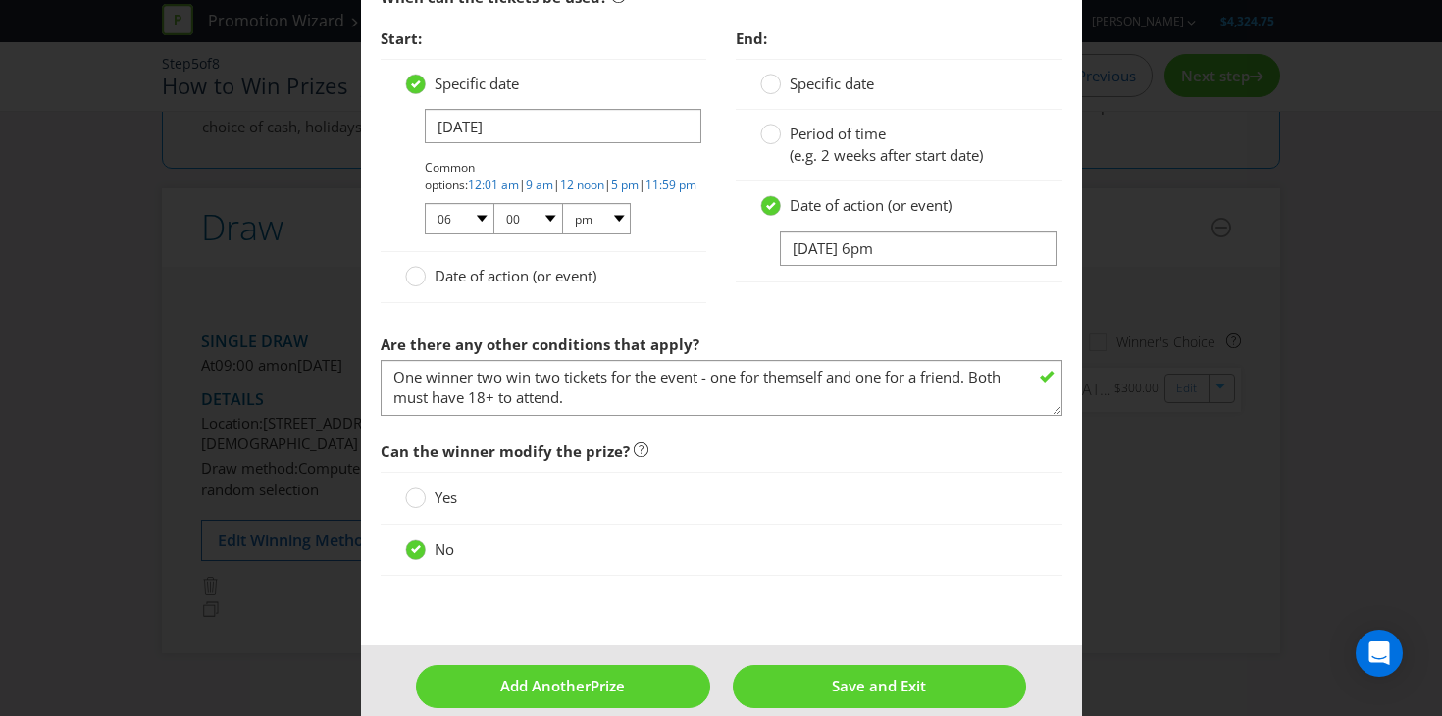
scroll to position [1431, 0]
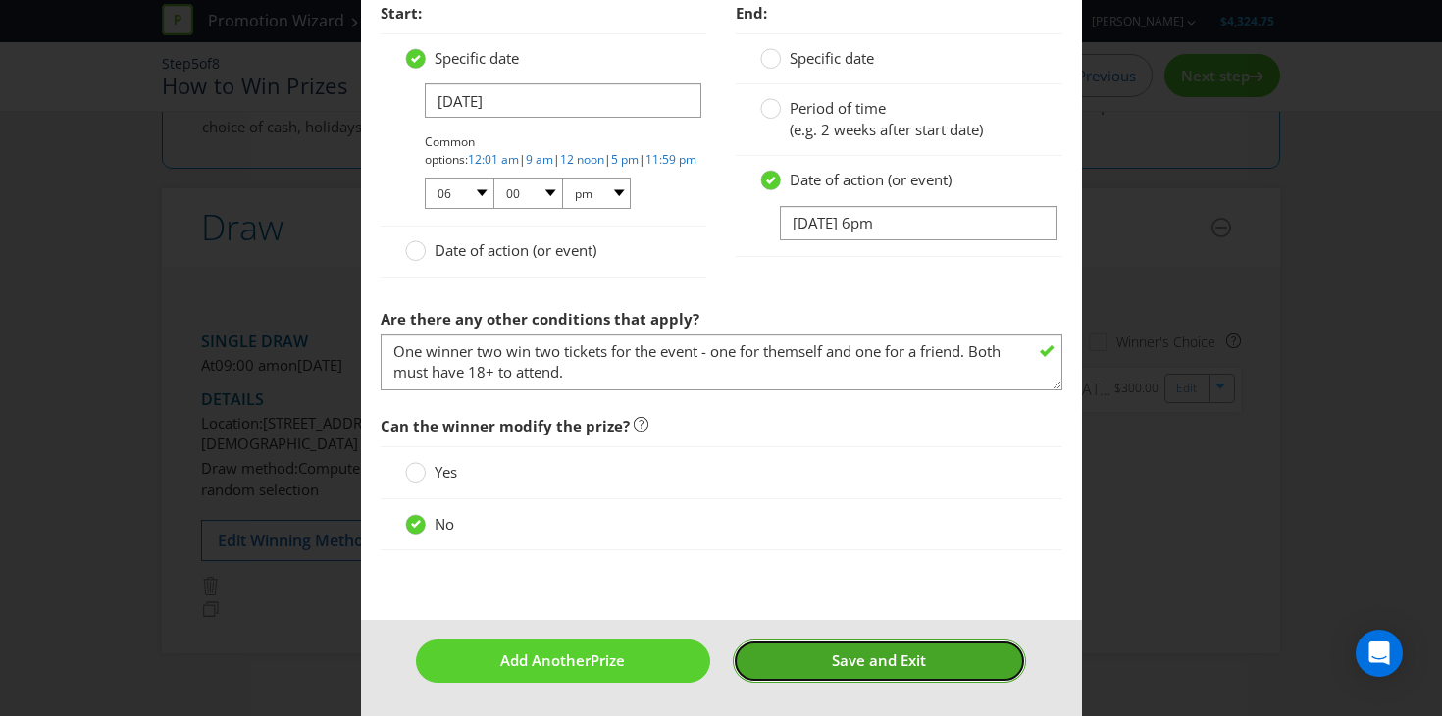
click at [790, 662] on button "Save and Exit" at bounding box center [879, 661] width 293 height 42
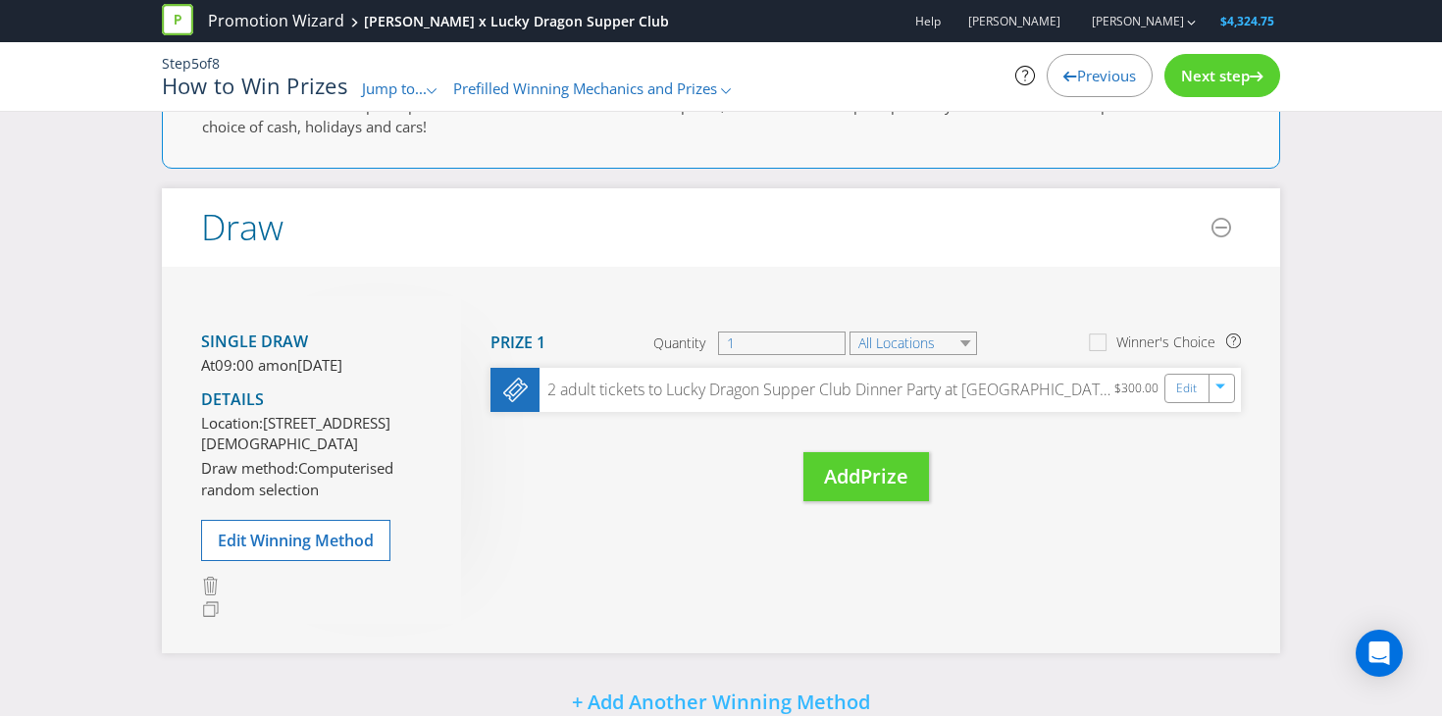
click at [1206, 74] on span "Next step" at bounding box center [1215, 76] width 69 height 20
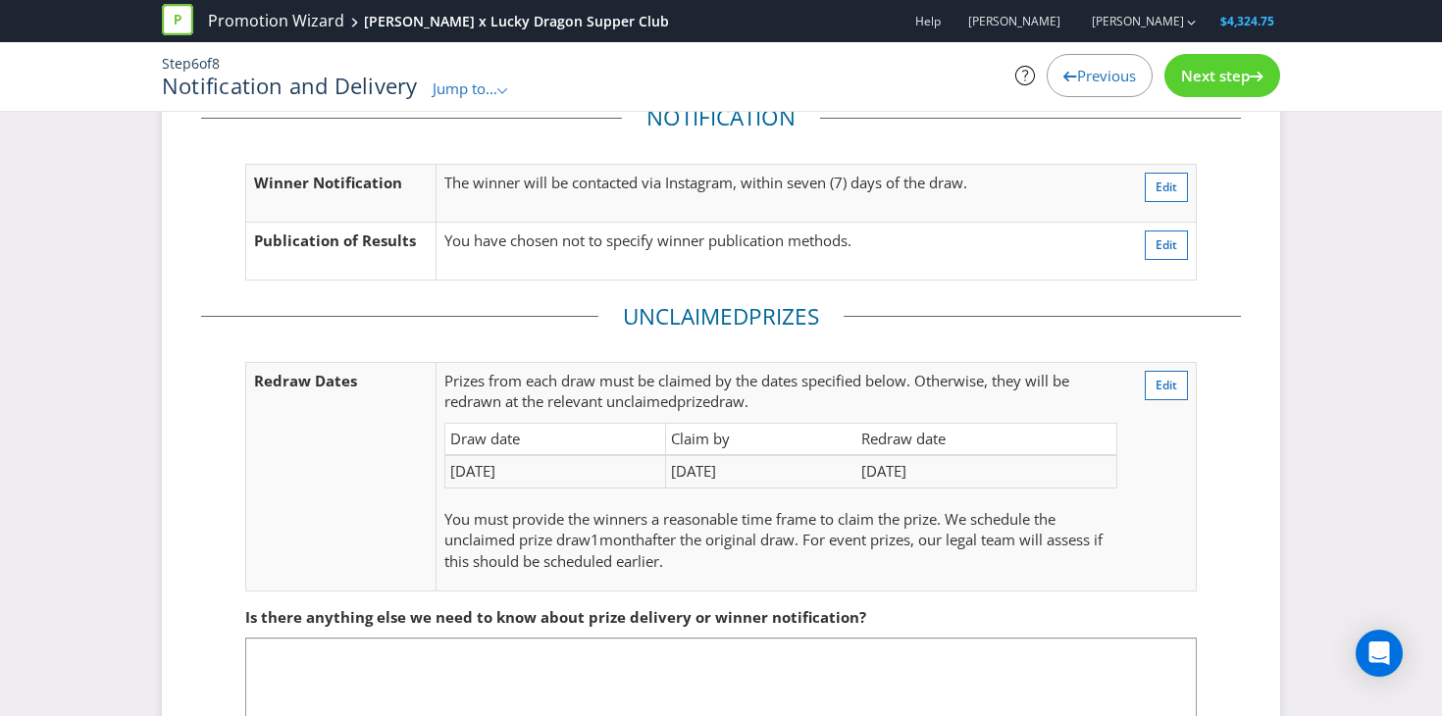
click at [1208, 83] on span "Next step" at bounding box center [1215, 76] width 69 height 20
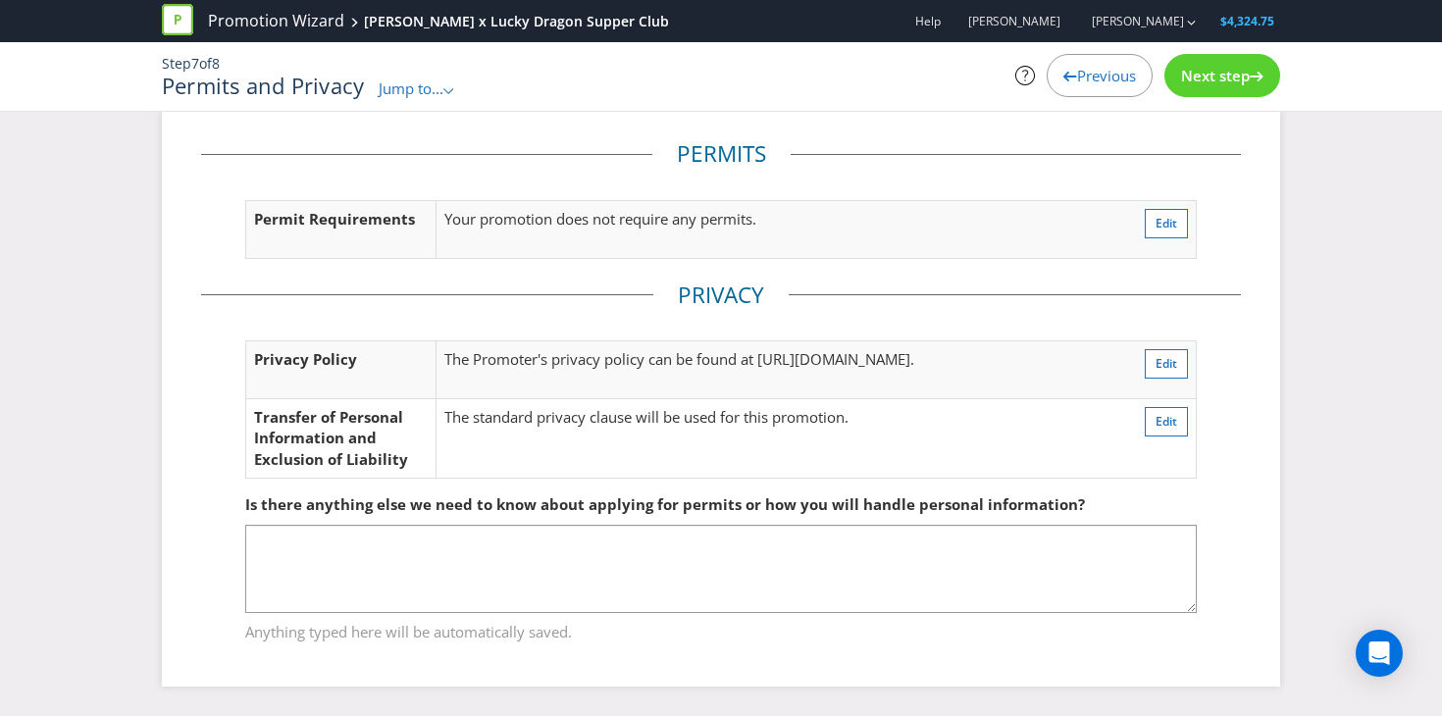
scroll to position [24, 0]
click at [1179, 87] on div "Next step" at bounding box center [1222, 75] width 116 height 43
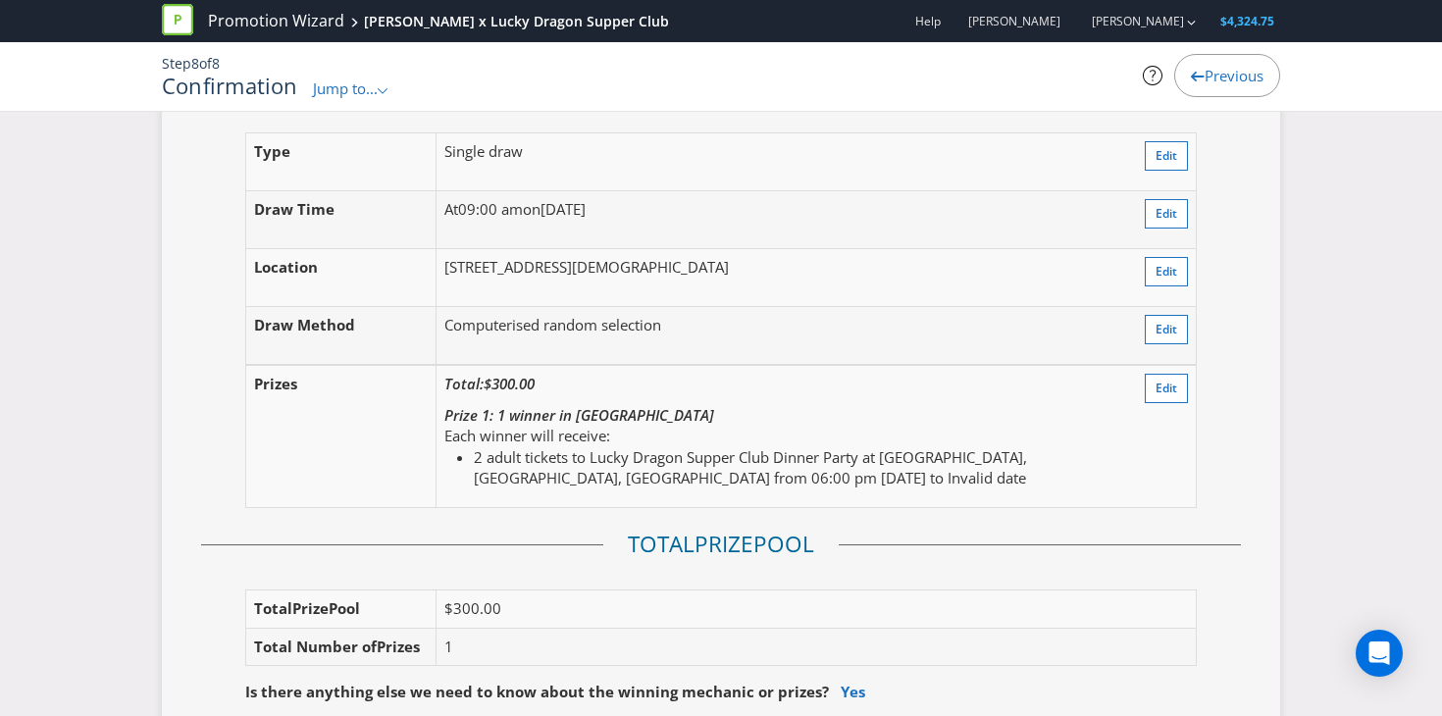
scroll to position [2226, 0]
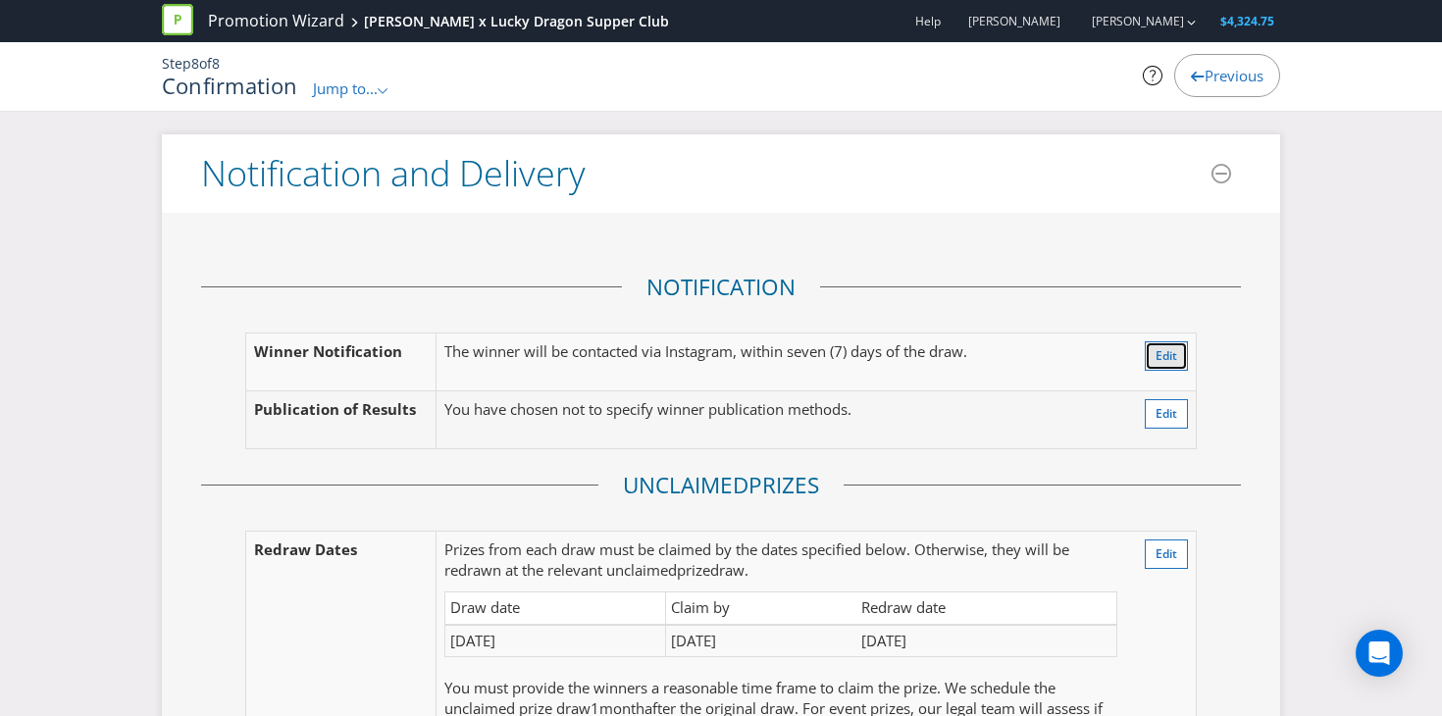
click at [1171, 347] on span "Edit" at bounding box center [1167, 355] width 22 height 17
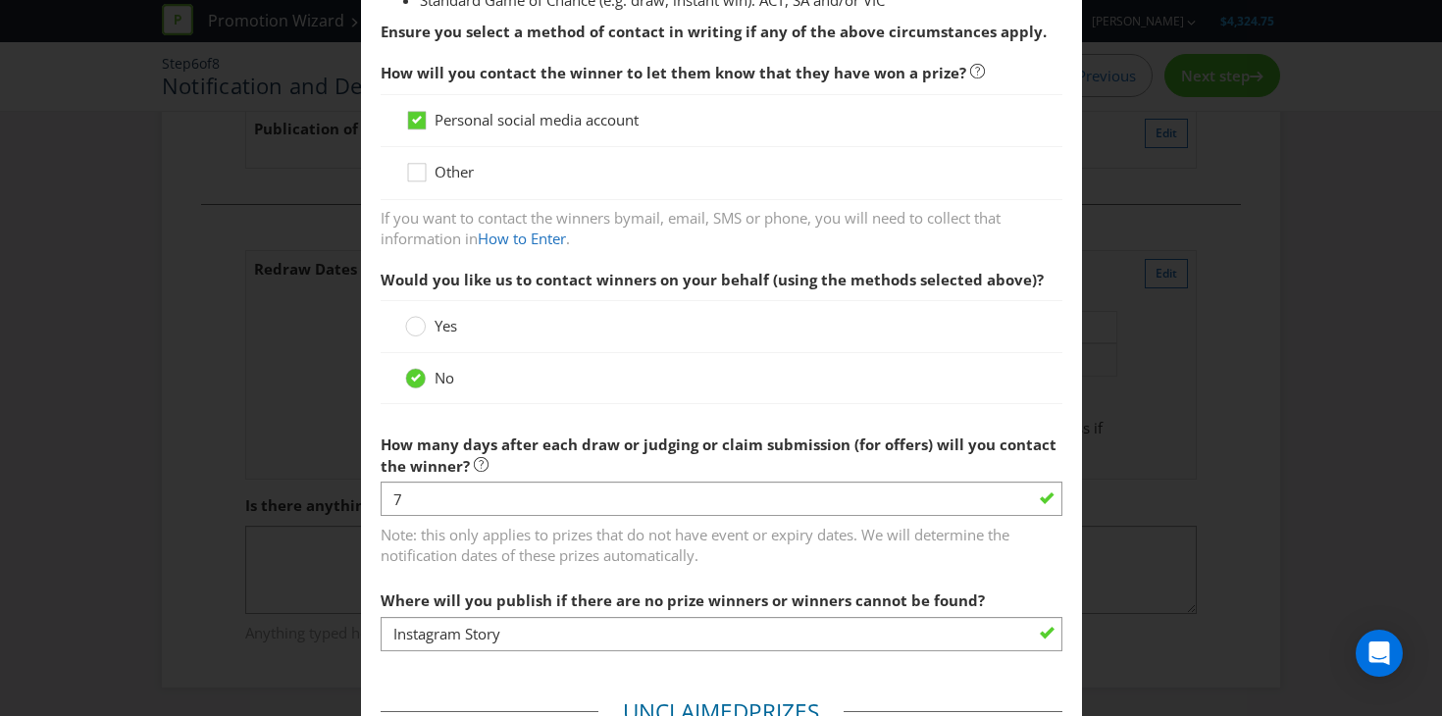
scroll to position [495, 0]
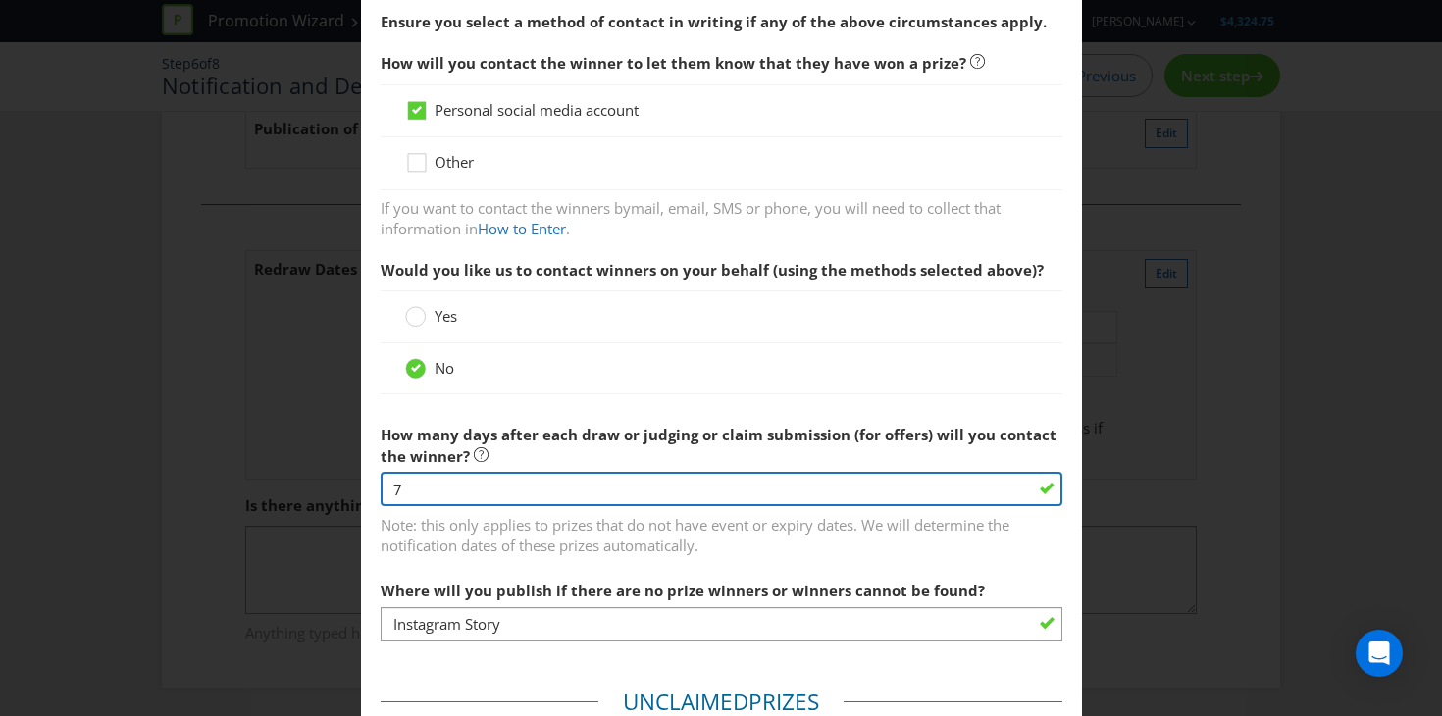
click at [759, 488] on input "7" at bounding box center [722, 489] width 682 height 34
drag, startPoint x: 558, startPoint y: 483, endPoint x: 320, endPoint y: 481, distance: 238.4
click at [322, 481] on div "Notification and Delivery Based on your previous answers, you are not required …" at bounding box center [721, 358] width 1442 height 716
type input "1"
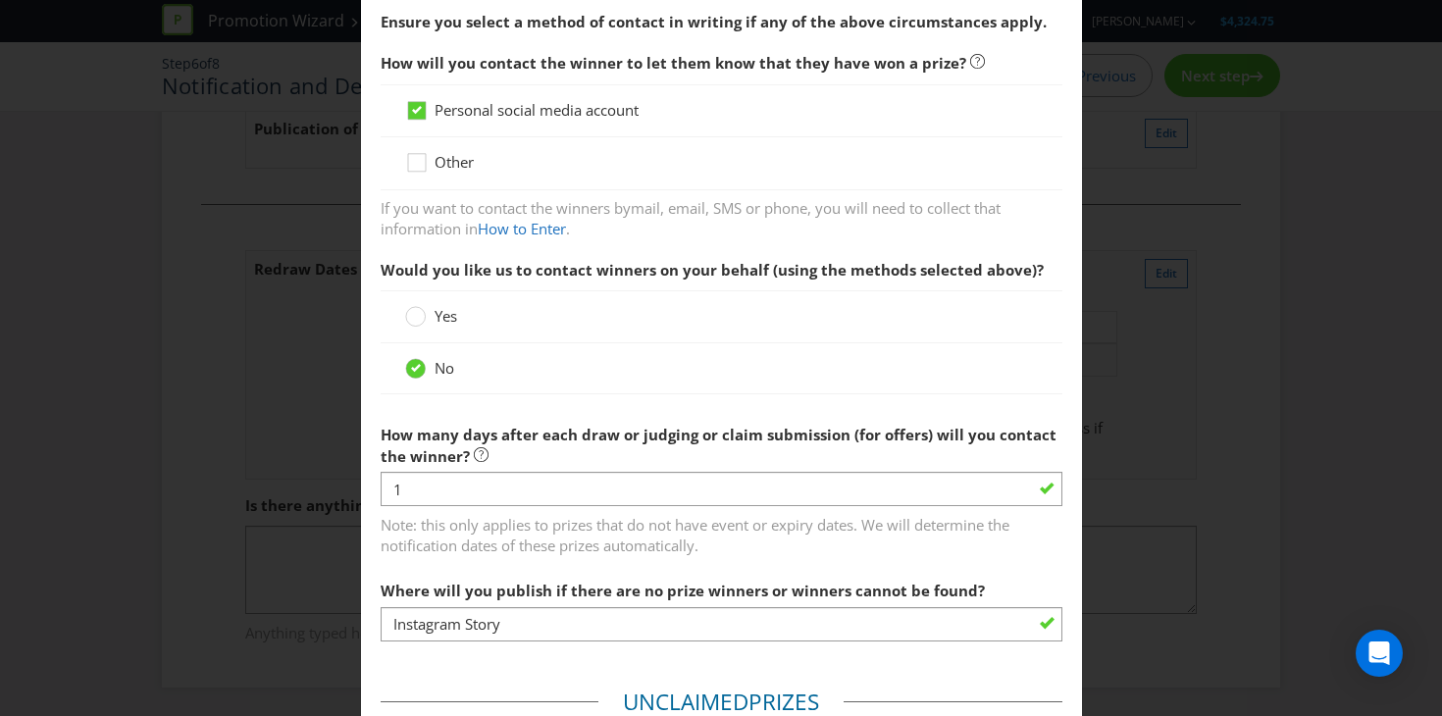
click at [796, 430] on span "How many days after each draw or judging or claim submission (for offers) will …" at bounding box center [719, 445] width 676 height 40
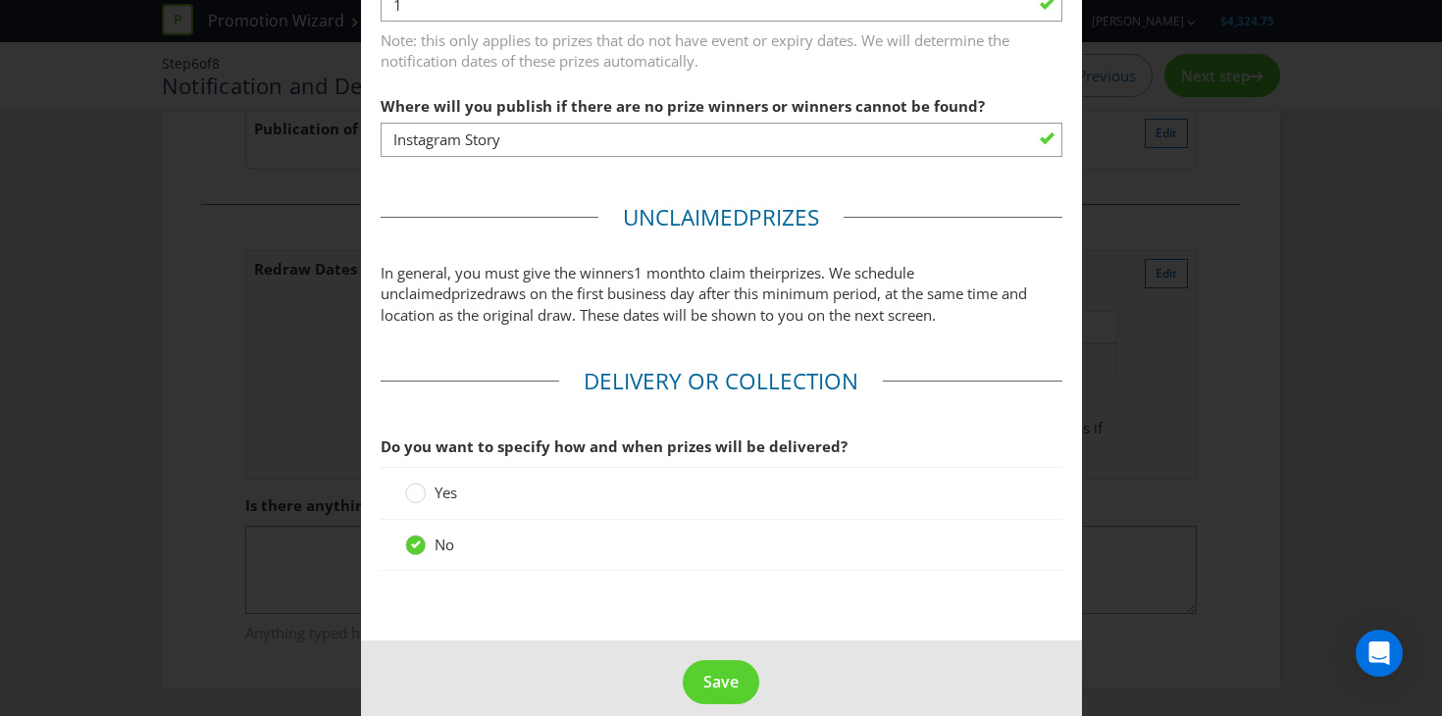
scroll to position [1003, 0]
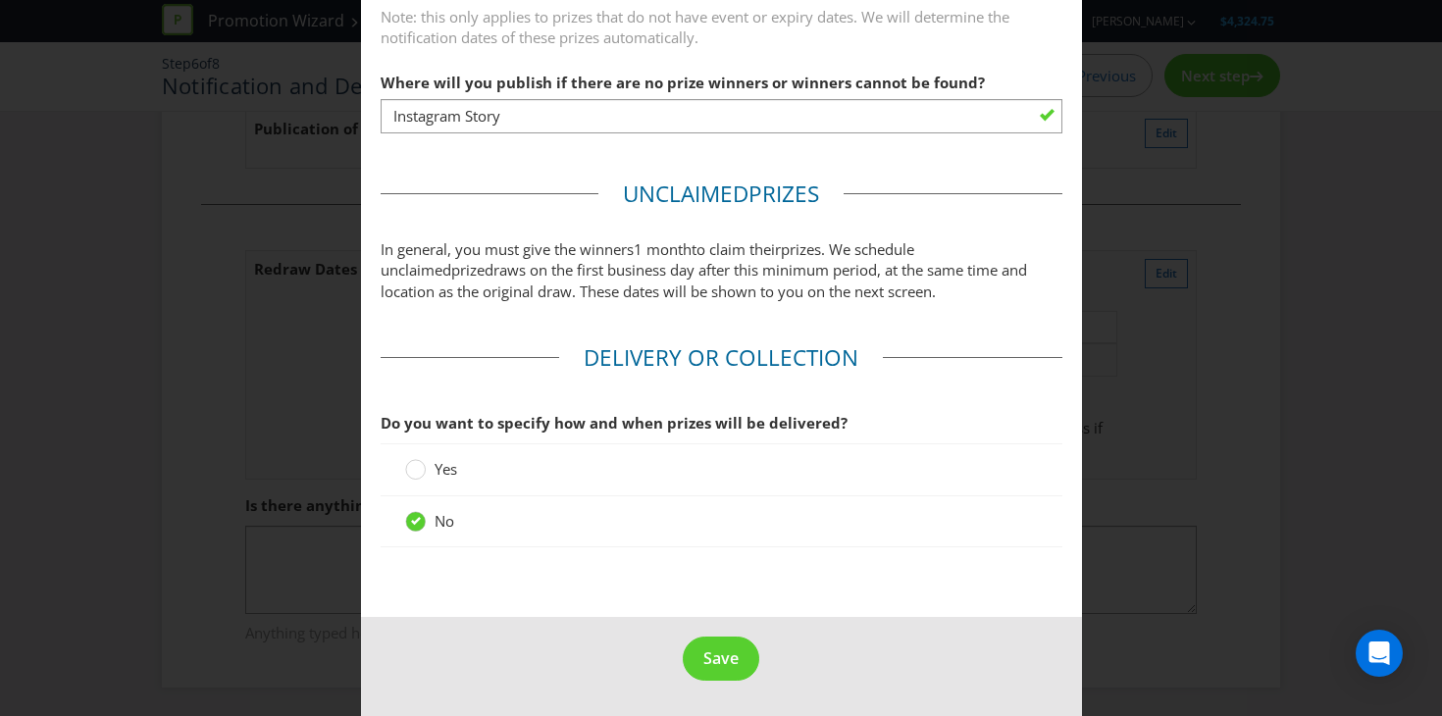
click at [688, 635] on footer "Save" at bounding box center [721, 666] width 721 height 99
click at [709, 657] on span "Save" at bounding box center [720, 658] width 35 height 22
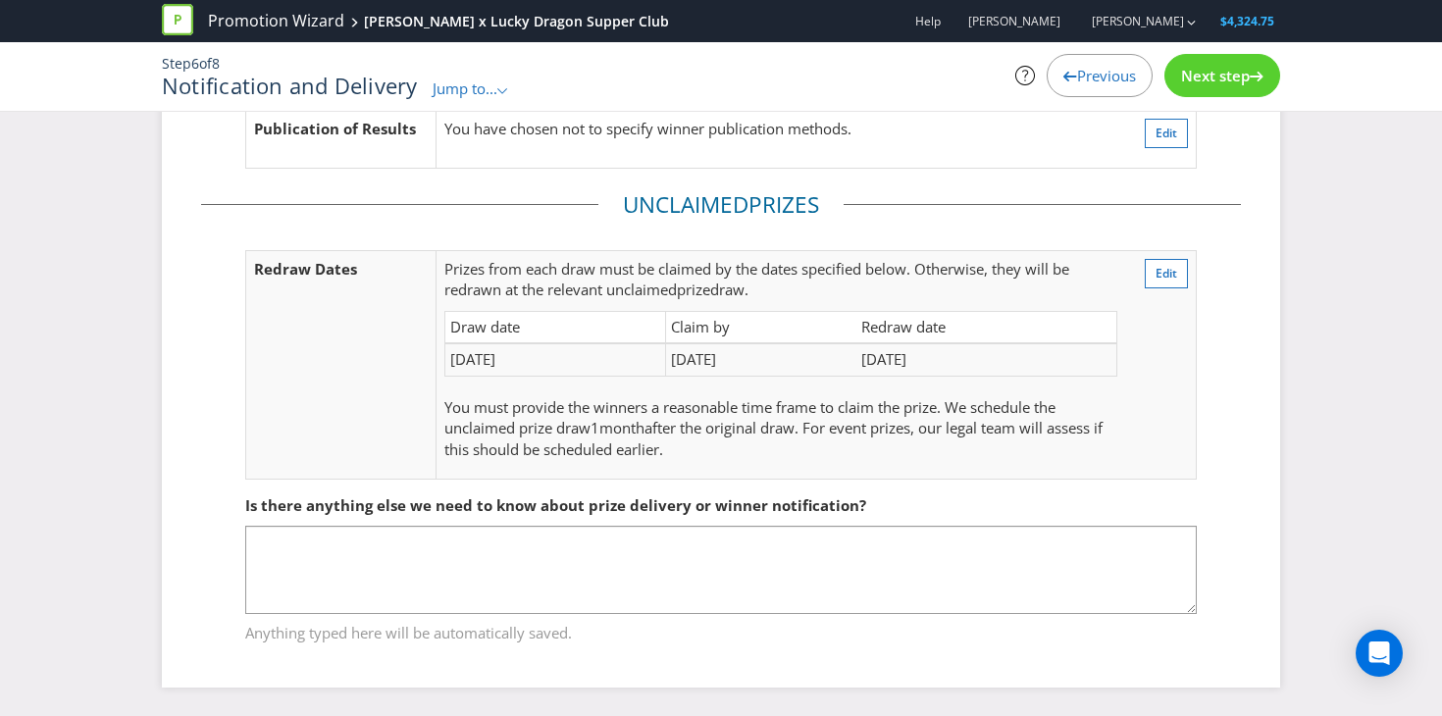
click at [1172, 75] on div "Next step" at bounding box center [1222, 75] width 116 height 43
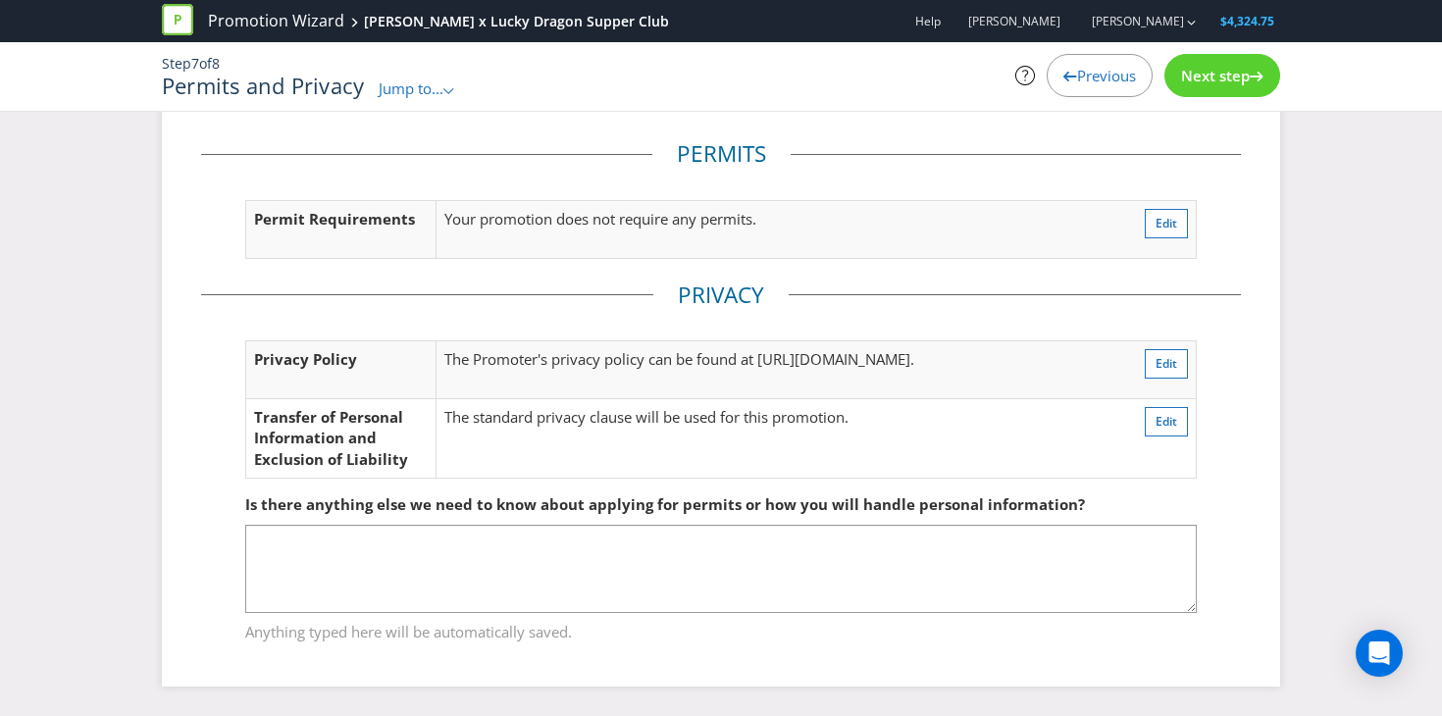
click at [1181, 78] on span "Next step" at bounding box center [1215, 76] width 69 height 20
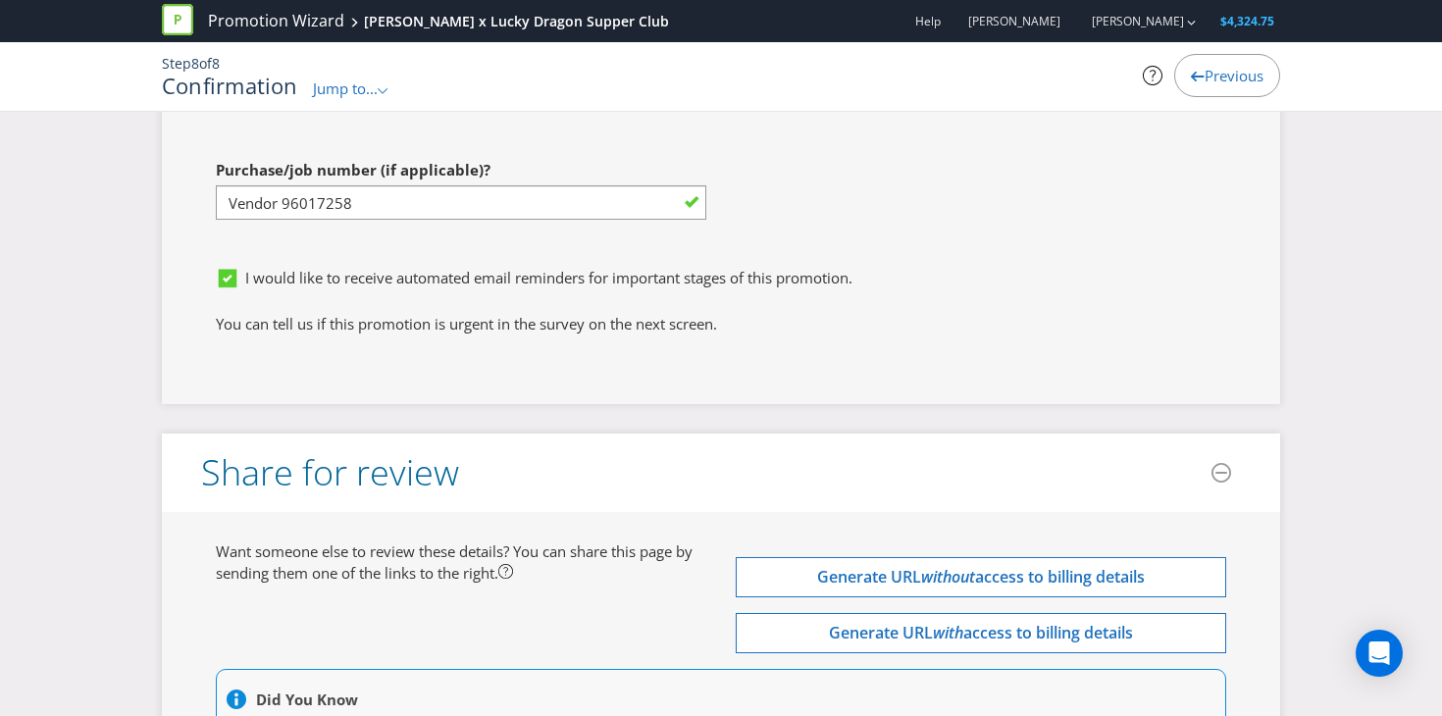
scroll to position [5840, 0]
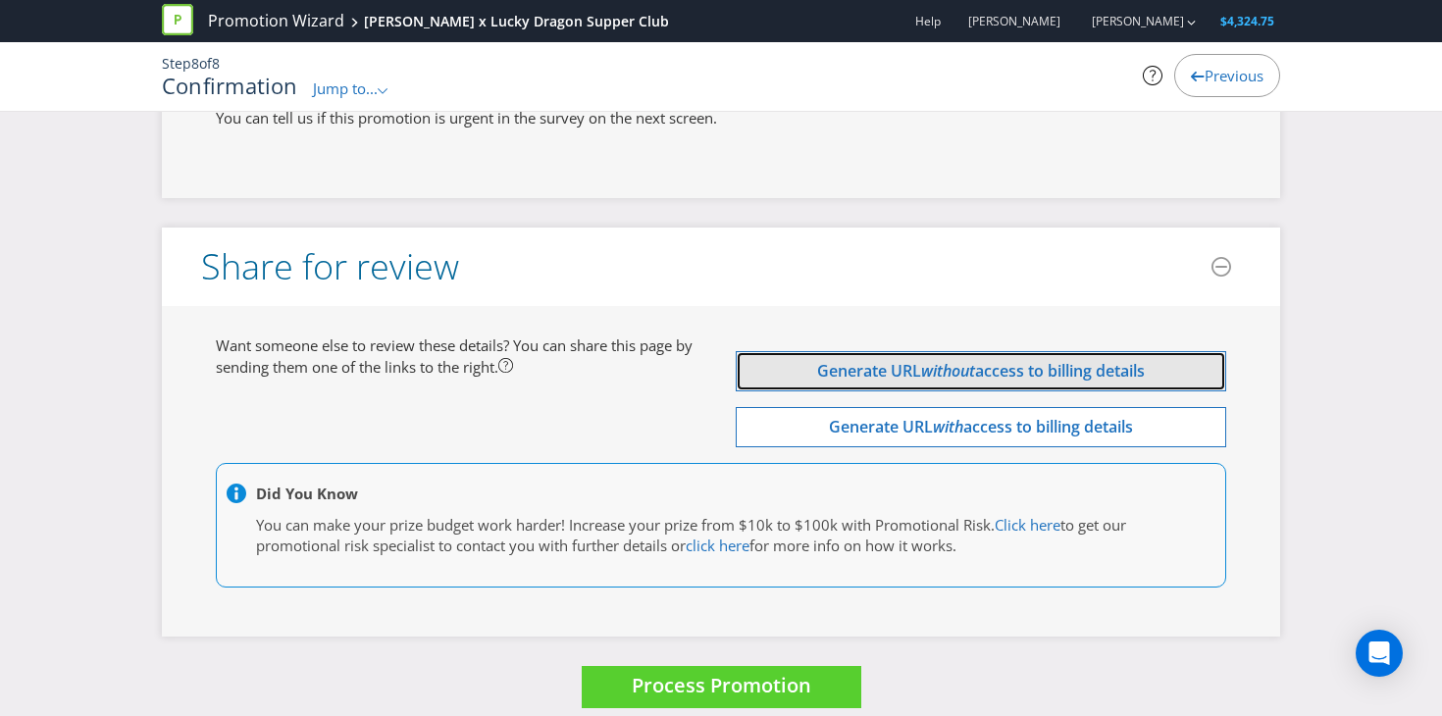
click at [817, 360] on span "Generate URL" at bounding box center [869, 371] width 104 height 22
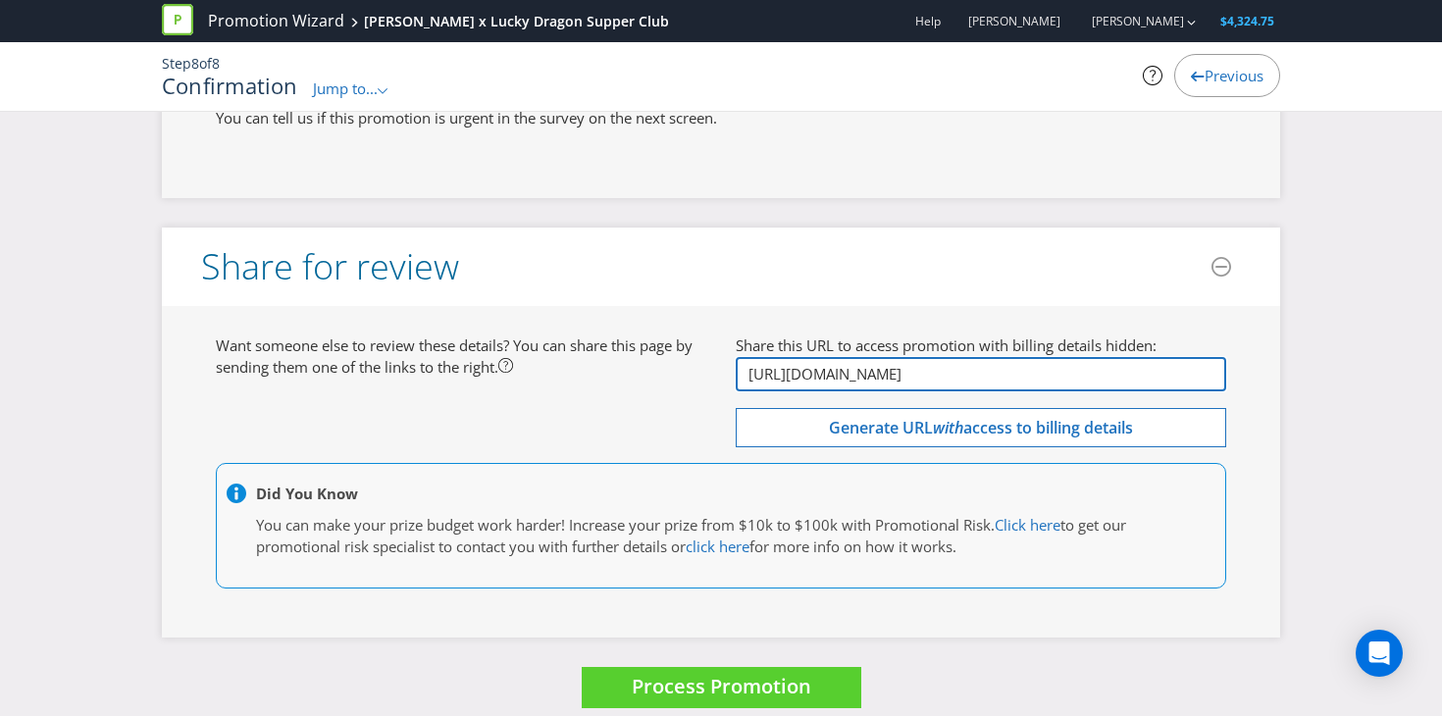
click at [1156, 357] on input "http://app.plexuspromotions.com.au/p/eyJpZCI6MjU0NzYsImluY2x1ZGVfZmluYW5jaWFsX2…" at bounding box center [981, 374] width 490 height 34
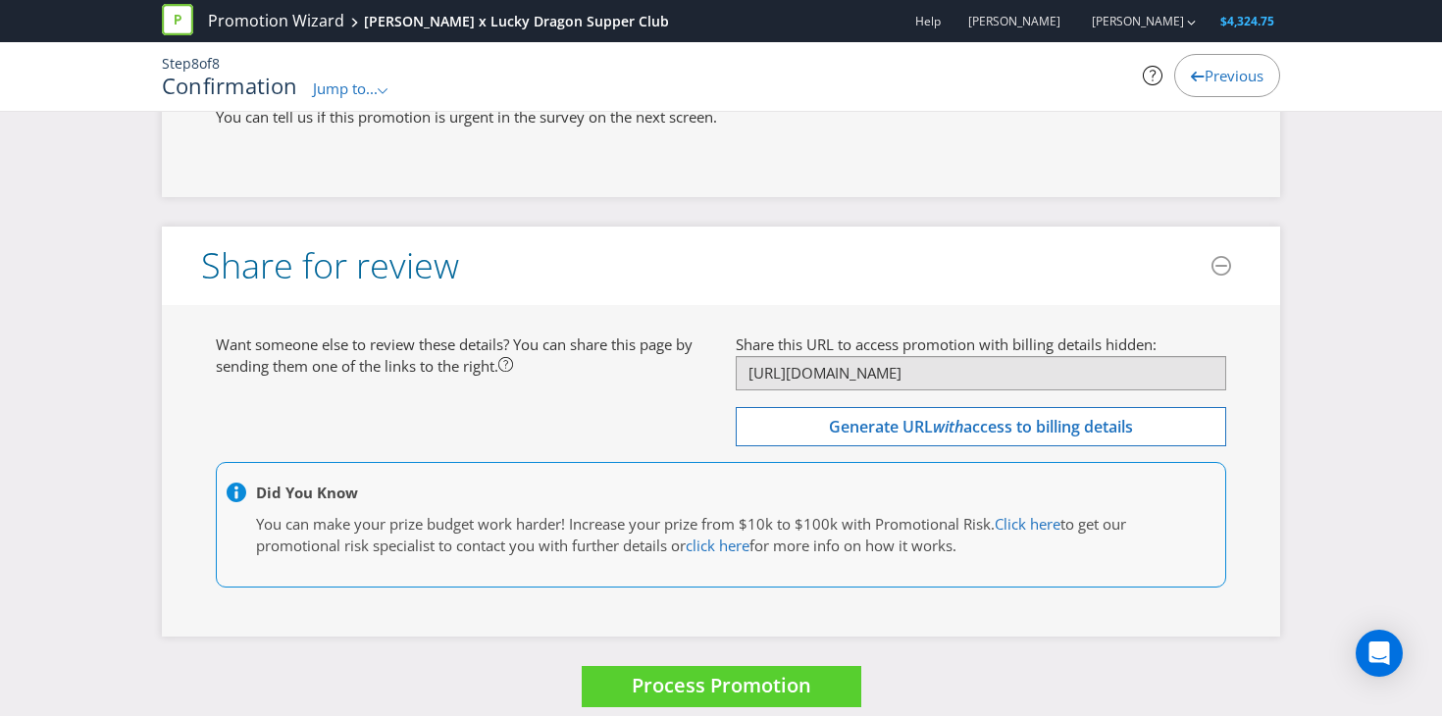
click at [595, 392] on div "Want someone else to review these details? You can share this page by sending t…" at bounding box center [721, 470] width 1040 height 273
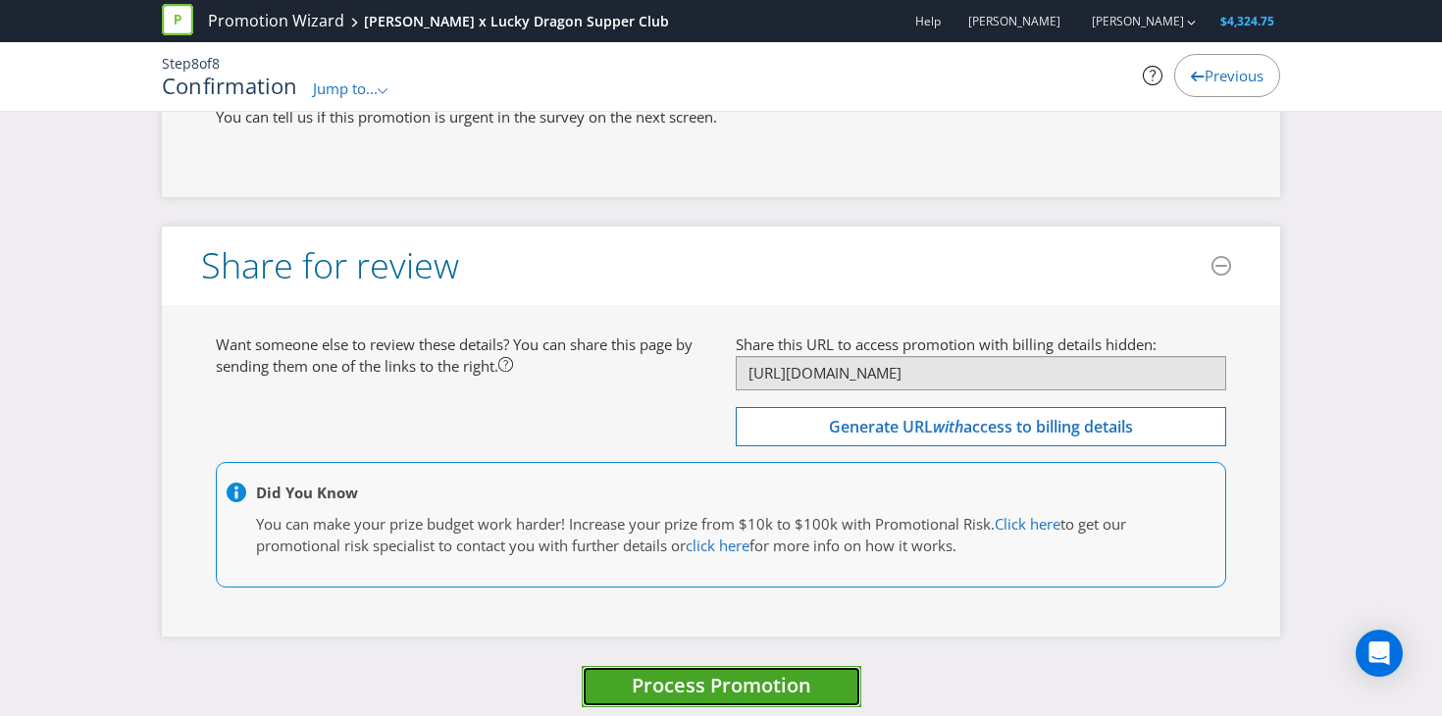
click at [713, 672] on span "Process Promotion" at bounding box center [722, 685] width 180 height 26
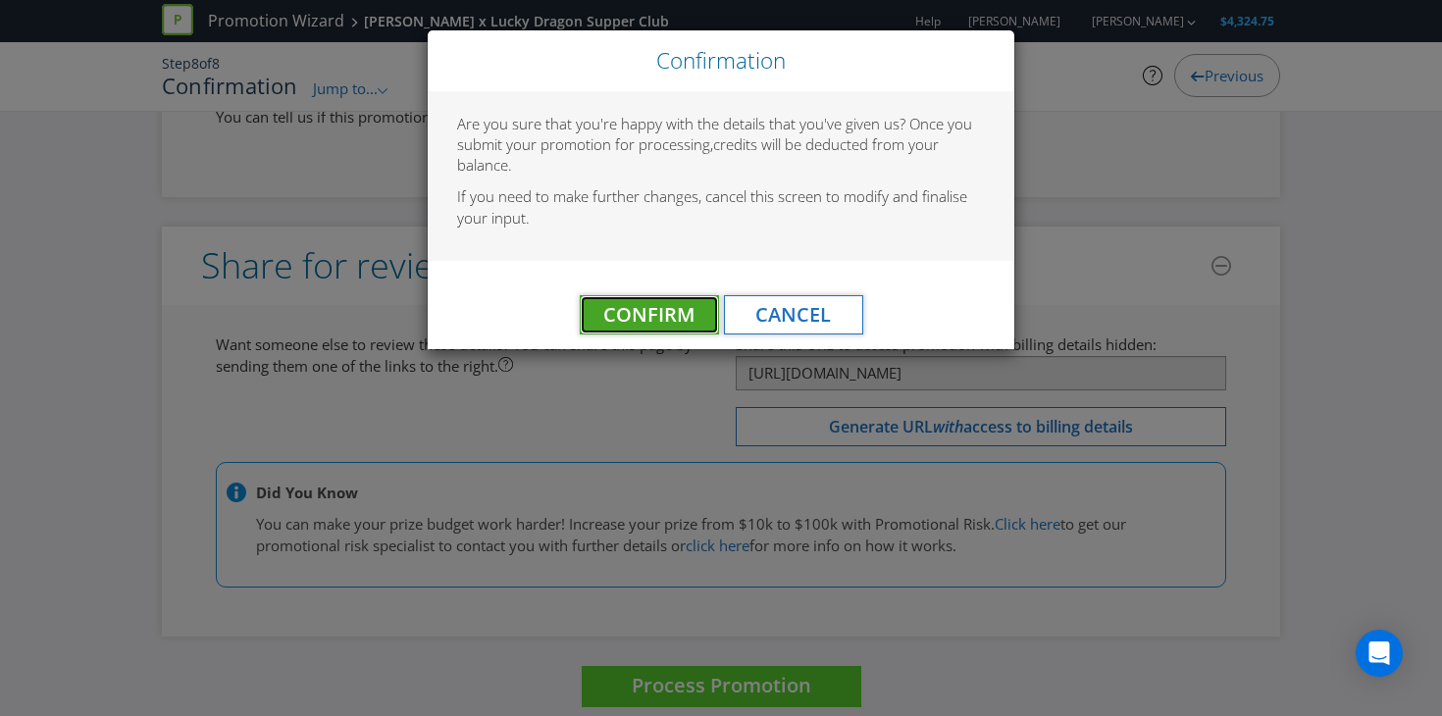
click at [664, 316] on span "Confirm" at bounding box center [648, 314] width 91 height 26
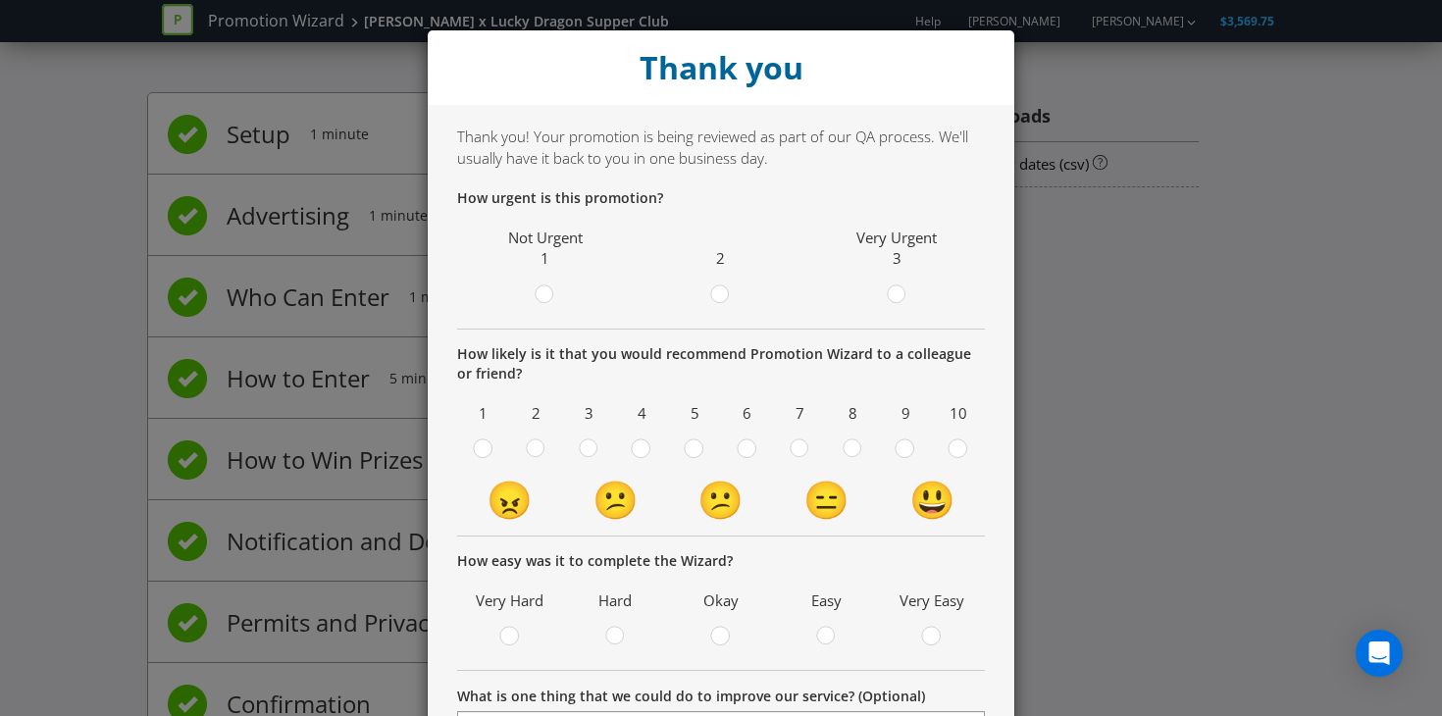
click at [1035, 175] on div "Thank you Thank you! Your promotion is being reviewed as part of our QA process…" at bounding box center [721, 358] width 1442 height 716
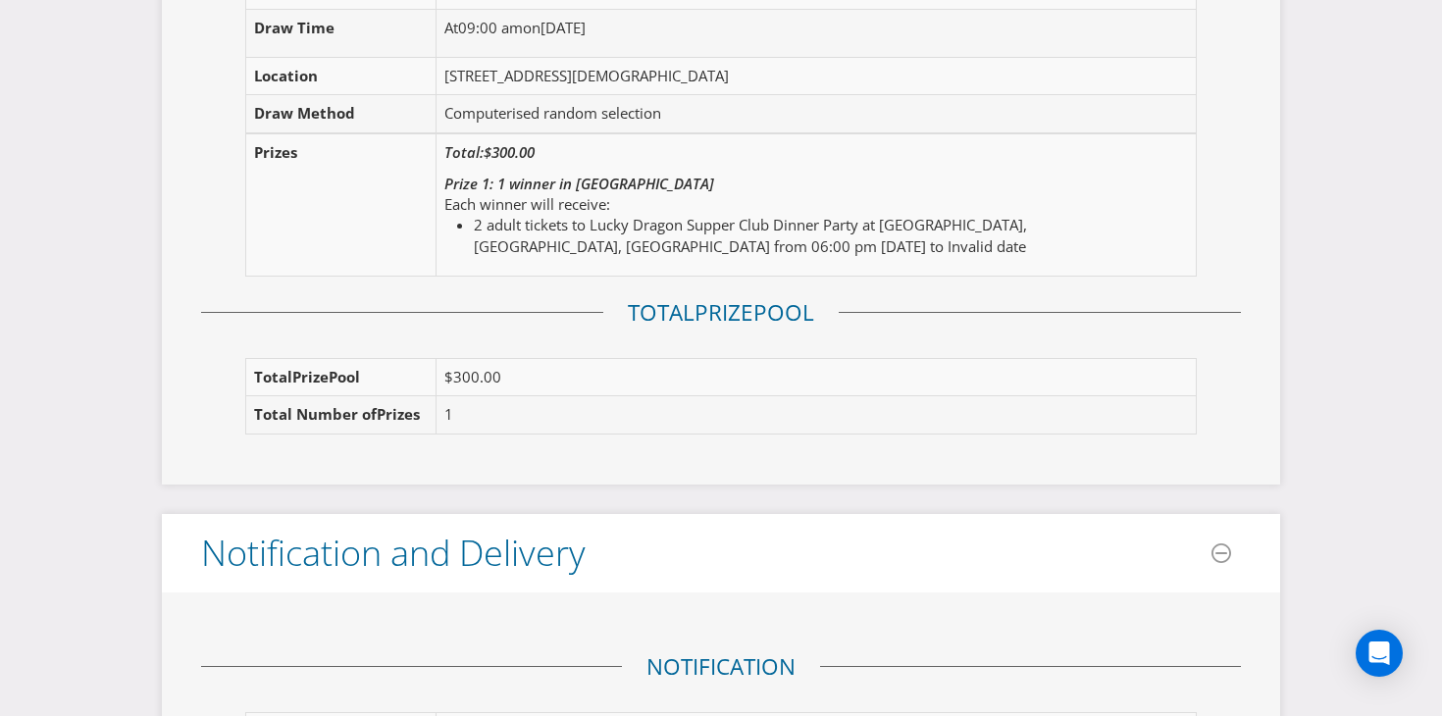
scroll to position [2149, 0]
